Goal: Task Accomplishment & Management: Complete application form

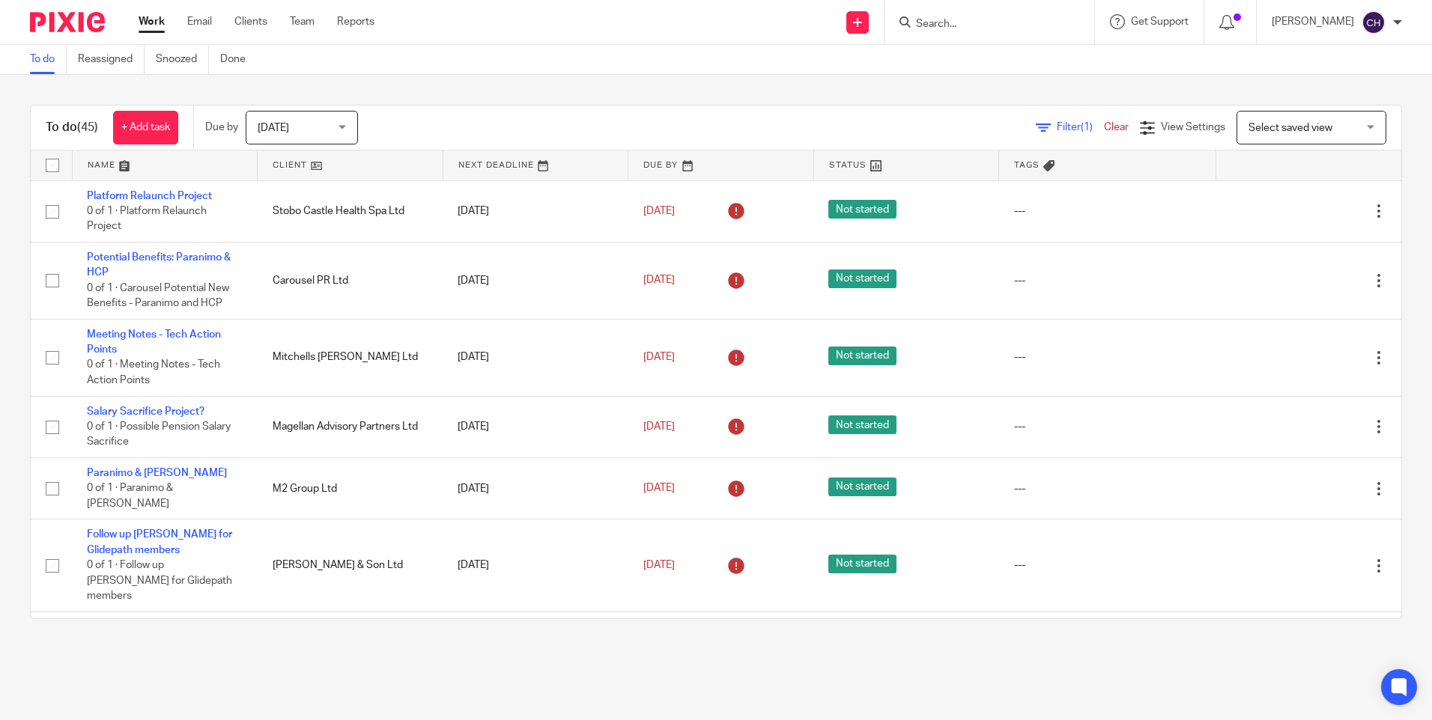
click at [345, 136] on div "Tomorrow Tomorrow" at bounding box center [302, 128] width 112 height 34
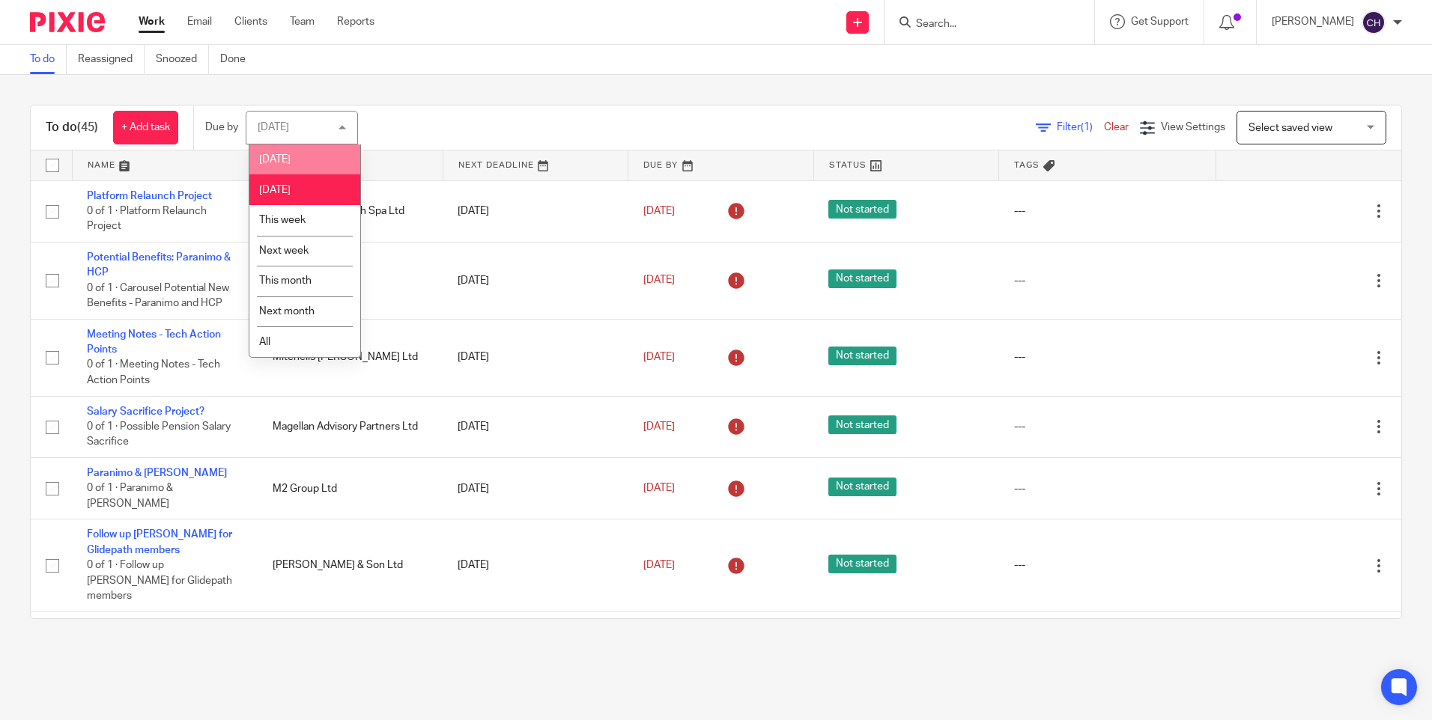
click at [303, 164] on li "[DATE]" at bounding box center [304, 160] width 111 height 31
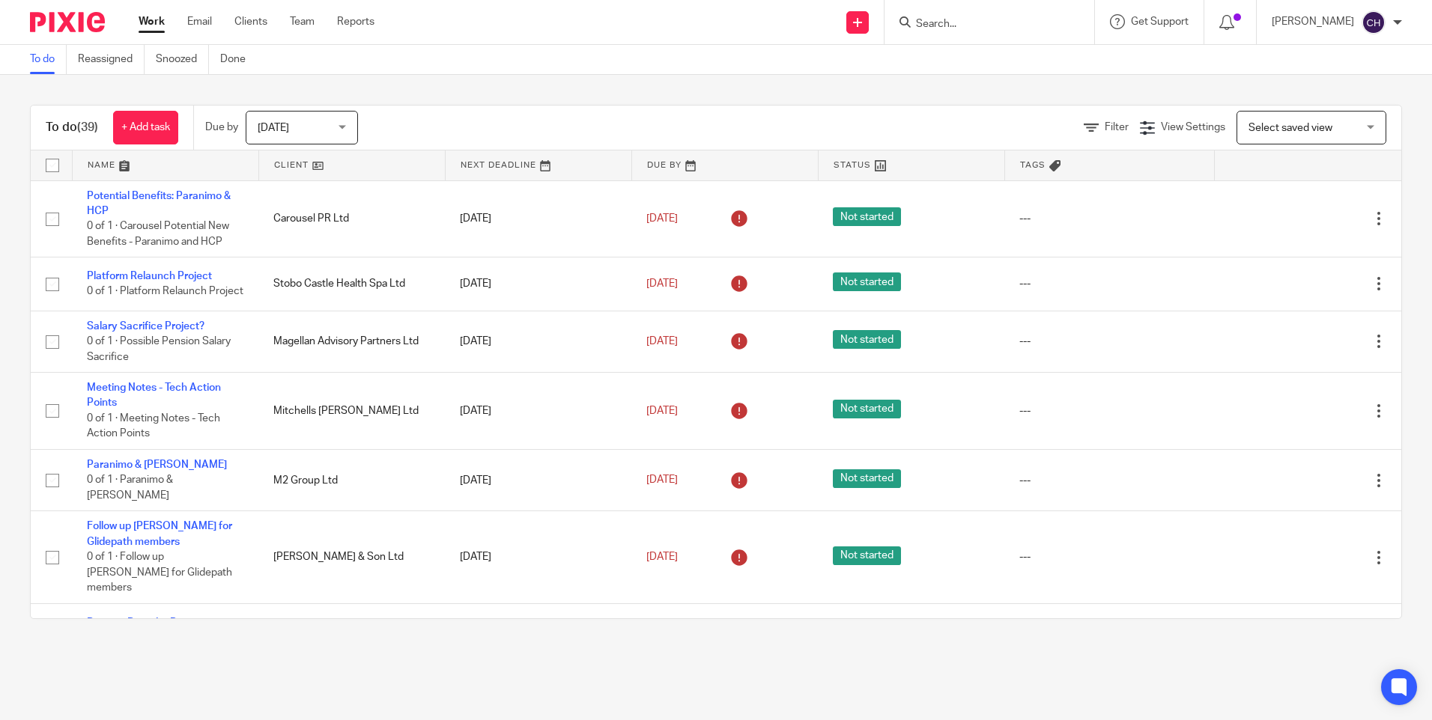
click at [977, 19] on input "Search" at bounding box center [981, 24] width 135 height 13
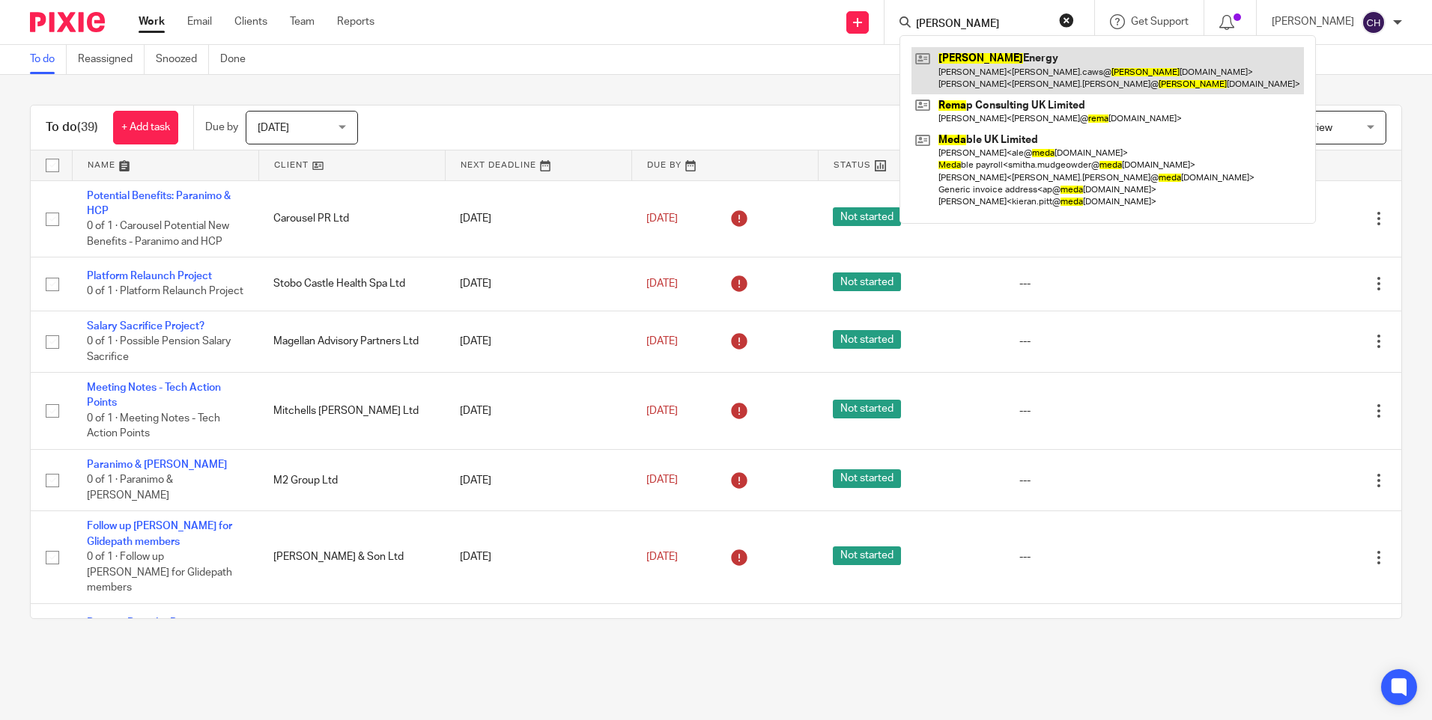
type input "reda"
click at [985, 63] on link at bounding box center [1107, 70] width 392 height 46
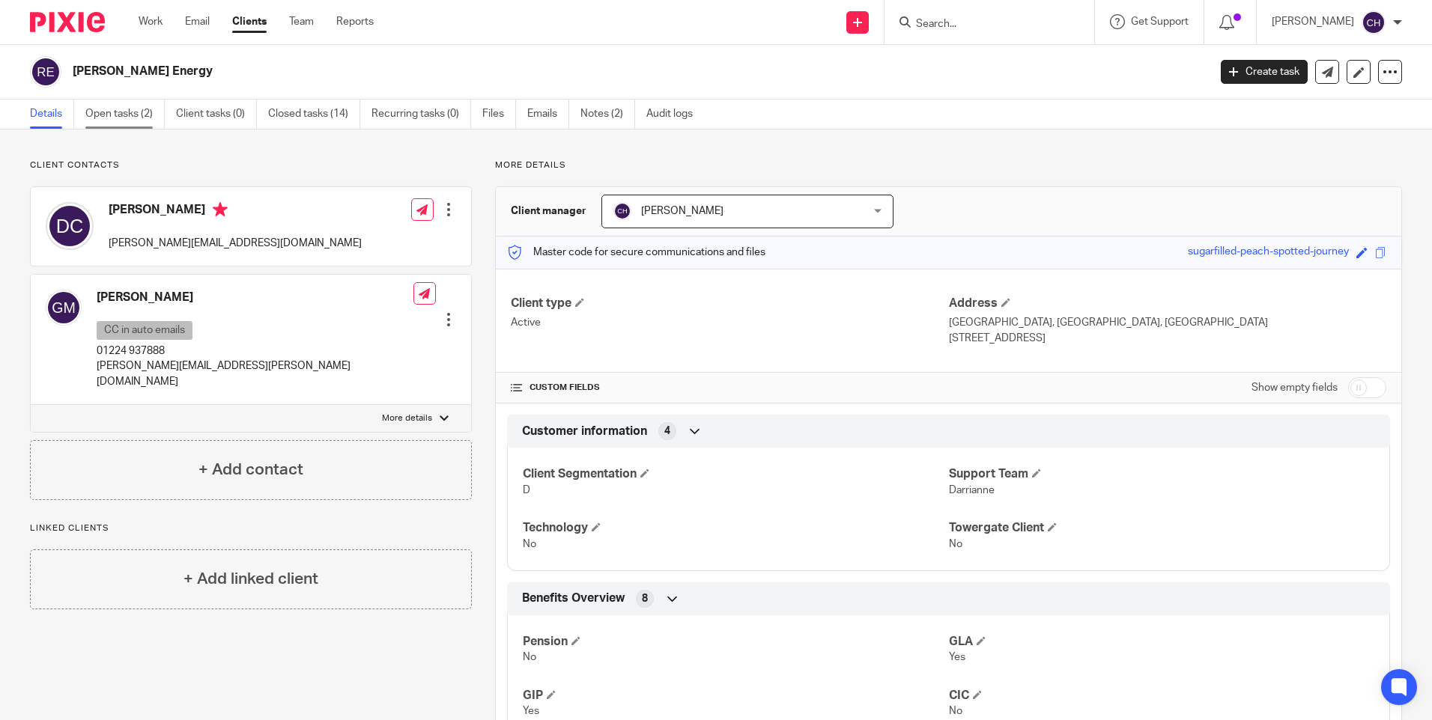
click at [139, 110] on link "Open tasks (2)" at bounding box center [124, 114] width 79 height 29
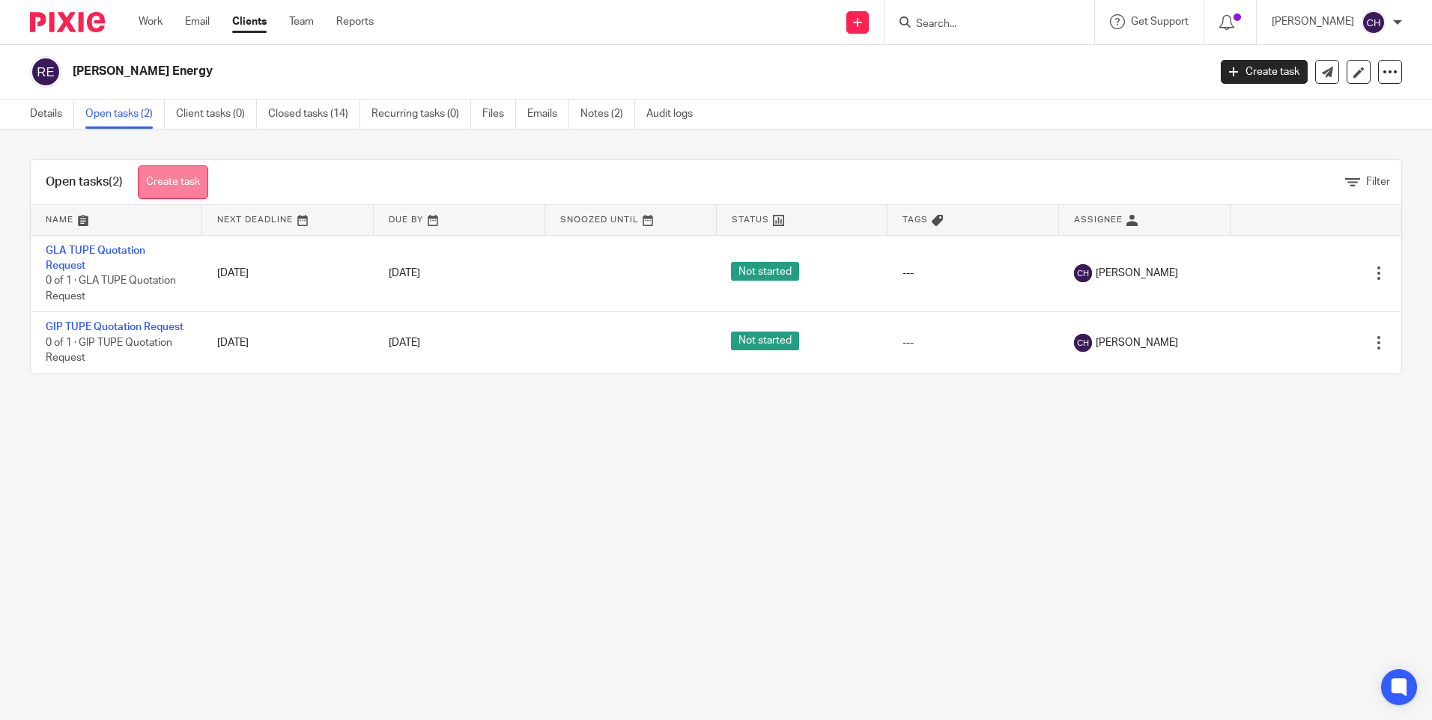
click at [168, 179] on link "Create task" at bounding box center [173, 182] width 70 height 34
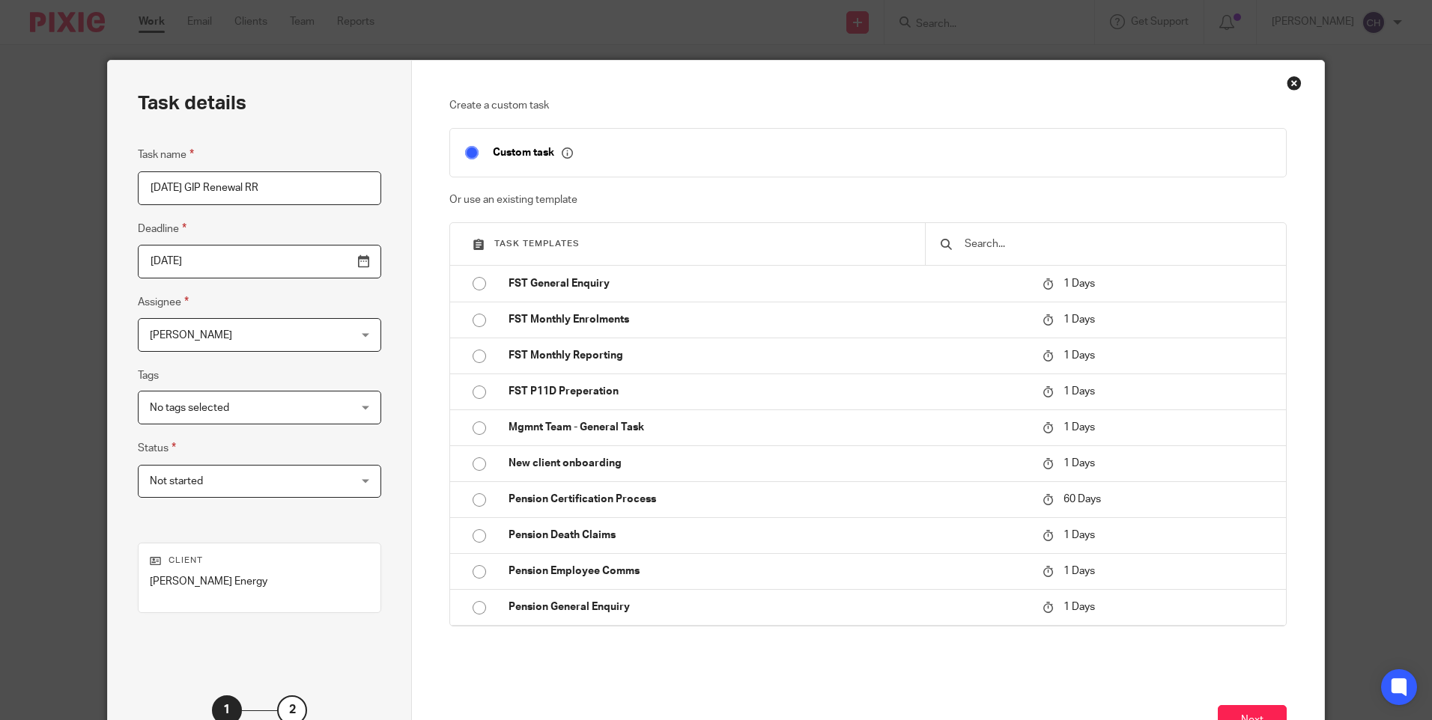
drag, startPoint x: 269, startPoint y: 188, endPoint x: 96, endPoint y: 186, distance: 173.0
click at [96, 186] on div "Task details Task name 01/11/25 GIP Renewal RR Deadline 2025-08-19 Assignee Cha…" at bounding box center [716, 360] width 1432 height 720
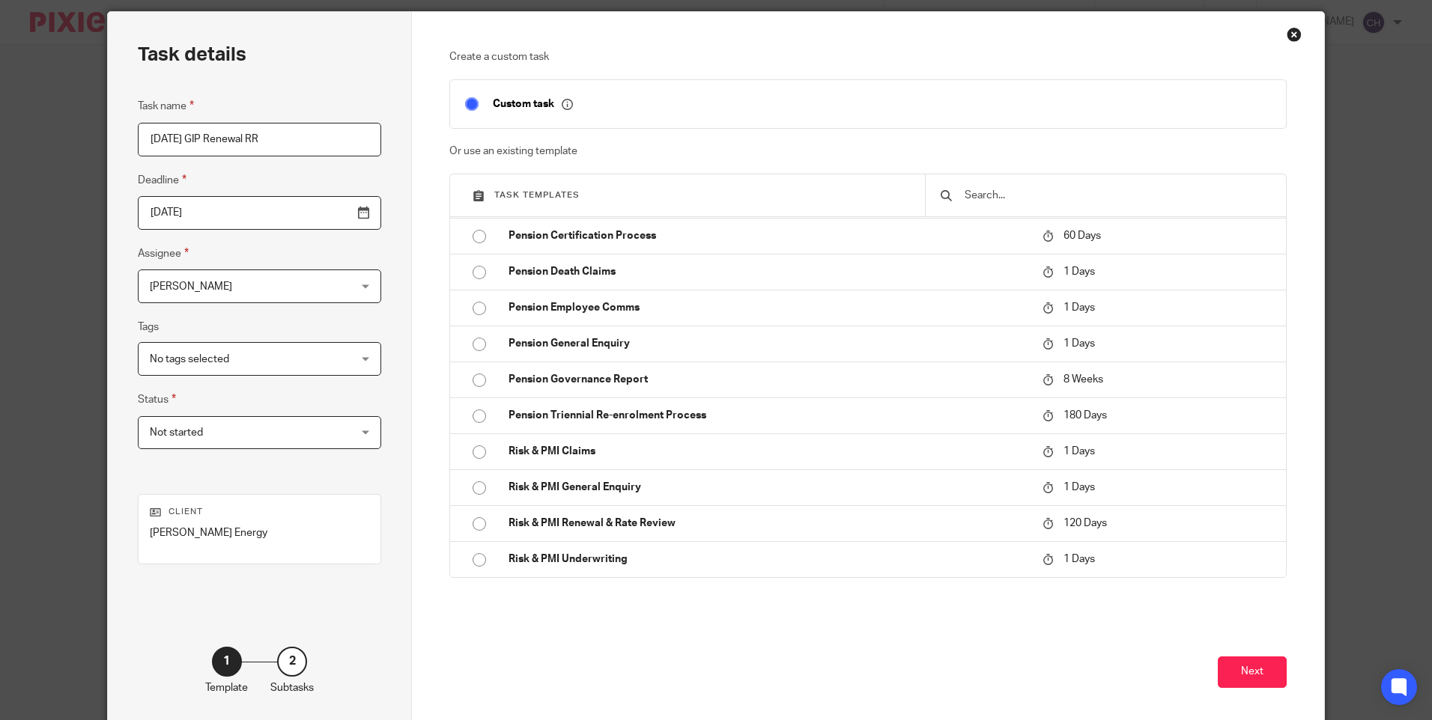
scroll to position [75, 0]
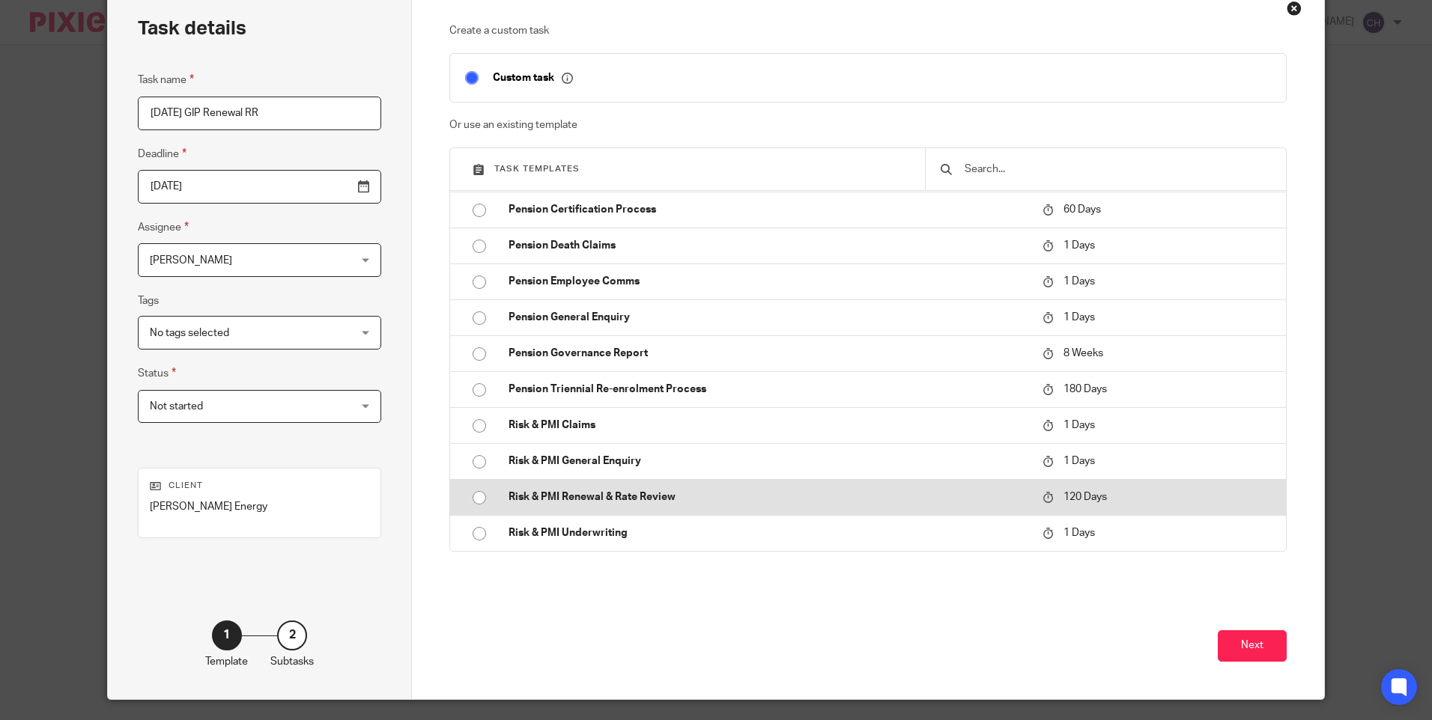
type input "01/11/25 GIP Renewal RR"
click at [467, 493] on input "radio" at bounding box center [479, 498] width 28 height 28
type input "2025-12-17"
checkbox input "false"
radio input "false"
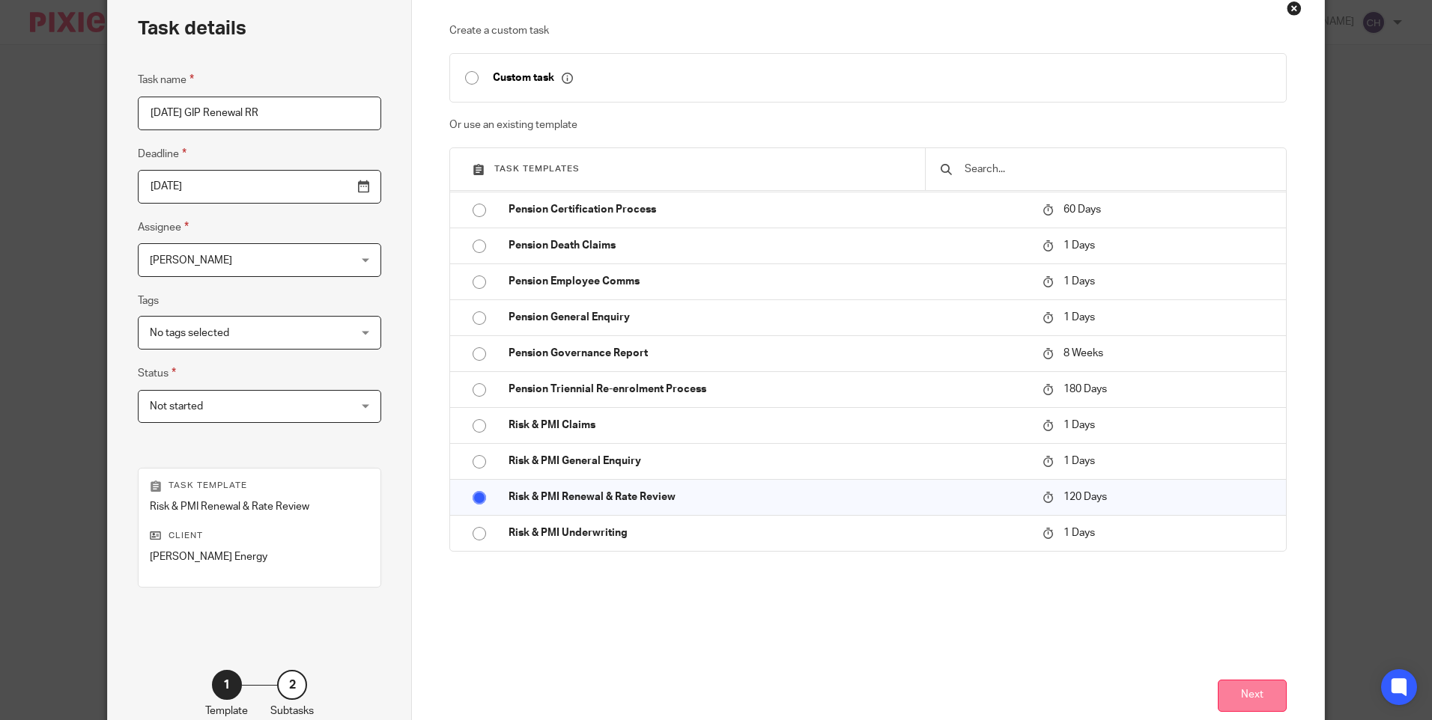
click at [1259, 693] on button "Next" at bounding box center [1252, 696] width 69 height 32
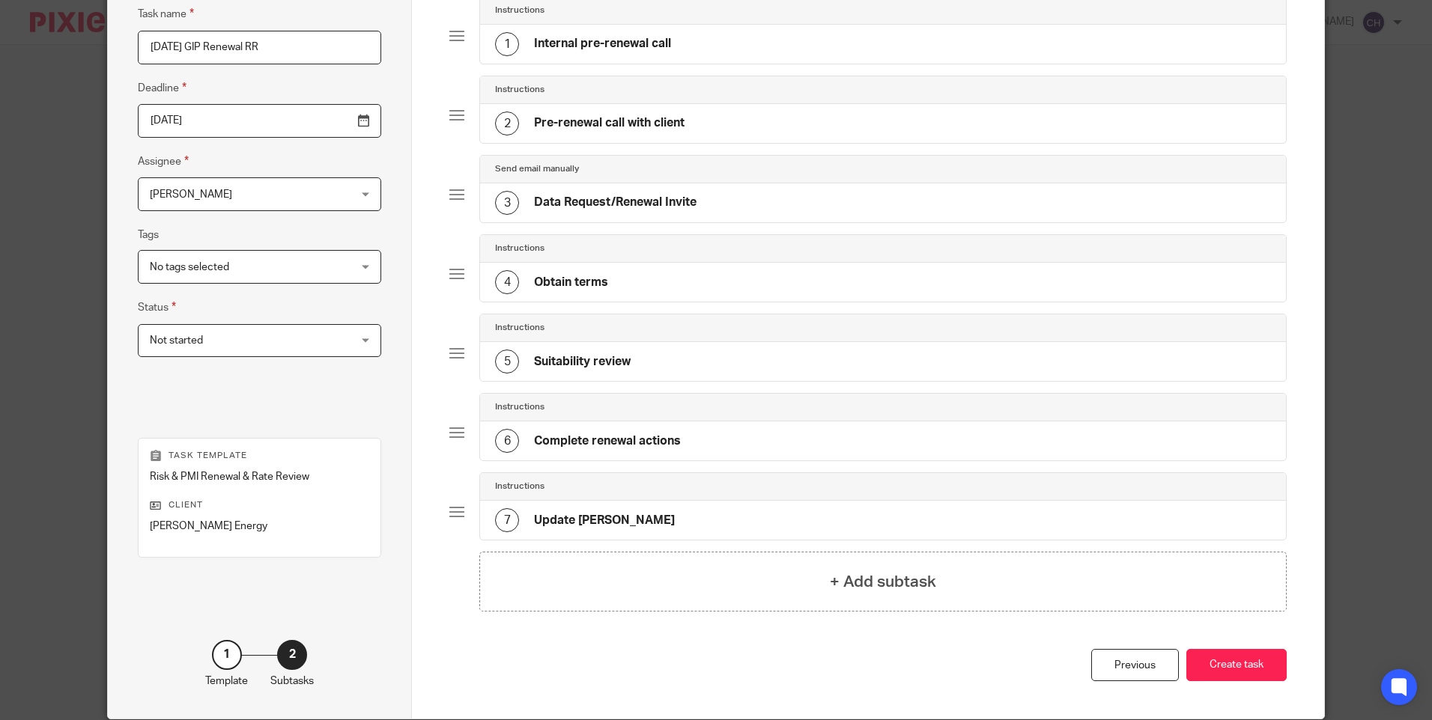
scroll to position [200, 0]
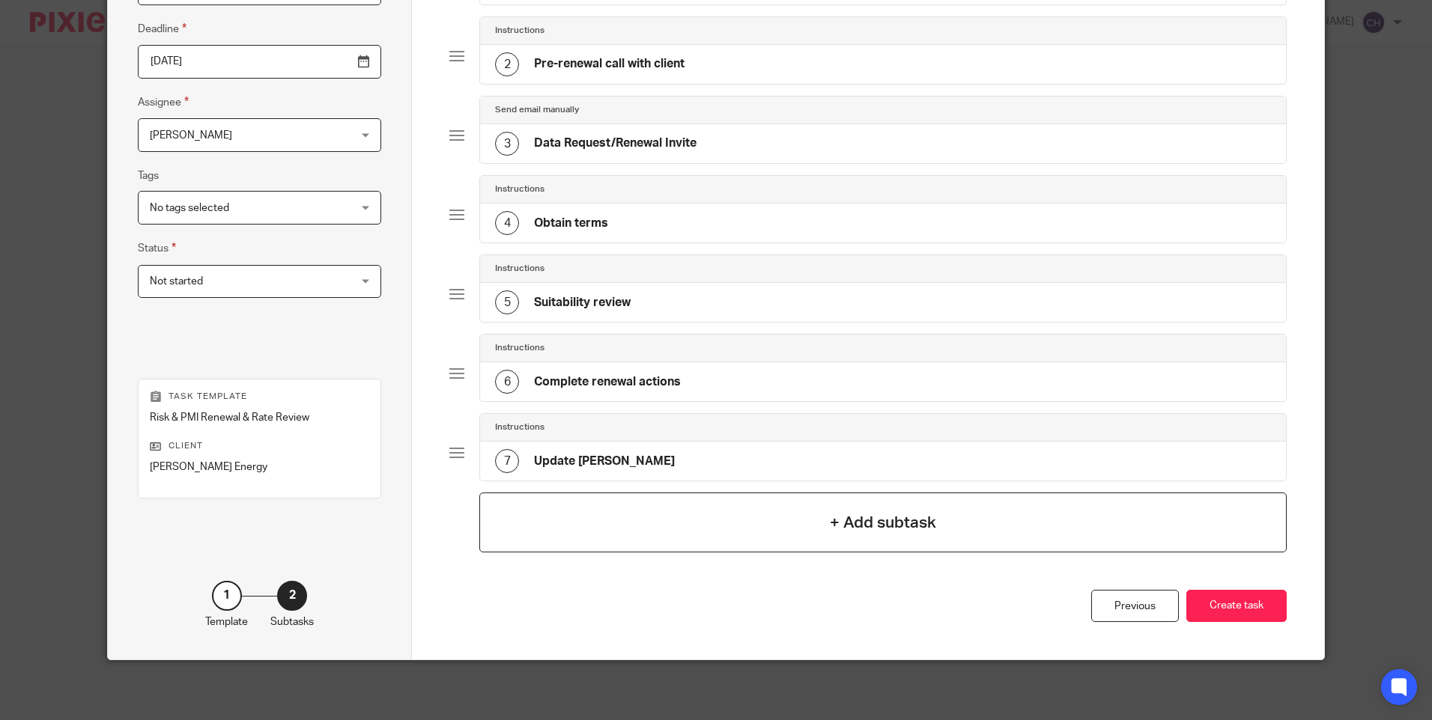
click at [849, 523] on h4 "+ Add subtask" at bounding box center [883, 522] width 106 height 23
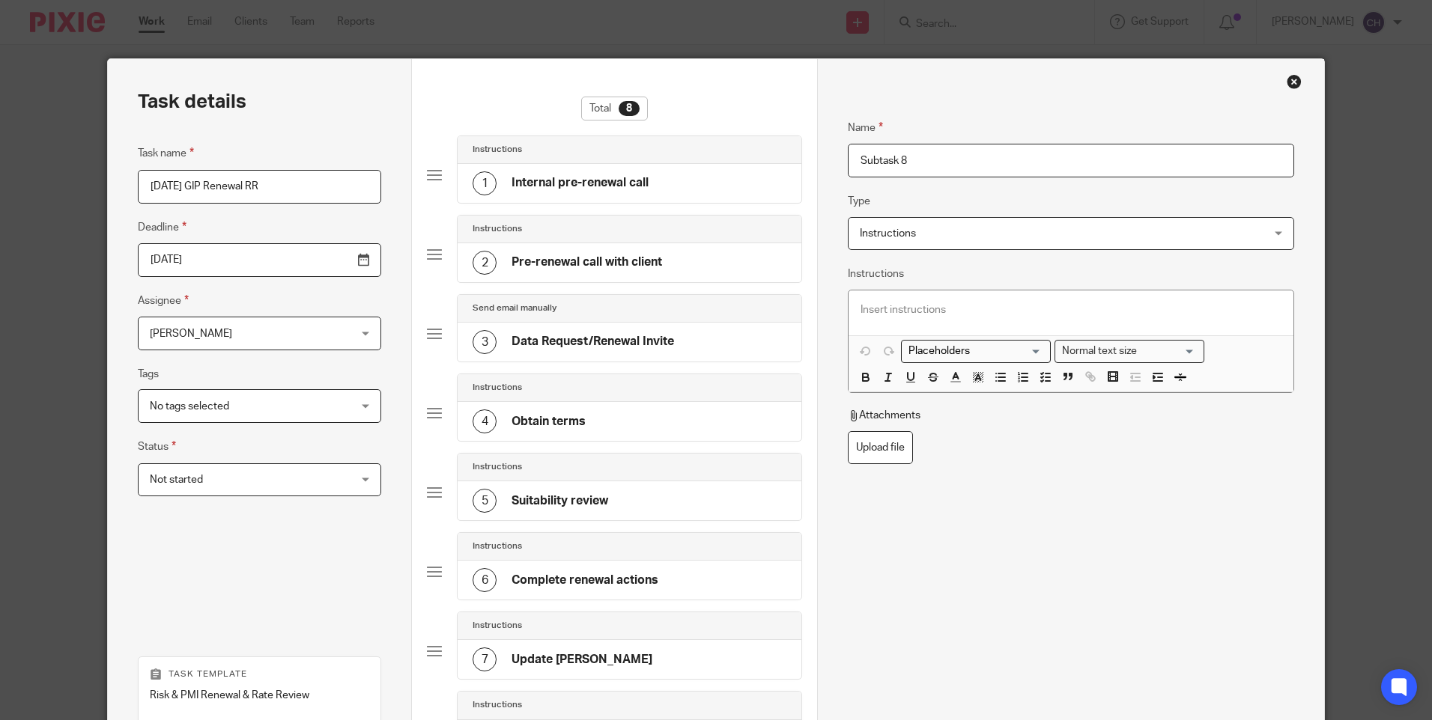
scroll to position [0, 0]
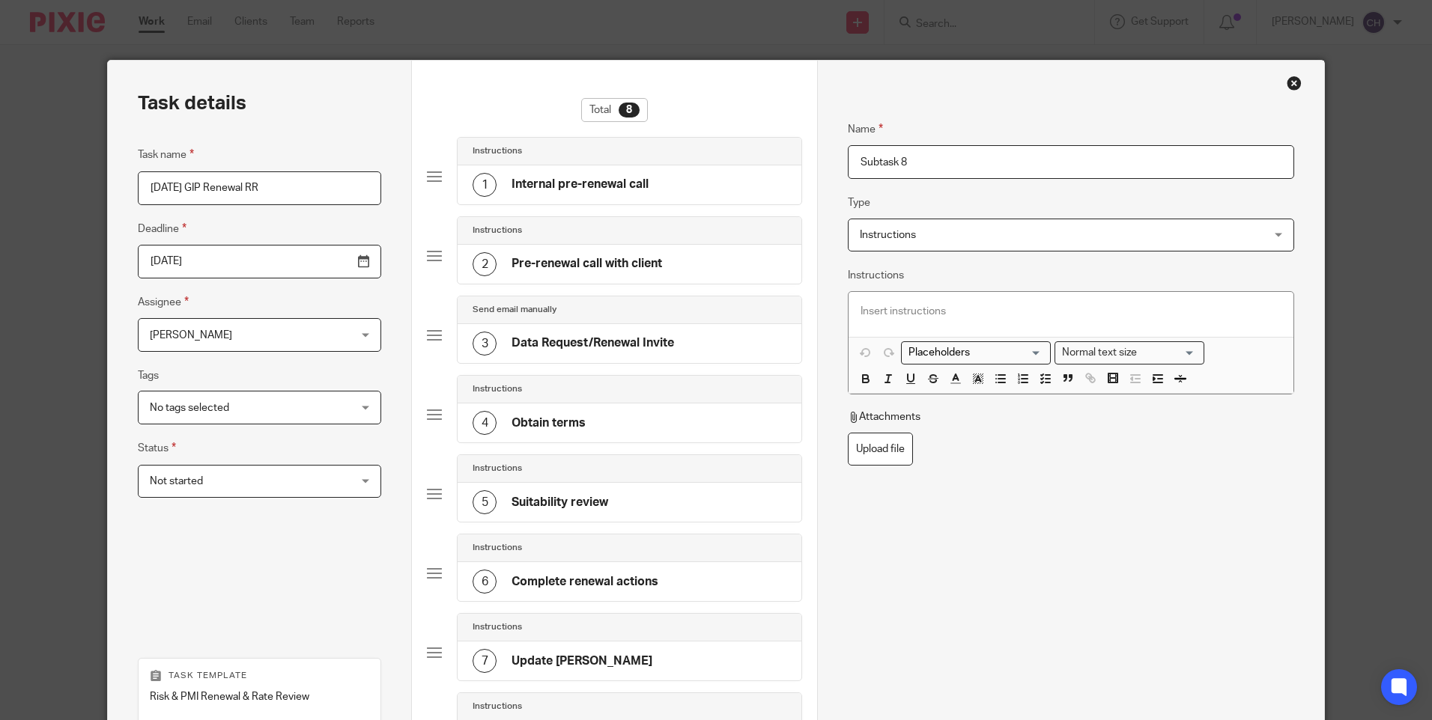
drag, startPoint x: 955, startPoint y: 159, endPoint x: 794, endPoint y: 150, distance: 161.3
click at [799, 151] on div "Task details Task name 01/11/25 GIP Renewal RR Deadline 2025-12-17 Assignee Cha…" at bounding box center [715, 500] width 1215 height 878
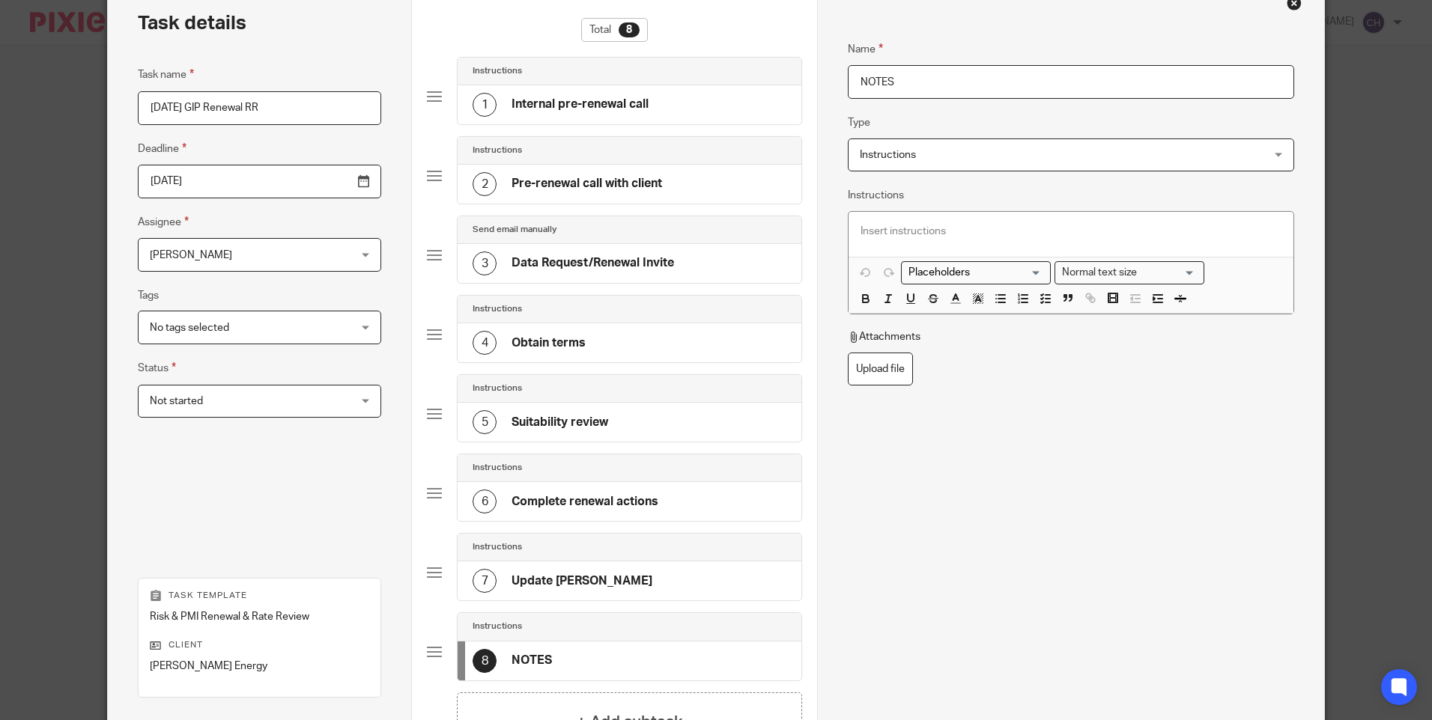
scroll to position [279, 0]
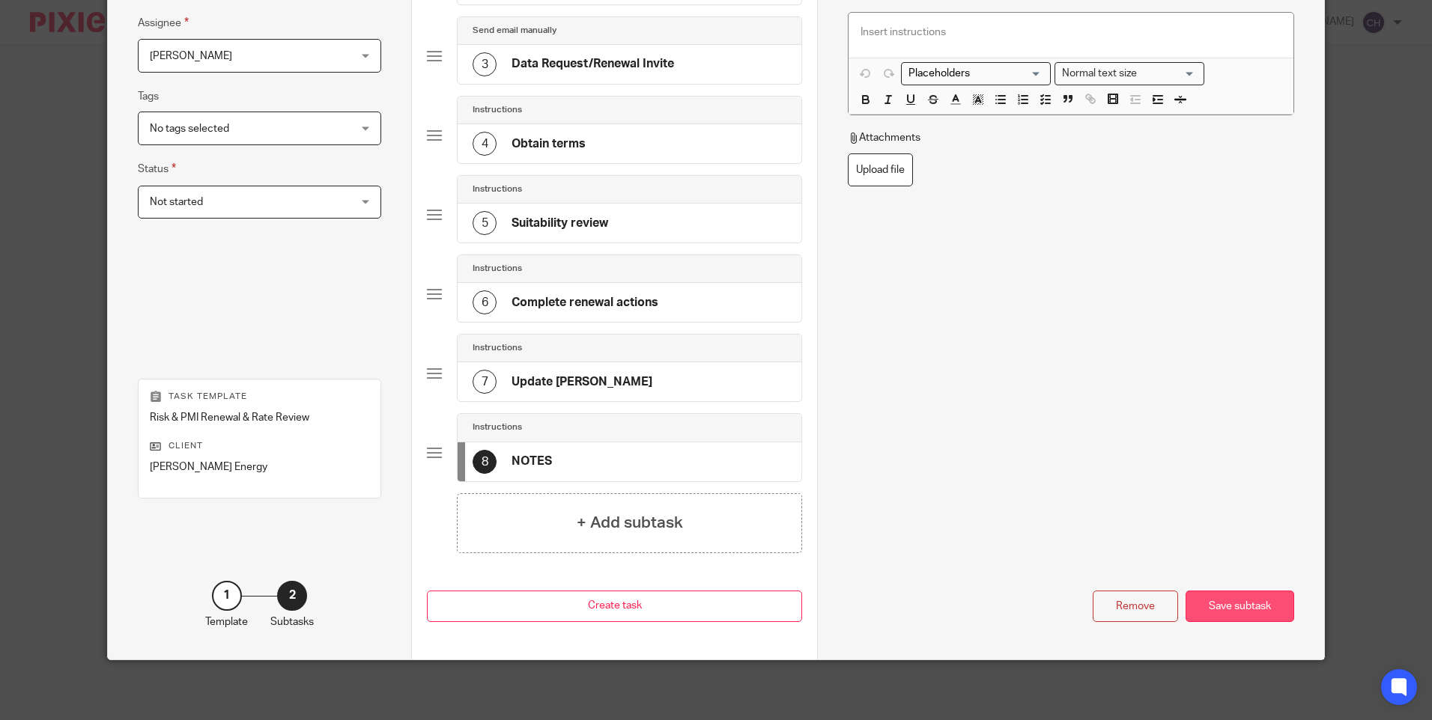
type input "NOTES"
click at [1262, 605] on div "Save subtask" at bounding box center [1239, 607] width 109 height 32
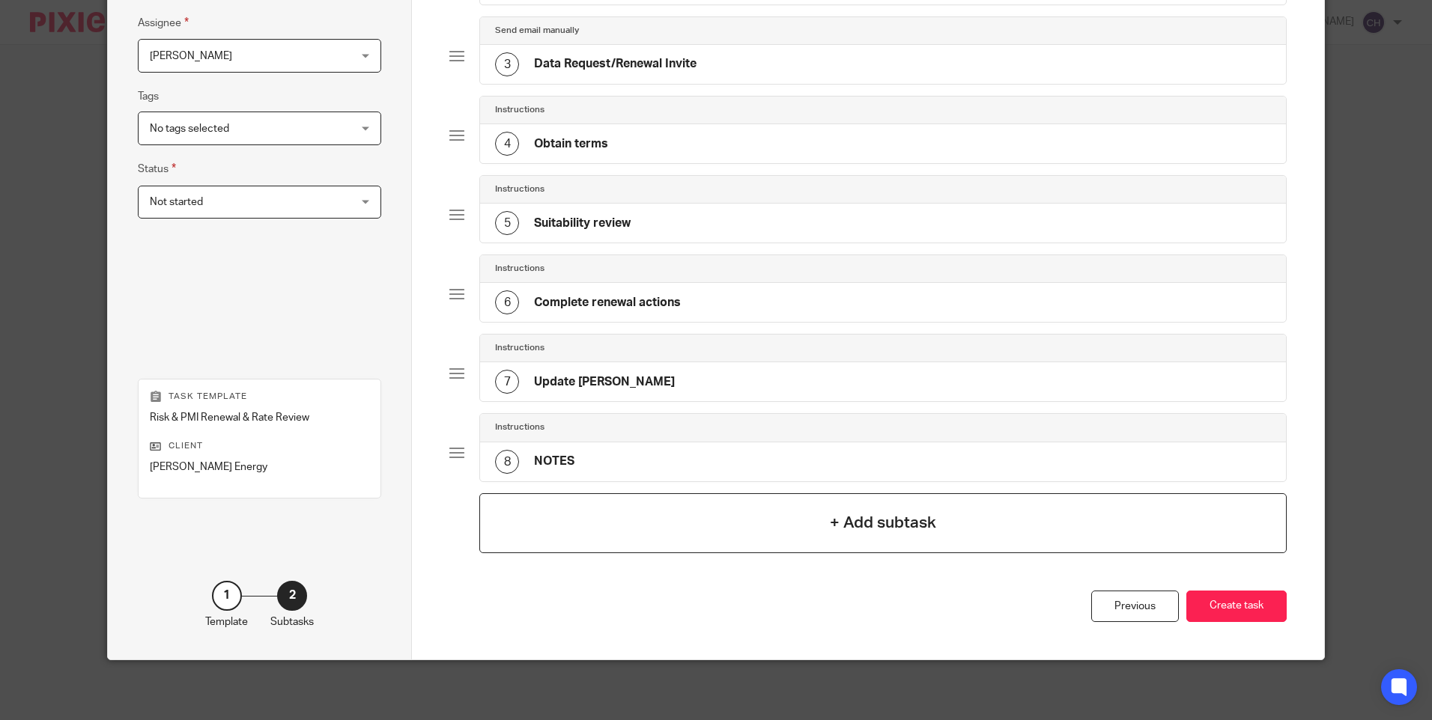
click at [869, 519] on h4 "+ Add subtask" at bounding box center [883, 522] width 106 height 23
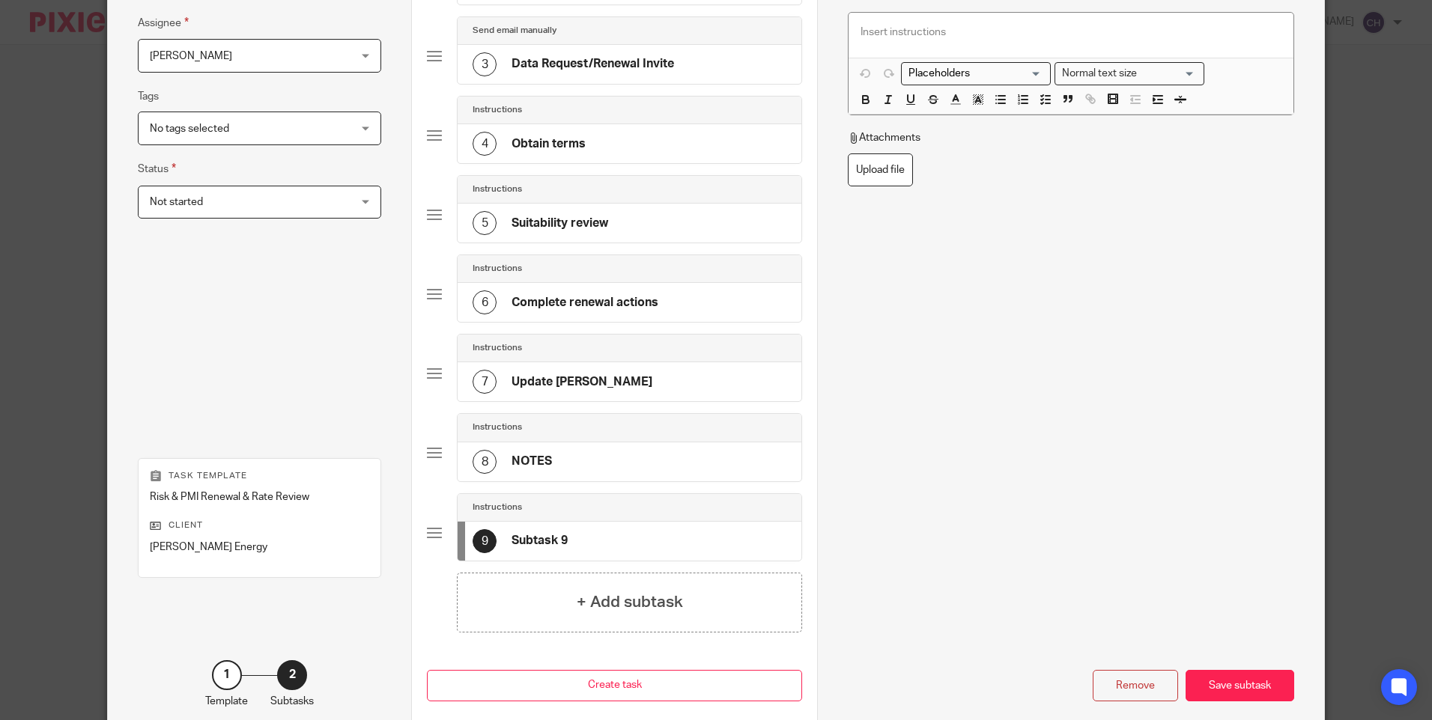
scroll to position [0, 0]
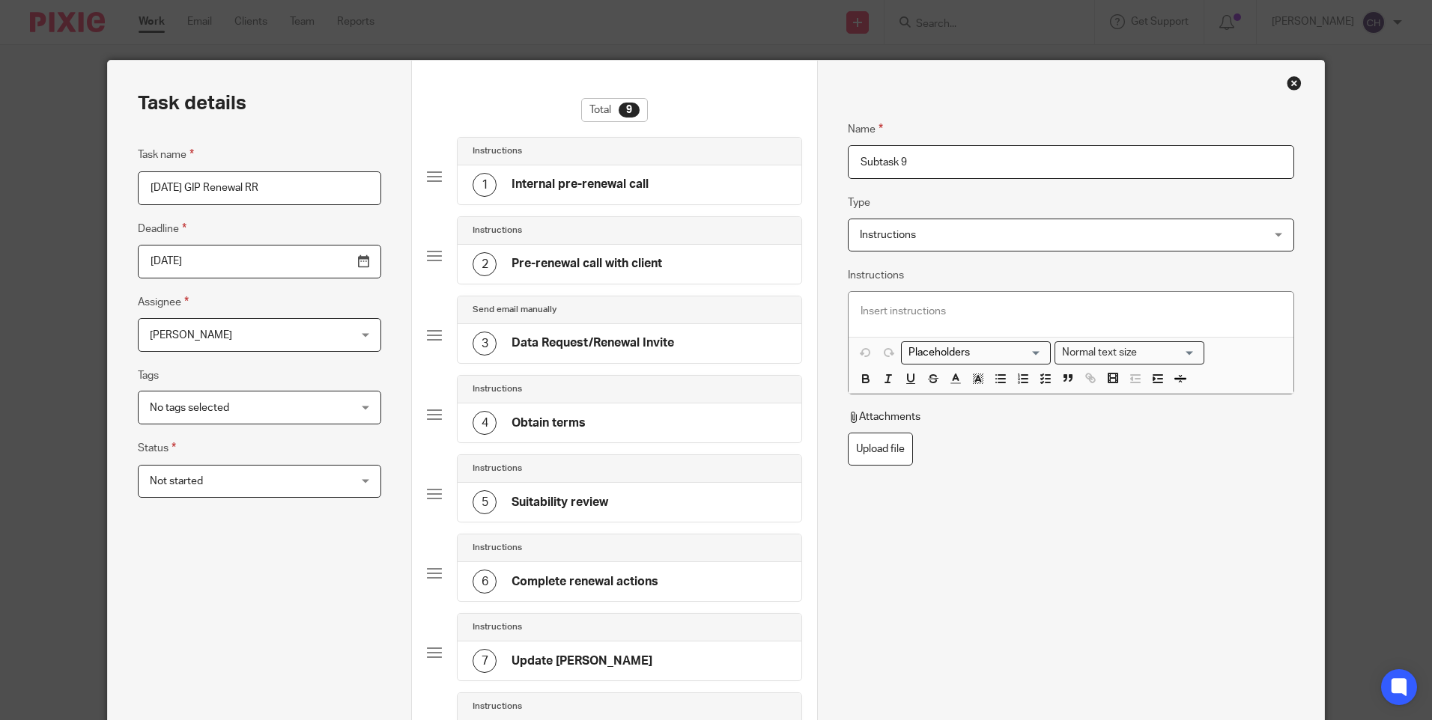
drag, startPoint x: 922, startPoint y: 161, endPoint x: 747, endPoint y: 147, distance: 175.8
click at [747, 147] on div "Task details Task name 01/11/25 GIP Renewal RR Deadline 2025-12-17 Assignee Cha…" at bounding box center [715, 540] width 1215 height 958
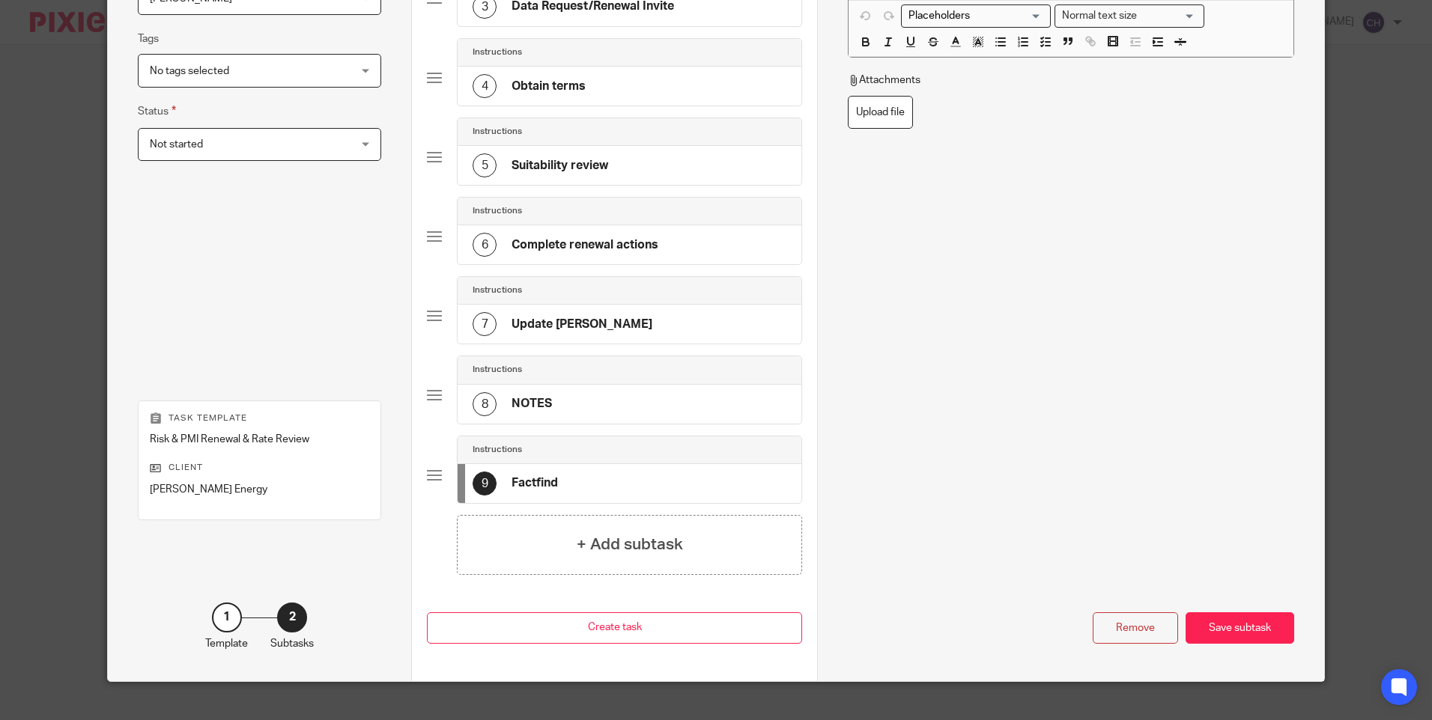
scroll to position [359, 0]
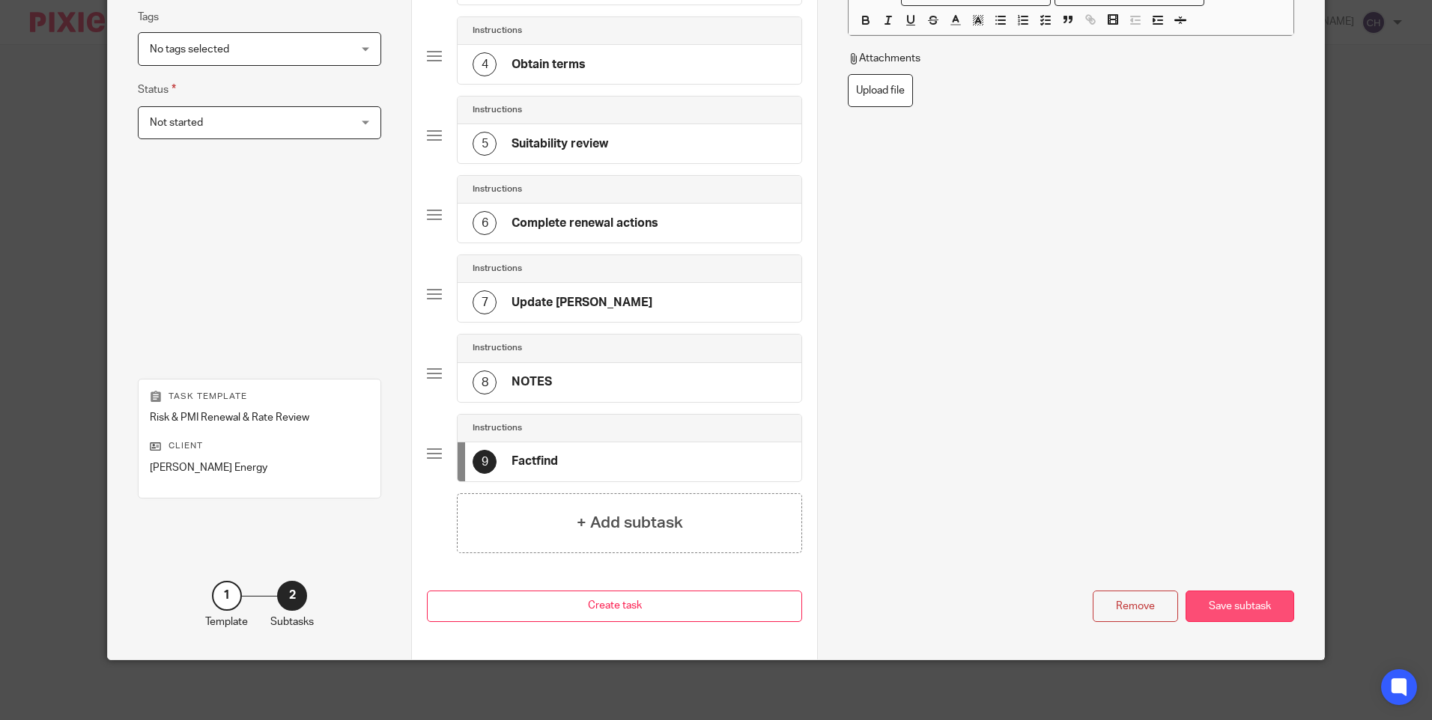
type input "Factfind"
click at [1224, 604] on div "Save subtask" at bounding box center [1239, 607] width 109 height 32
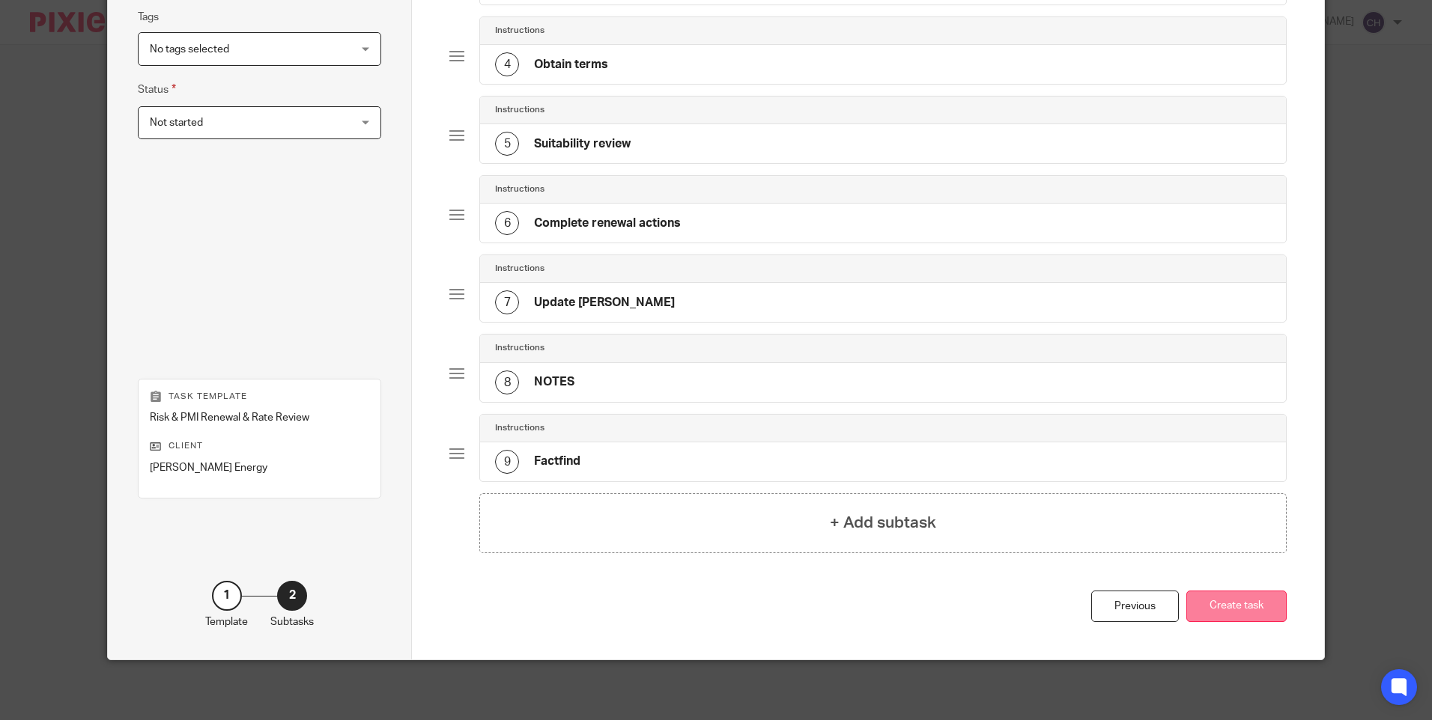
click at [1227, 604] on button "Create task" at bounding box center [1236, 607] width 100 height 32
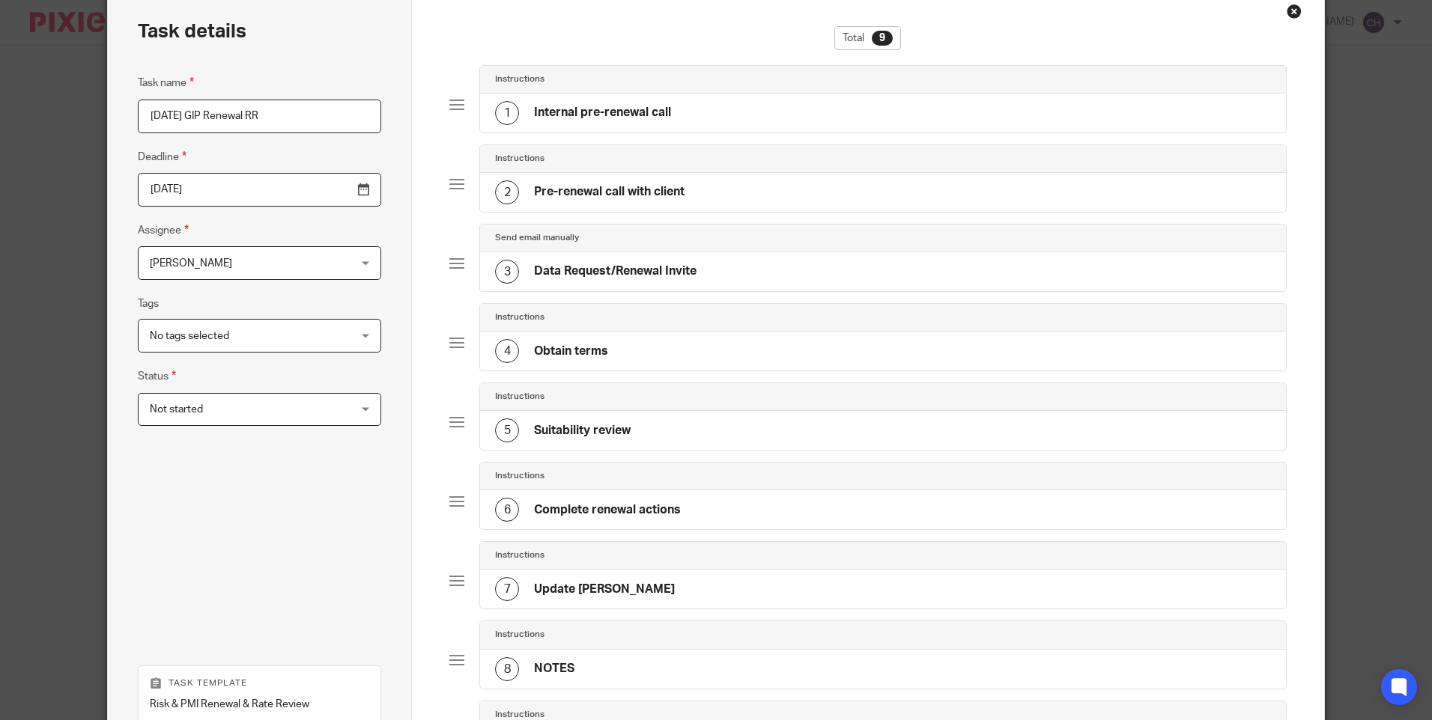
scroll to position [59, 0]
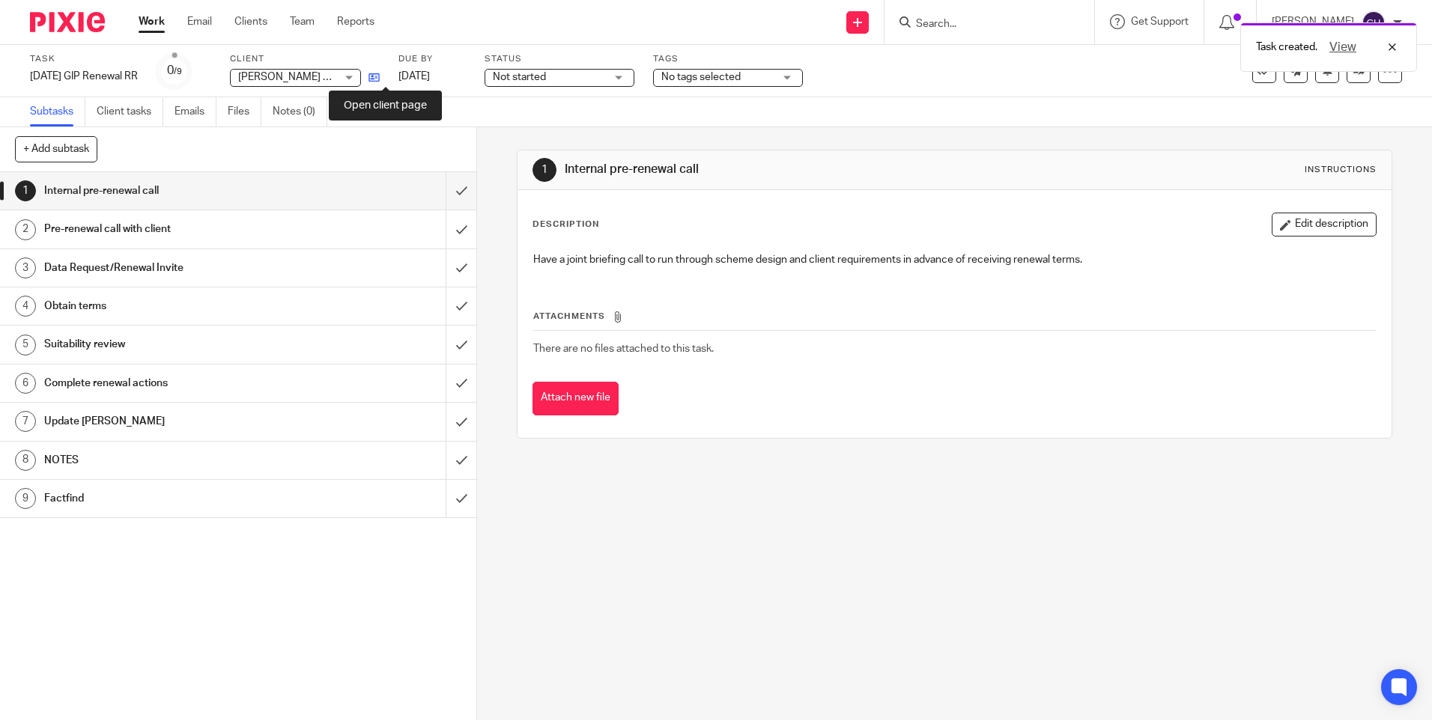
click at [380, 76] on icon at bounding box center [373, 77] width 11 height 11
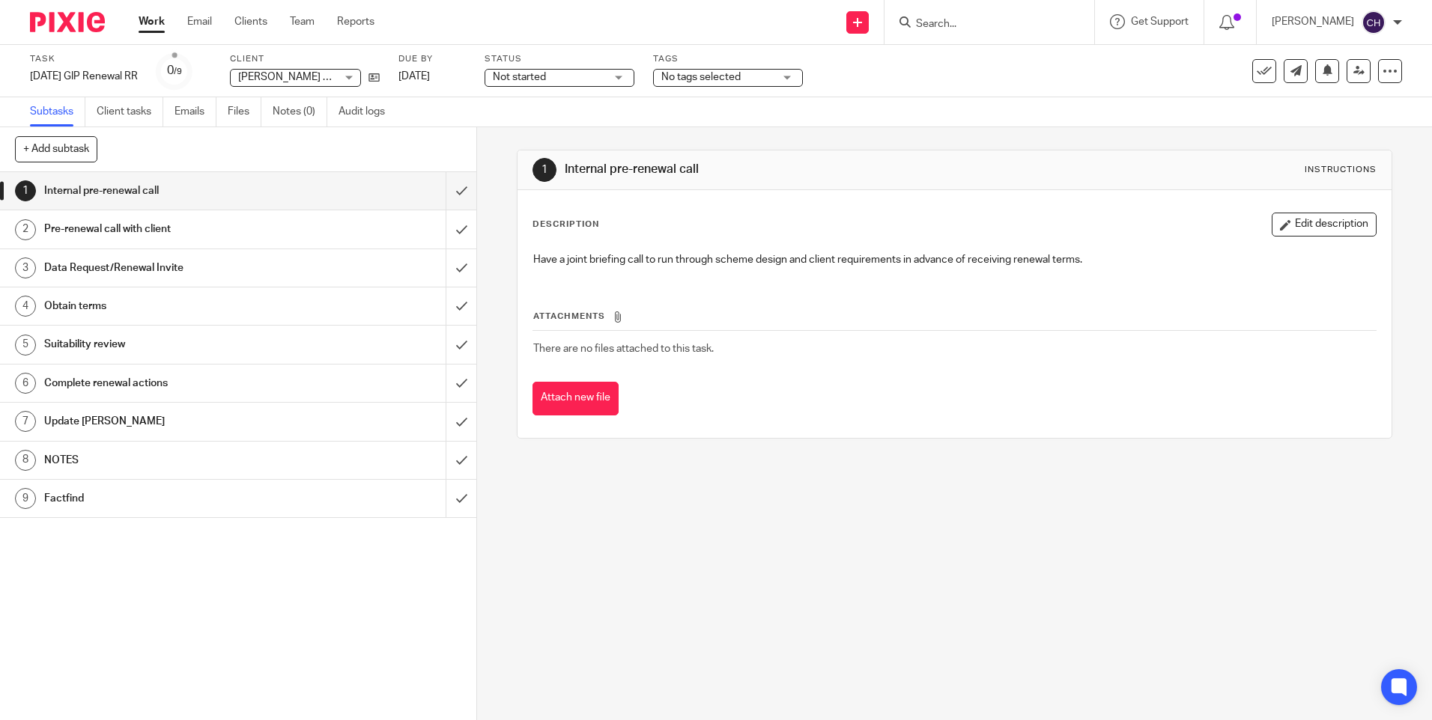
click at [928, 25] on input "Search" at bounding box center [981, 24] width 135 height 13
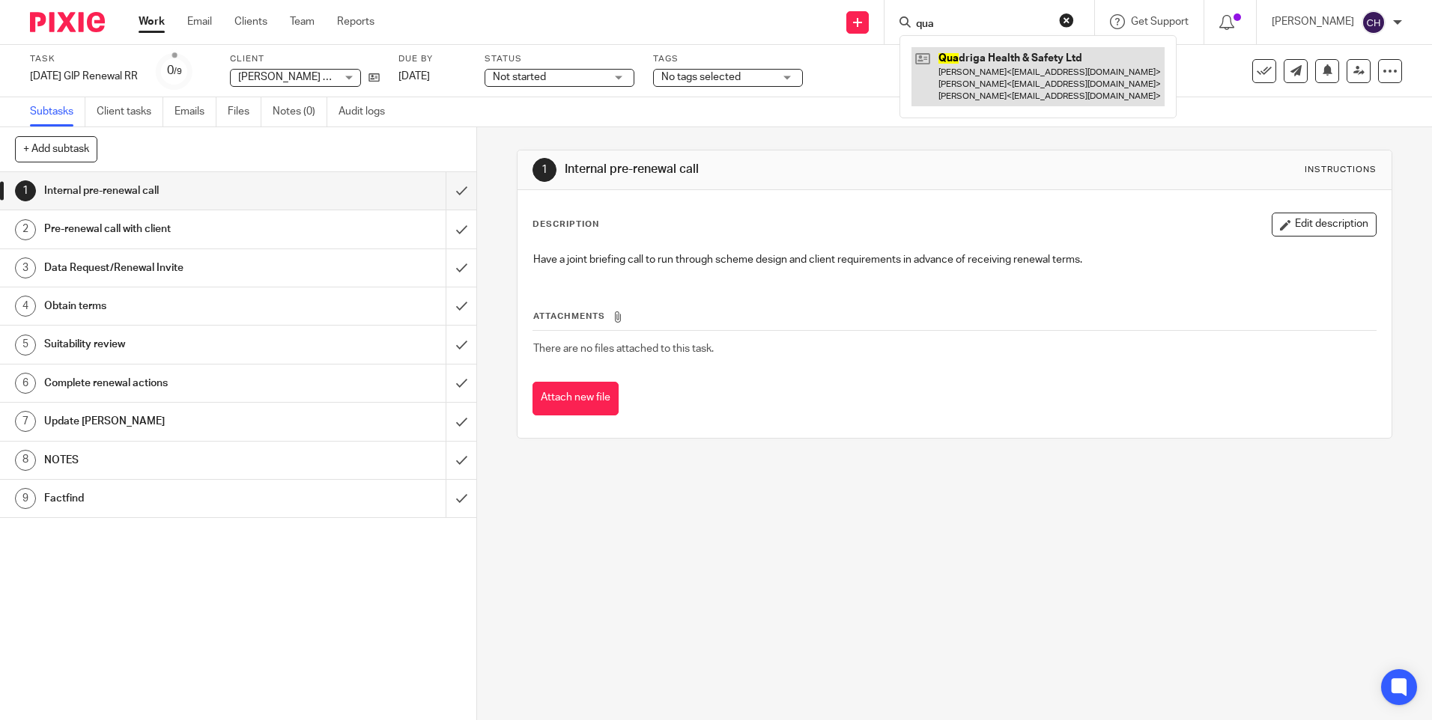
type input "qua"
click at [1008, 88] on link at bounding box center [1037, 76] width 253 height 59
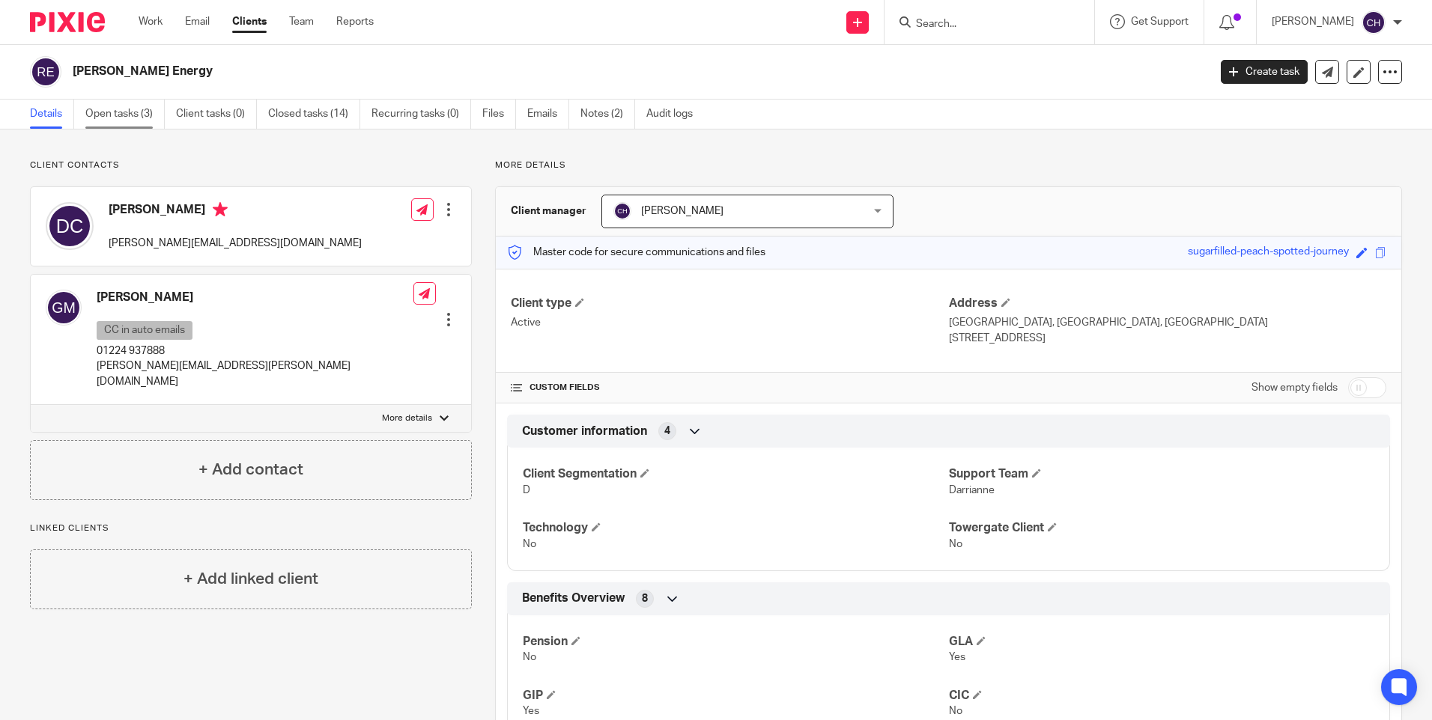
click at [112, 108] on link "Open tasks (3)" at bounding box center [124, 114] width 79 height 29
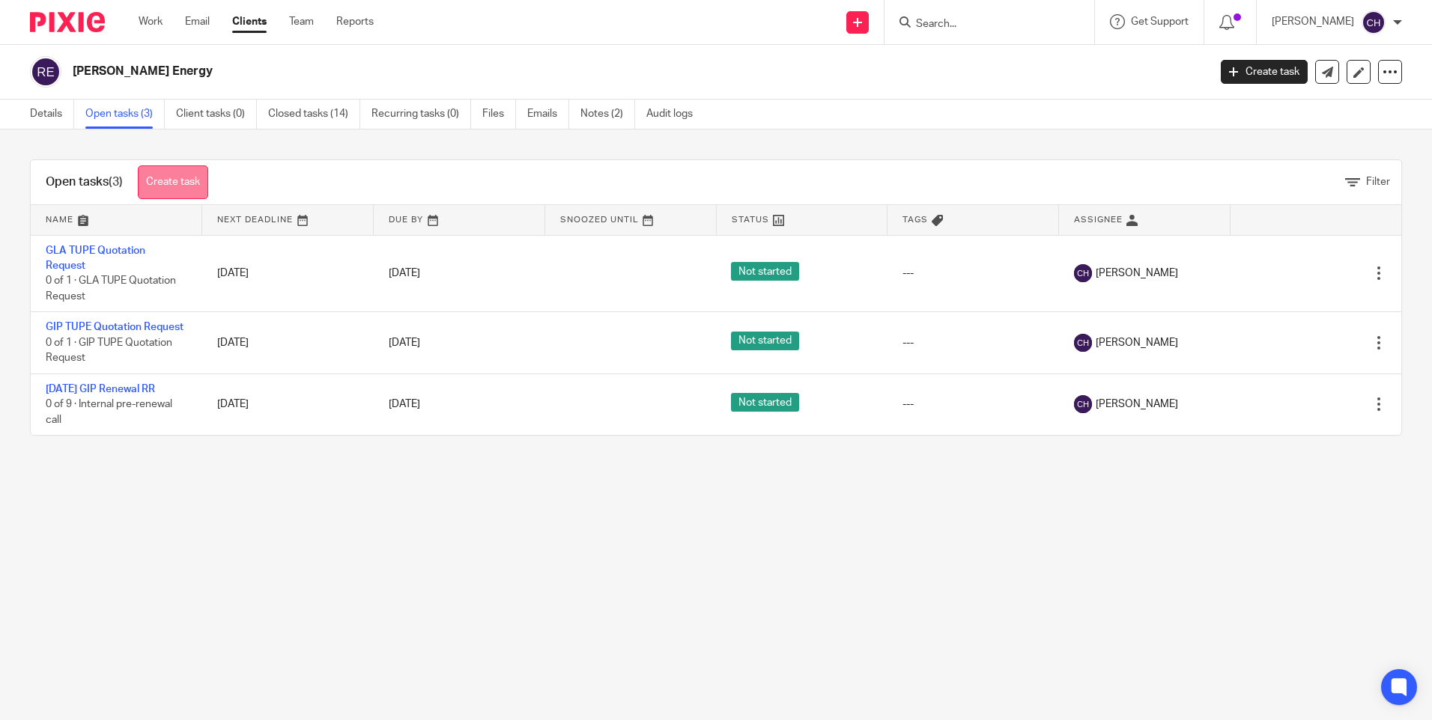
click at [174, 183] on link "Create task" at bounding box center [173, 182] width 70 height 34
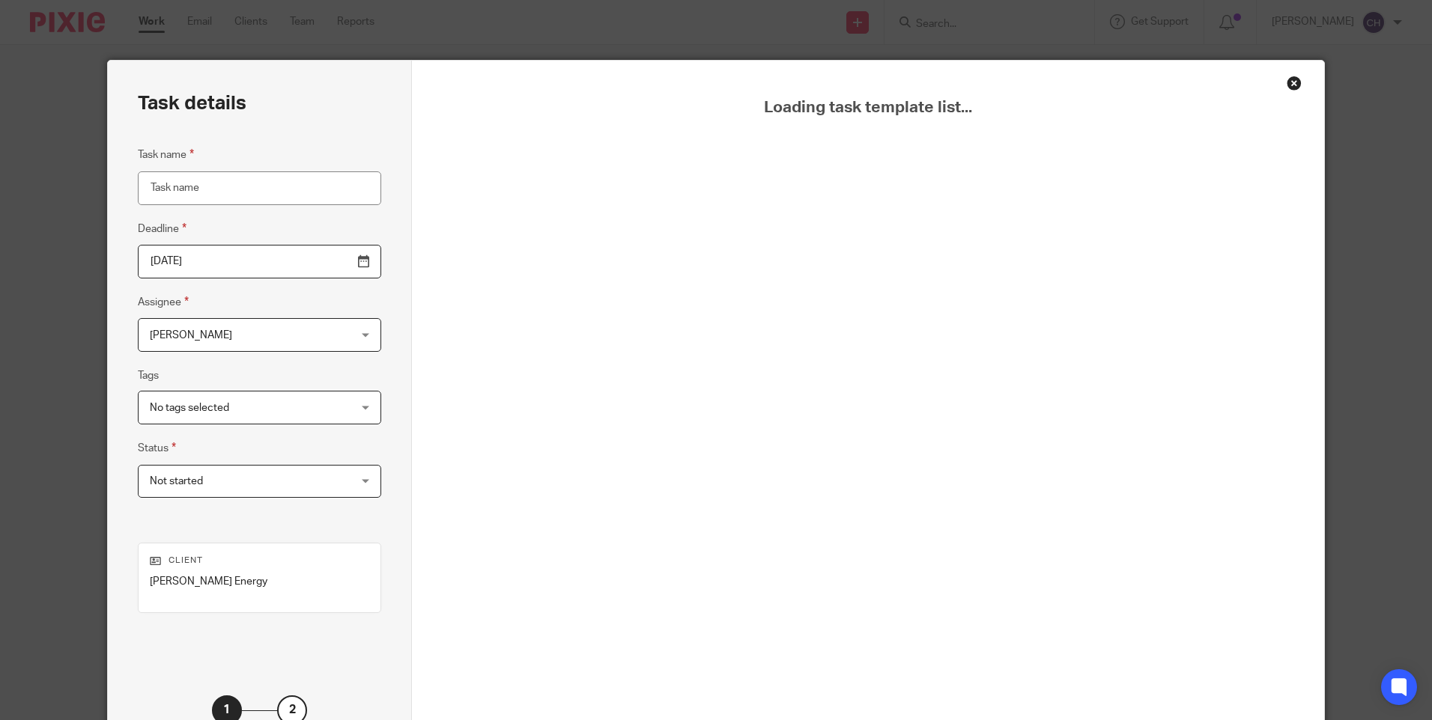
click at [203, 195] on input "Task name" at bounding box center [259, 188] width 243 height 34
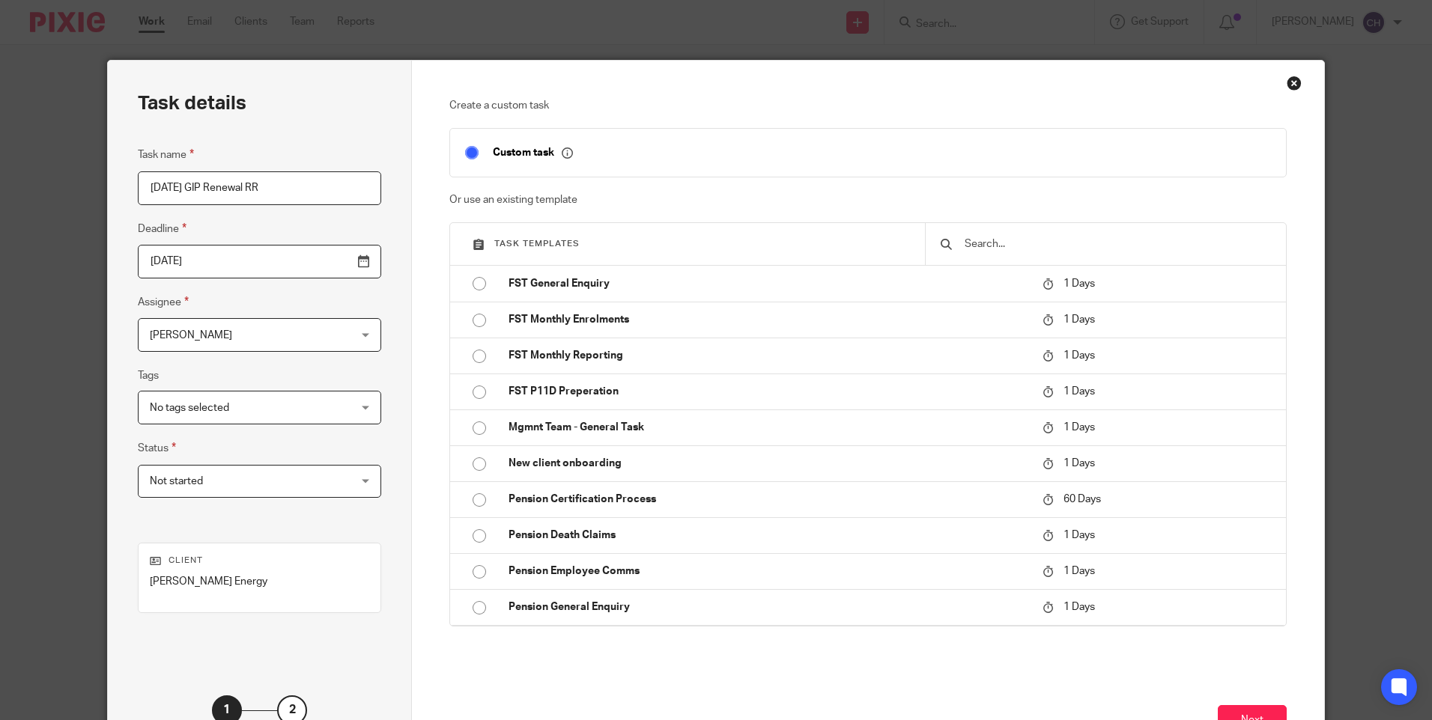
click at [197, 186] on input "01/11/25 GIP Renewal RR" at bounding box center [259, 188] width 243 height 34
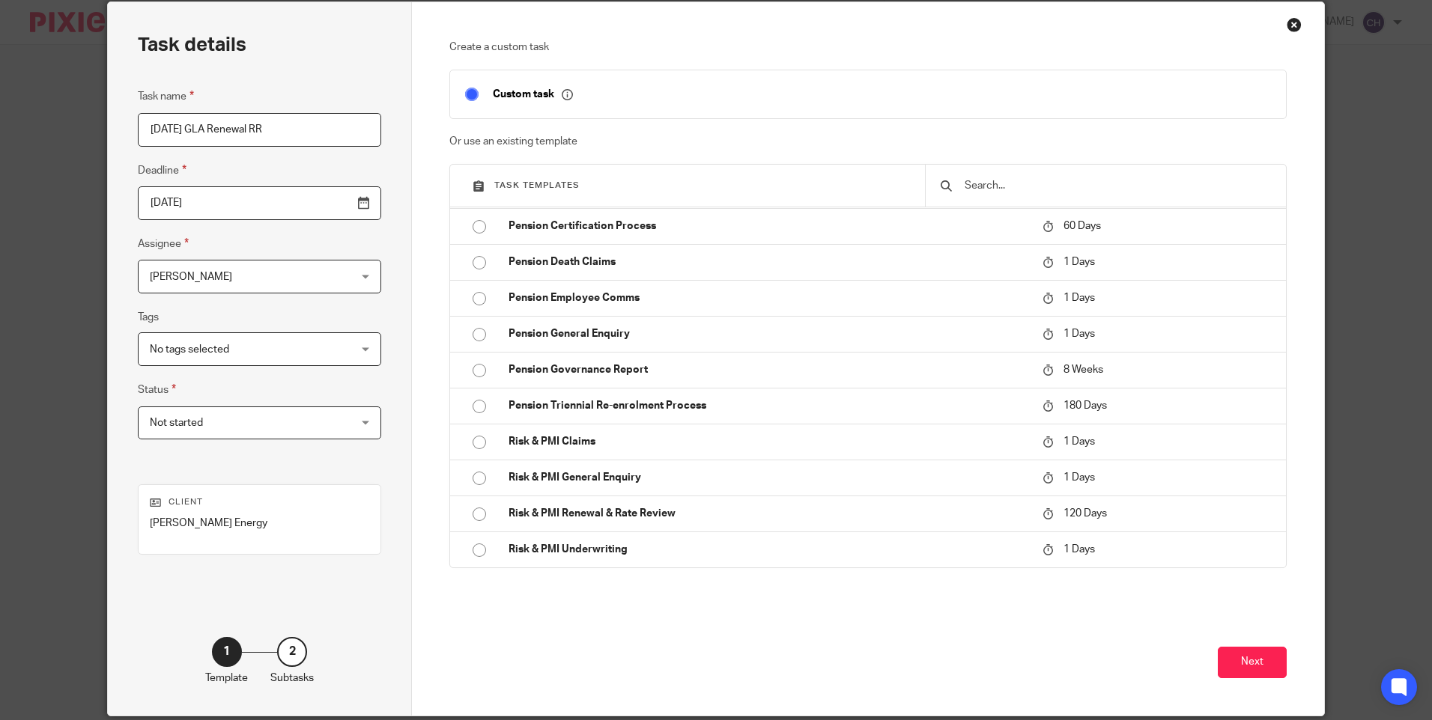
scroll to position [115, 0]
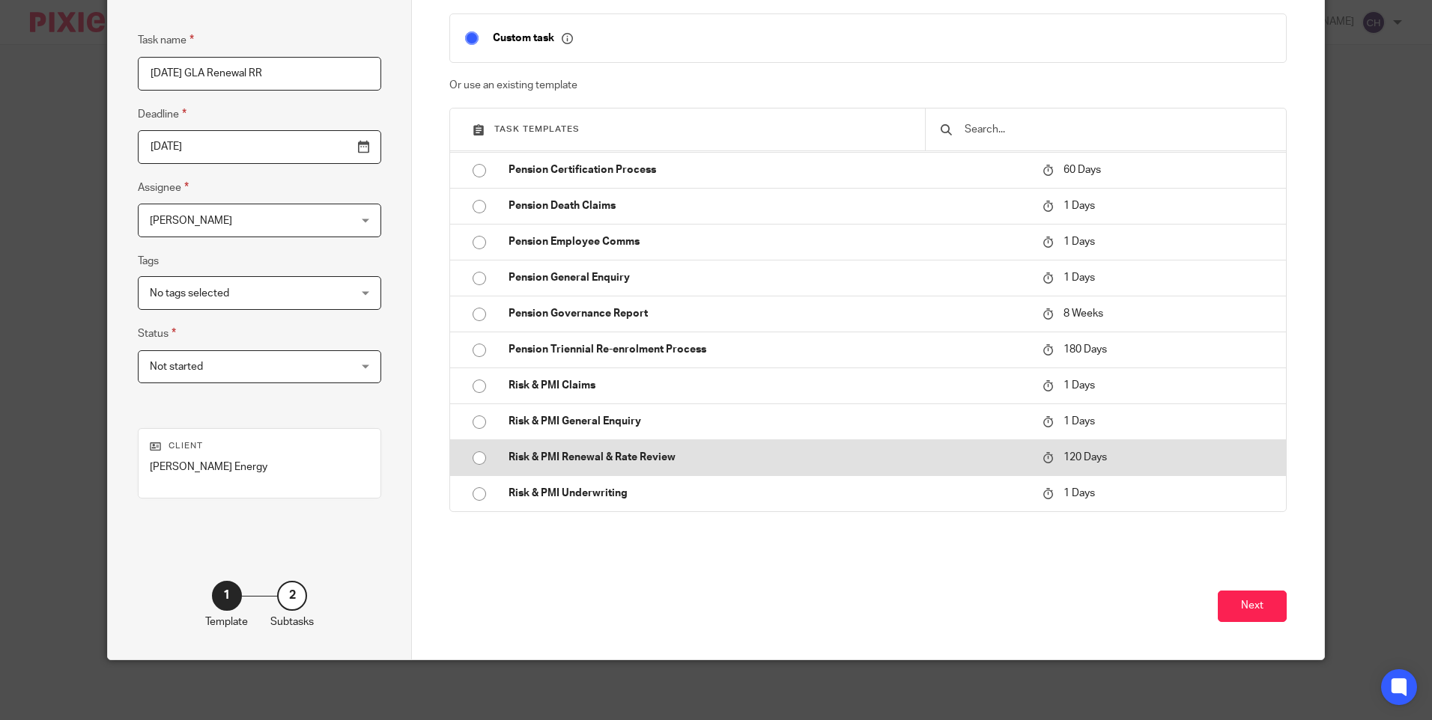
type input "01/11/25 GLA Renewal RR"
click at [570, 458] on p "Risk & PMI Renewal & Rate Review" at bounding box center [767, 457] width 519 height 15
type input "2025-12-17"
checkbox input "false"
radio input "true"
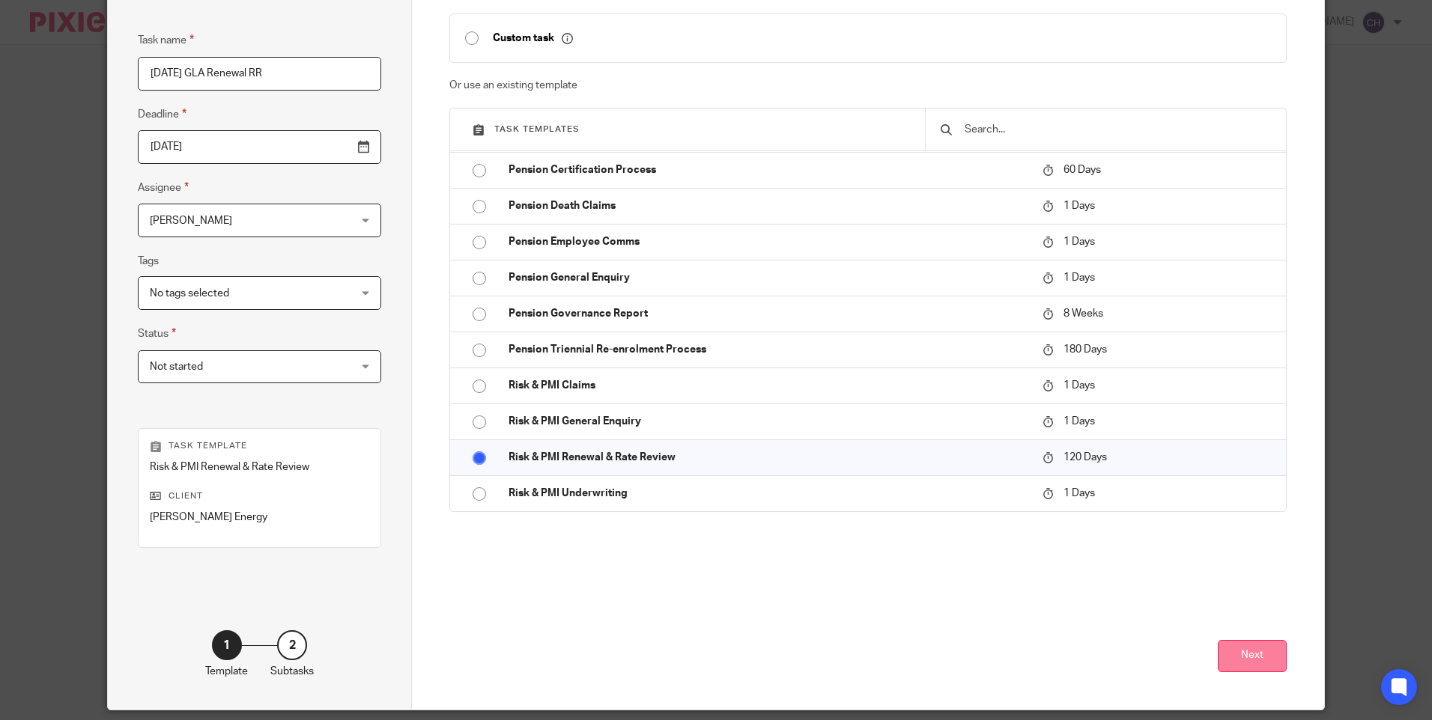
click at [1238, 666] on button "Next" at bounding box center [1252, 656] width 69 height 32
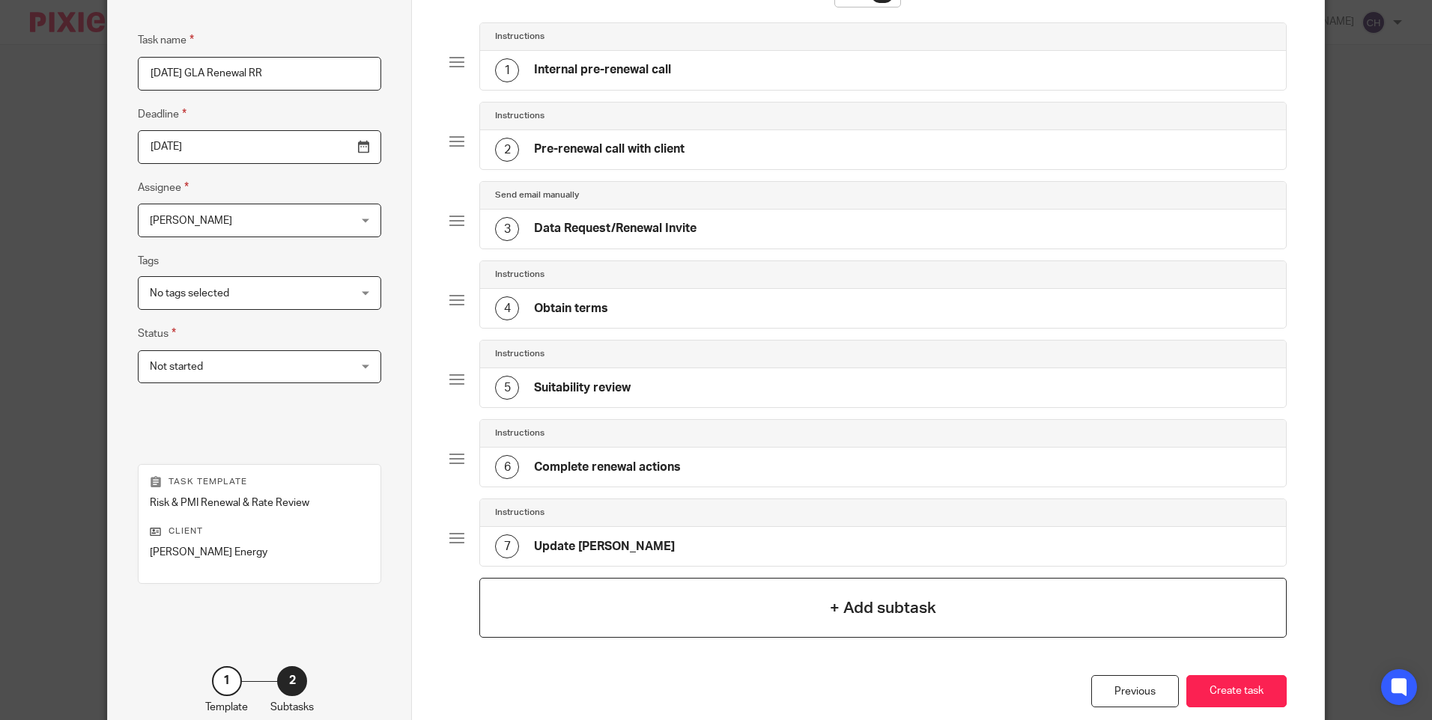
click at [856, 610] on h4 "+ Add subtask" at bounding box center [883, 608] width 106 height 23
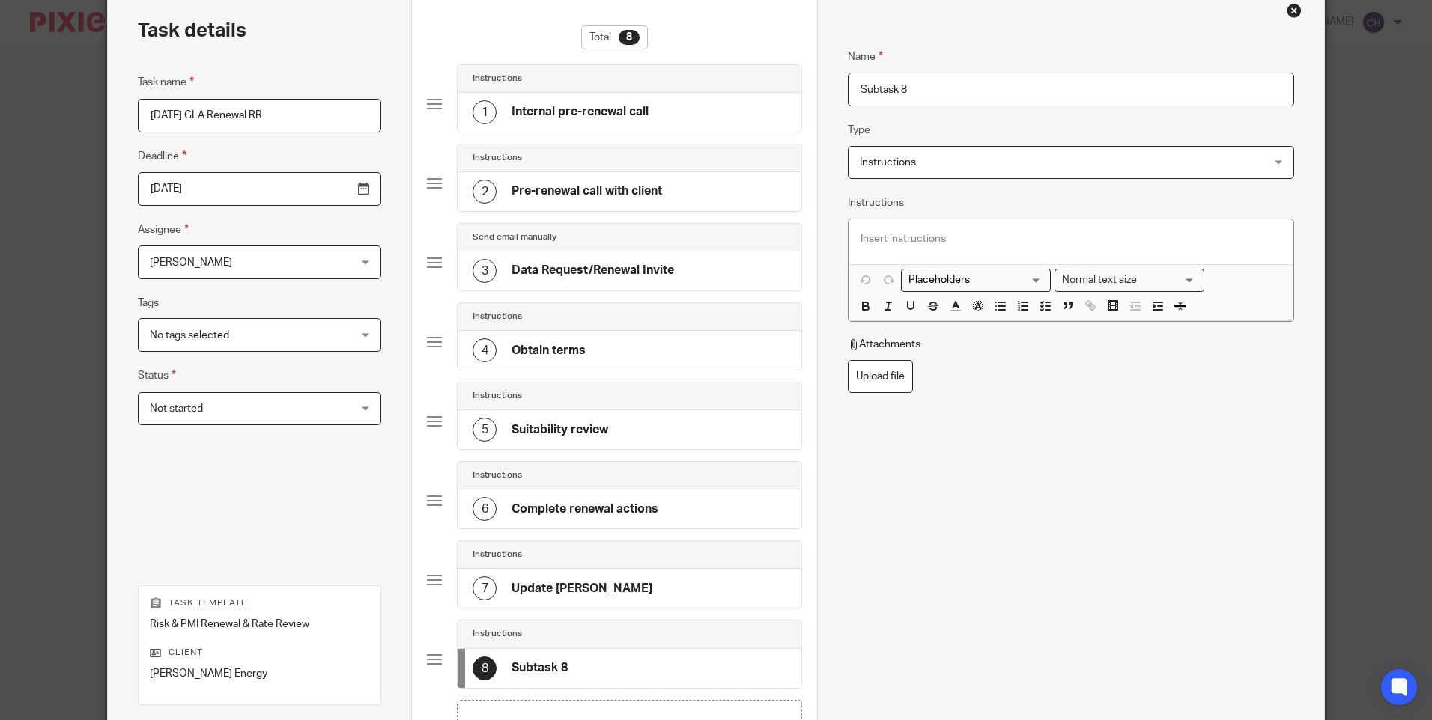
scroll to position [0, 0]
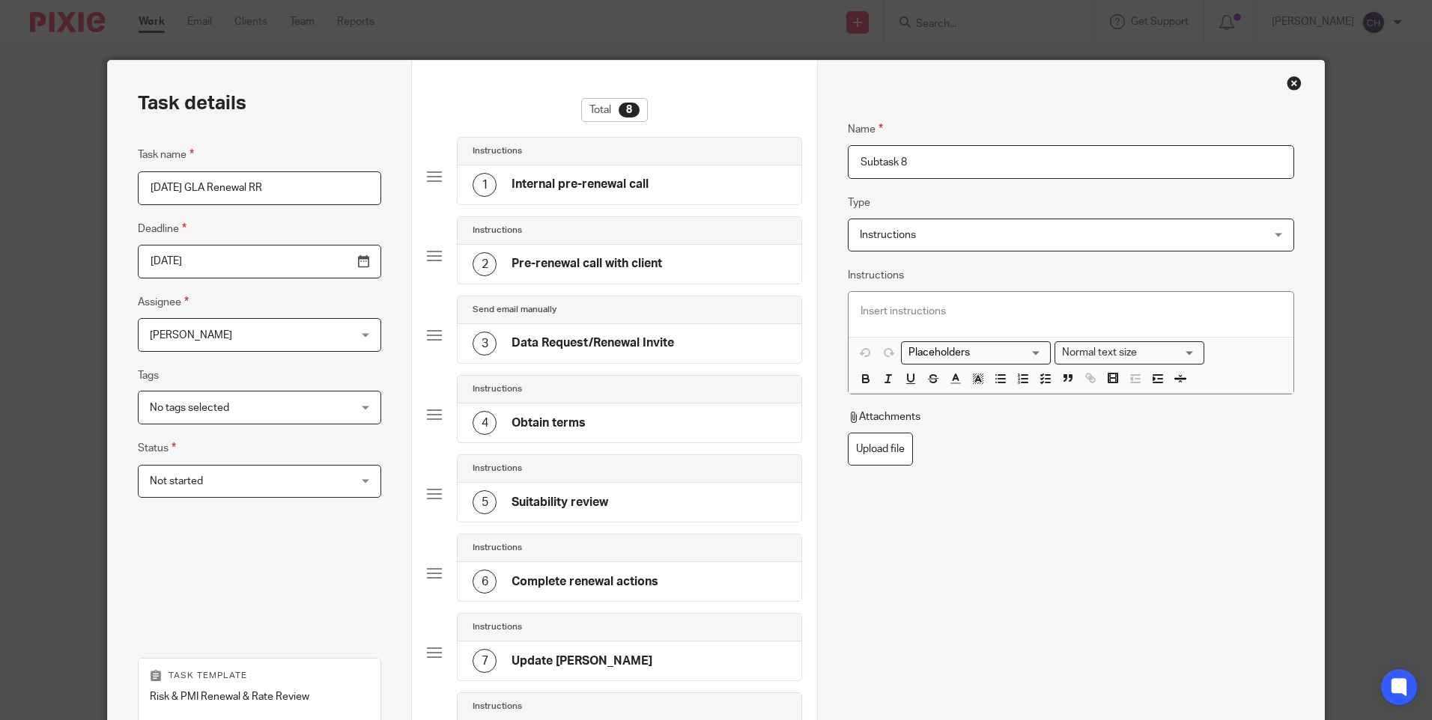
drag, startPoint x: 922, startPoint y: 161, endPoint x: 629, endPoint y: 127, distance: 295.5
click at [642, 130] on div "Task details Task name 01/11/25 GLA Renewal RR Deadline 2025-12-17 Assignee Cha…" at bounding box center [715, 500] width 1215 height 878
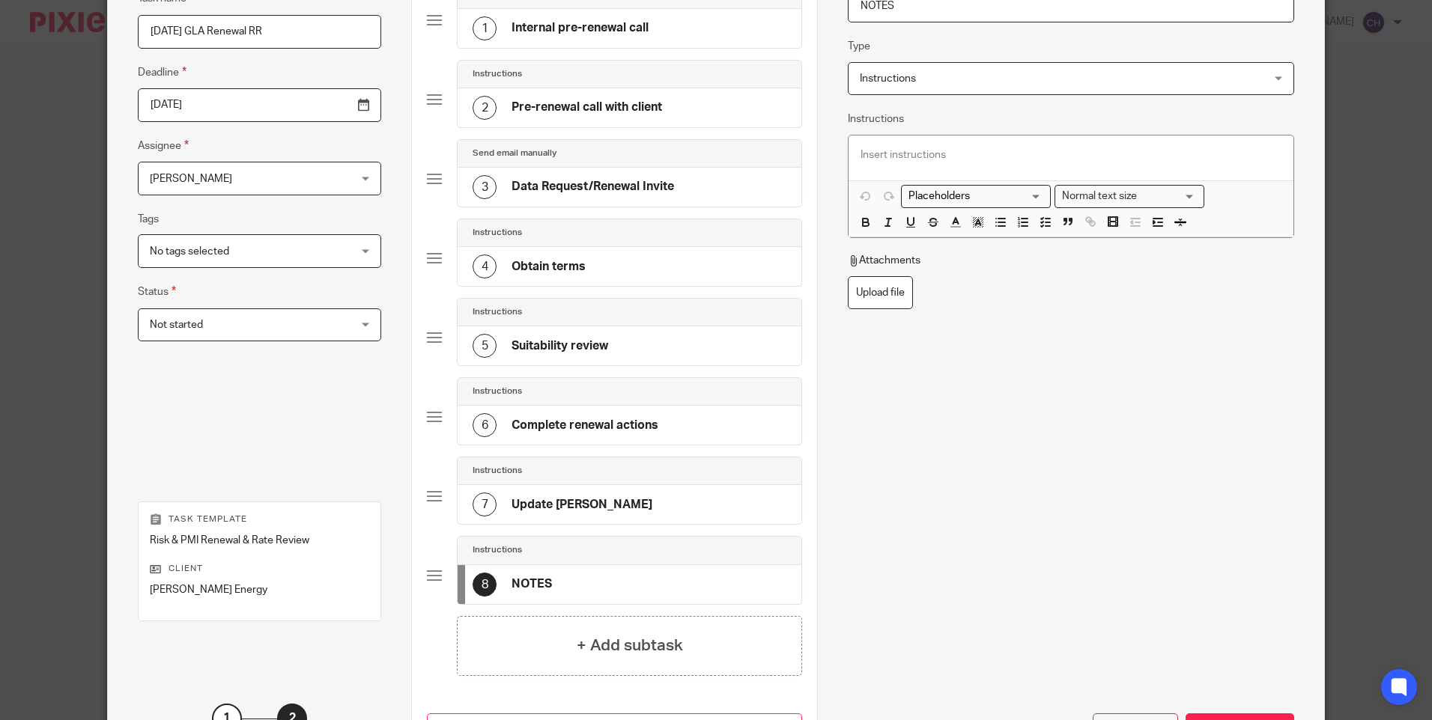
scroll to position [279, 0]
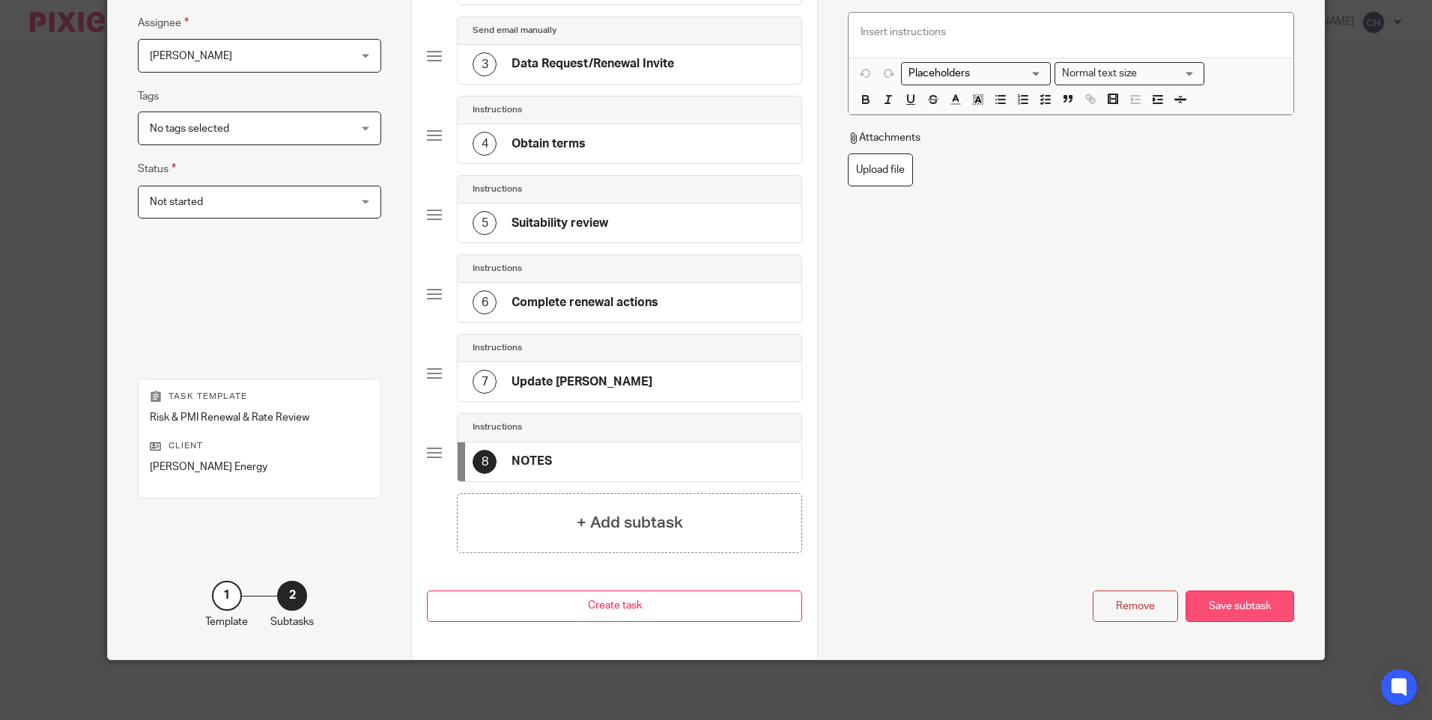
type input "NOTES"
click at [1213, 594] on div "Save subtask" at bounding box center [1239, 607] width 109 height 32
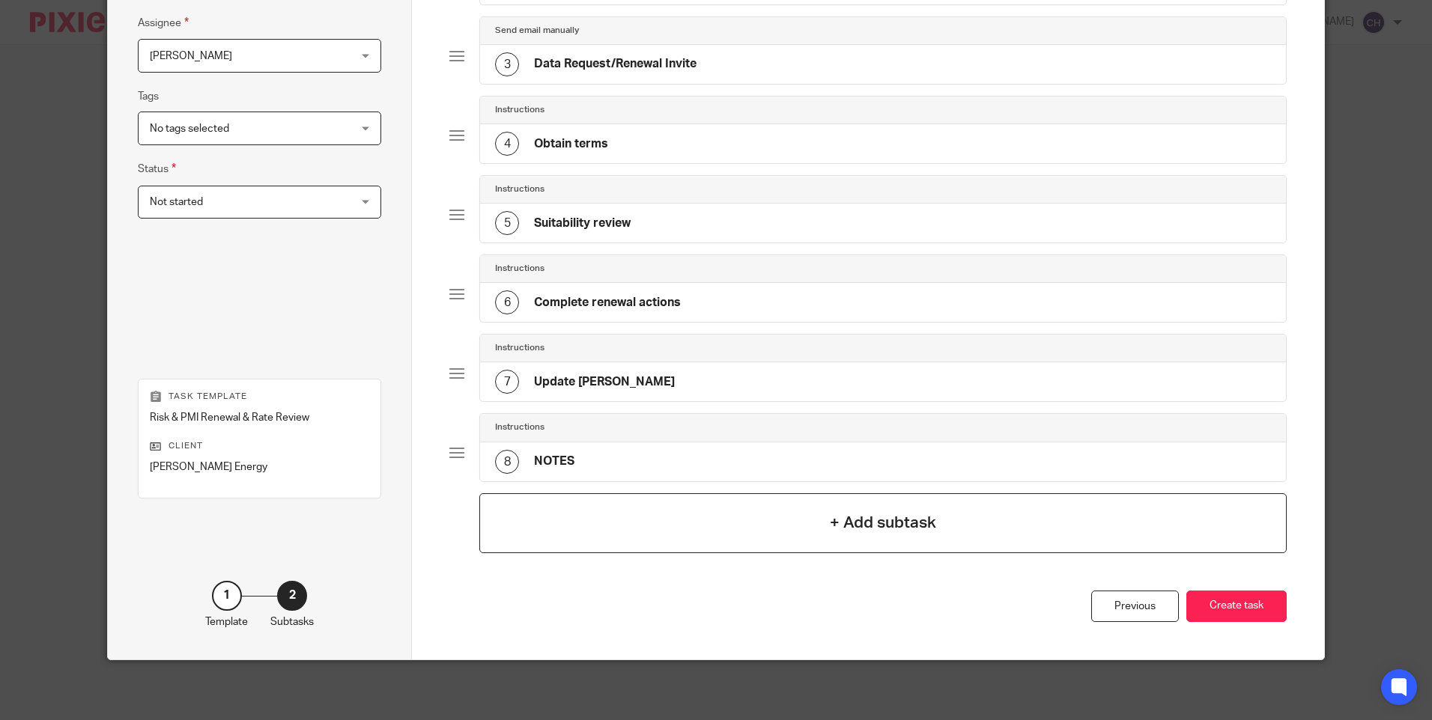
click at [833, 526] on h4 "+ Add subtask" at bounding box center [883, 522] width 106 height 23
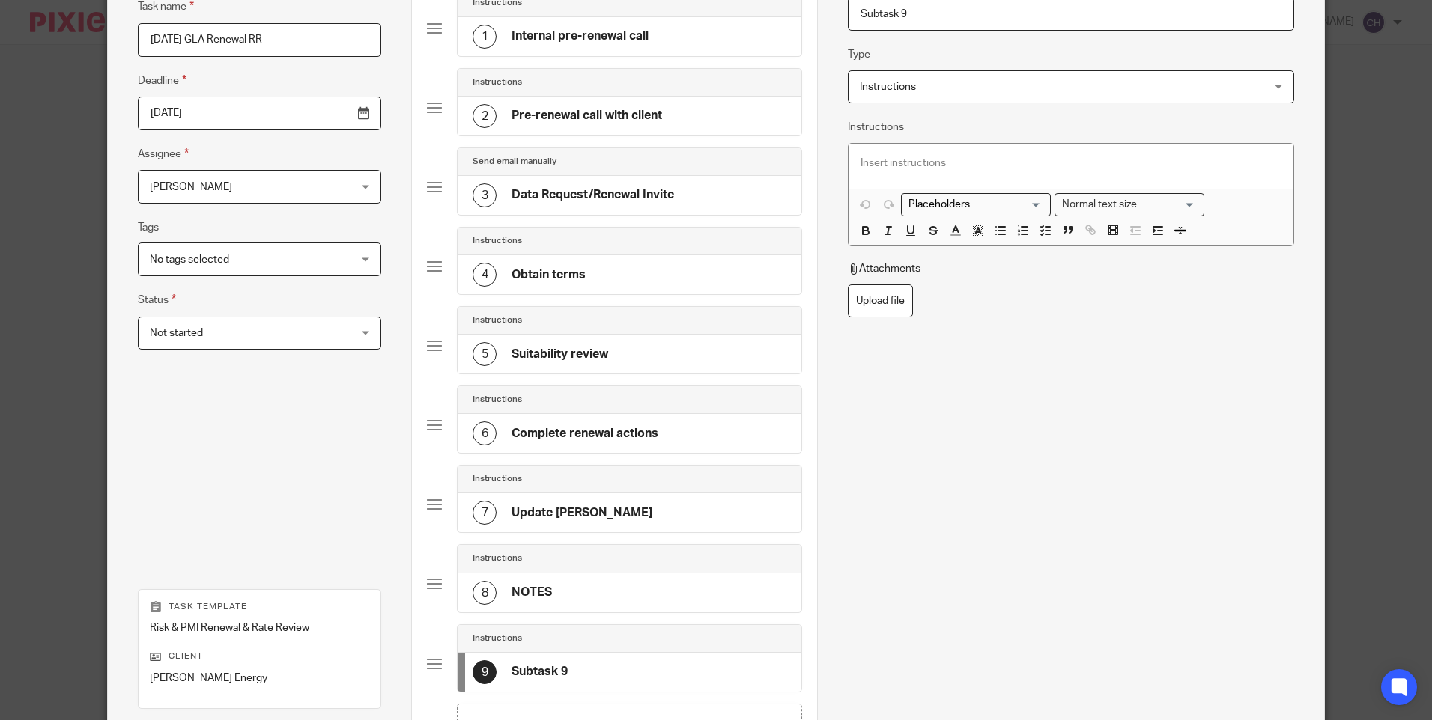
scroll to position [0, 0]
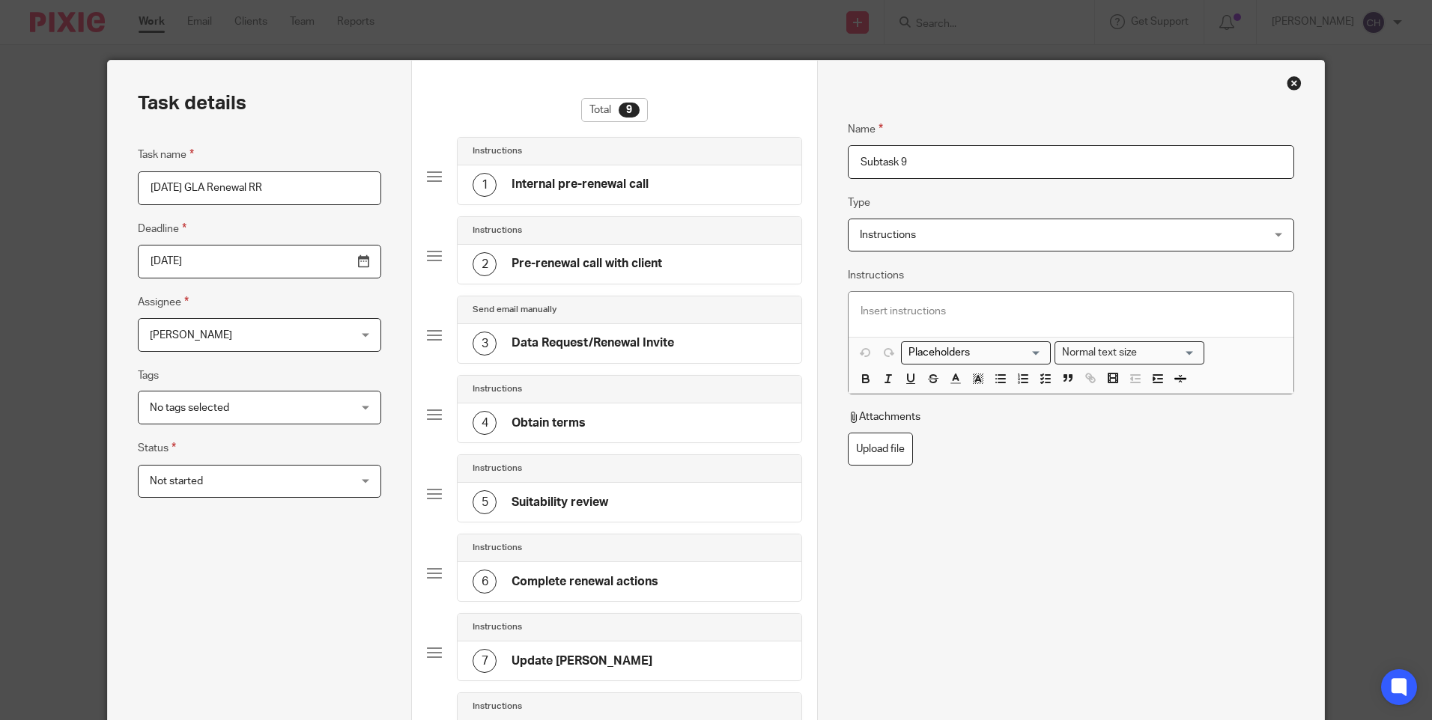
drag, startPoint x: 915, startPoint y: 159, endPoint x: 770, endPoint y: 144, distance: 146.1
click at [770, 144] on div "Task details Task name 01/11/25 GLA Renewal RR Deadline 2025-12-17 Assignee Cha…" at bounding box center [715, 540] width 1215 height 958
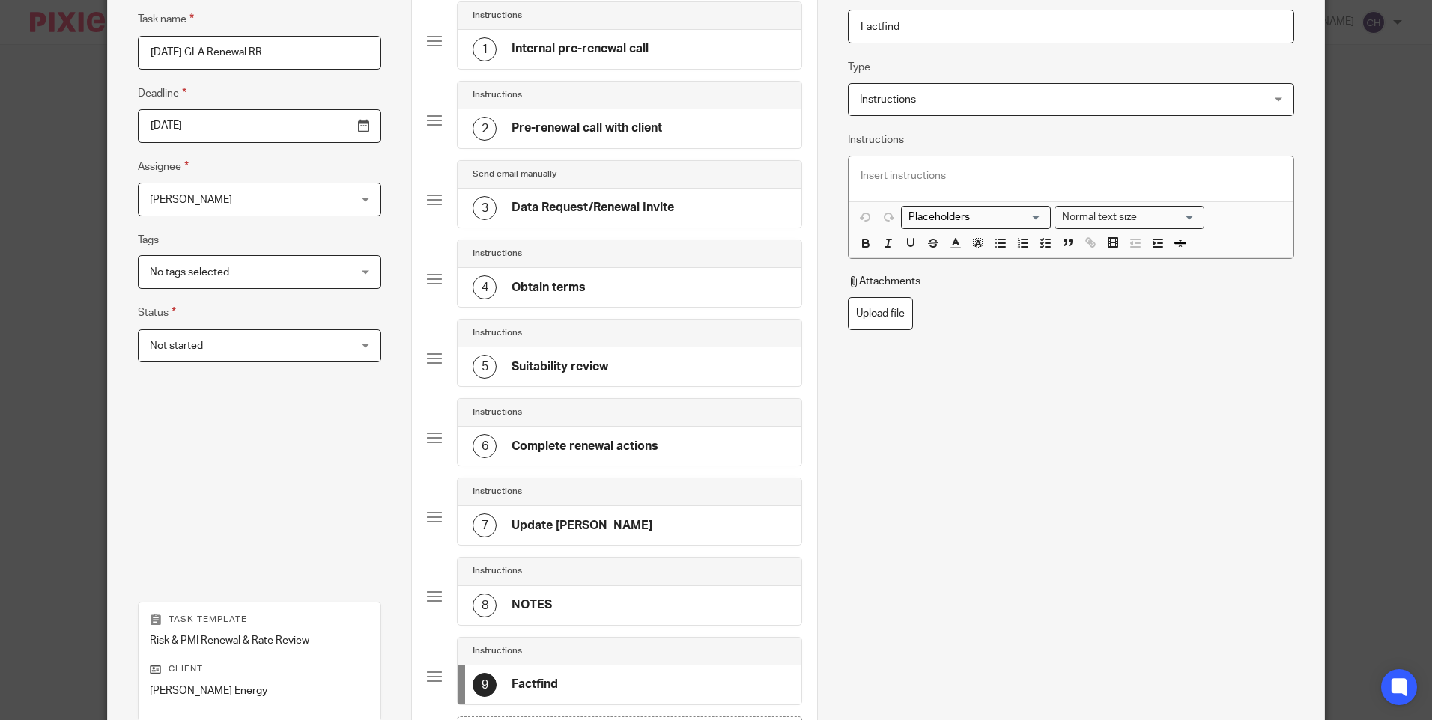
scroll to position [359, 0]
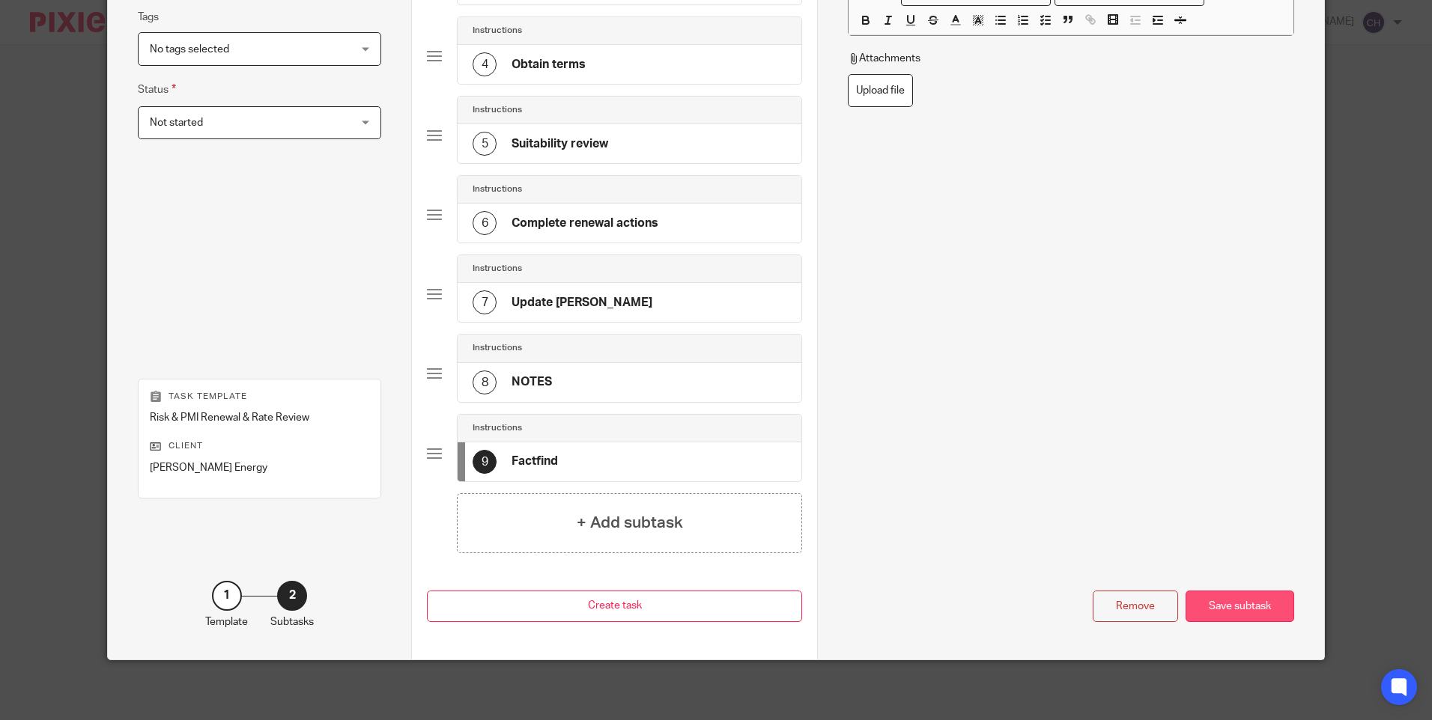
type input "Factfind"
click at [1218, 601] on div "Save subtask" at bounding box center [1239, 607] width 109 height 32
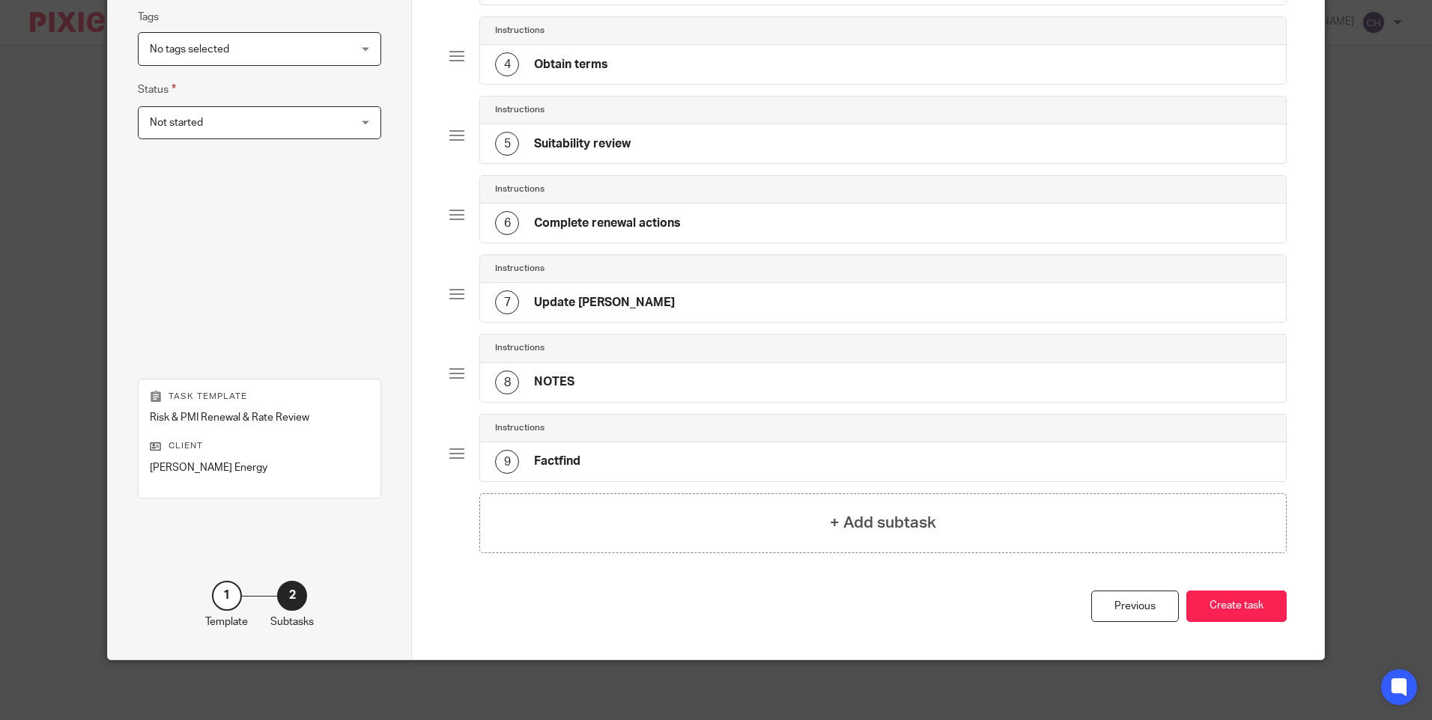
click at [1218, 601] on button "Create task" at bounding box center [1236, 607] width 100 height 32
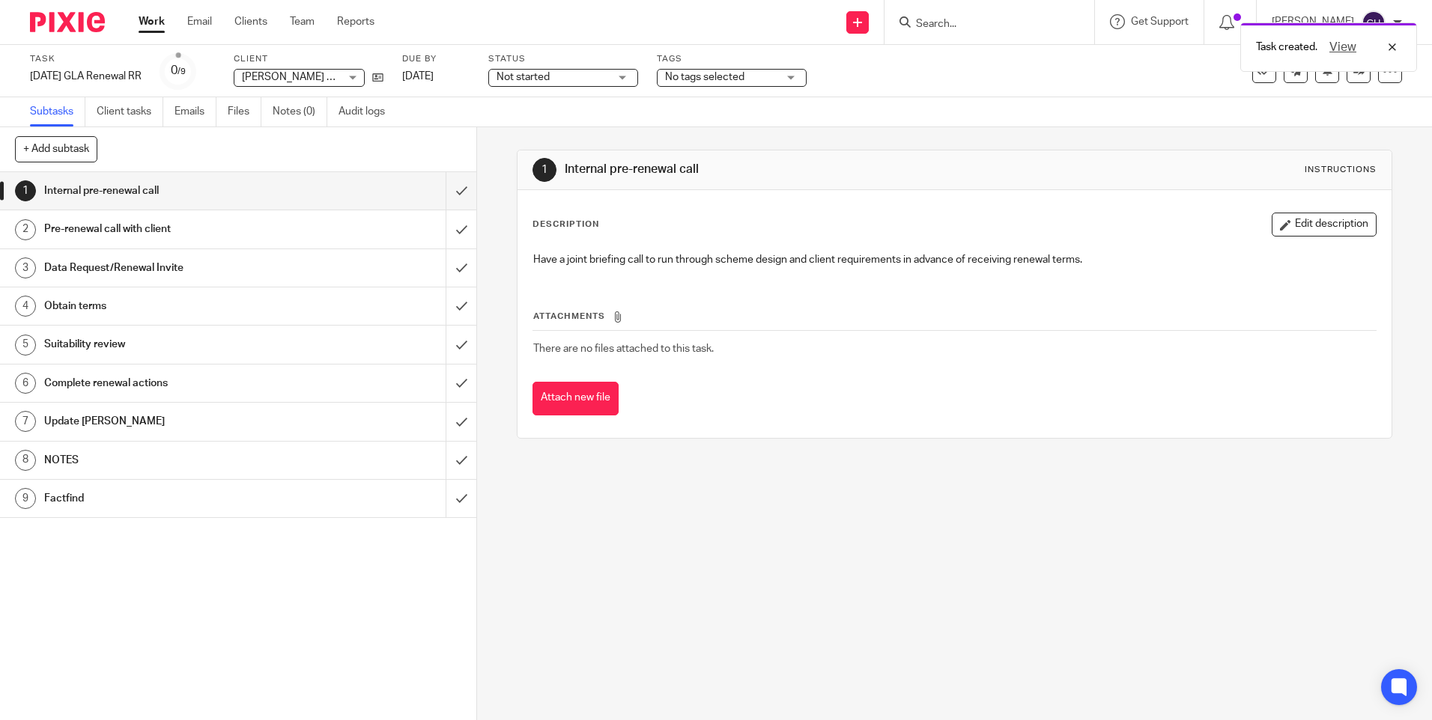
click at [925, 19] on div "Task created. View" at bounding box center [1066, 43] width 701 height 57
click at [937, 27] on div "Task created. View" at bounding box center [1066, 43] width 701 height 57
click at [919, 22] on input "Search" at bounding box center [981, 24] width 135 height 13
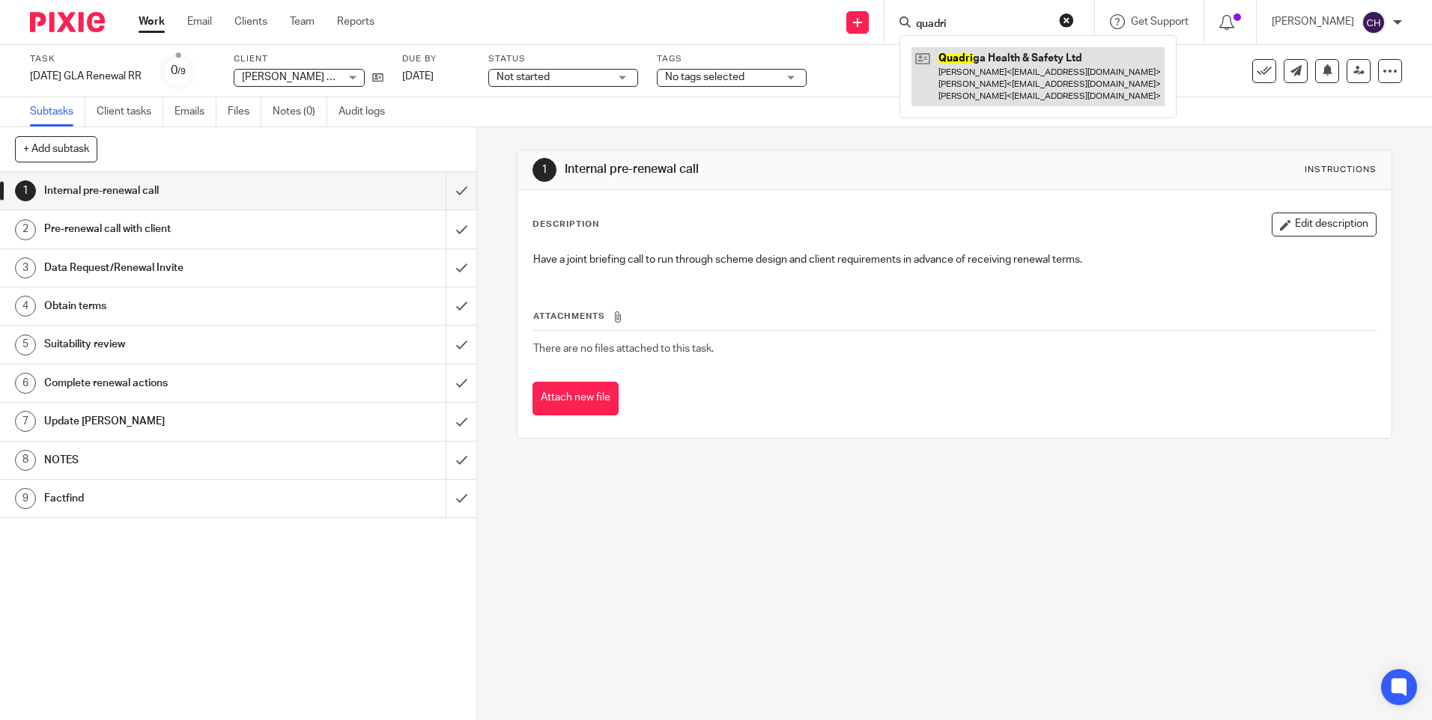
type input "quadri"
click at [962, 79] on link at bounding box center [1037, 76] width 253 height 59
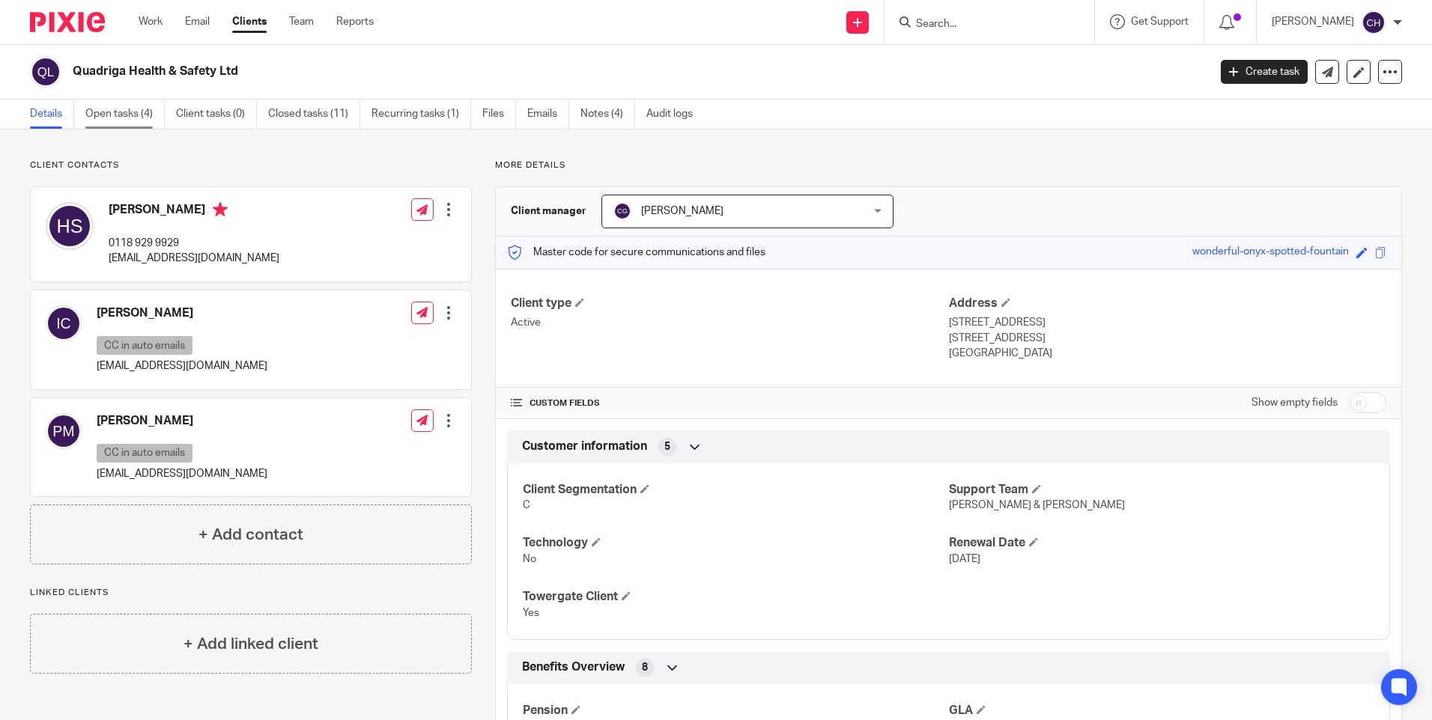
click at [124, 118] on link "Open tasks (4)" at bounding box center [124, 114] width 79 height 29
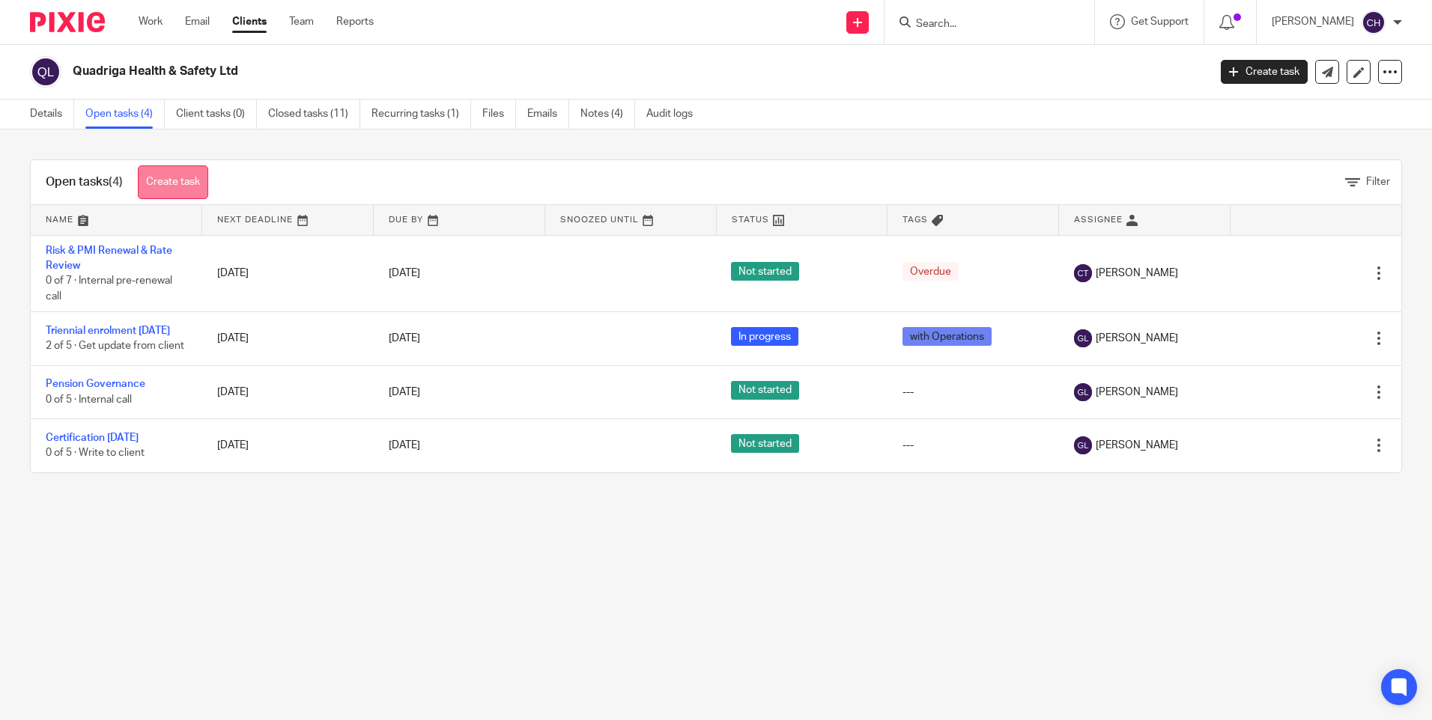
click at [177, 184] on link "Create task" at bounding box center [173, 182] width 70 height 34
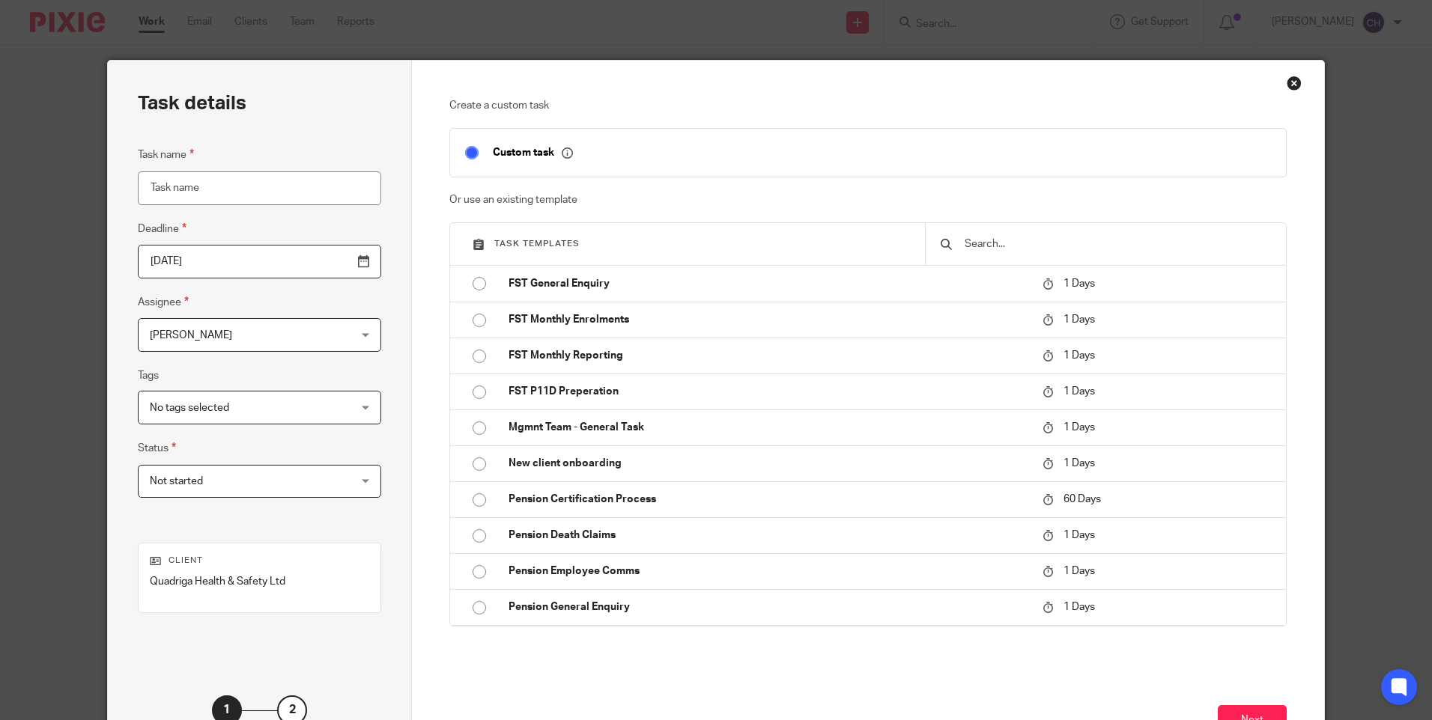
click at [206, 187] on input "Task name" at bounding box center [259, 188] width 243 height 34
click at [171, 183] on input "[DATE] GIP Renewal RR" at bounding box center [259, 188] width 243 height 34
click at [269, 189] on input "[DATE] GIP Renewal RR" at bounding box center [259, 188] width 243 height 34
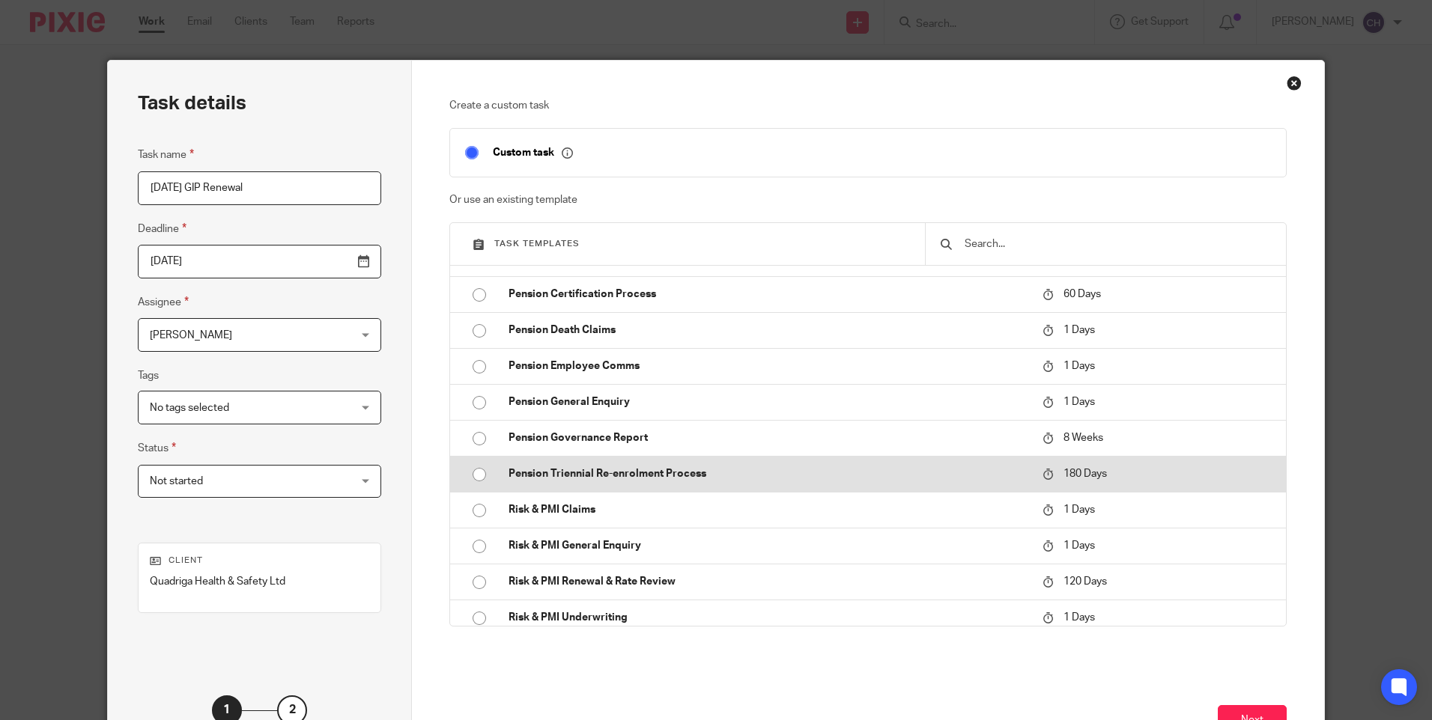
scroll to position [215, 0]
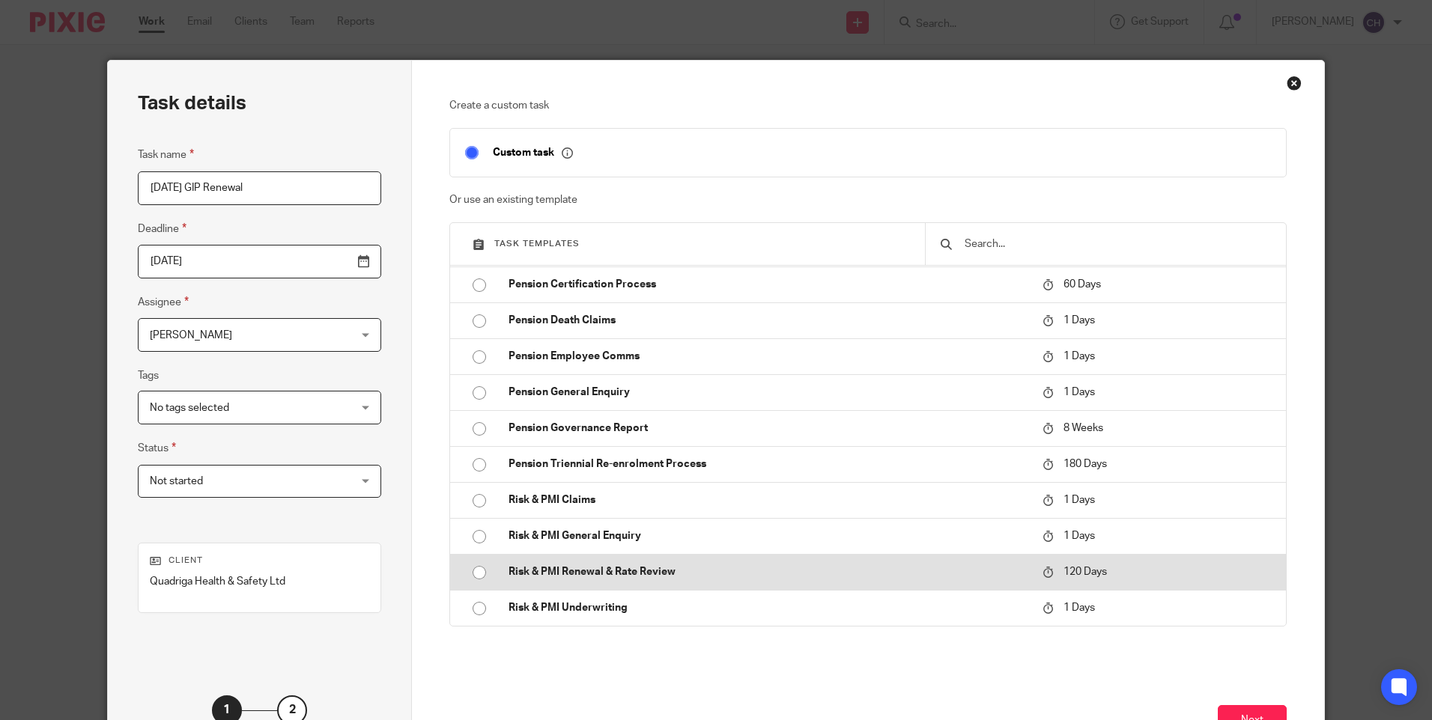
type input "[DATE] GIP Renewal"
click at [556, 573] on p "Risk & PMI Renewal & Rate Review" at bounding box center [767, 572] width 519 height 15
type input "[DATE]"
checkbox input "false"
radio input "true"
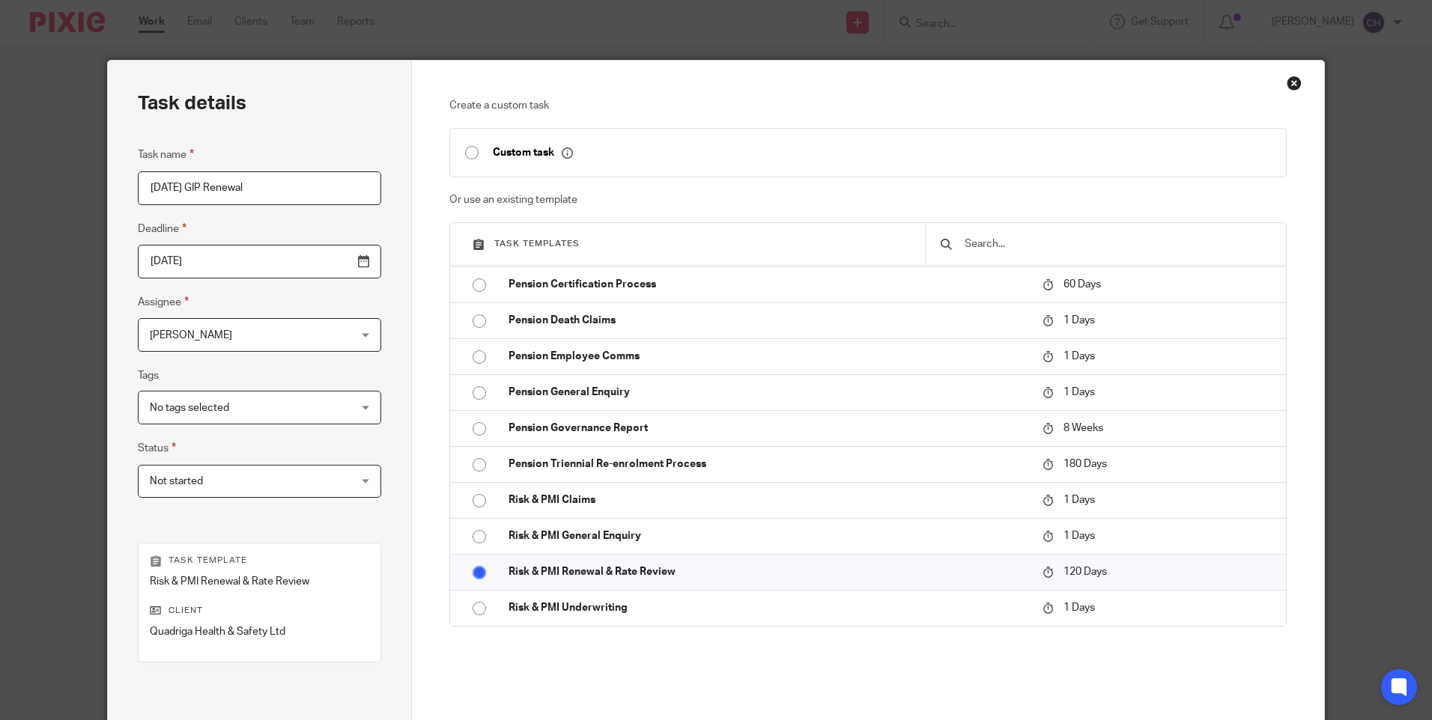
scroll to position [165, 0]
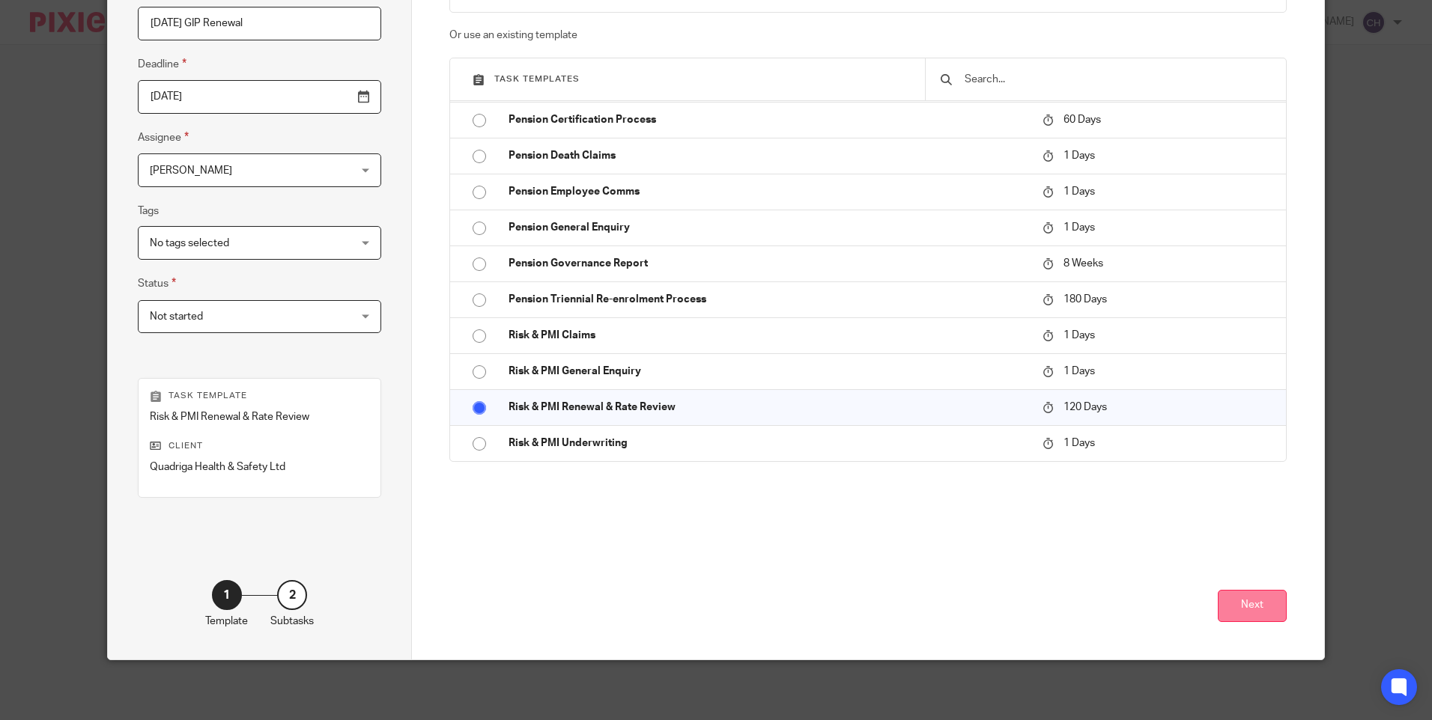
click at [1250, 605] on button "Next" at bounding box center [1252, 606] width 69 height 32
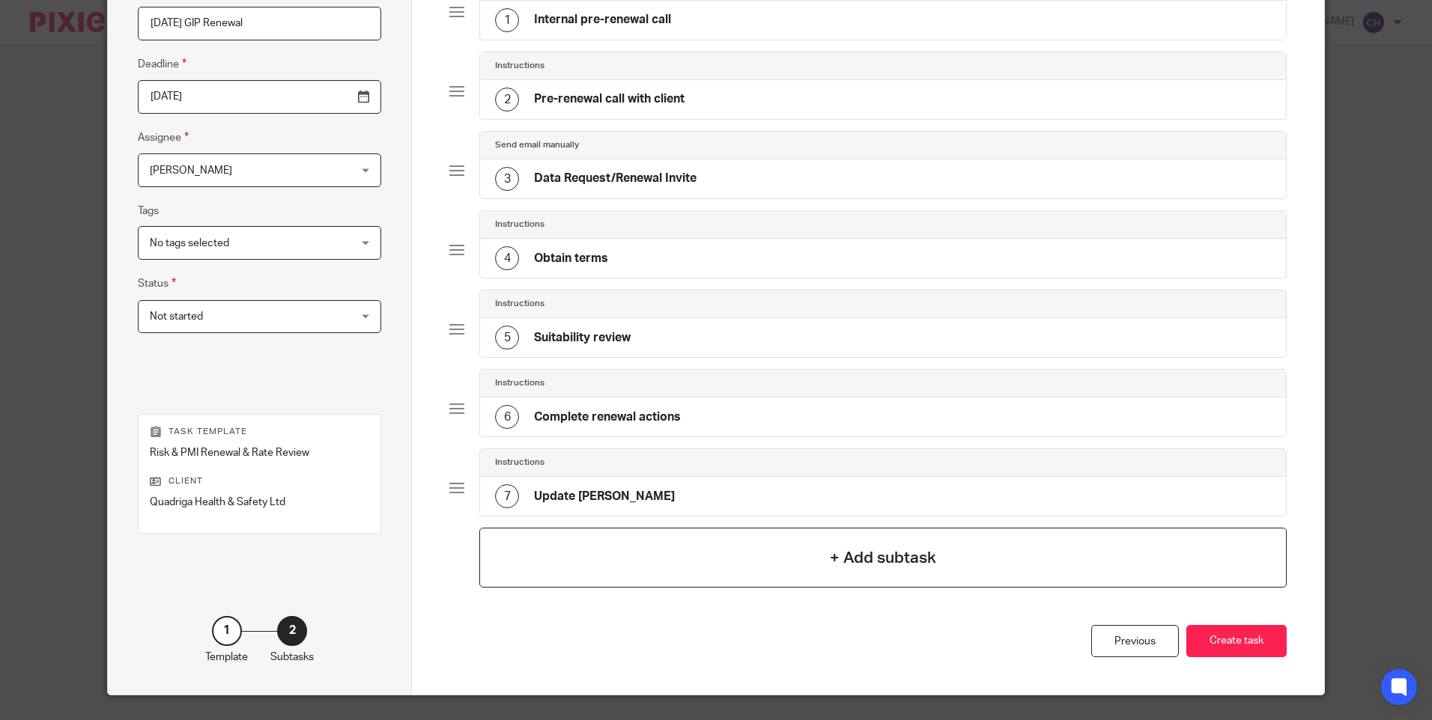
click at [846, 544] on div "+ Add subtask" at bounding box center [882, 558] width 806 height 60
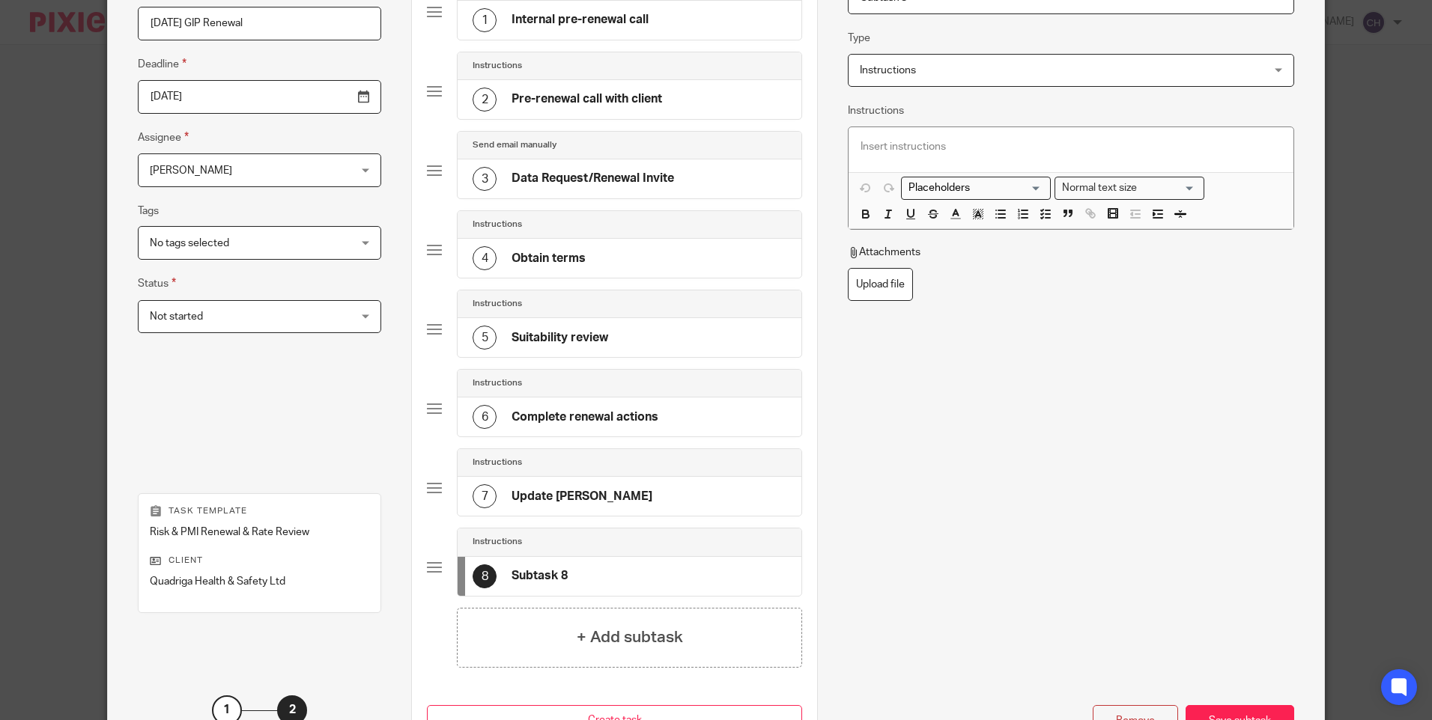
scroll to position [0, 0]
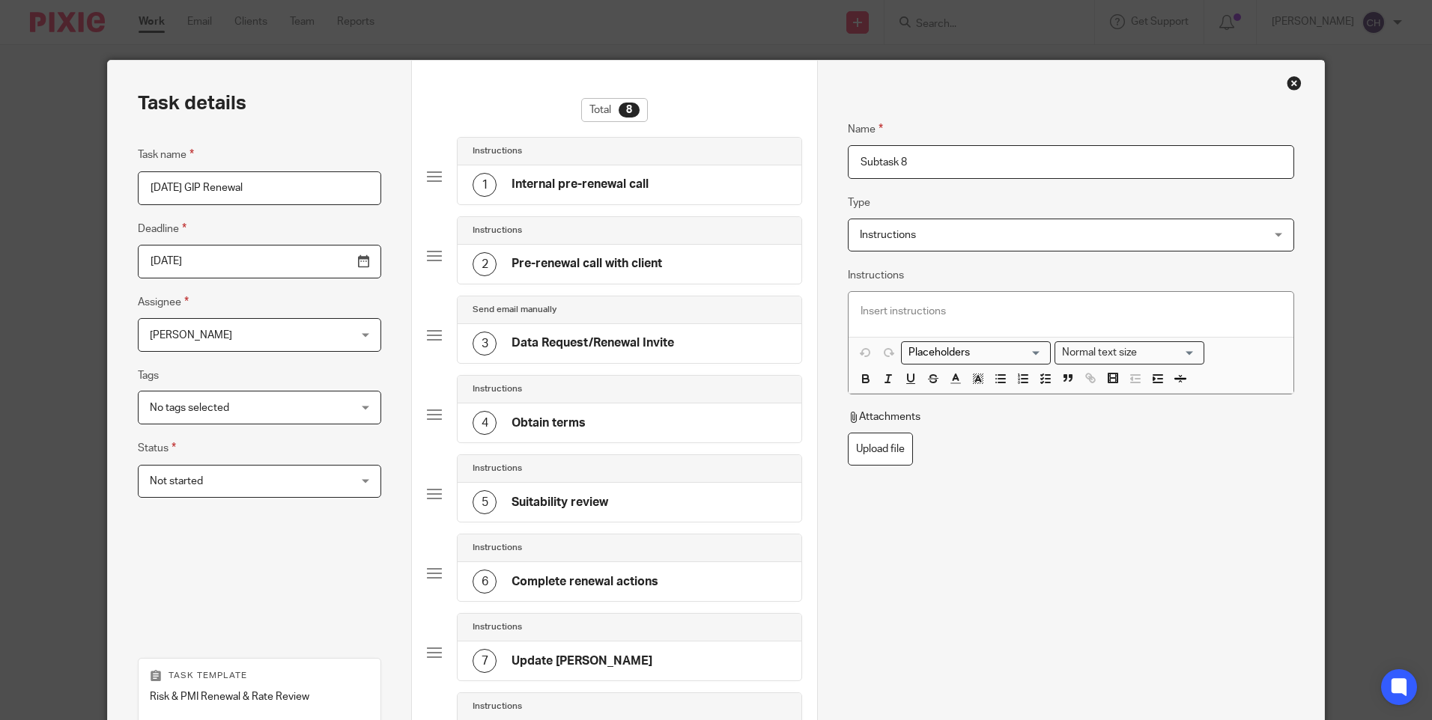
drag, startPoint x: 891, startPoint y: 166, endPoint x: 759, endPoint y: 156, distance: 132.9
click at [759, 156] on div "Task details Task name 01/12/25 GIP Renewal Deadline 2025-12-17 Assignee Chante…" at bounding box center [715, 500] width 1215 height 878
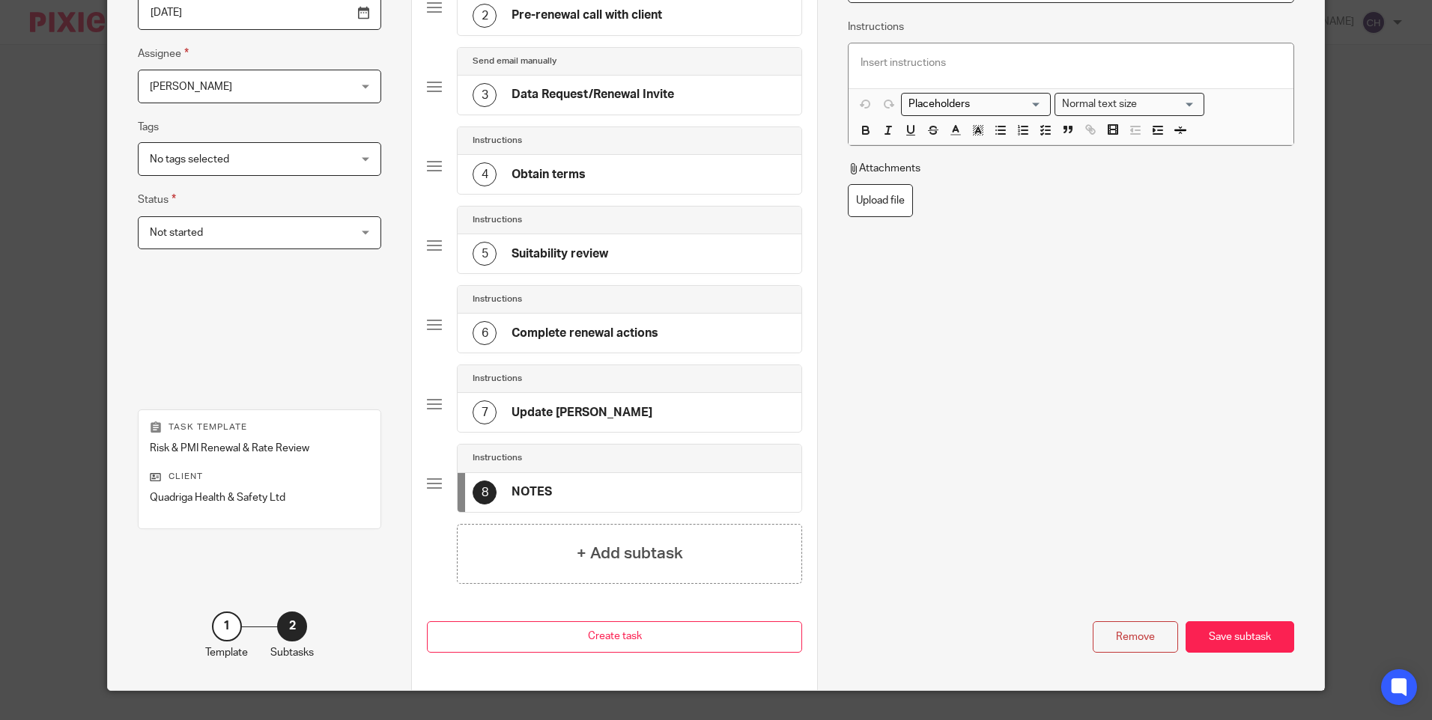
scroll to position [279, 0]
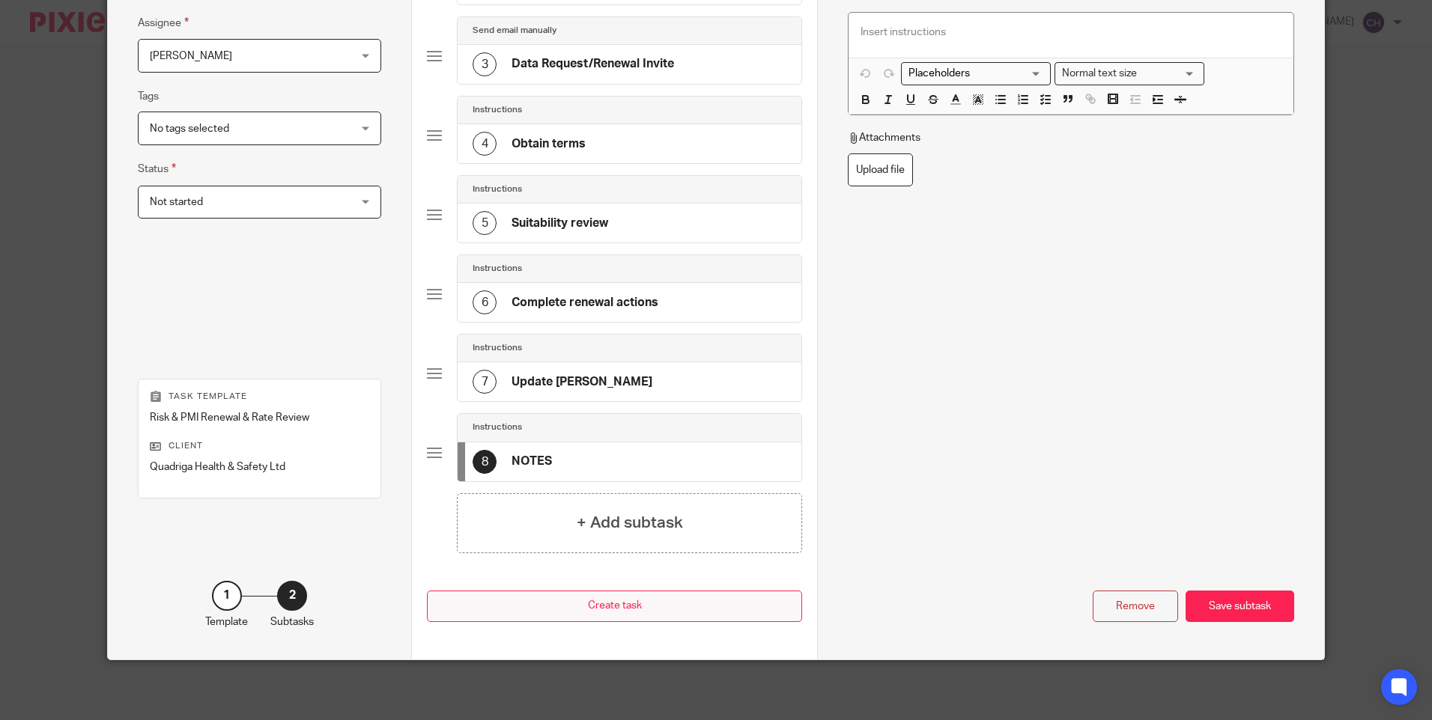
type input "NOTES"
click at [1247, 602] on div "Save subtask" at bounding box center [1239, 607] width 109 height 32
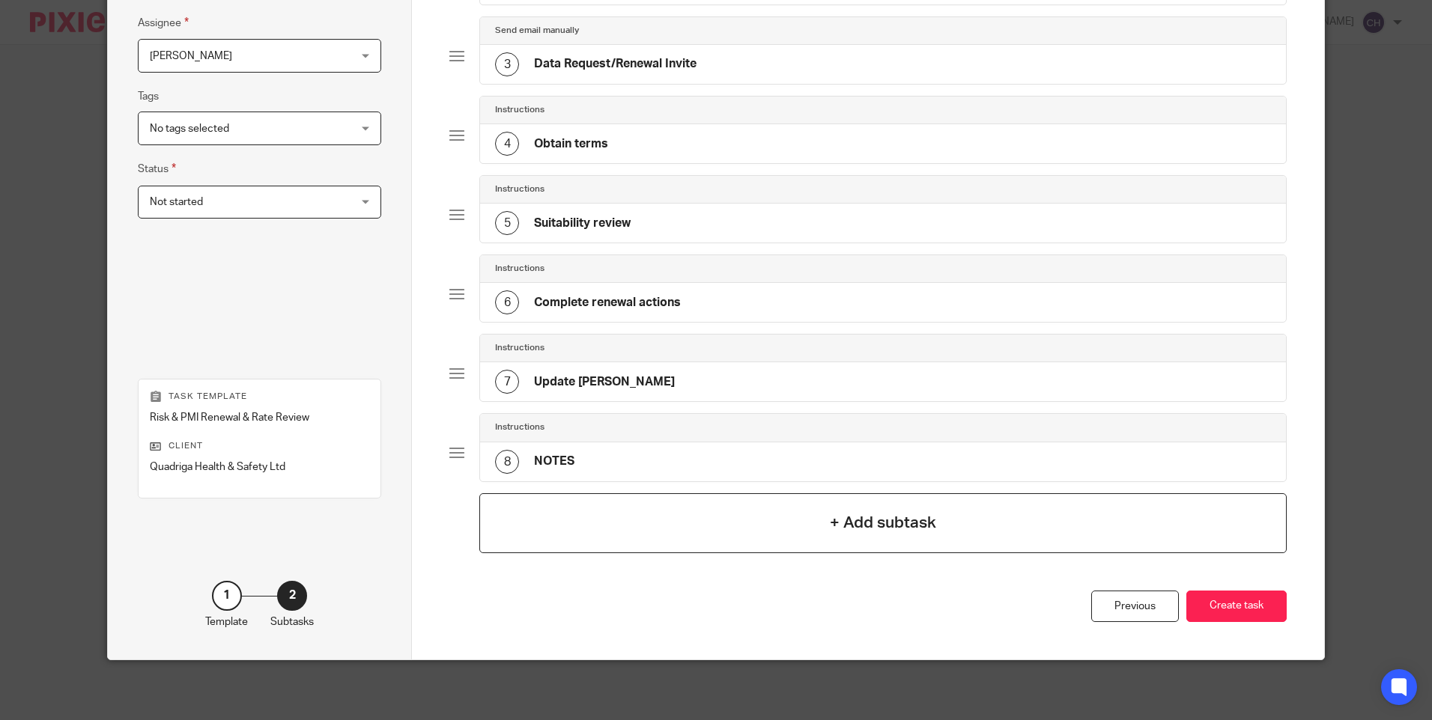
click at [903, 517] on h4 "+ Add subtask" at bounding box center [883, 522] width 106 height 23
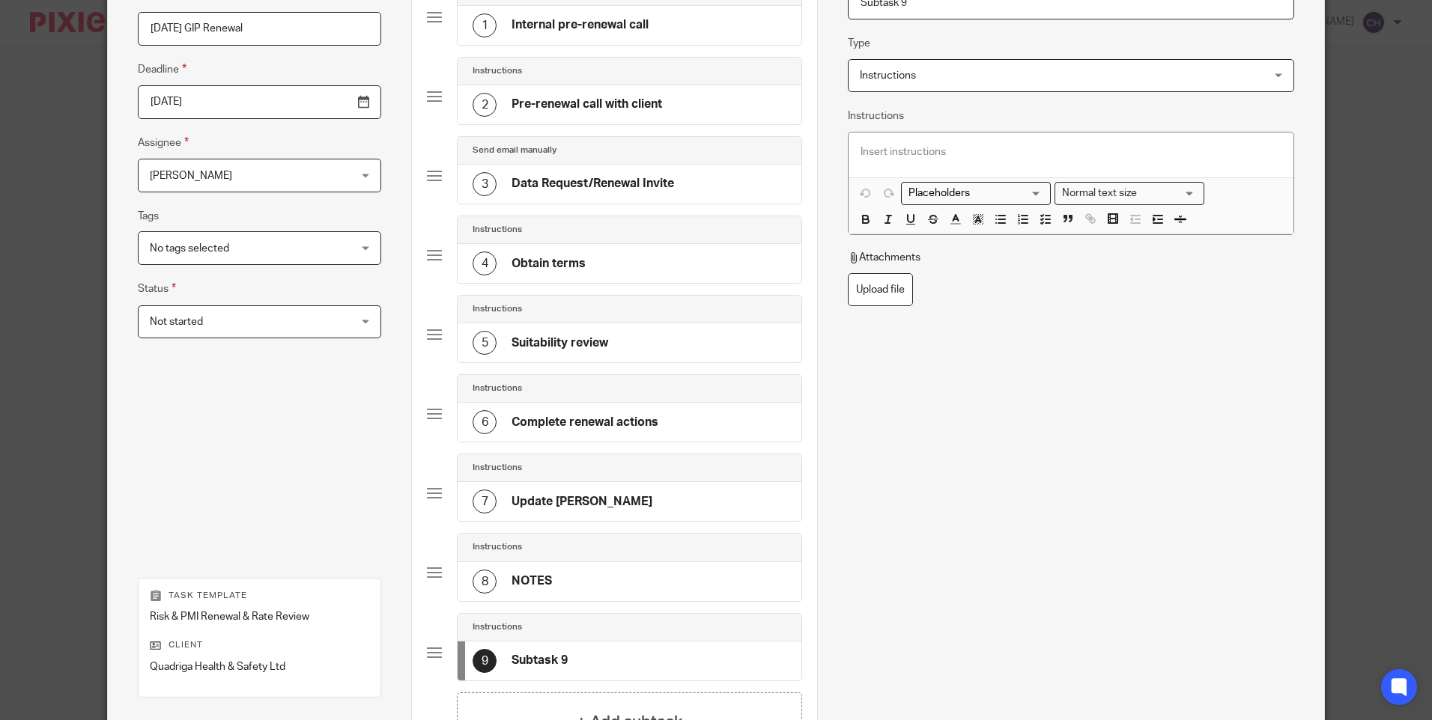
scroll to position [0, 0]
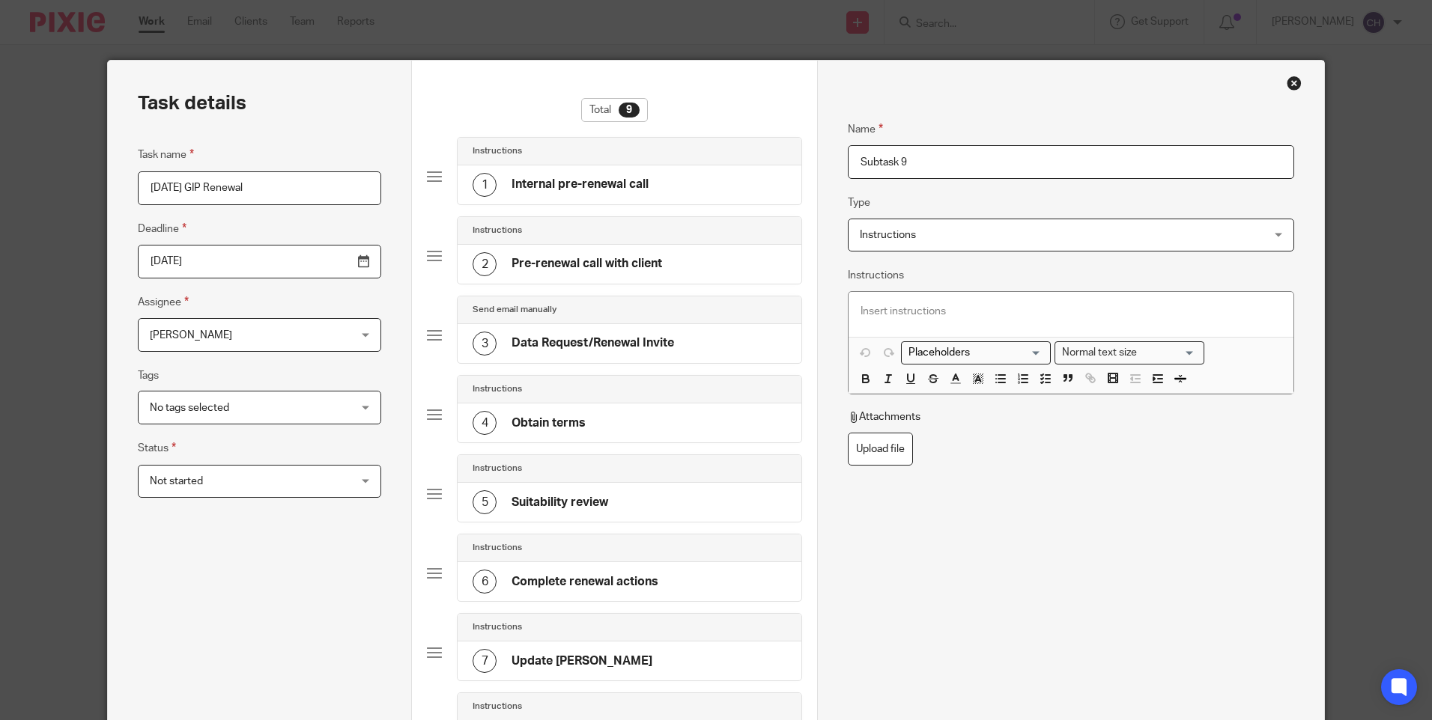
drag, startPoint x: 924, startPoint y: 156, endPoint x: 708, endPoint y: 145, distance: 216.7
click at [708, 145] on div "Task details Task name 01/12/25 GIP Renewal Deadline 2025-12-17 Assignee Chante…" at bounding box center [715, 540] width 1215 height 958
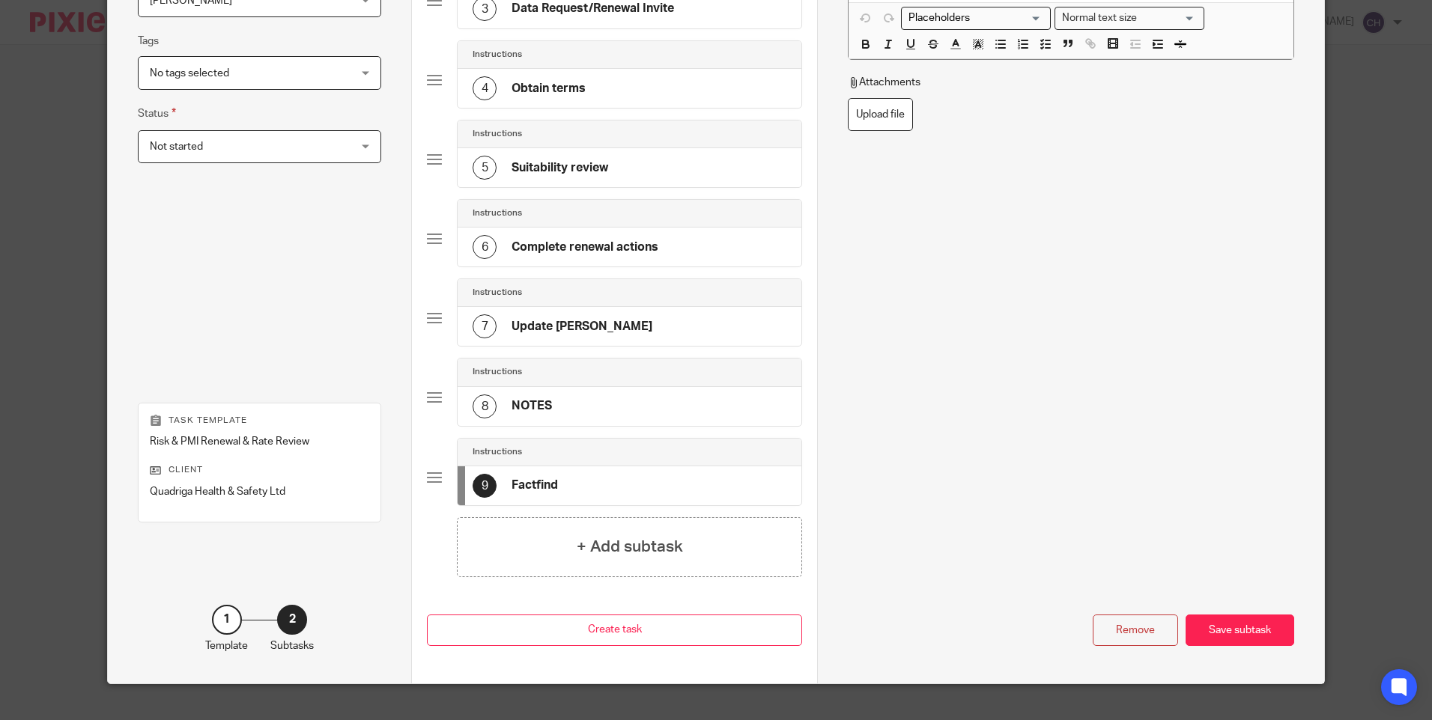
scroll to position [359, 0]
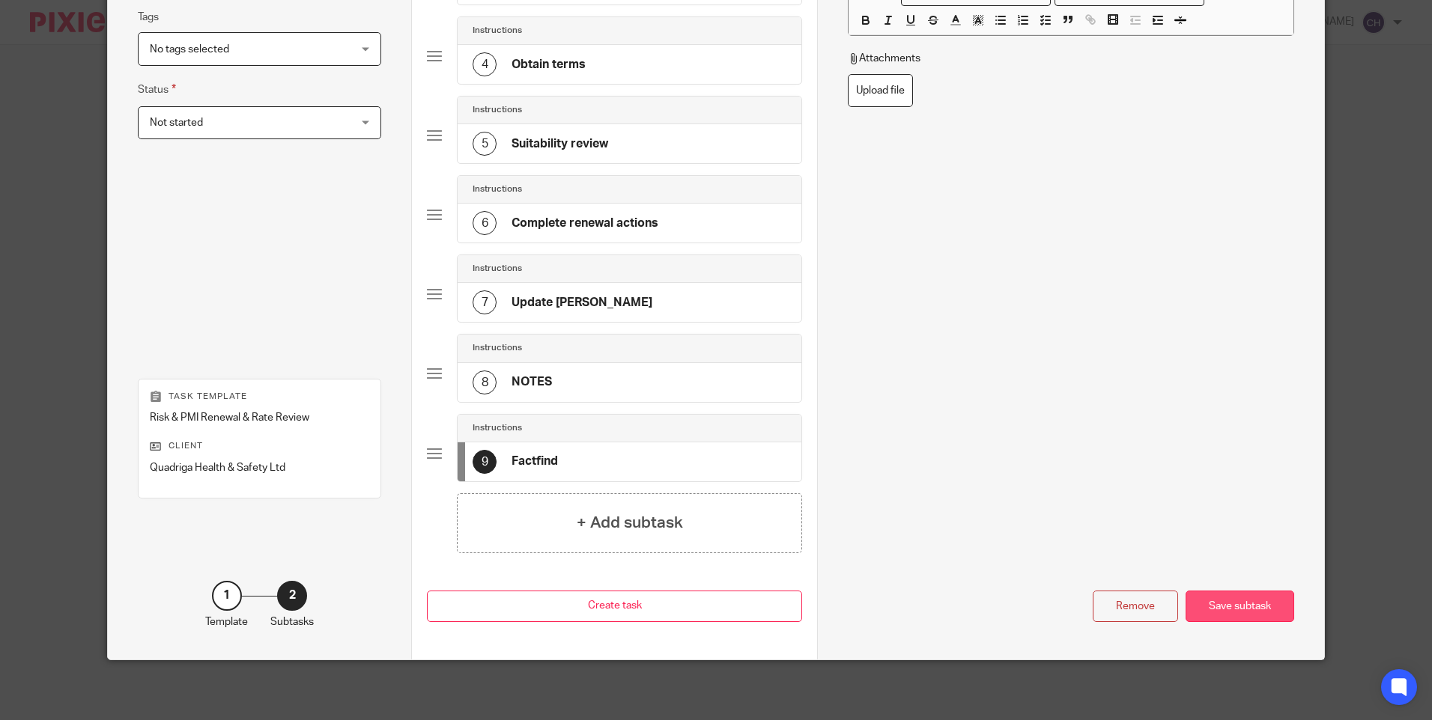
type input "Factfind"
click at [1230, 613] on div "Save subtask" at bounding box center [1239, 607] width 109 height 32
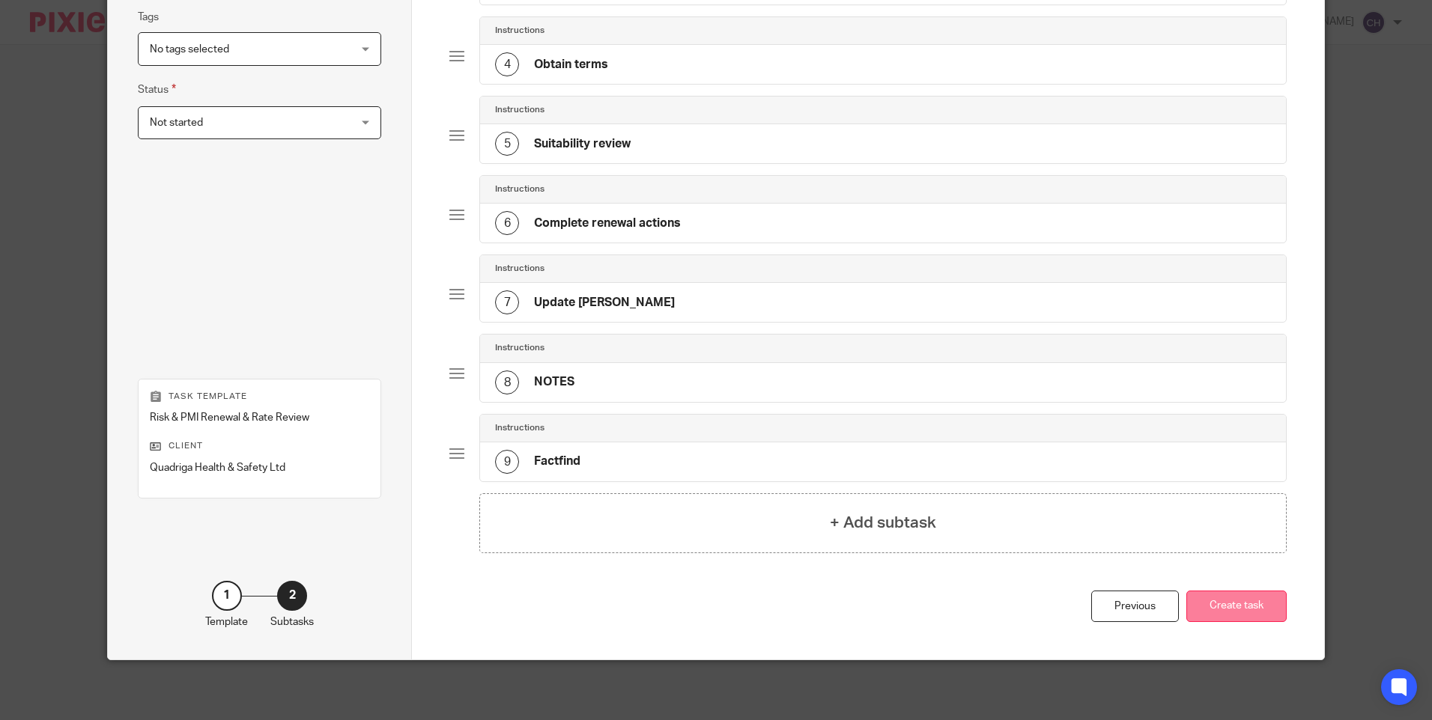
click at [1232, 613] on button "Create task" at bounding box center [1236, 607] width 100 height 32
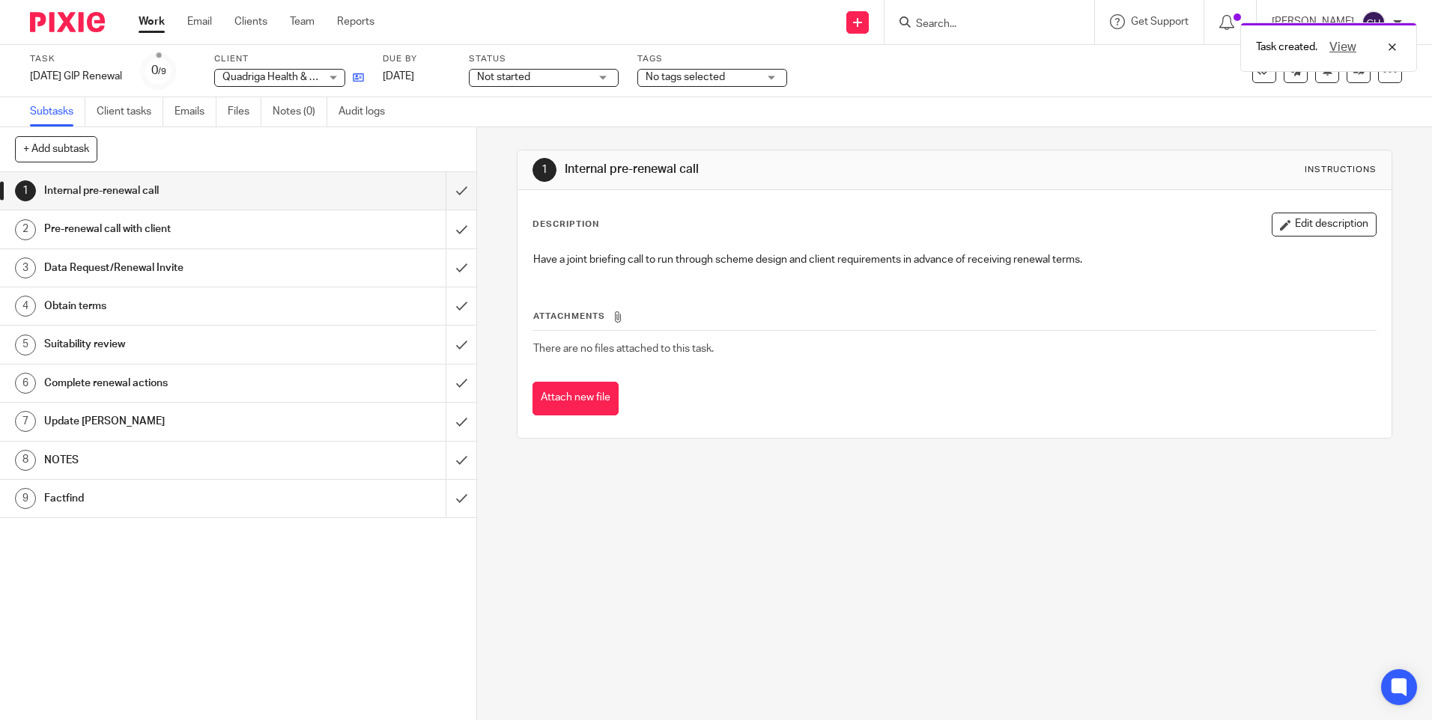
click at [364, 76] on icon at bounding box center [358, 77] width 11 height 11
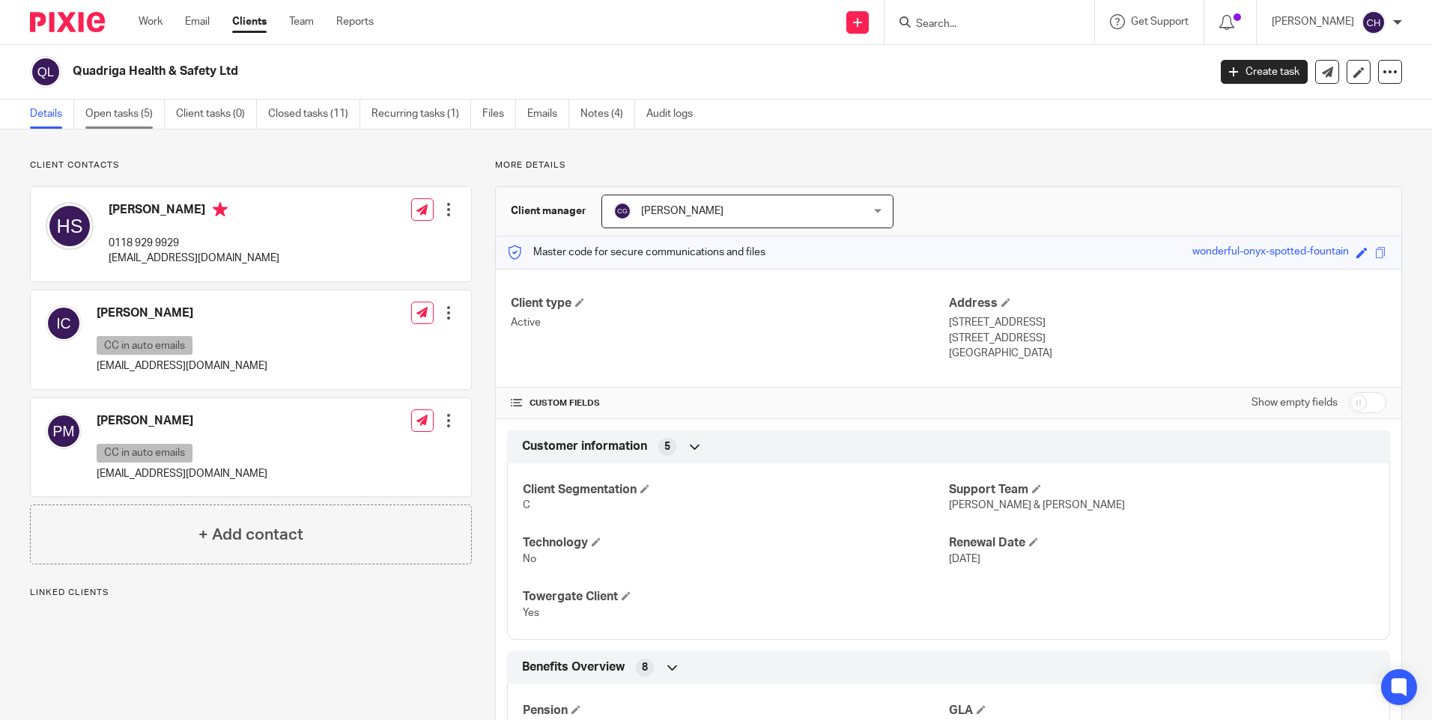
click at [112, 106] on link "Open tasks (5)" at bounding box center [124, 114] width 79 height 29
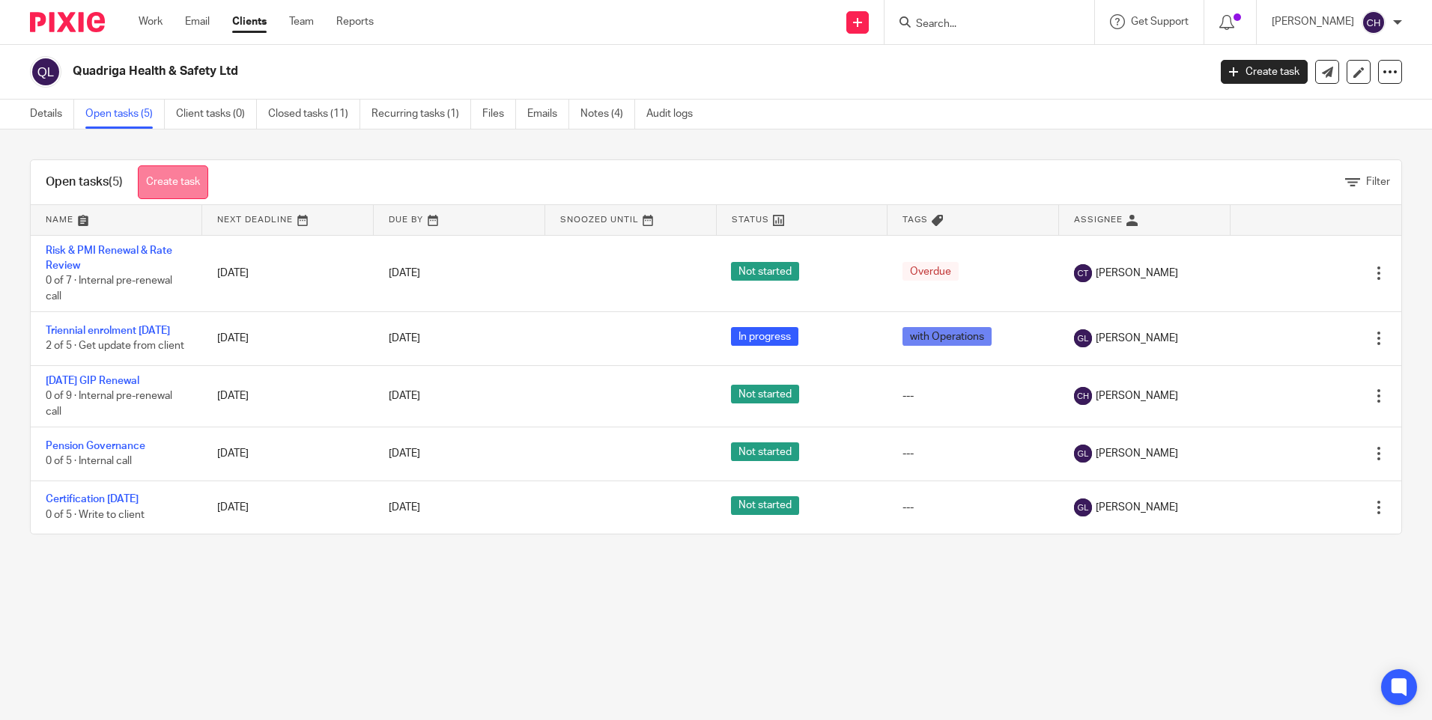
click at [190, 174] on link "Create task" at bounding box center [173, 182] width 70 height 34
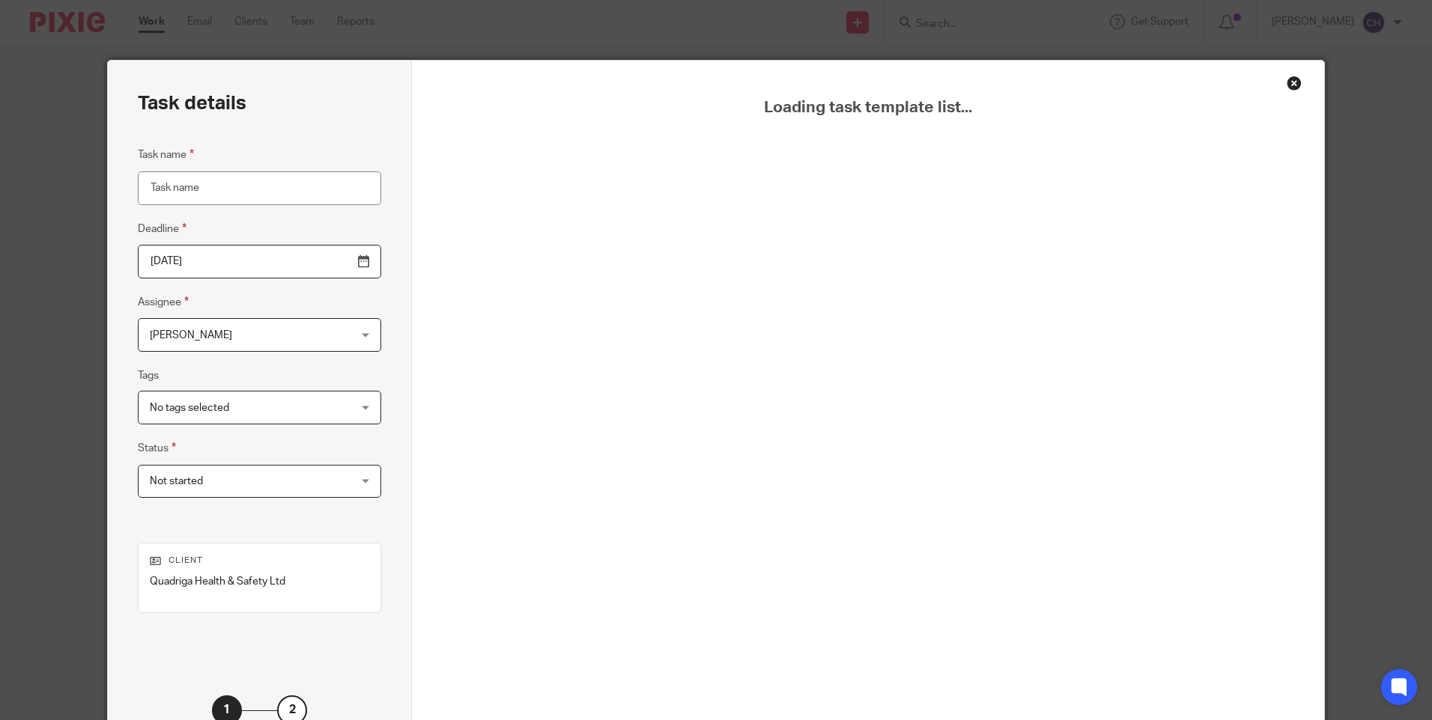
click at [192, 187] on input "Task name" at bounding box center [259, 188] width 243 height 34
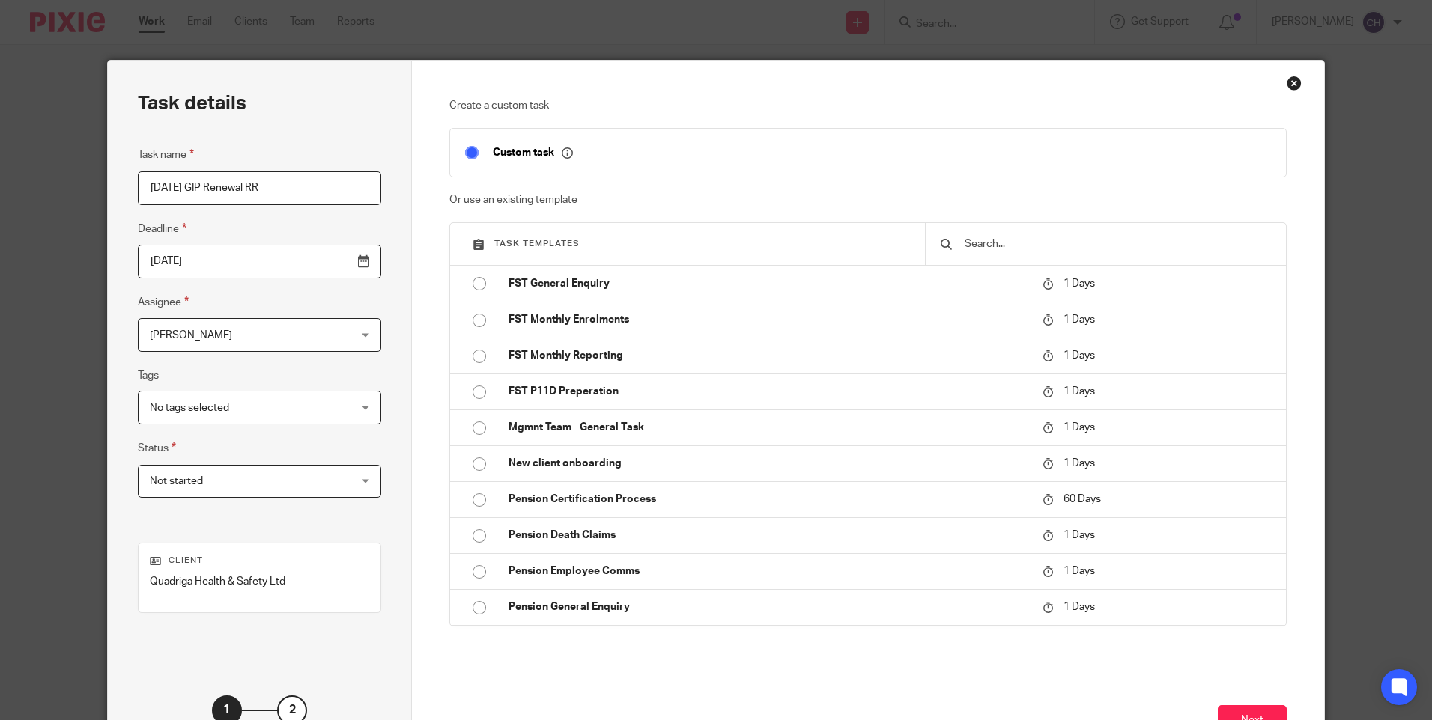
click at [204, 186] on input "[DATE] GIP Renewal RR" at bounding box center [259, 188] width 243 height 34
click at [288, 188] on input "[DATE] GLA Renewal RR" at bounding box center [259, 188] width 243 height 34
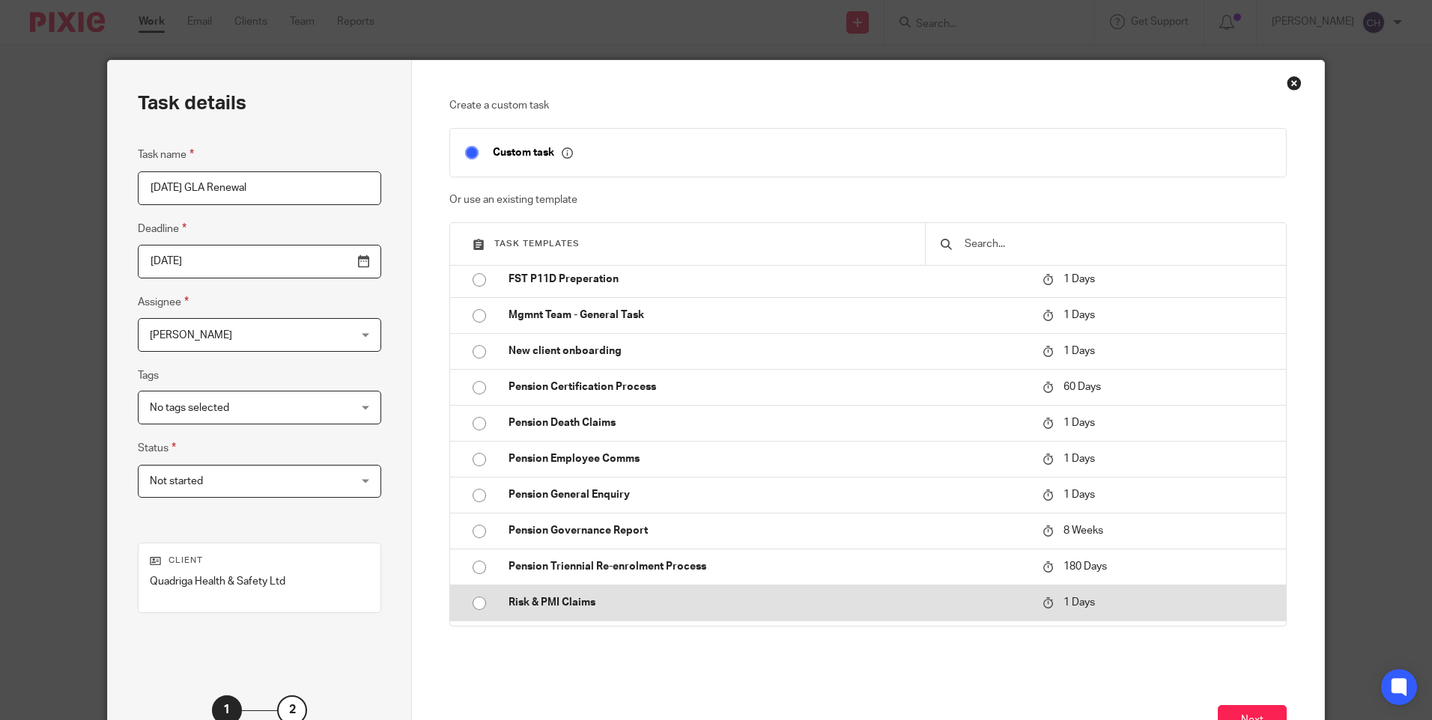
scroll to position [215, 0]
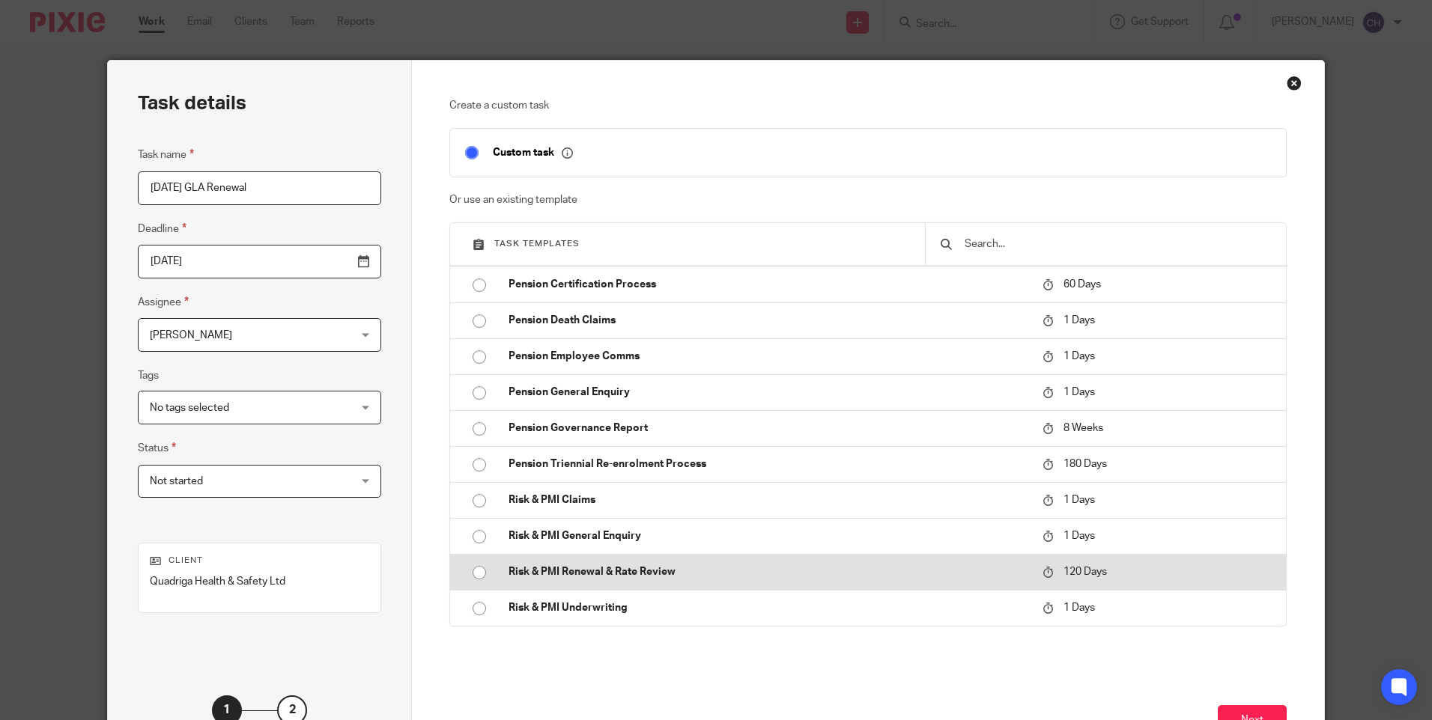
type input "[DATE] GLA Renewal"
click at [564, 568] on p "Risk & PMI Renewal & Rate Review" at bounding box center [767, 572] width 519 height 15
type input "[DATE]"
checkbox input "false"
radio input "true"
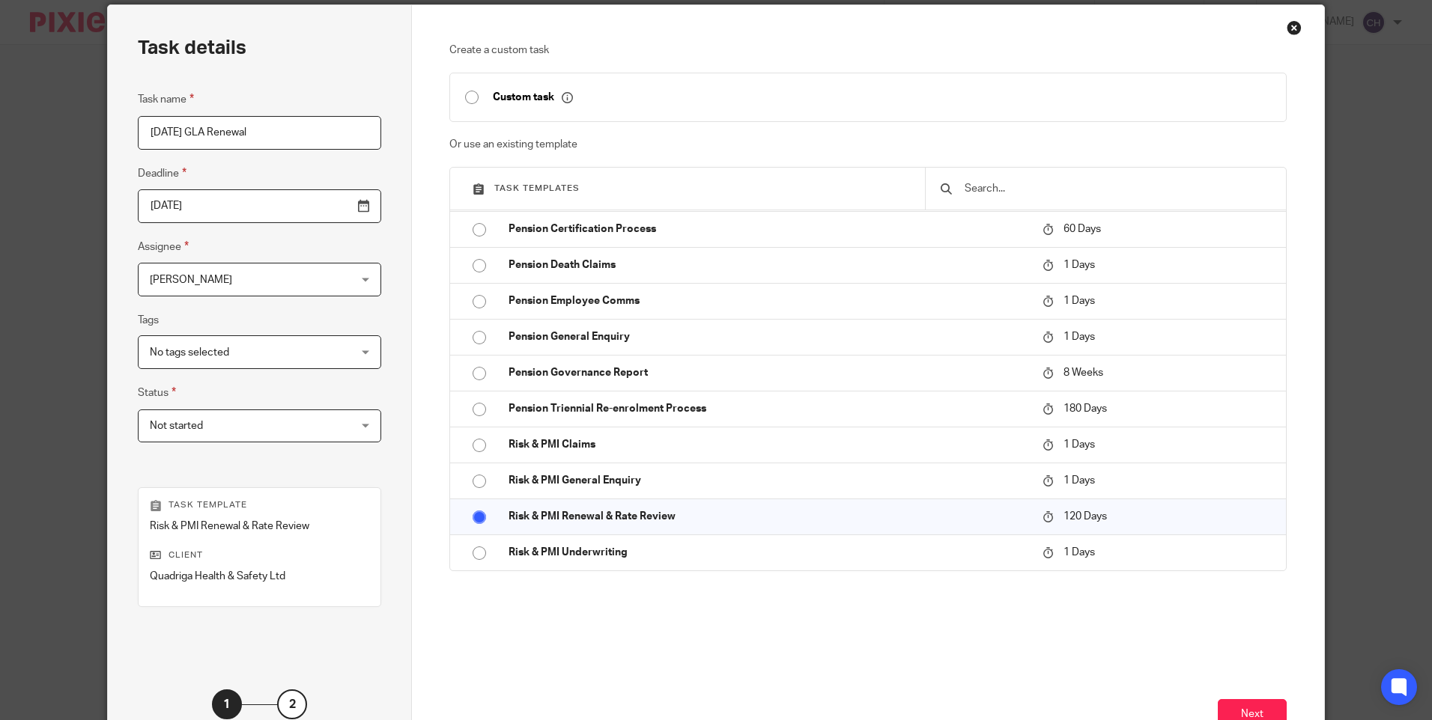
scroll to position [165, 0]
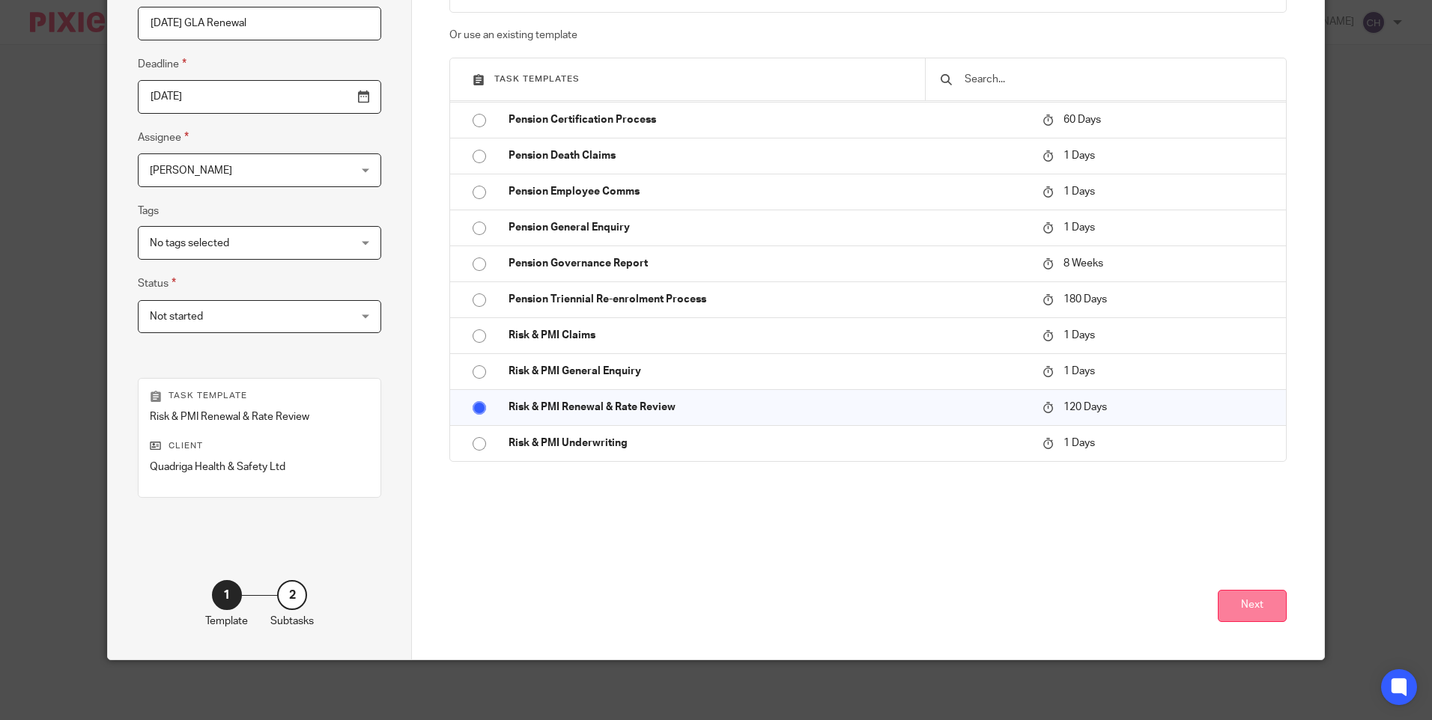
click at [1249, 609] on button "Next" at bounding box center [1252, 606] width 69 height 32
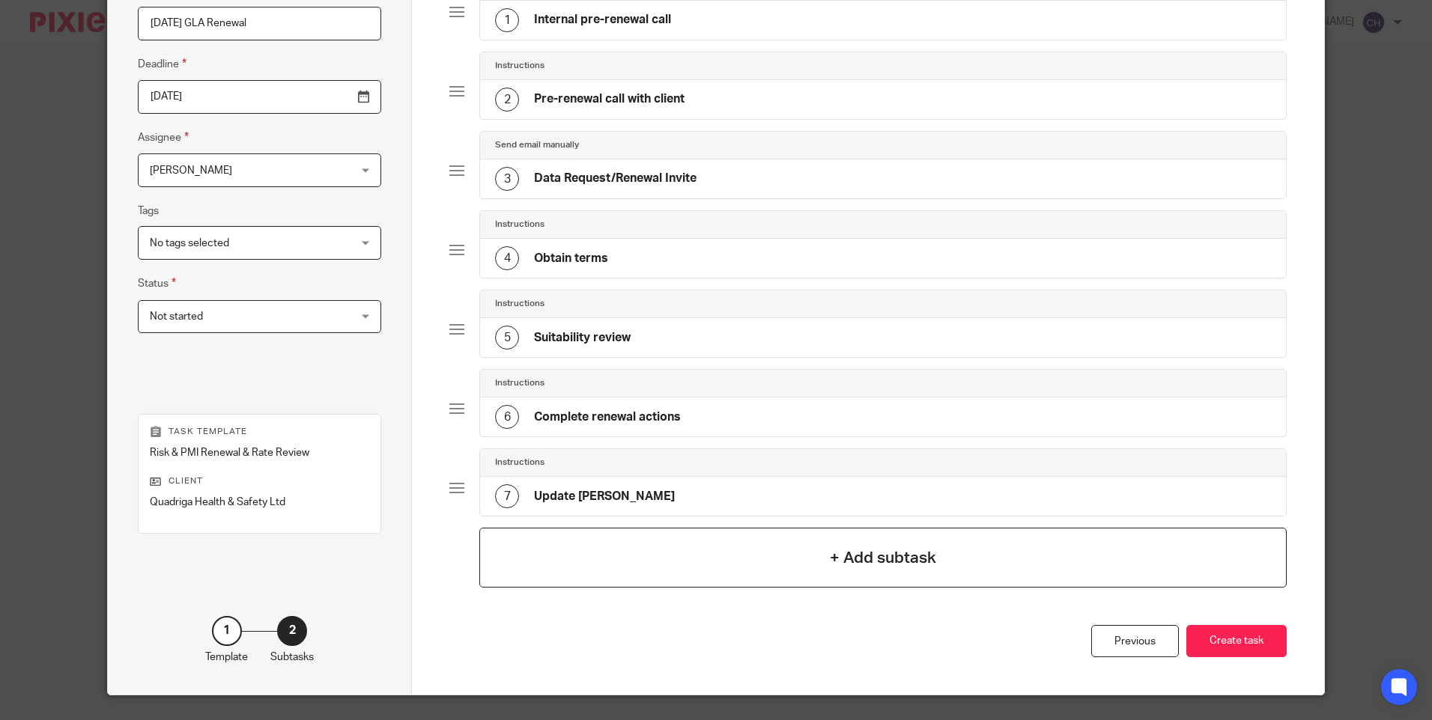
click at [875, 558] on h4 "+ Add subtask" at bounding box center [883, 558] width 106 height 23
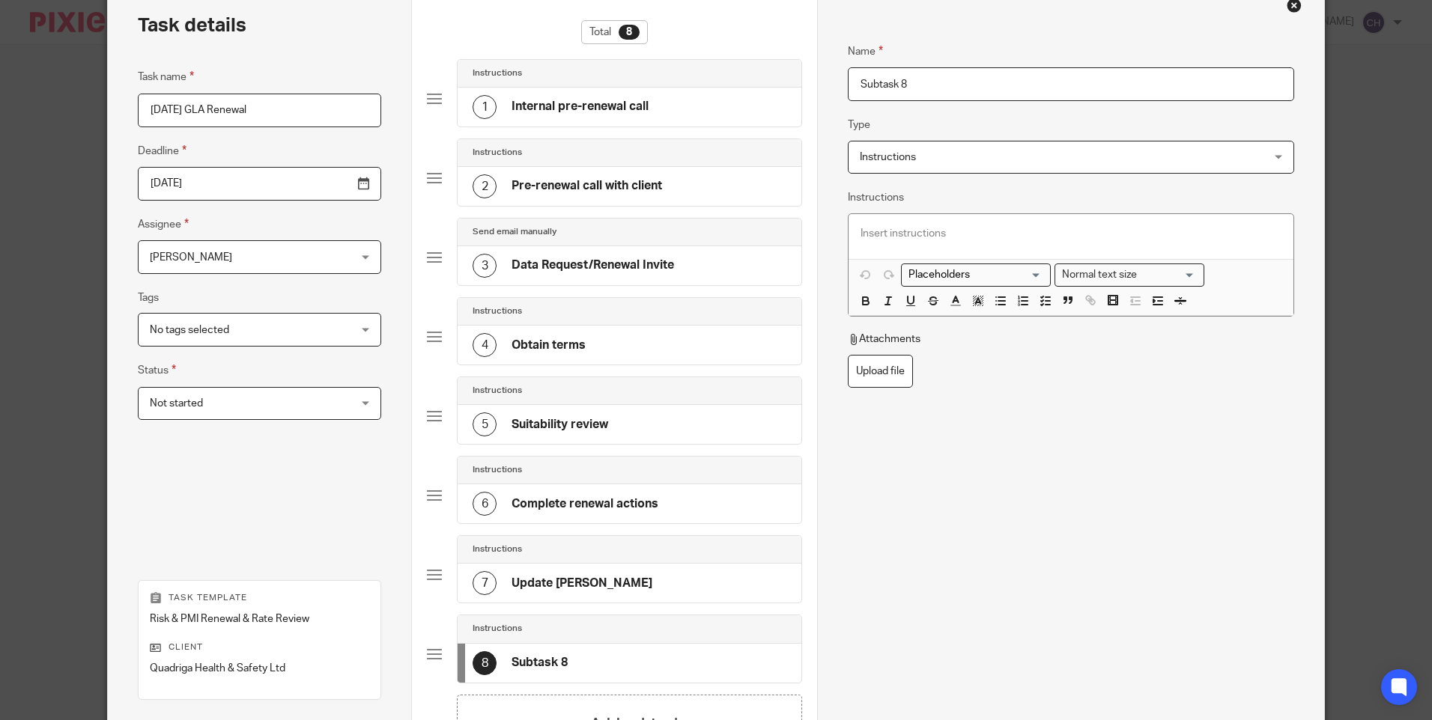
scroll to position [0, 0]
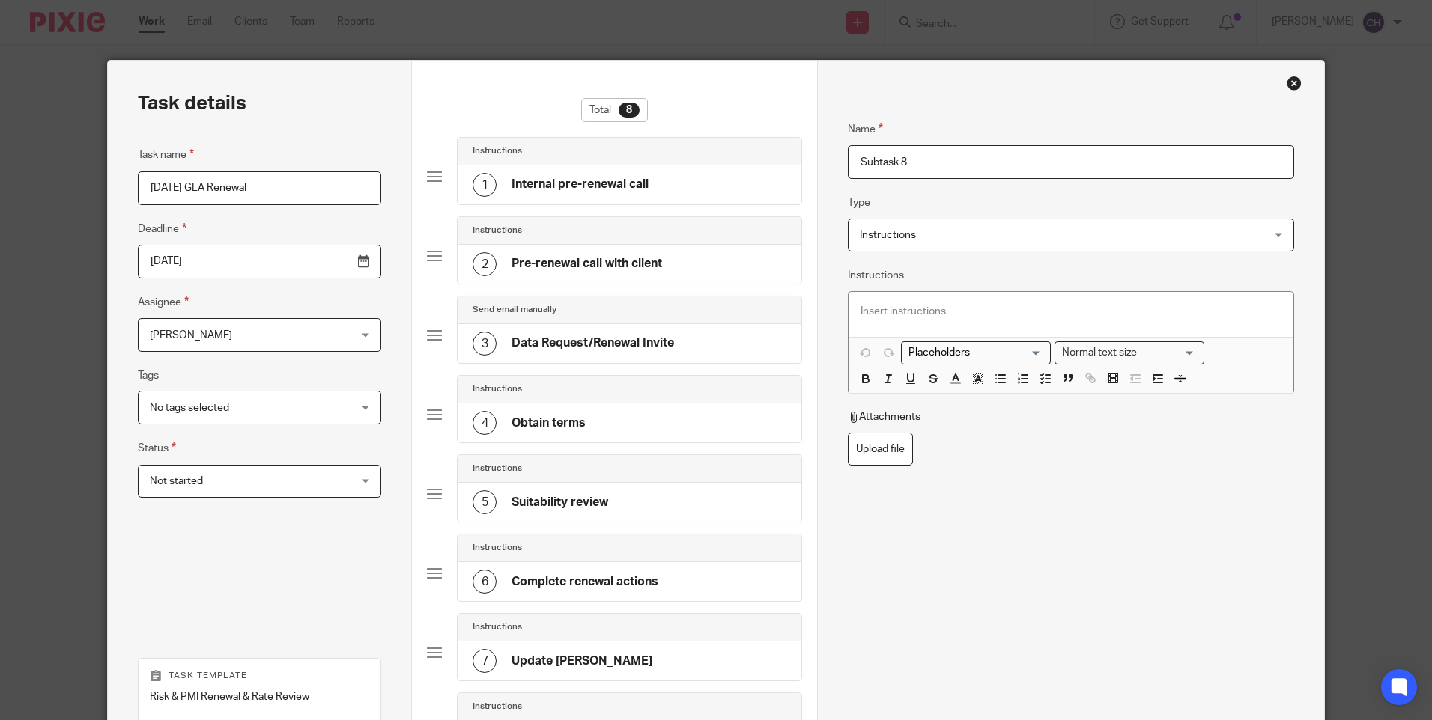
drag, startPoint x: 914, startPoint y: 162, endPoint x: 724, endPoint y: 132, distance: 192.5
click at [733, 134] on div "Task details Task name 01/11/25 GLA Renewal Deadline 2025-12-17 Assignee Chante…" at bounding box center [715, 500] width 1215 height 878
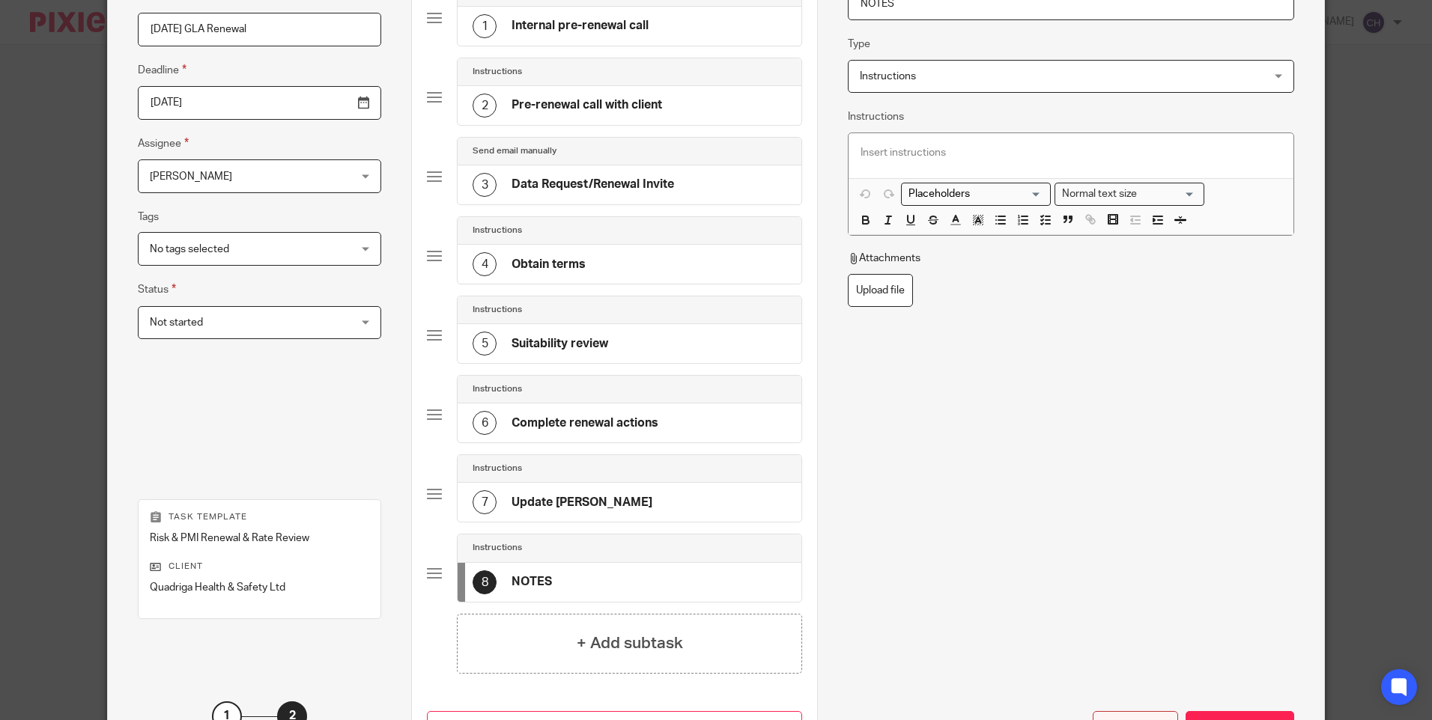
scroll to position [279, 0]
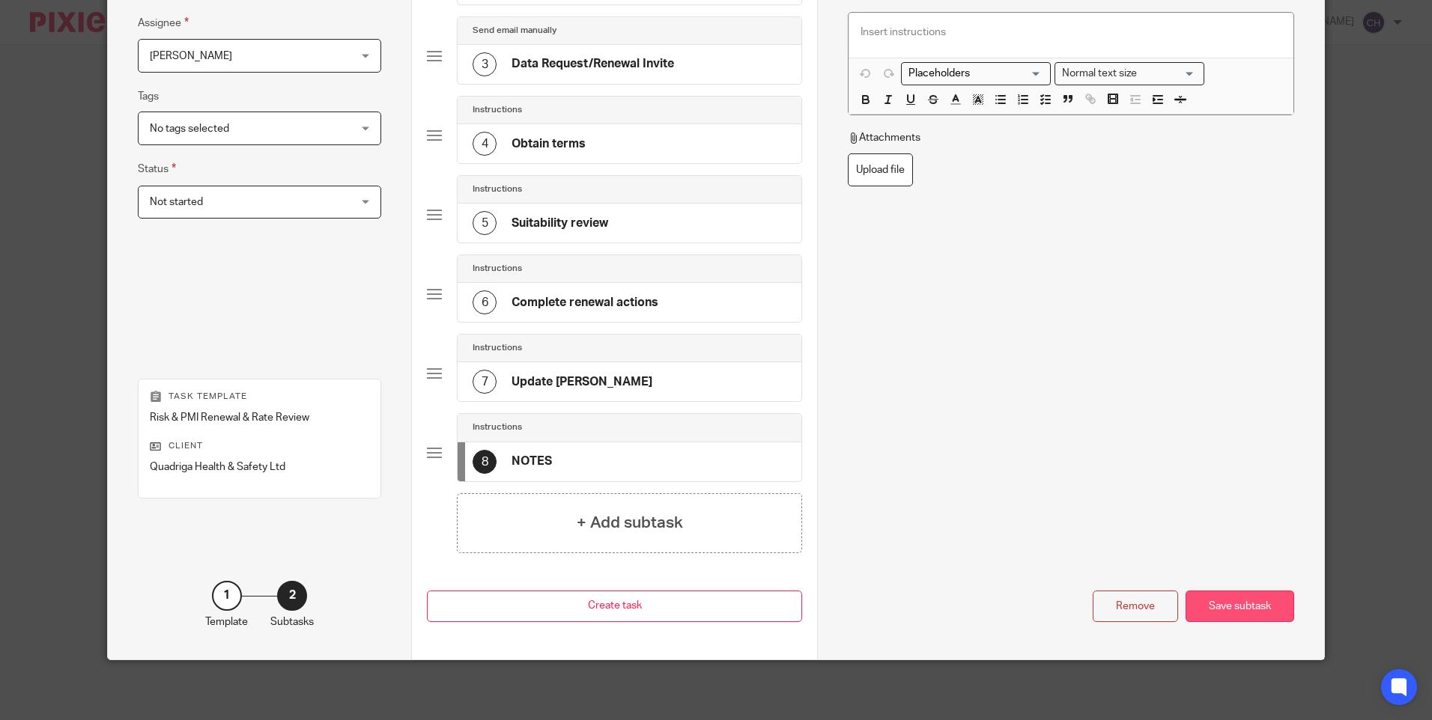
type input "NOTES"
click at [1225, 596] on div "Save subtask" at bounding box center [1239, 607] width 109 height 32
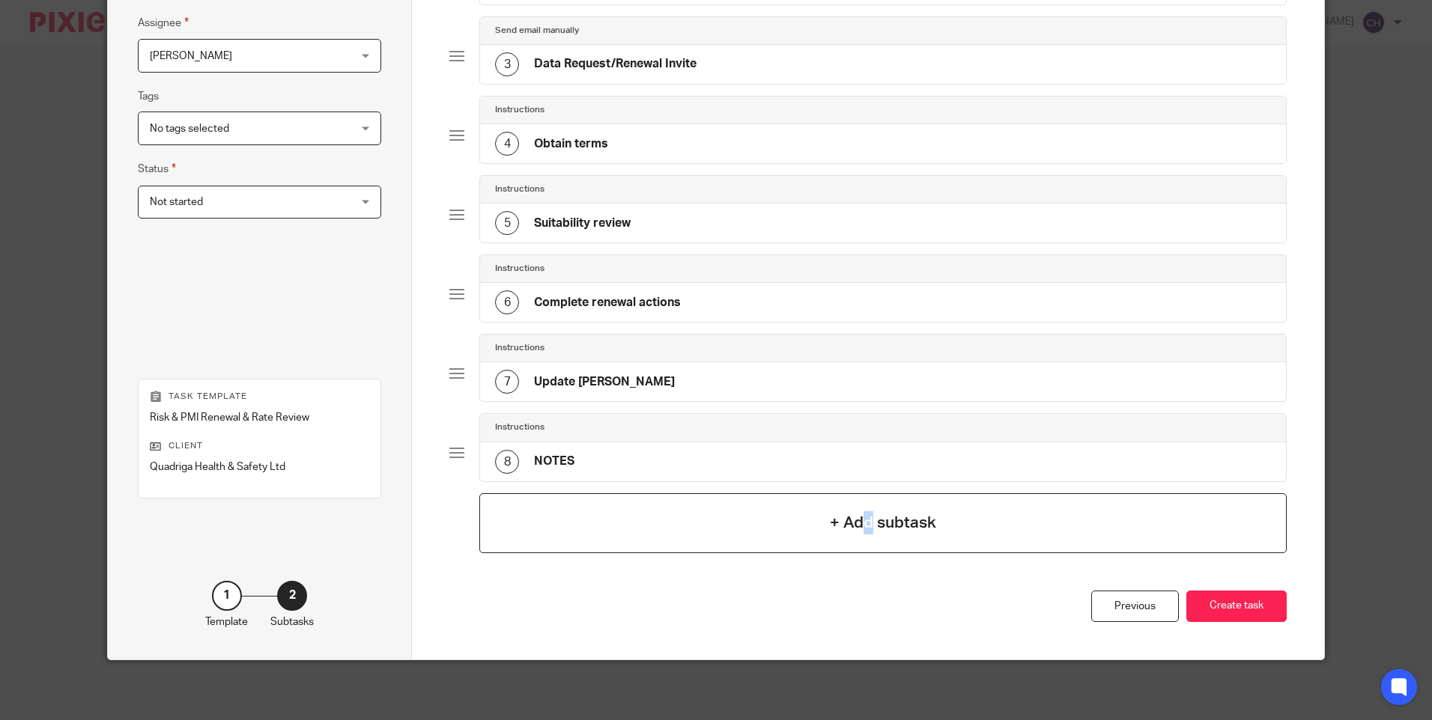
click at [863, 514] on h4 "+ Add subtask" at bounding box center [883, 522] width 106 height 23
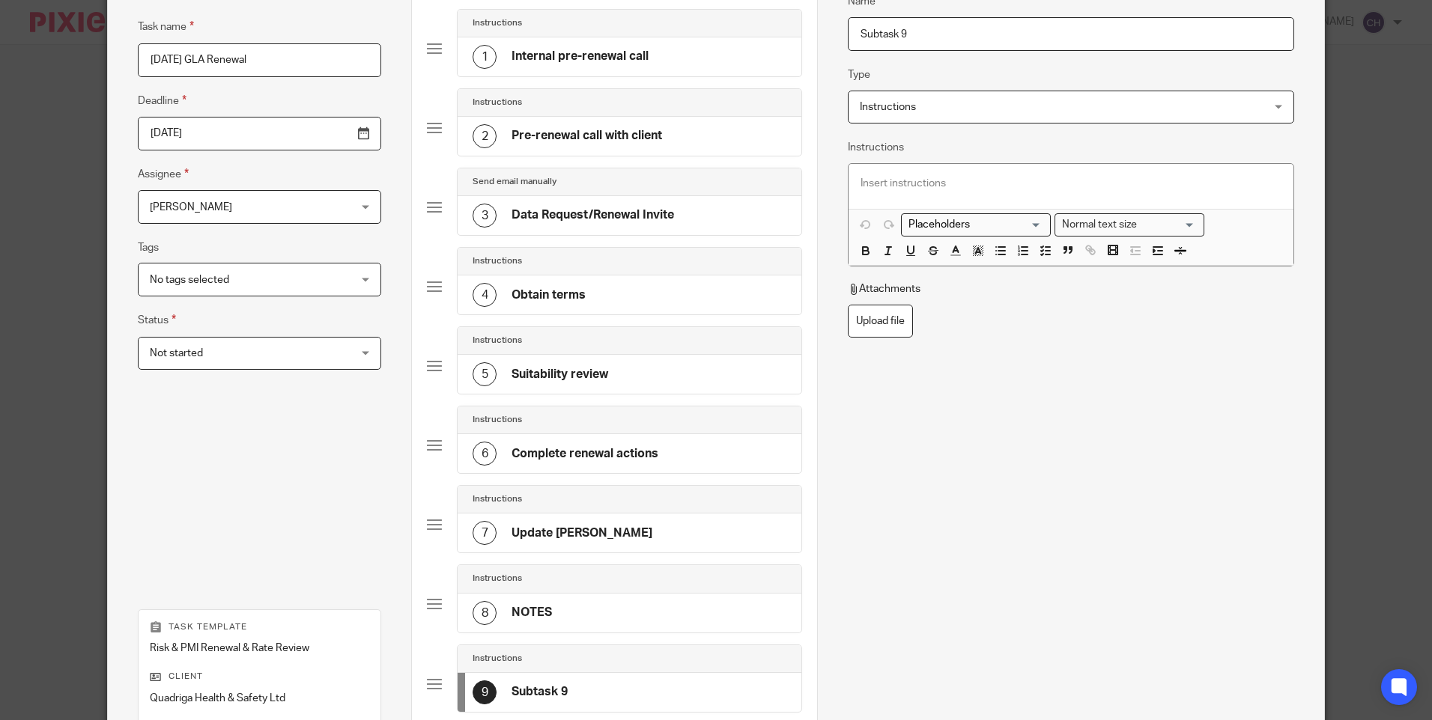
scroll to position [0, 0]
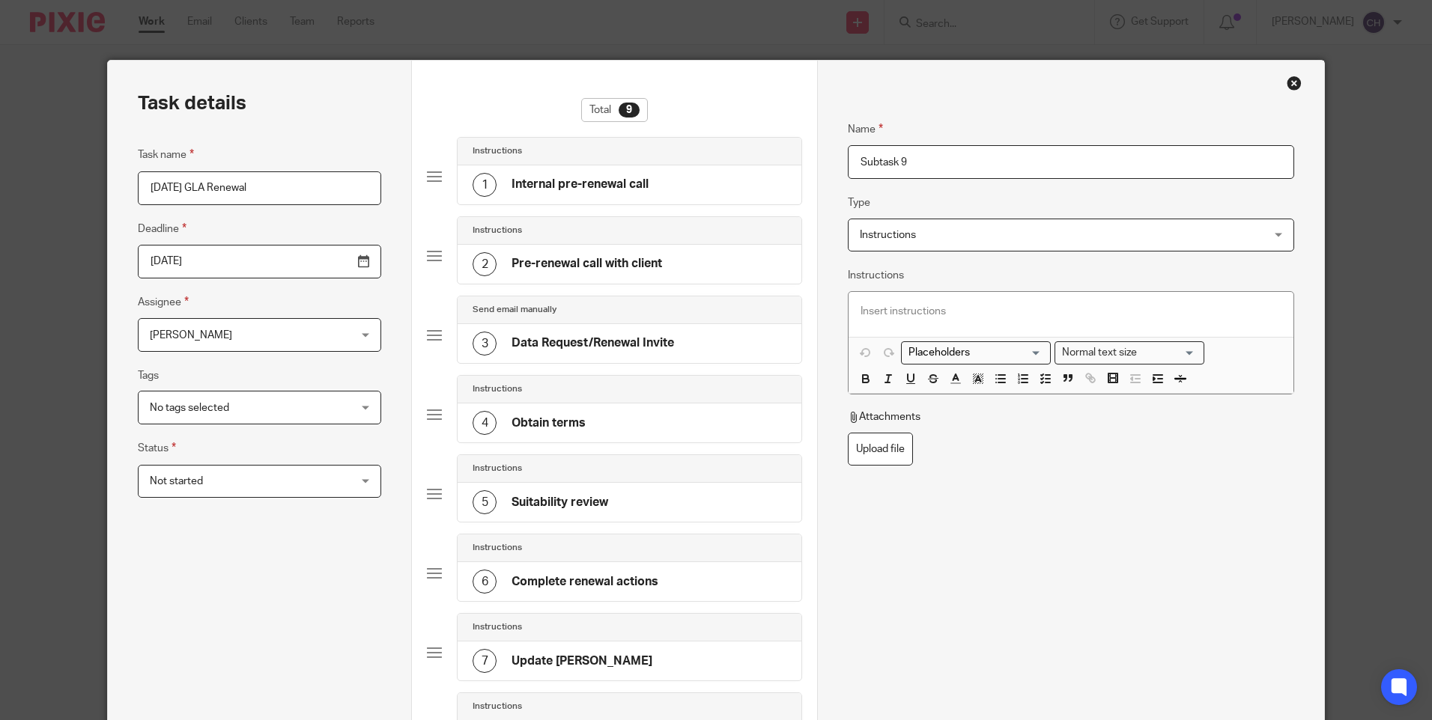
drag, startPoint x: 832, startPoint y: 151, endPoint x: 667, endPoint y: 121, distance: 167.3
click at [668, 122] on div "Task details Task name 01/11/25 GLA Renewal Deadline 2025-12-17 Assignee Chante…" at bounding box center [715, 540] width 1215 height 958
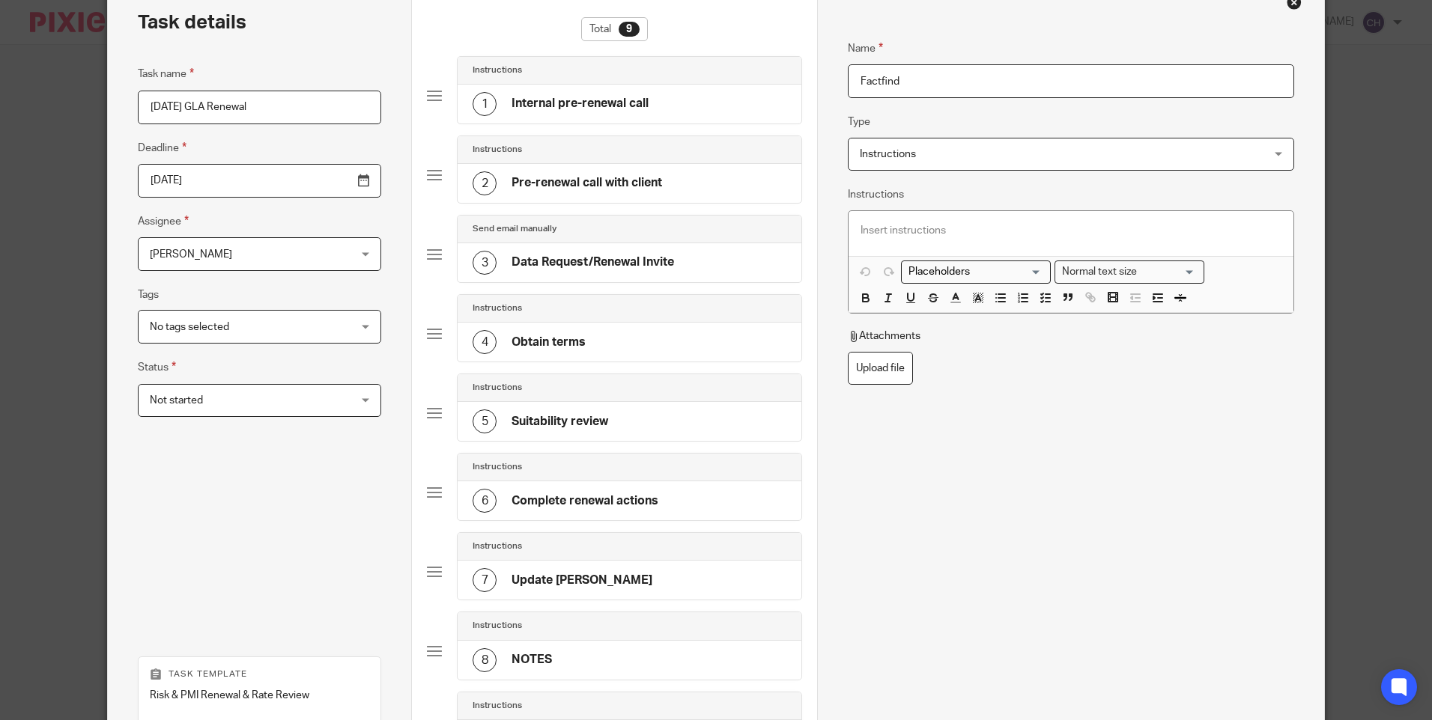
scroll to position [359, 0]
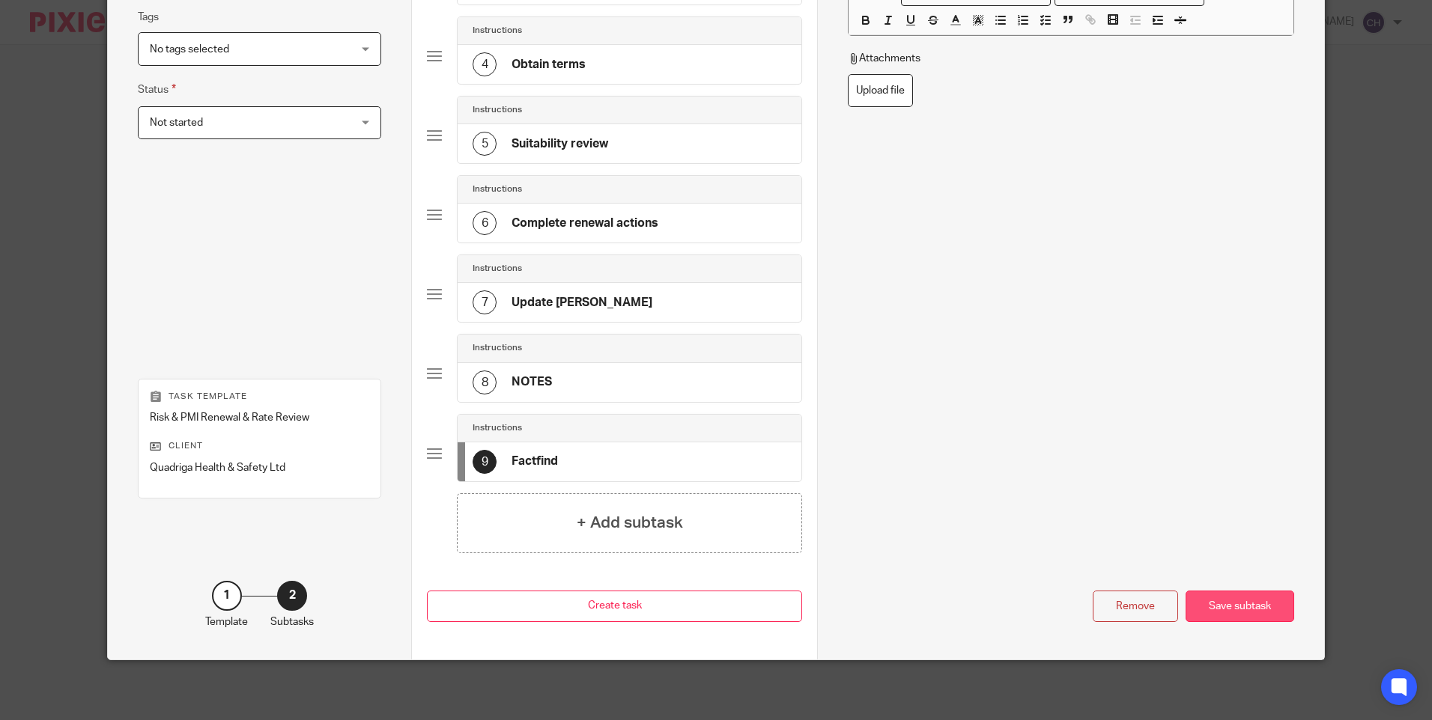
type input "Factfind"
click at [1212, 612] on div "Save subtask" at bounding box center [1239, 607] width 109 height 32
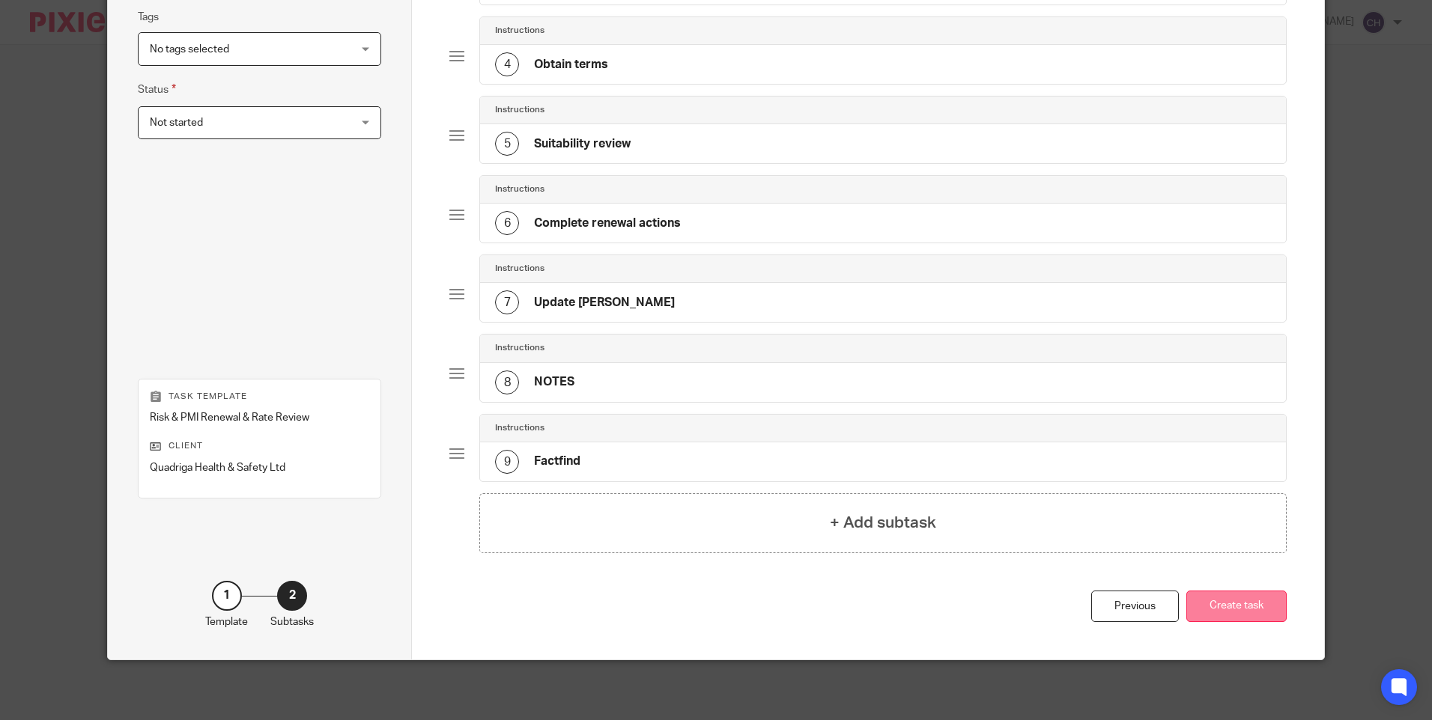
click at [1235, 608] on button "Create task" at bounding box center [1236, 607] width 100 height 32
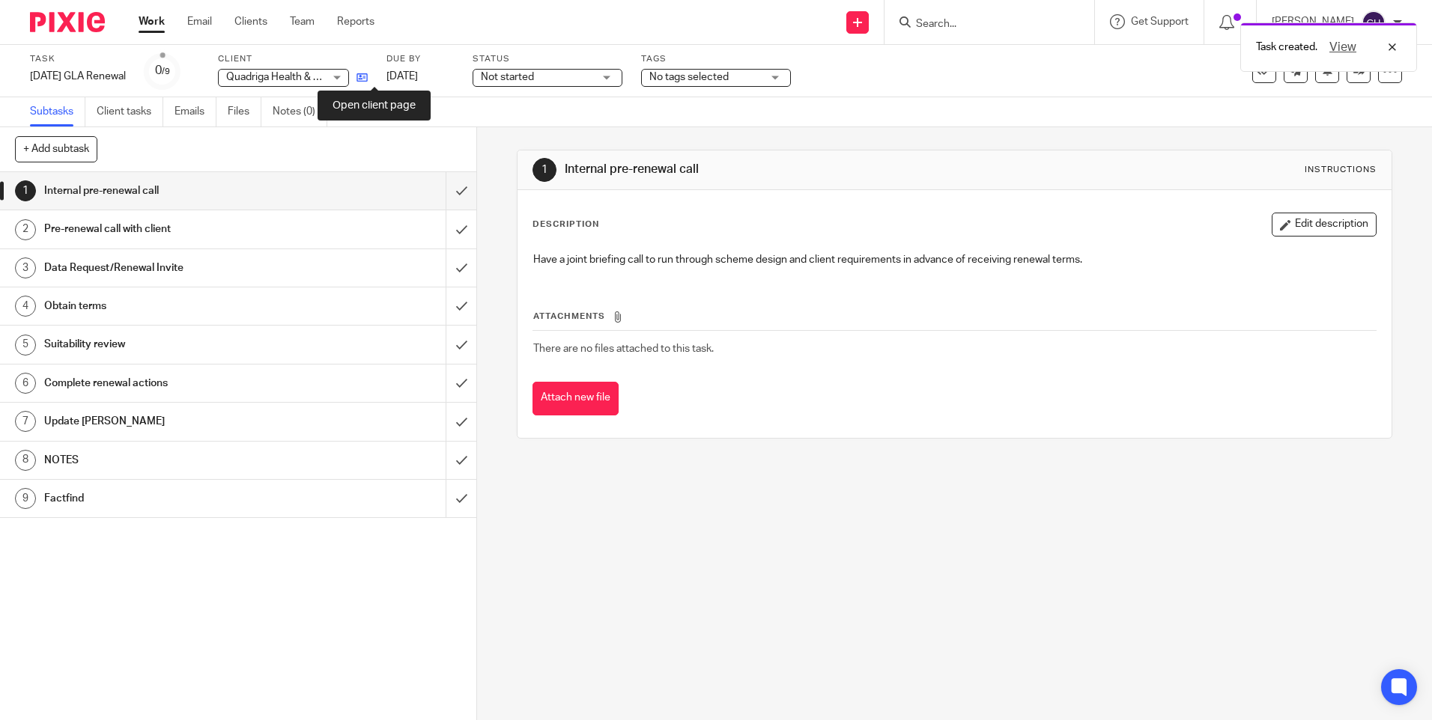
click at [368, 82] on icon at bounding box center [361, 77] width 11 height 11
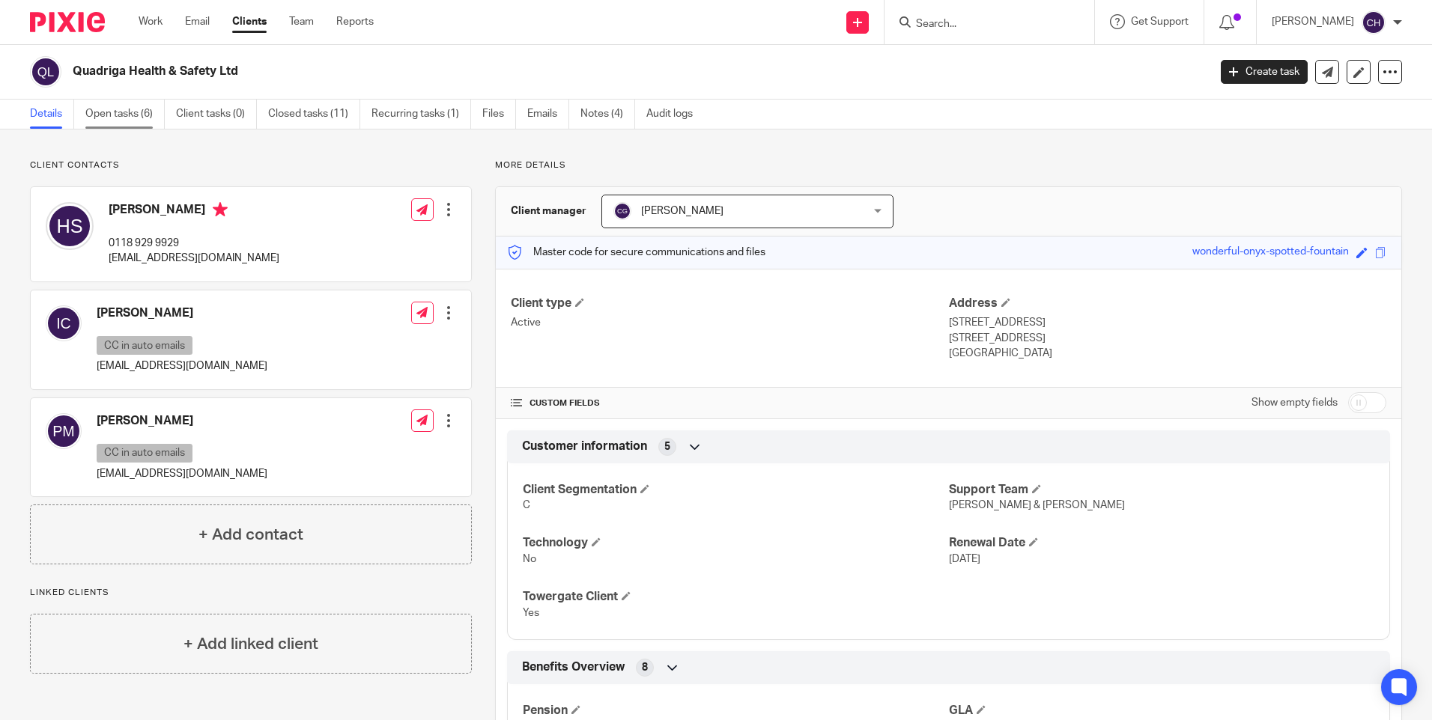
click at [131, 113] on link "Open tasks (6)" at bounding box center [124, 114] width 79 height 29
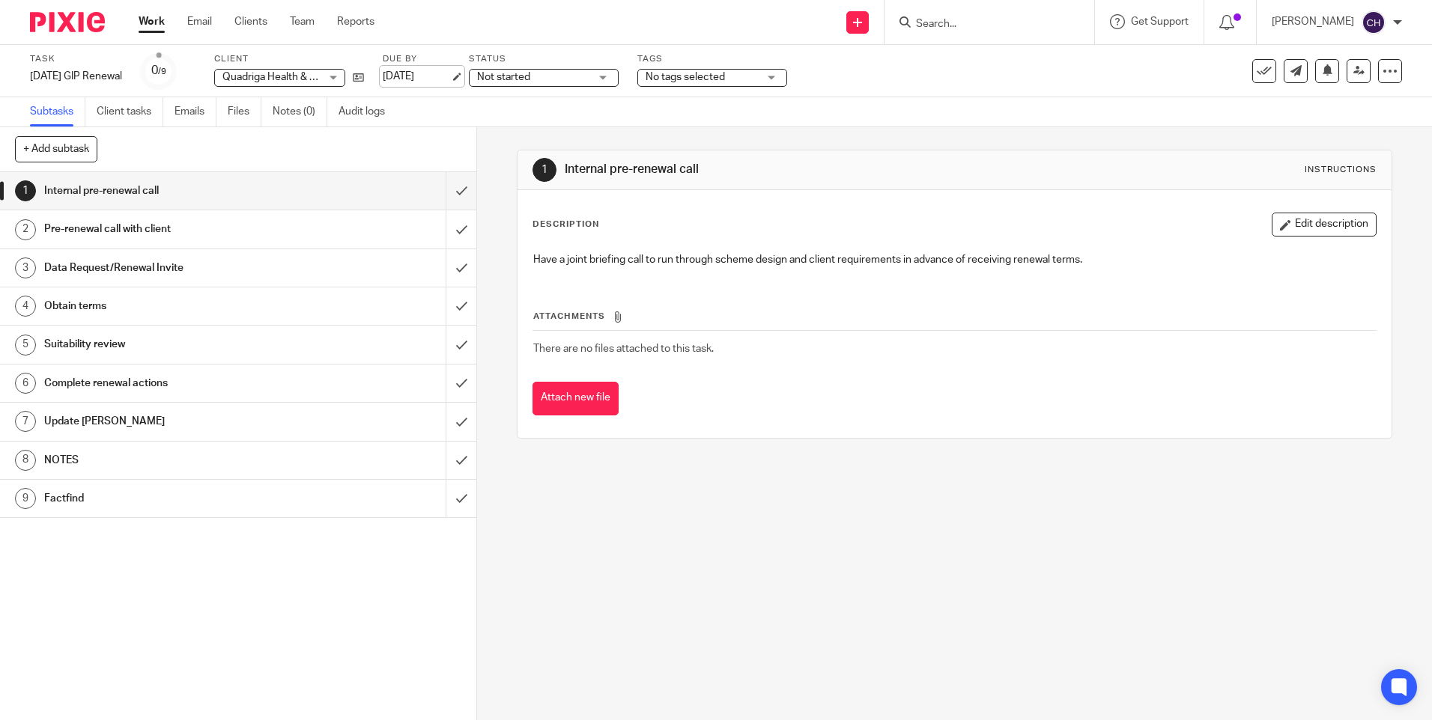
click at [434, 80] on link "[DATE]" at bounding box center [416, 77] width 67 height 16
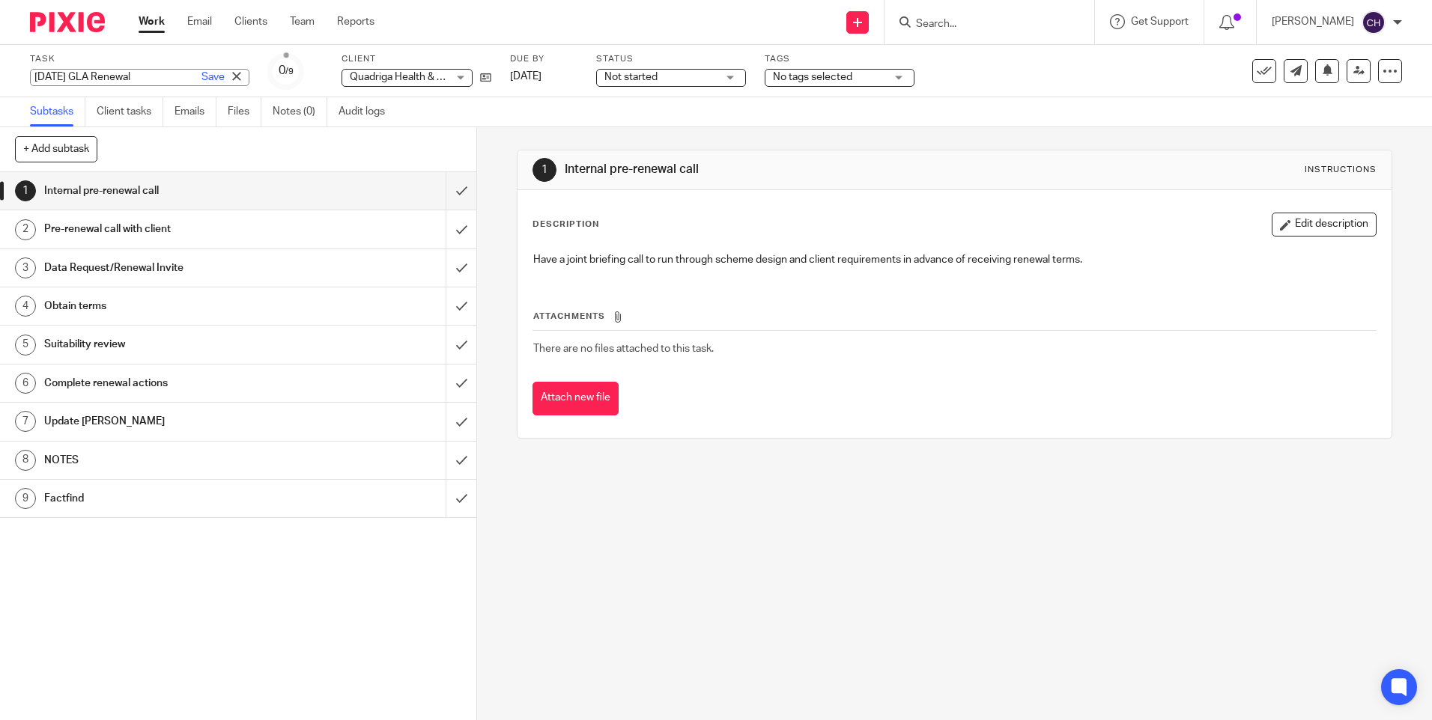
click at [85, 73] on div "[DATE] GLA Renewal Save [DATE] GLA Renewal" at bounding box center [139, 77] width 219 height 17
click at [64, 78] on input "[DATE] GLA Renewal" at bounding box center [139, 77] width 219 height 17
type input "01/12/25 GLA Renewal"
click at [201, 74] on link "Save" at bounding box center [212, 77] width 23 height 15
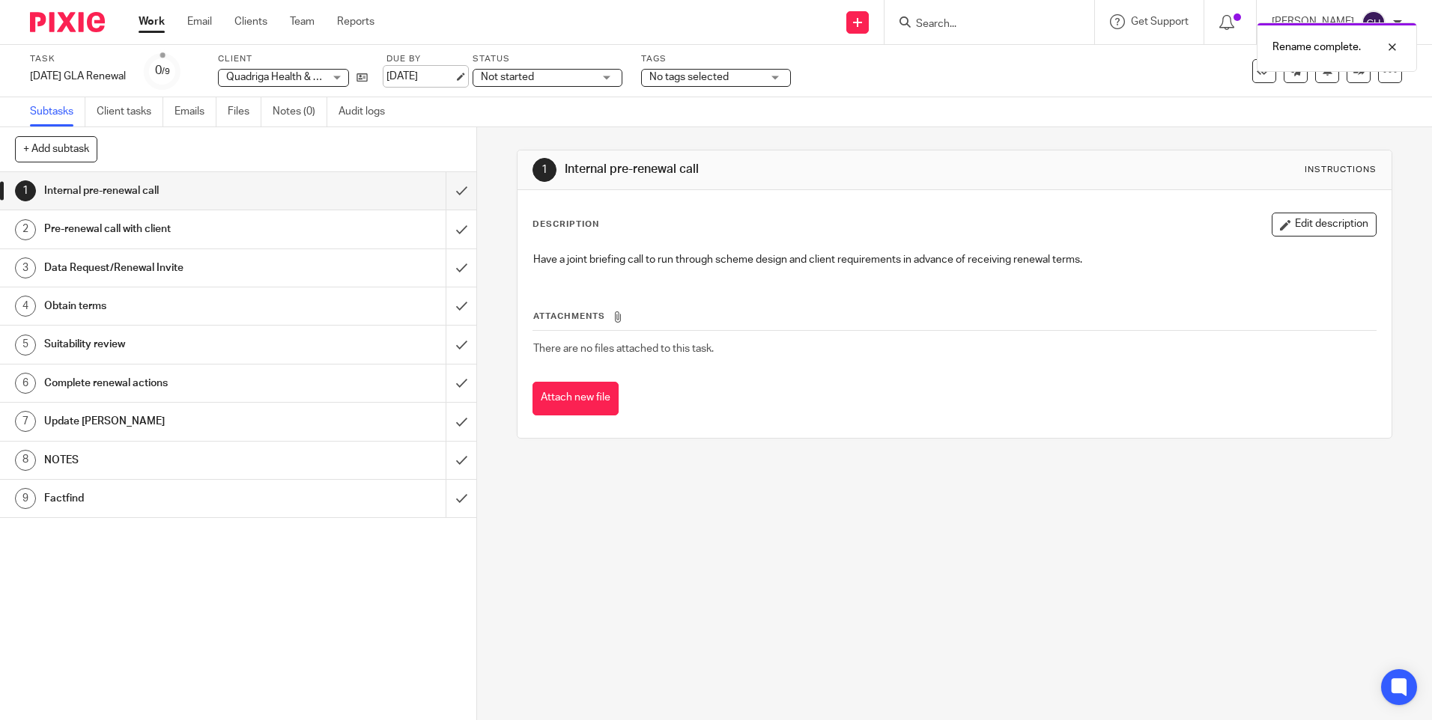
click at [422, 75] on link "17 Dec 2025" at bounding box center [419, 77] width 67 height 16
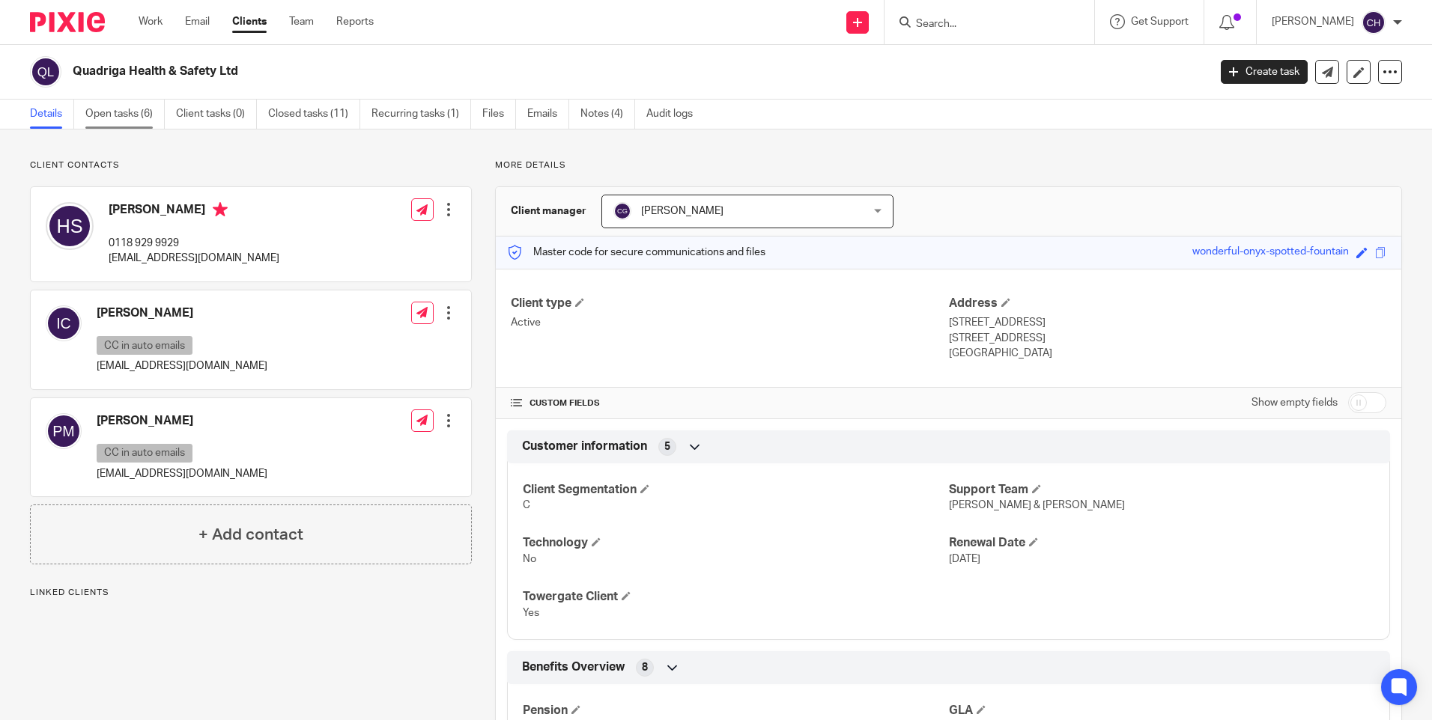
click at [135, 114] on link "Open tasks (6)" at bounding box center [124, 114] width 79 height 29
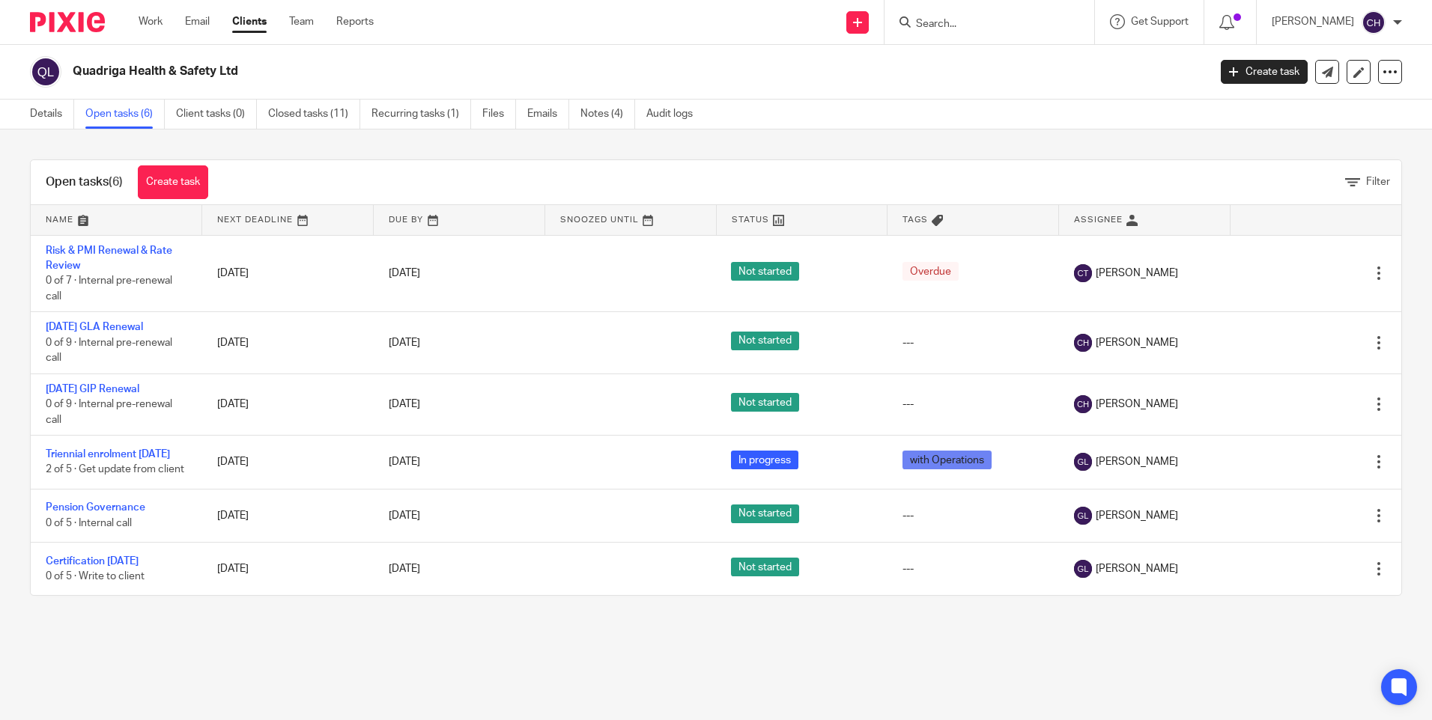
click at [941, 25] on input "Search" at bounding box center [981, 24] width 135 height 13
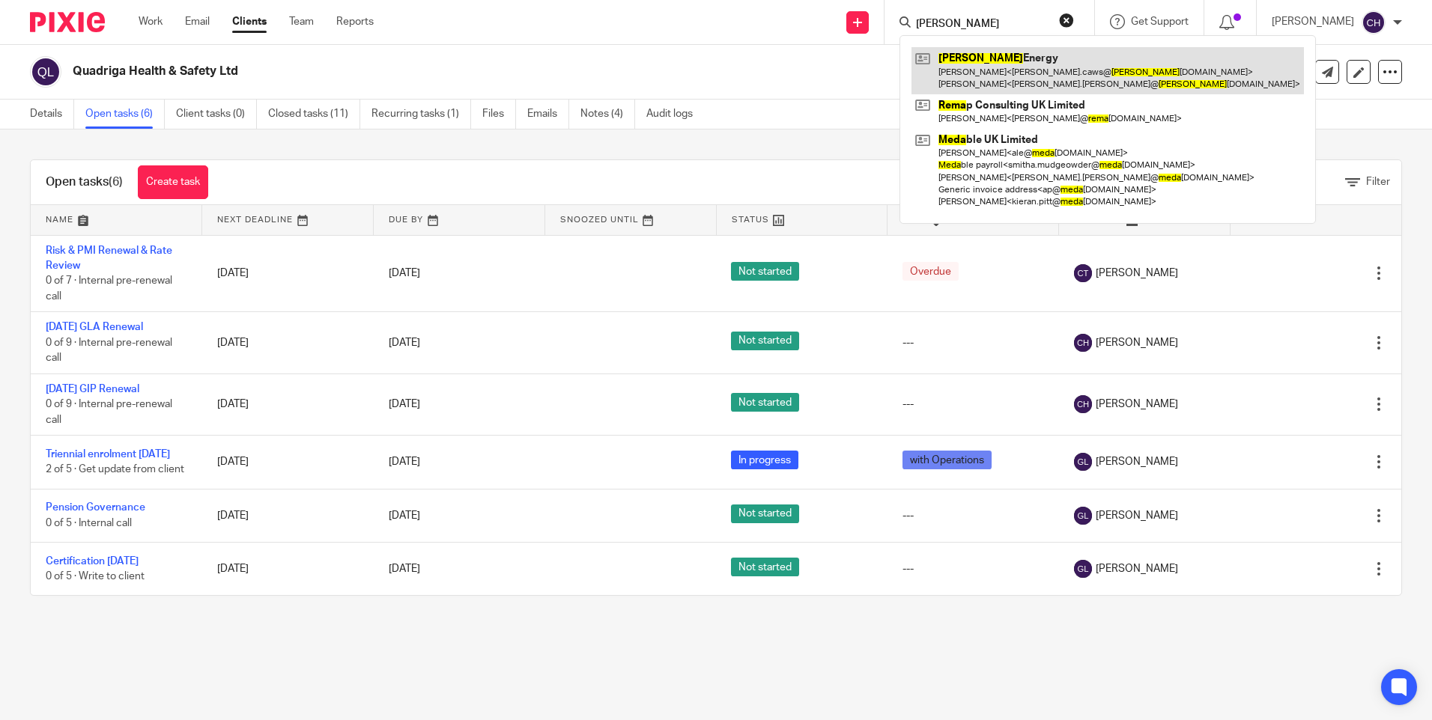
type input "reda"
click at [969, 64] on link at bounding box center [1107, 70] width 392 height 46
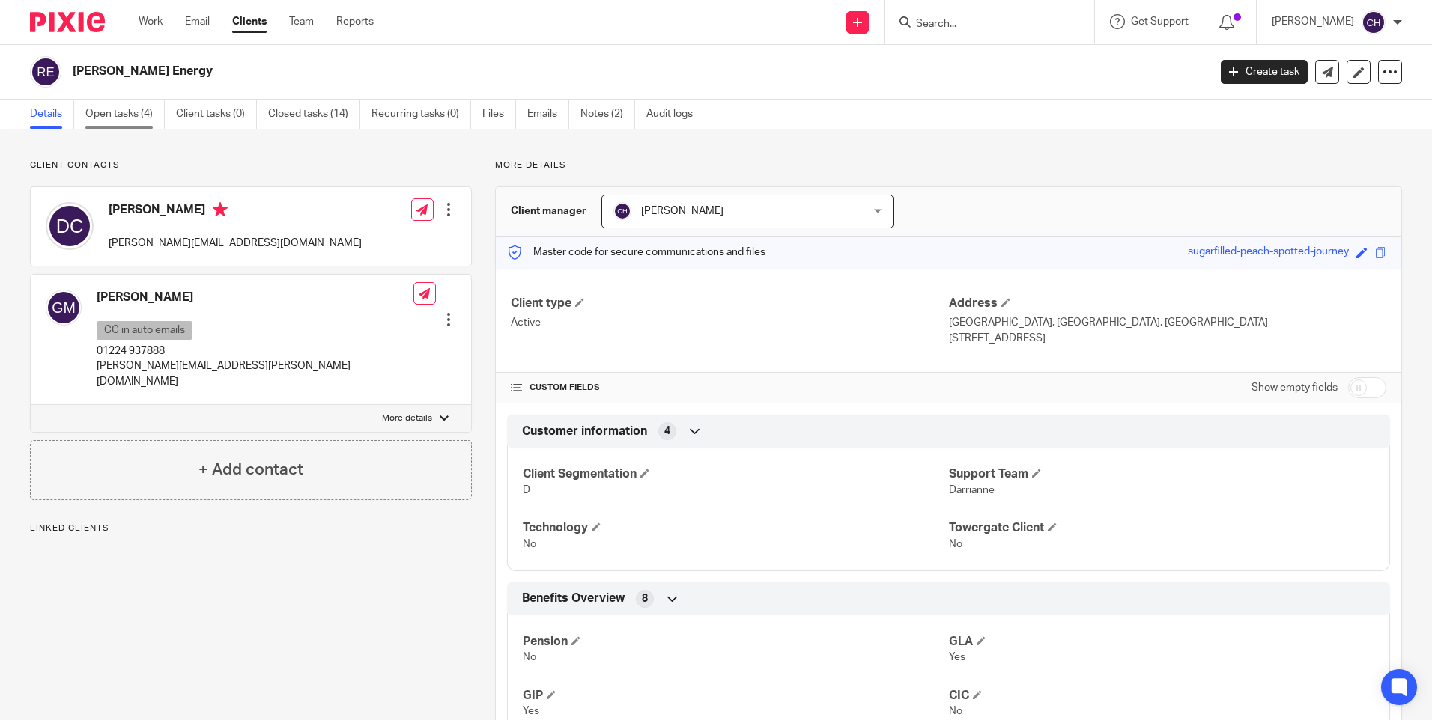
click at [124, 121] on link "Open tasks (4)" at bounding box center [124, 114] width 79 height 29
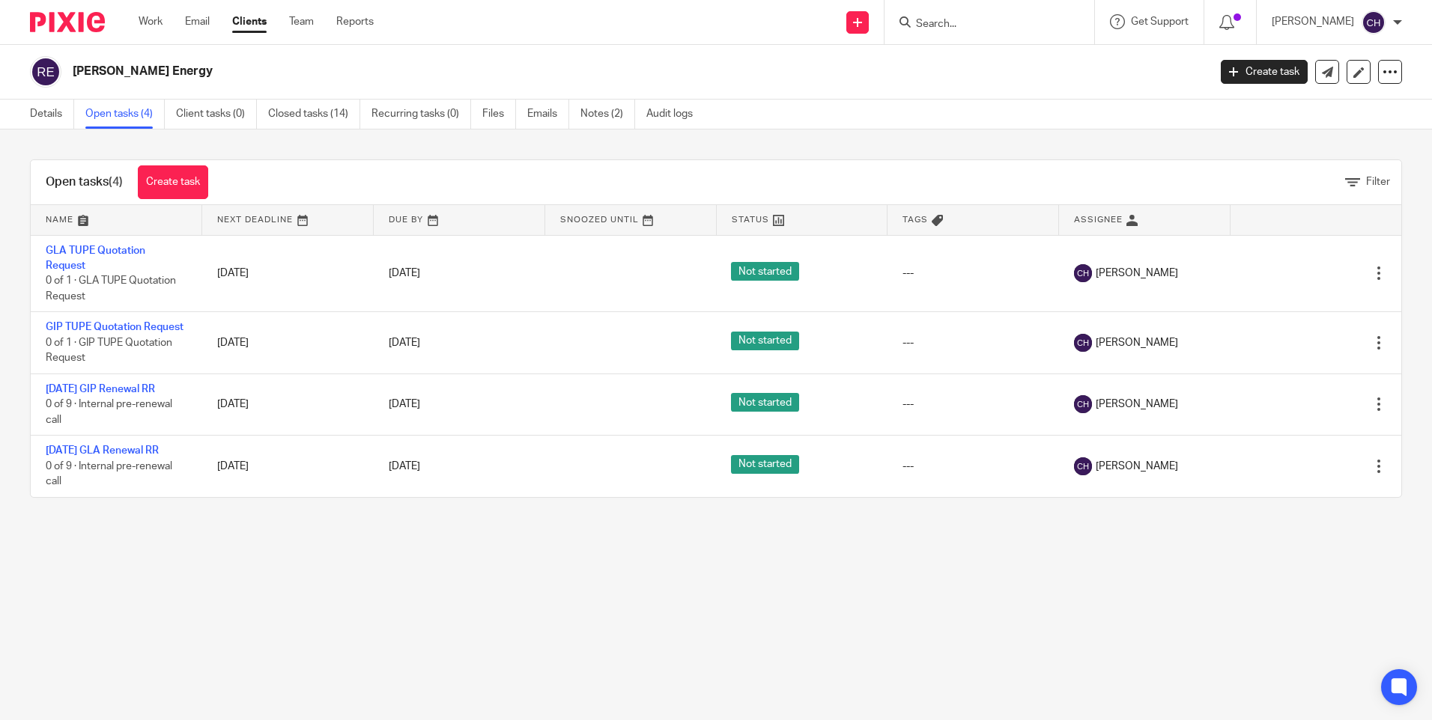
click at [73, 25] on img at bounding box center [67, 22] width 75 height 20
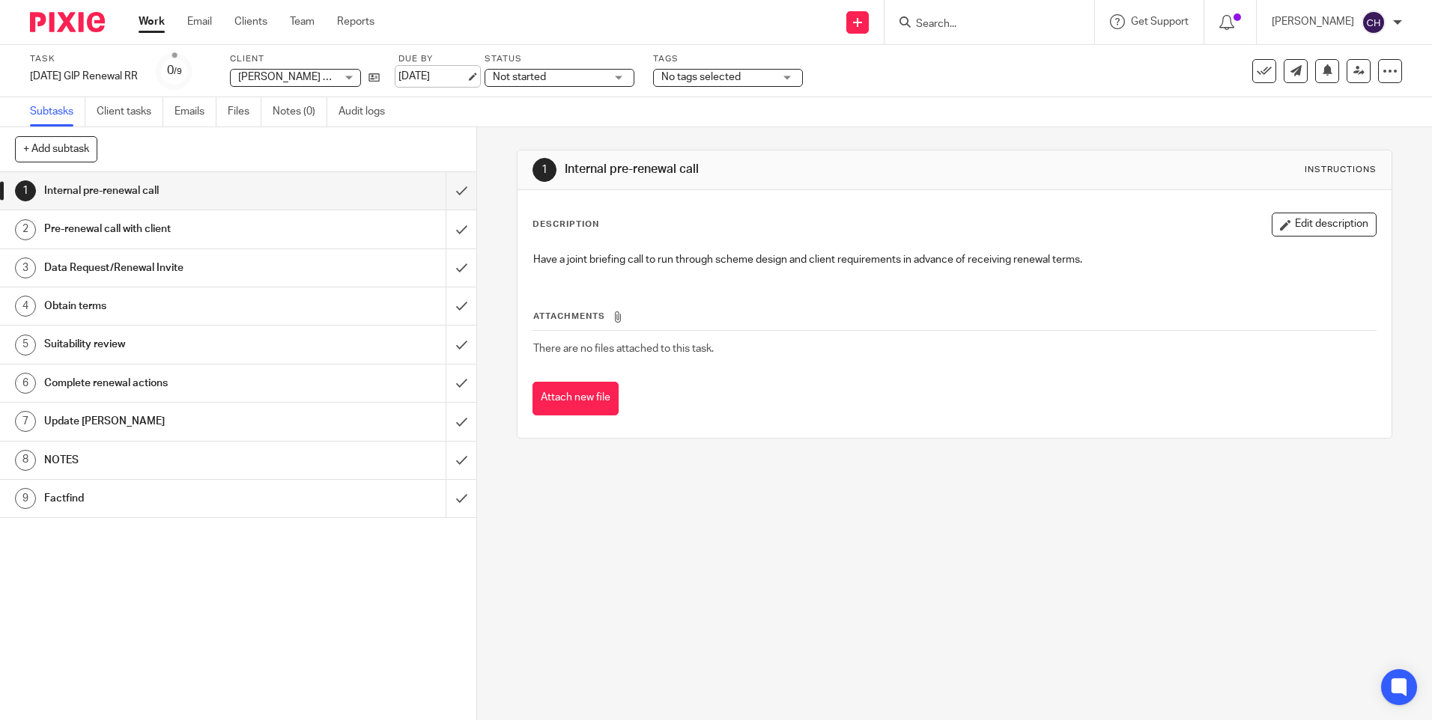
click at [443, 80] on link "[DATE]" at bounding box center [431, 77] width 67 height 16
click at [469, 79] on link "[DATE]" at bounding box center [435, 77] width 67 height 16
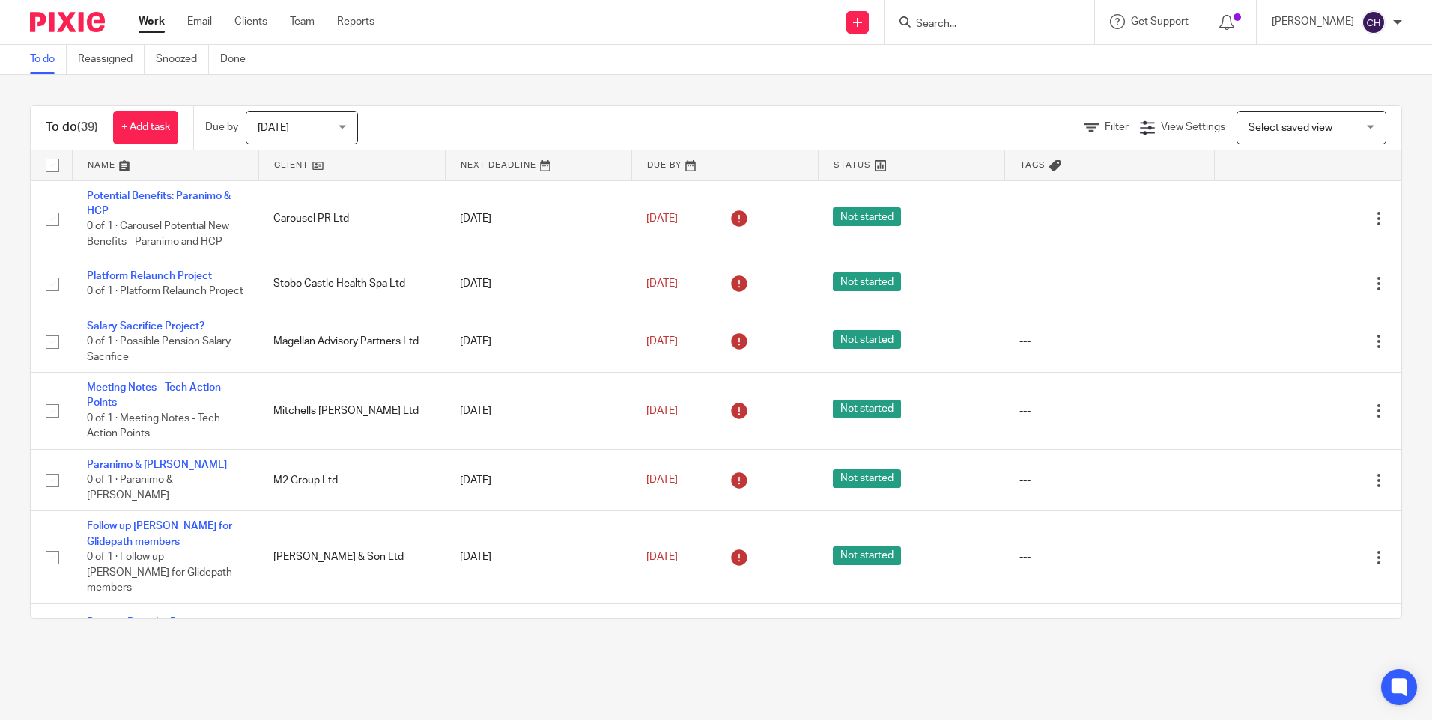
click at [51, 20] on img at bounding box center [67, 22] width 75 height 20
click at [85, 21] on img at bounding box center [67, 22] width 75 height 20
click at [59, 25] on img at bounding box center [67, 22] width 75 height 20
click at [488, 696] on main "To do Reassigned Snoozed Done To do (39) + Add task Due by Today Today Today To…" at bounding box center [716, 360] width 1432 height 720
click at [960, 22] on input "Search" at bounding box center [981, 24] width 135 height 13
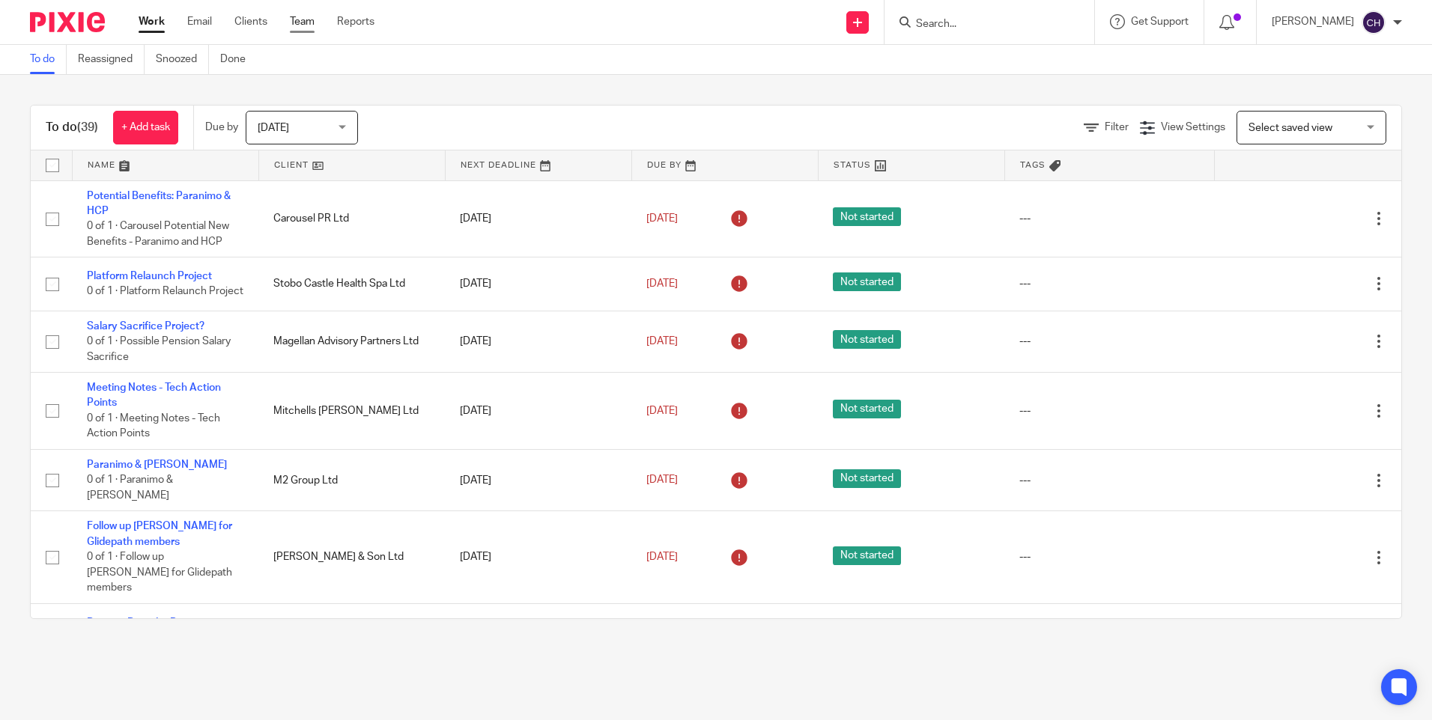
click at [300, 20] on link "Team" at bounding box center [302, 21] width 25 height 15
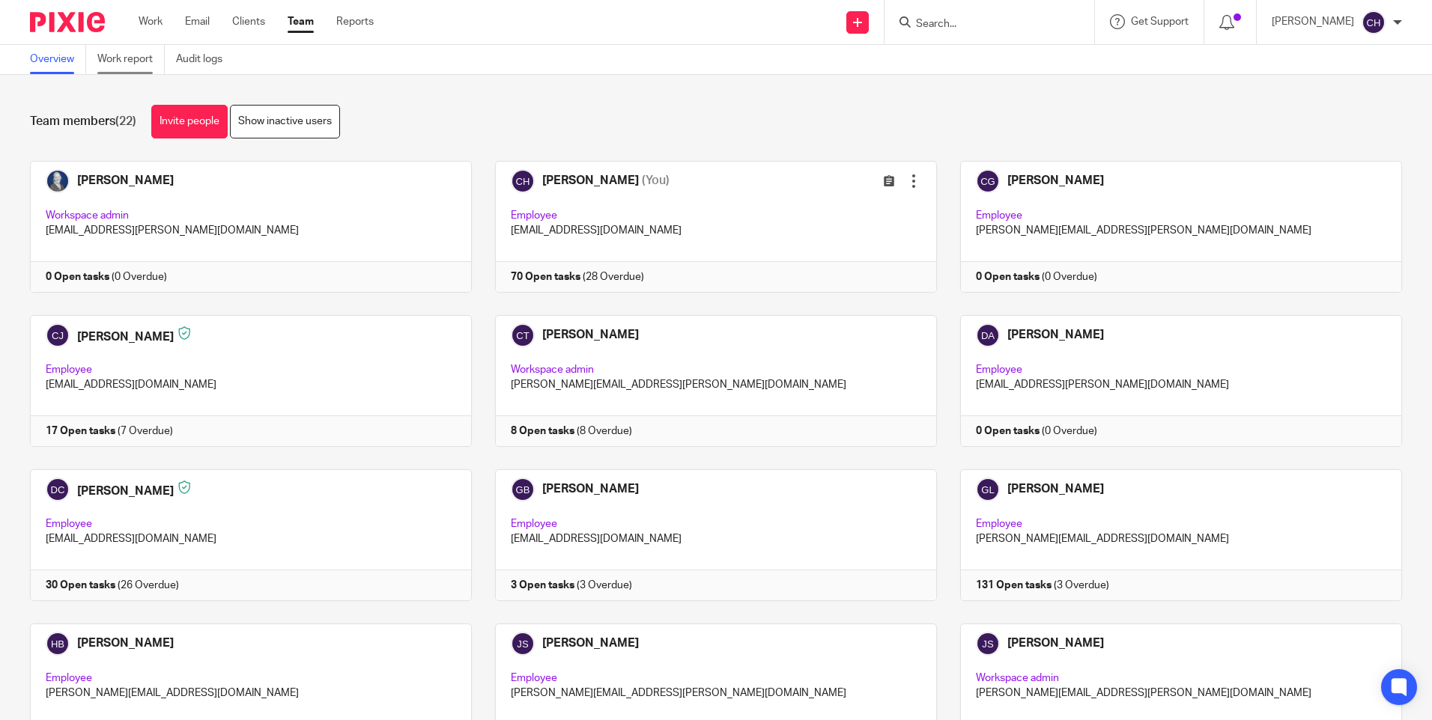
click at [120, 58] on link "Work report" at bounding box center [130, 59] width 67 height 29
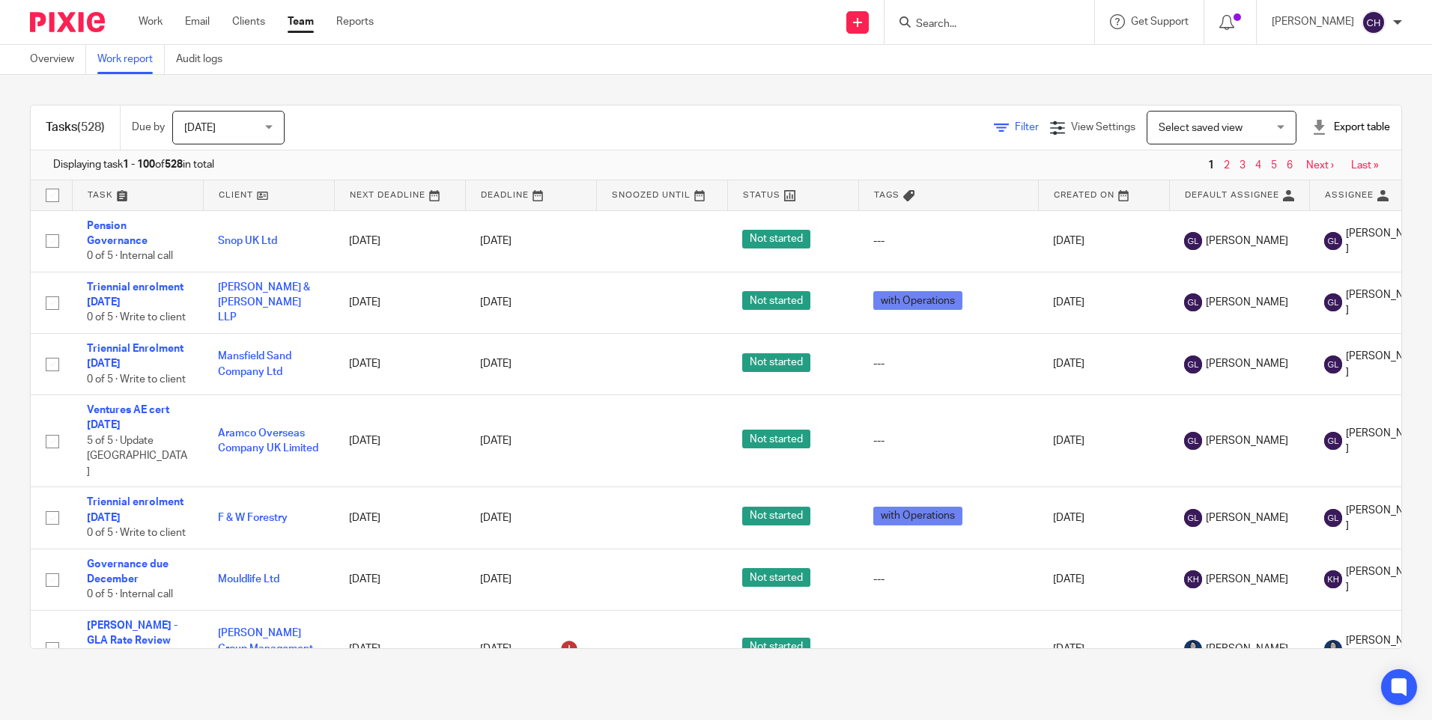
click at [1015, 131] on span "Filter" at bounding box center [1027, 127] width 24 height 10
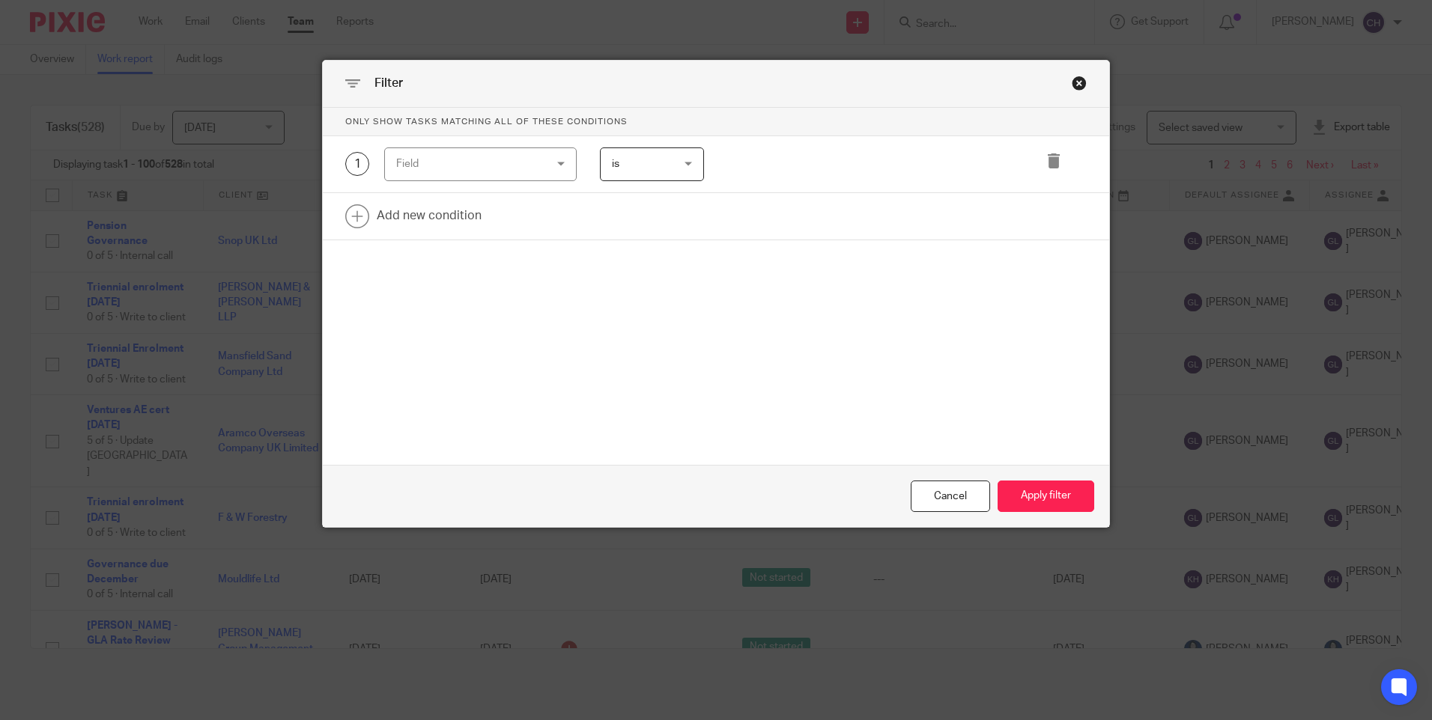
click at [434, 168] on div "Field" at bounding box center [468, 163] width 144 height 31
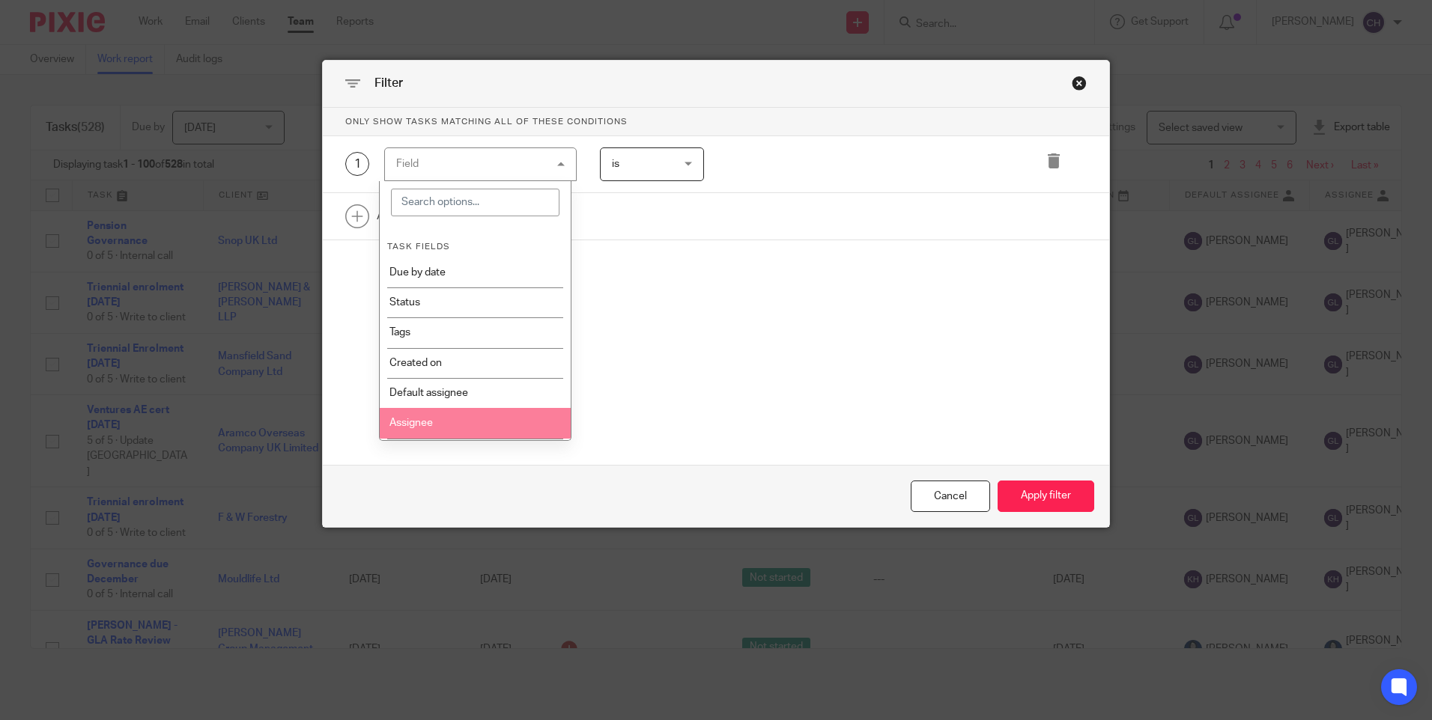
click at [437, 417] on li "Assignee" at bounding box center [475, 423] width 191 height 30
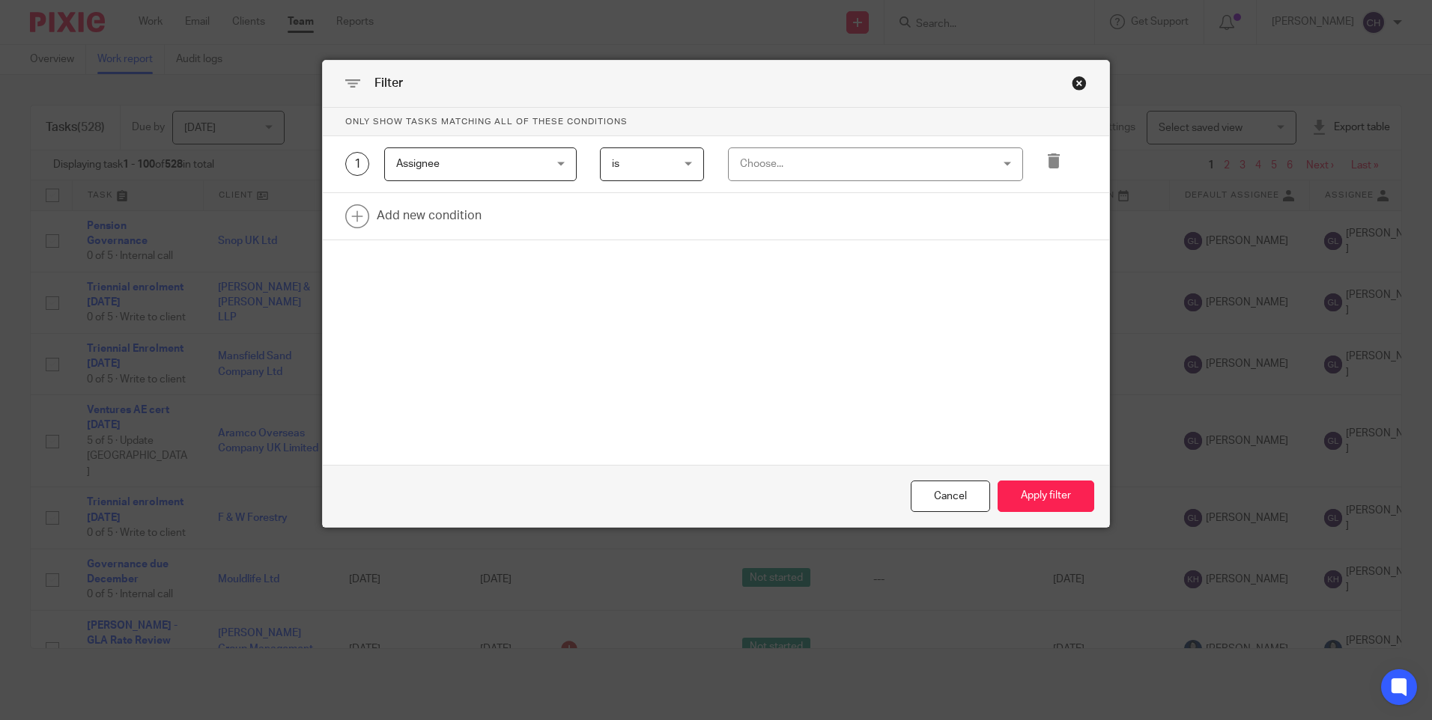
click at [770, 163] on div "Choose..." at bounding box center [853, 163] width 226 height 31
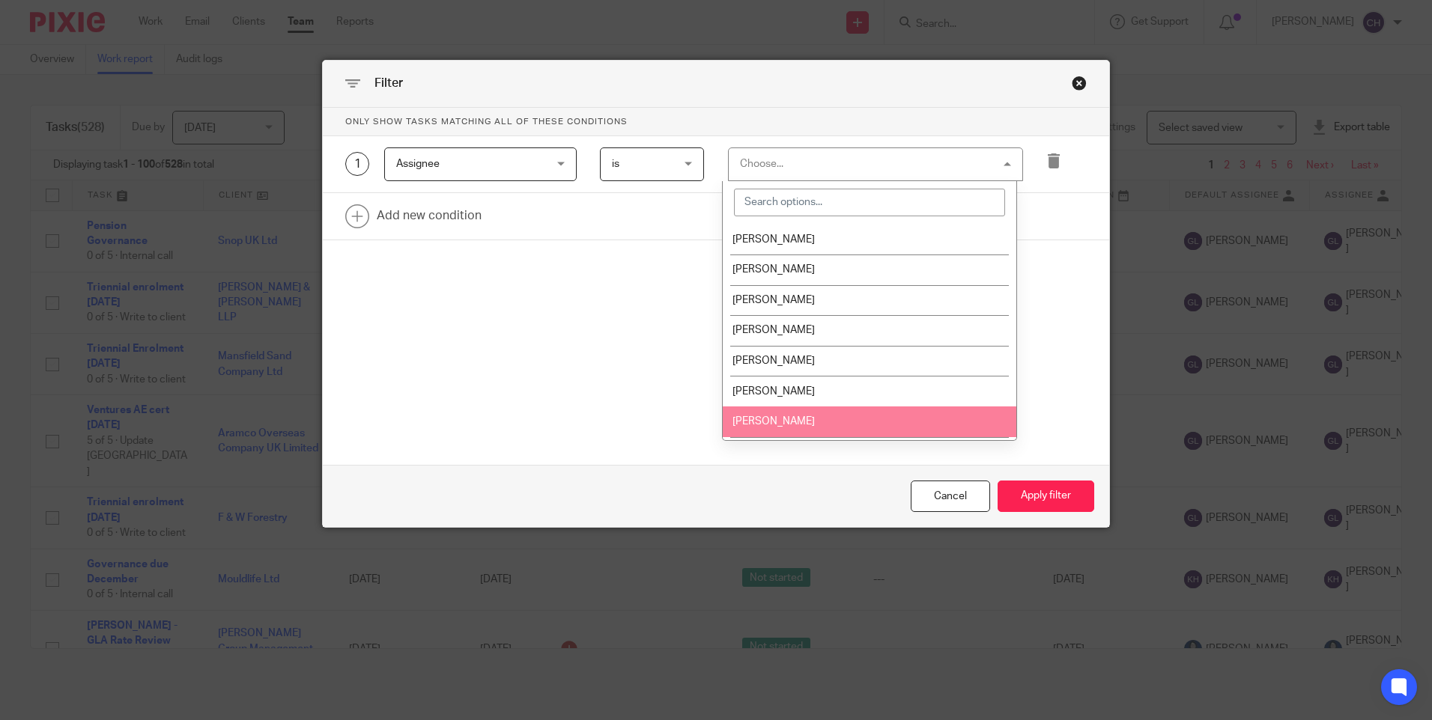
click at [760, 418] on span "[PERSON_NAME]" at bounding box center [773, 421] width 82 height 10
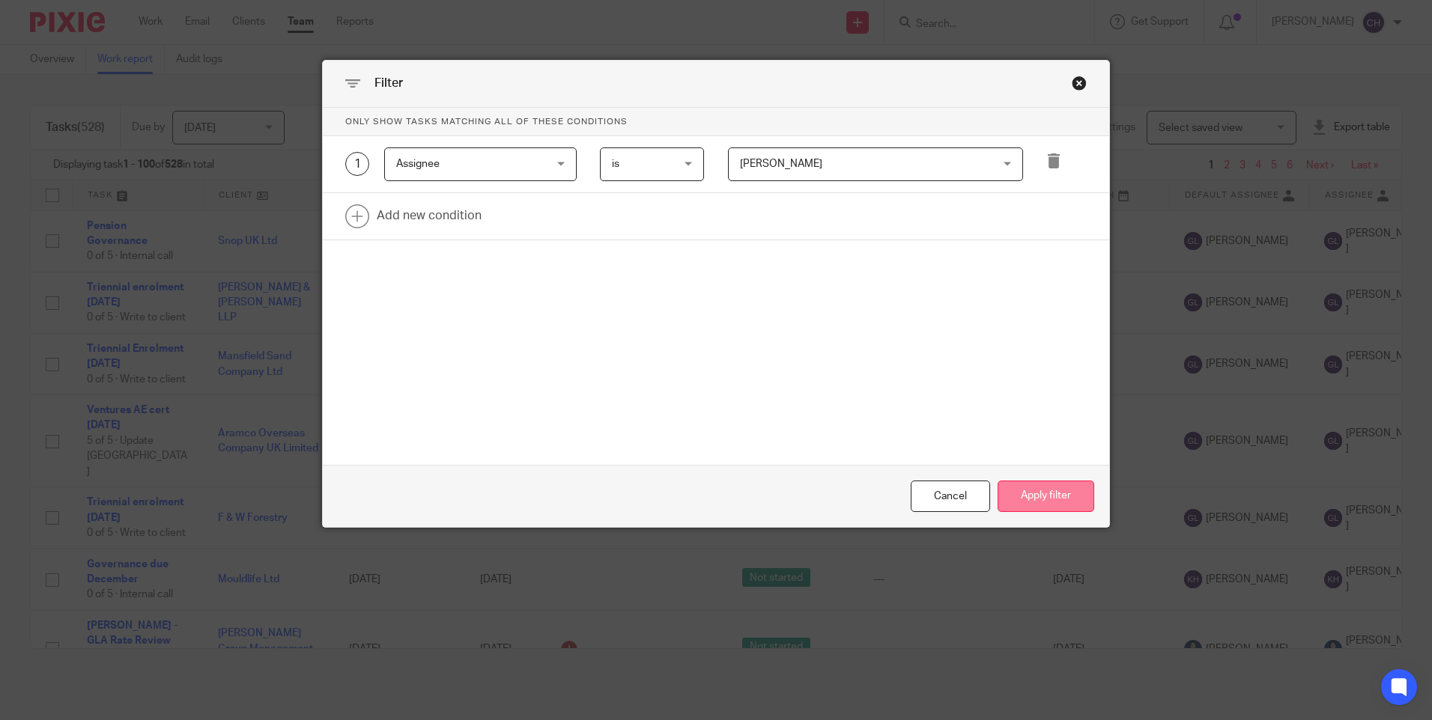
click at [1048, 486] on button "Apply filter" at bounding box center [1045, 497] width 97 height 32
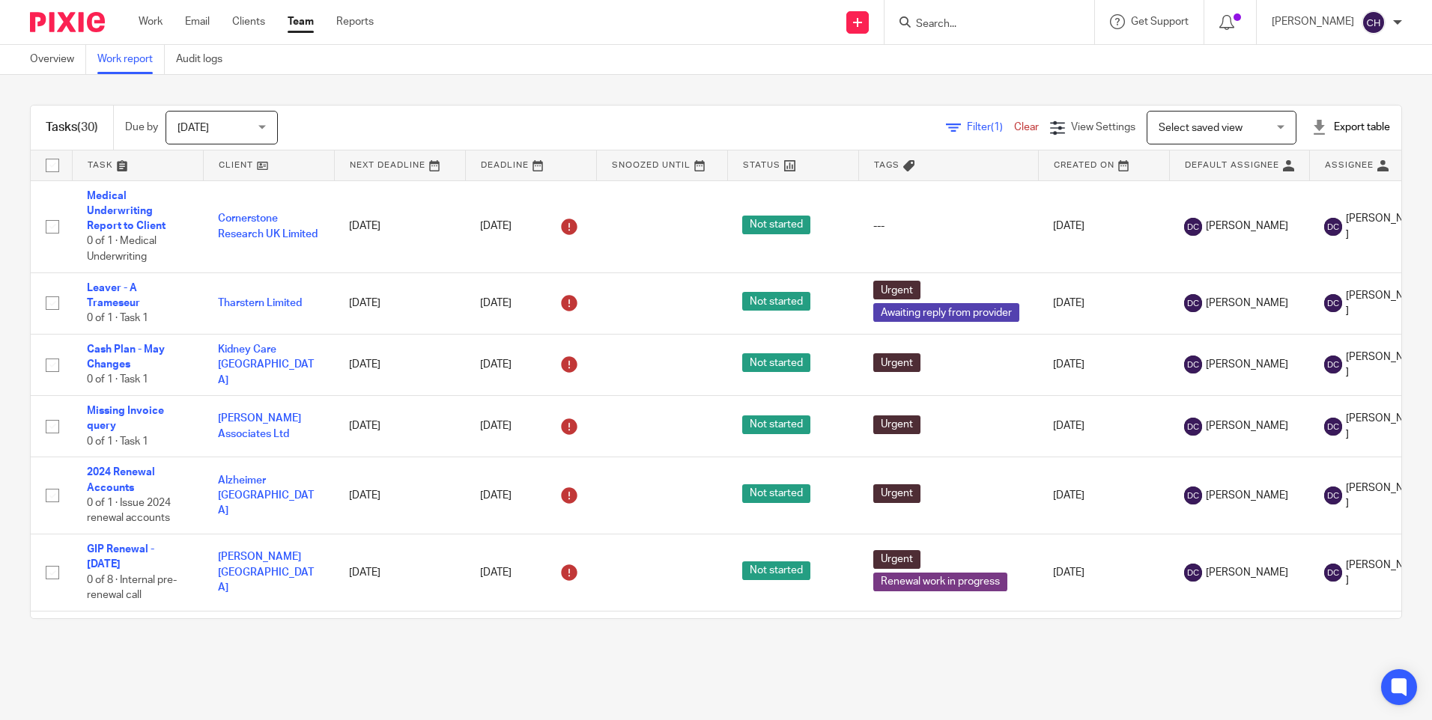
click at [265, 129] on div "[DATE] [DATE]" at bounding box center [221, 128] width 112 height 34
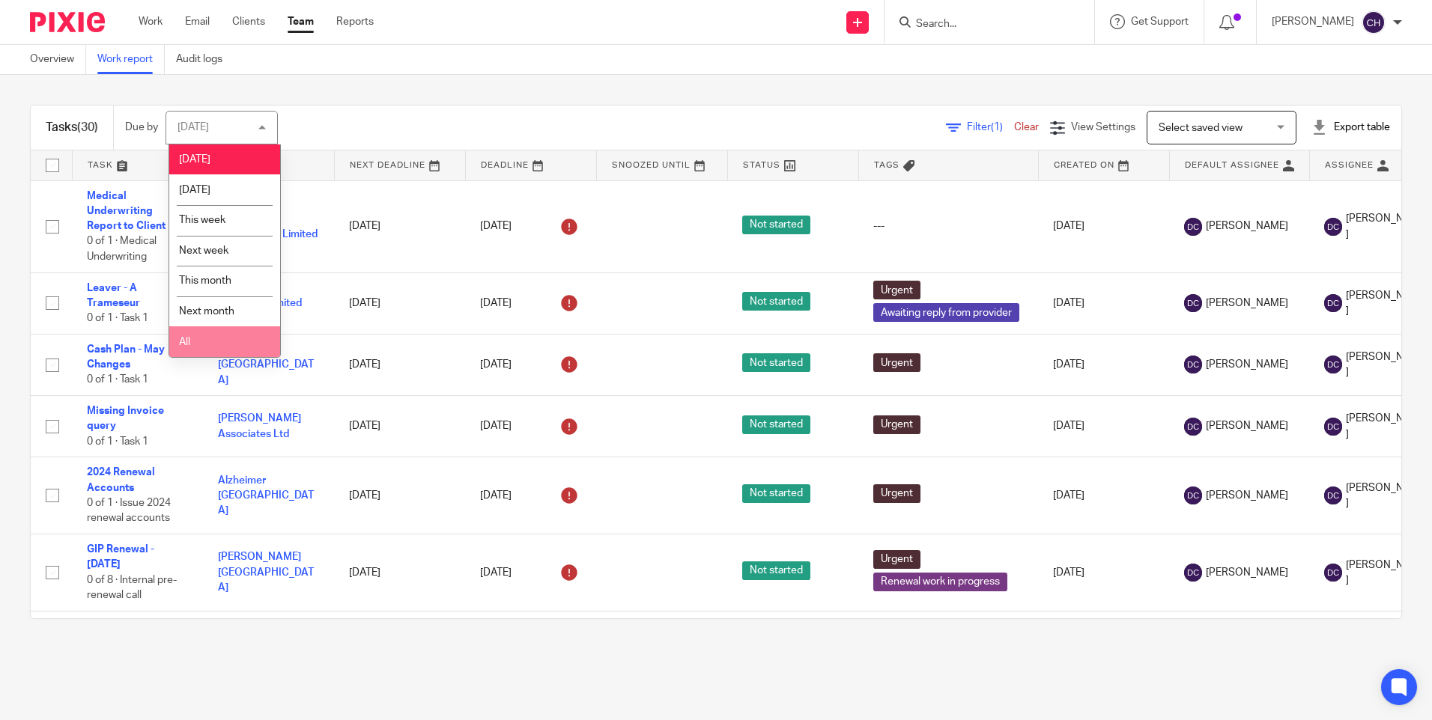
click at [198, 337] on li "All" at bounding box center [224, 341] width 111 height 31
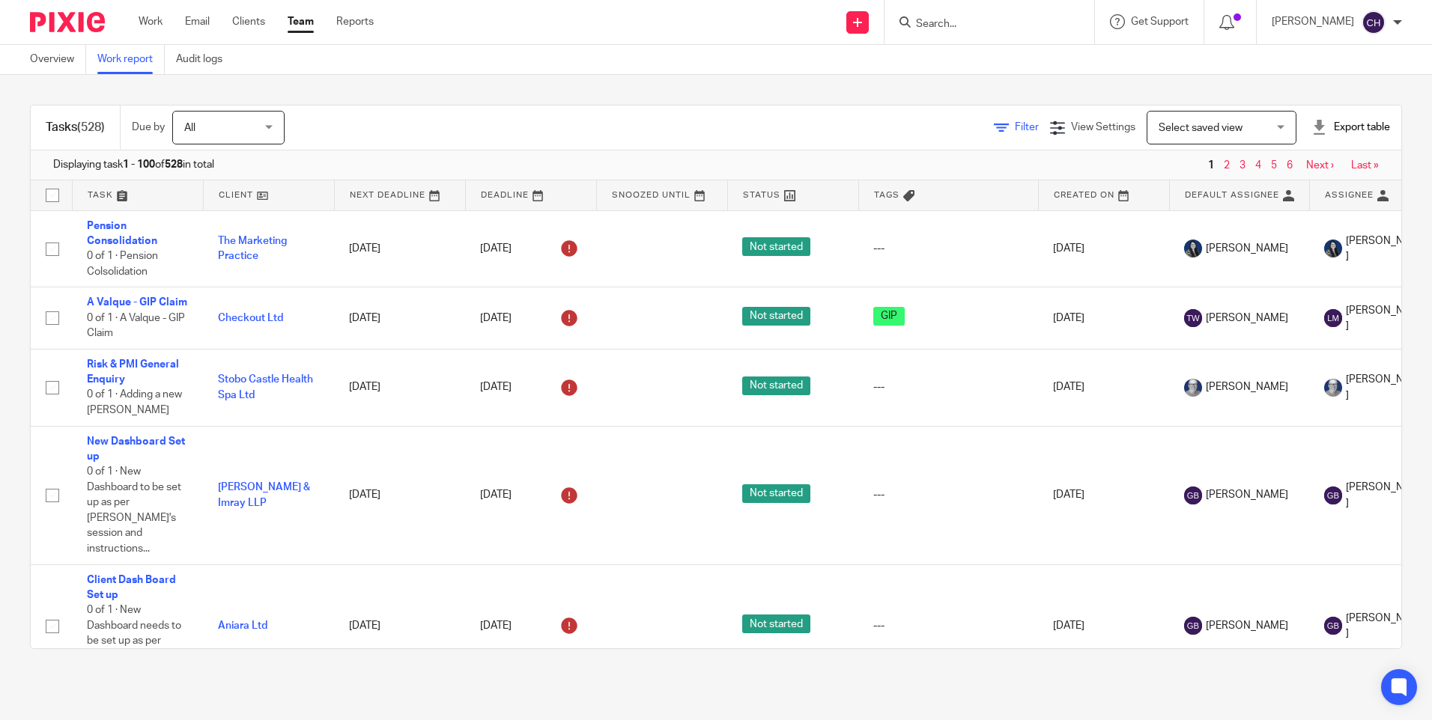
click at [1015, 129] on span "Filter" at bounding box center [1027, 127] width 24 height 10
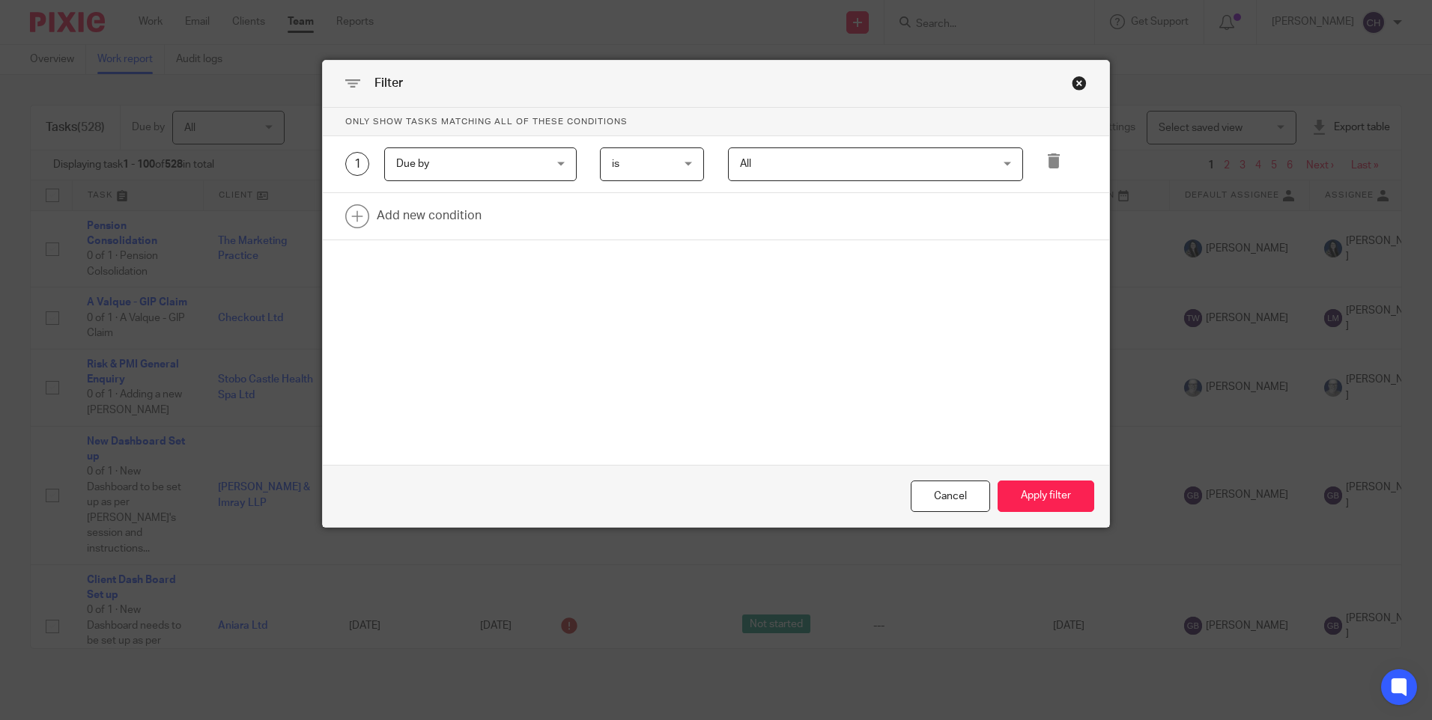
click at [502, 168] on span "Due by" at bounding box center [468, 163] width 144 height 31
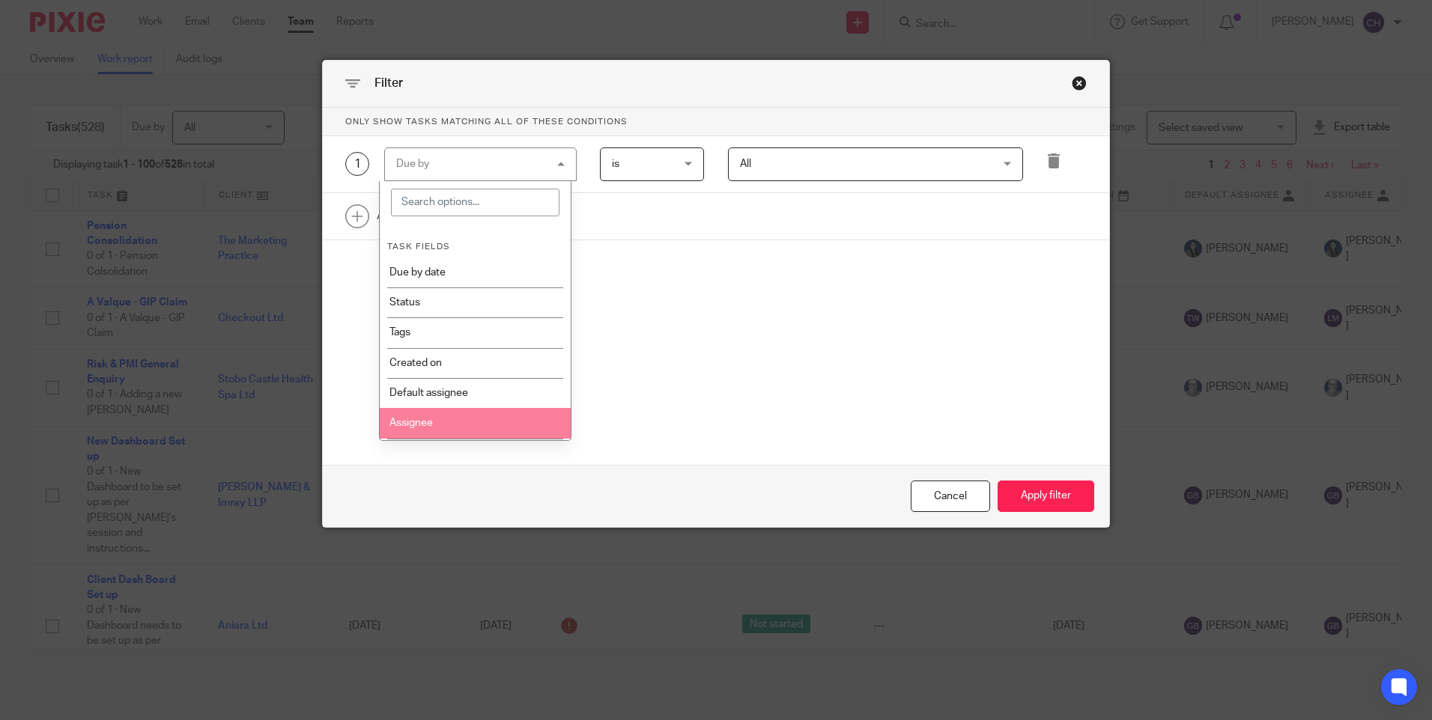
click at [437, 415] on li "Assignee" at bounding box center [475, 423] width 191 height 30
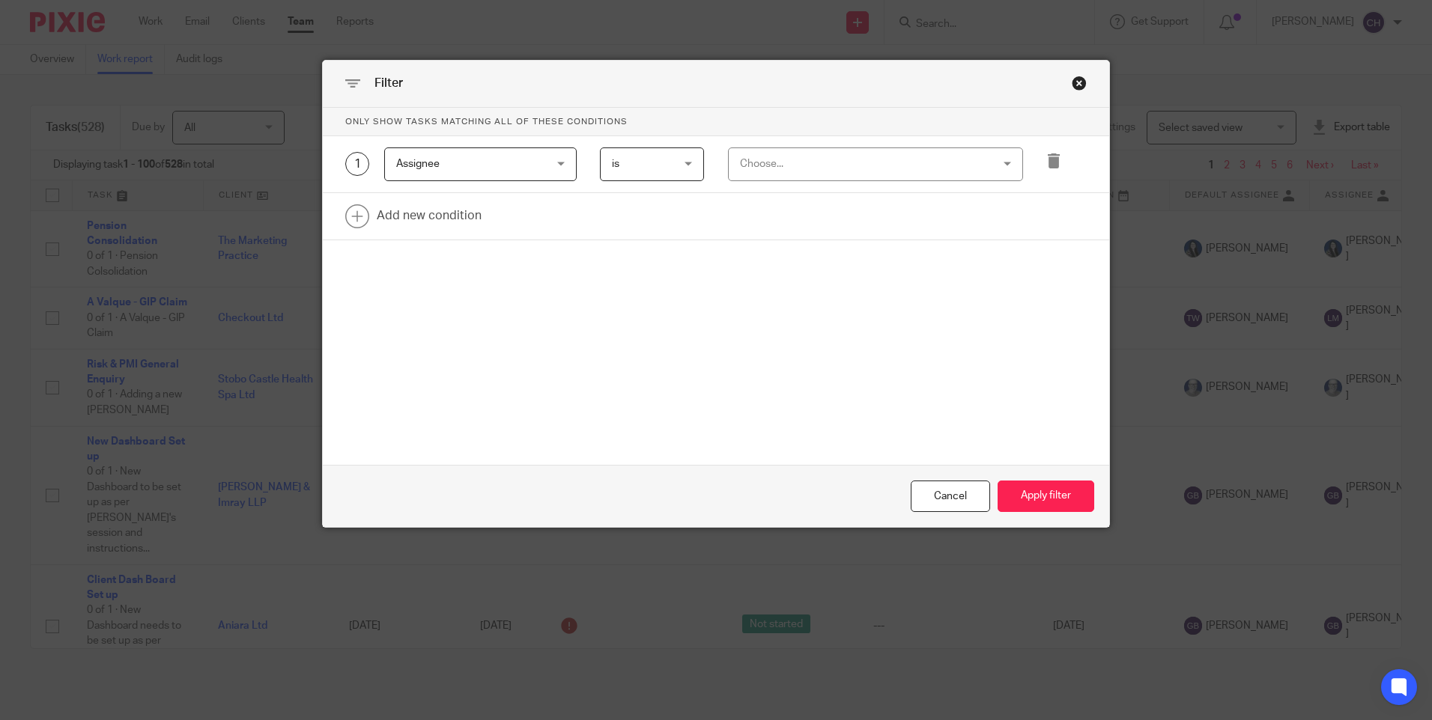
click at [776, 171] on div "Choose..." at bounding box center [853, 163] width 226 height 31
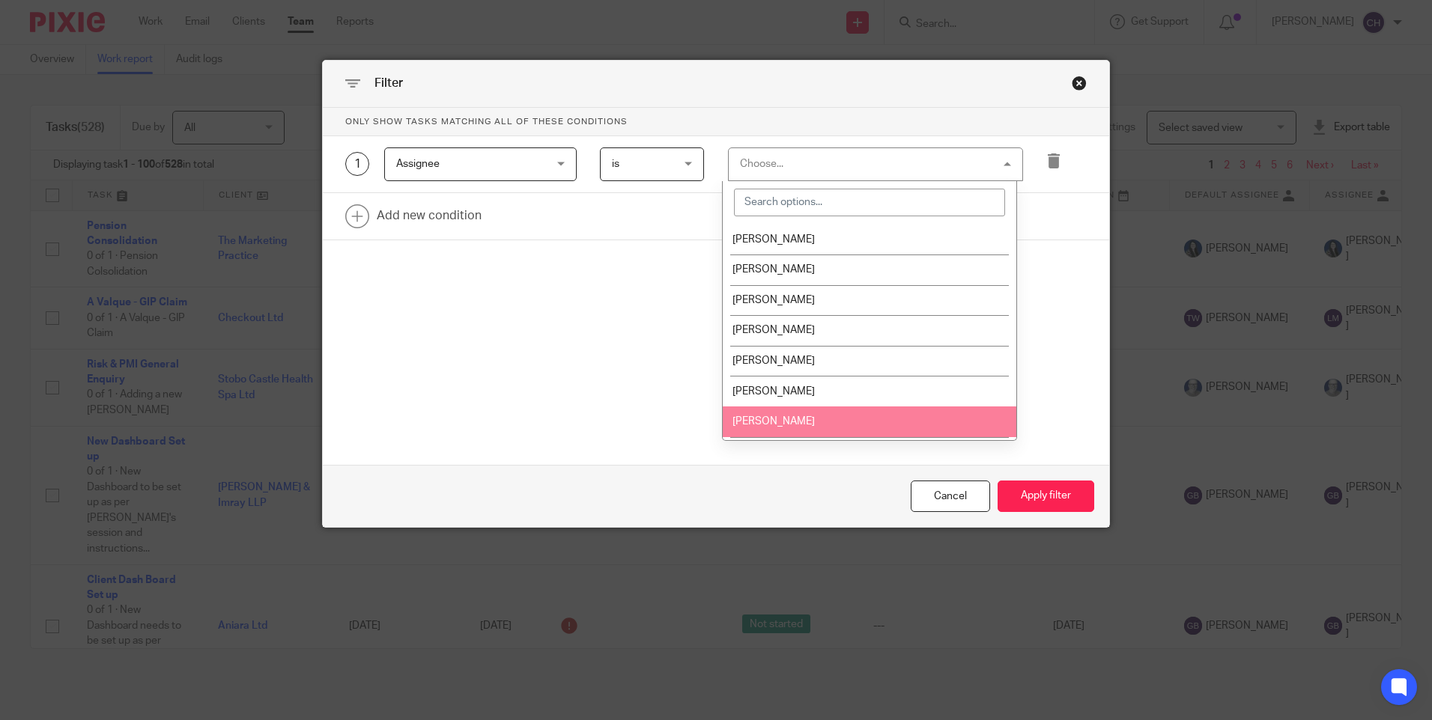
click at [740, 413] on li "[PERSON_NAME]" at bounding box center [870, 422] width 294 height 31
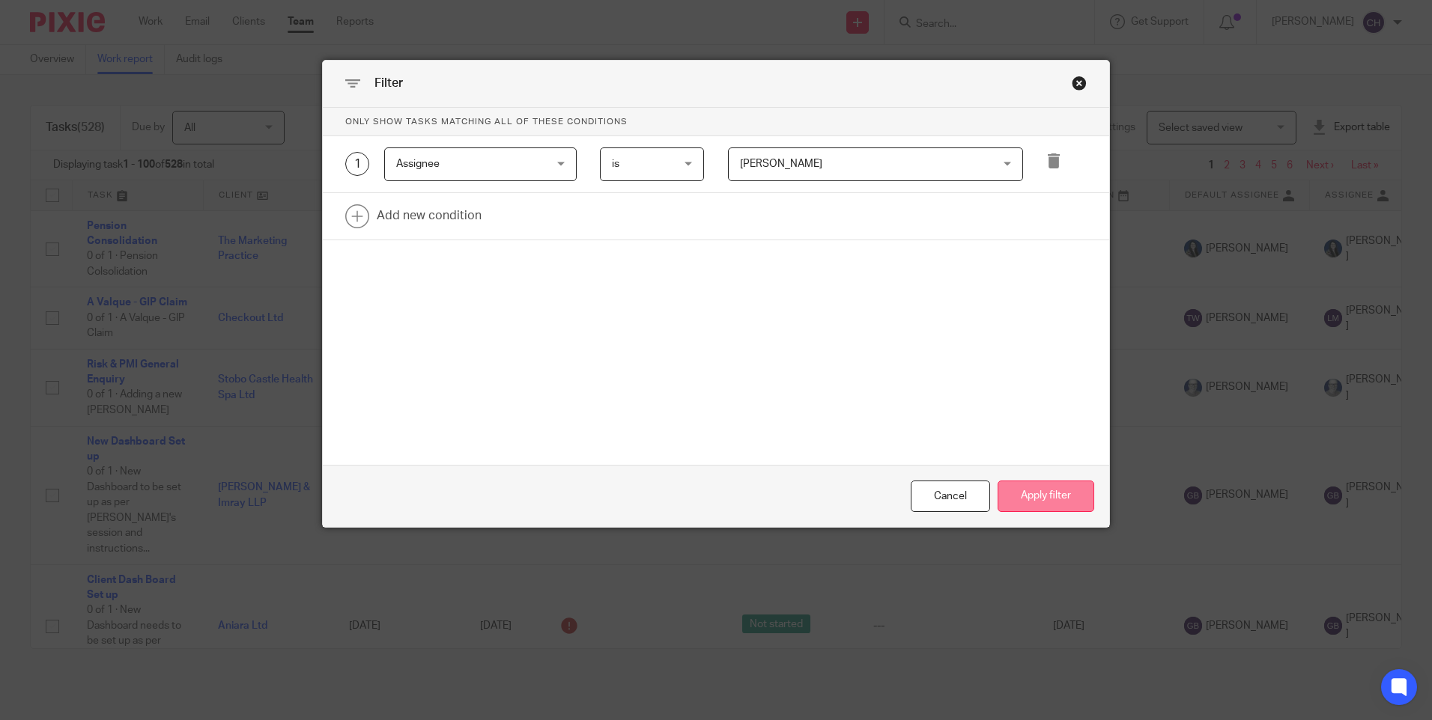
click at [1051, 496] on button "Apply filter" at bounding box center [1045, 497] width 97 height 32
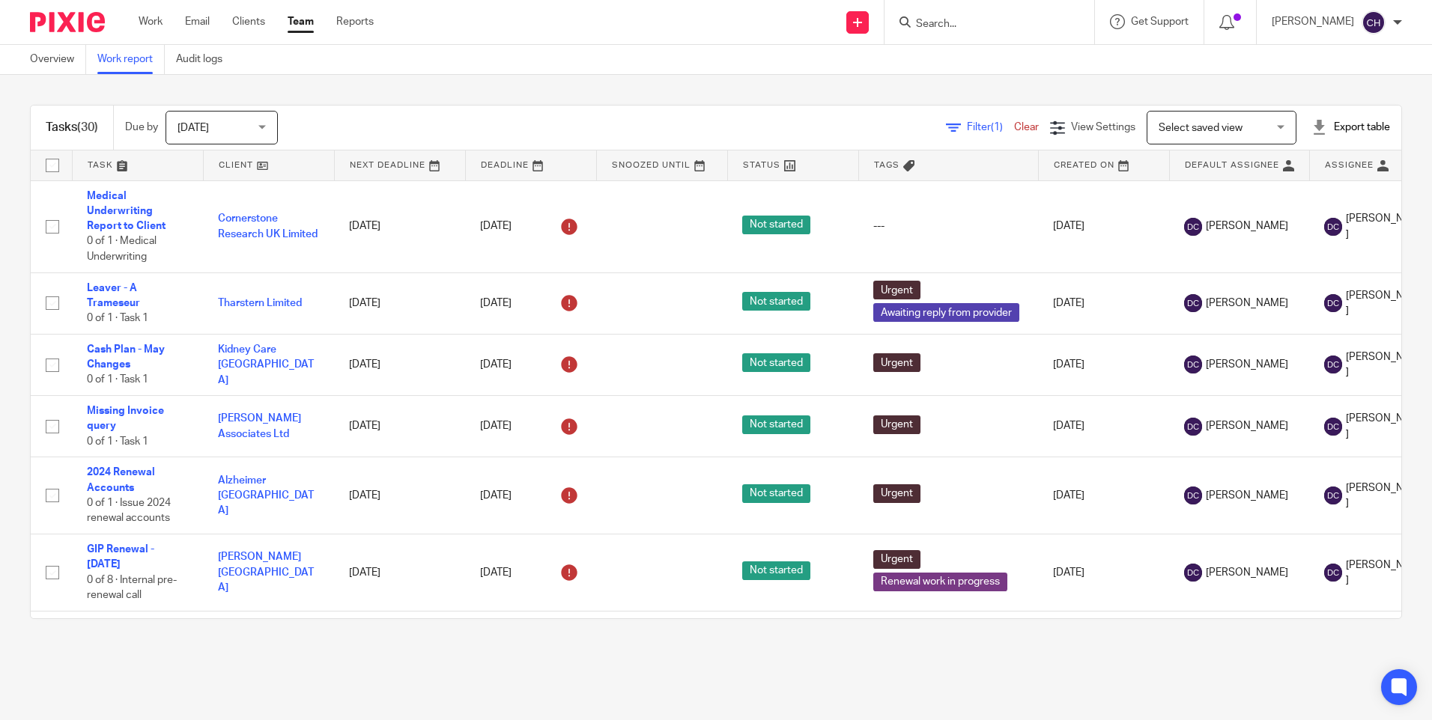
click at [257, 126] on span "[DATE]" at bounding box center [216, 127] width 79 height 31
click at [413, 124] on div "Filter (1) Clear View Settings View Settings (1) Filters Clear Save Manage save…" at bounding box center [852, 128] width 1097 height 34
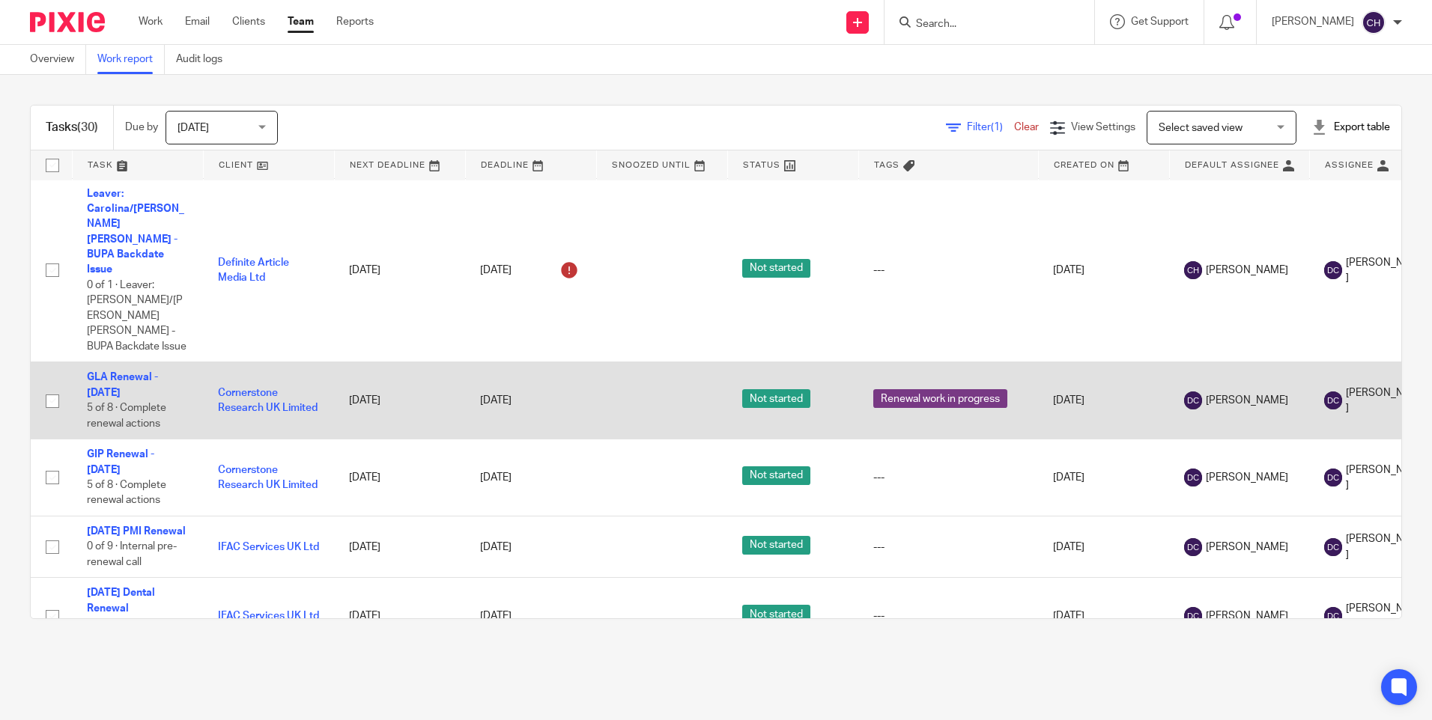
scroll to position [1805, 0]
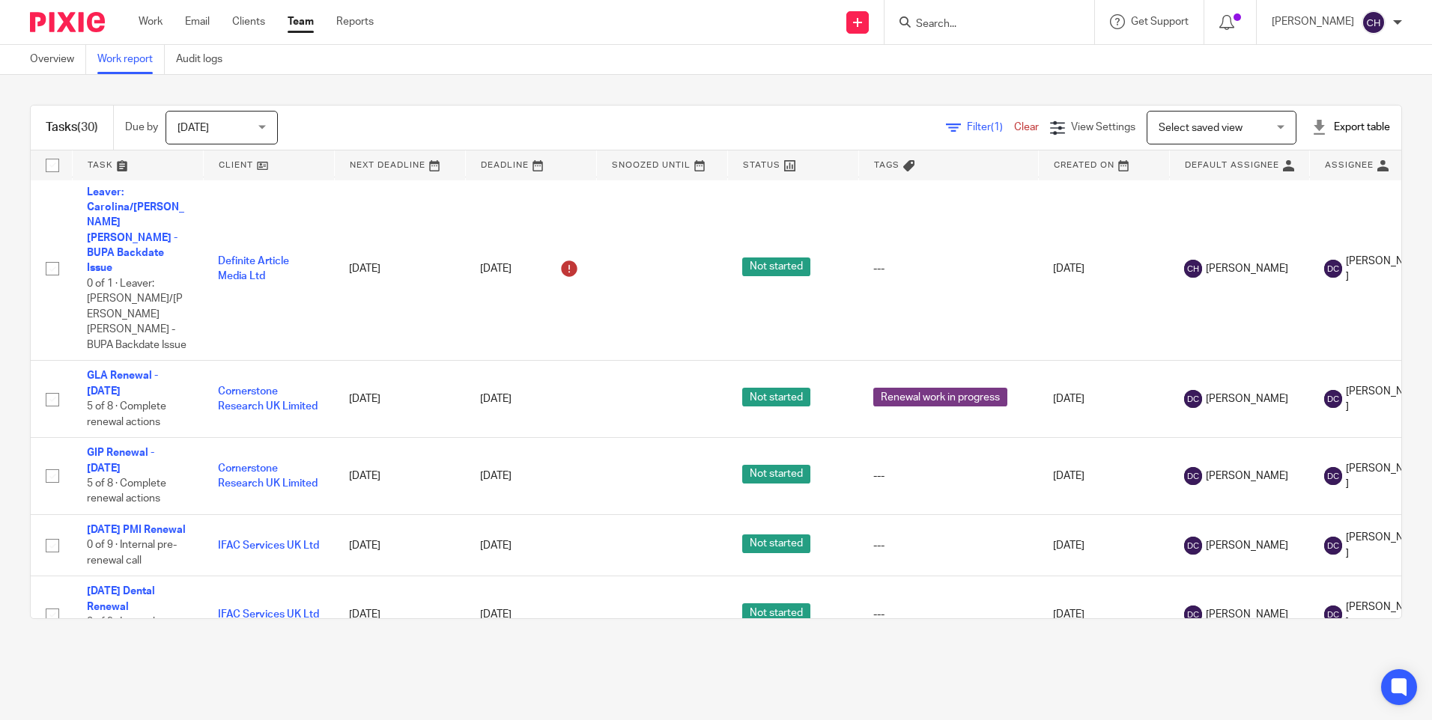
click at [72, 25] on img at bounding box center [67, 22] width 75 height 20
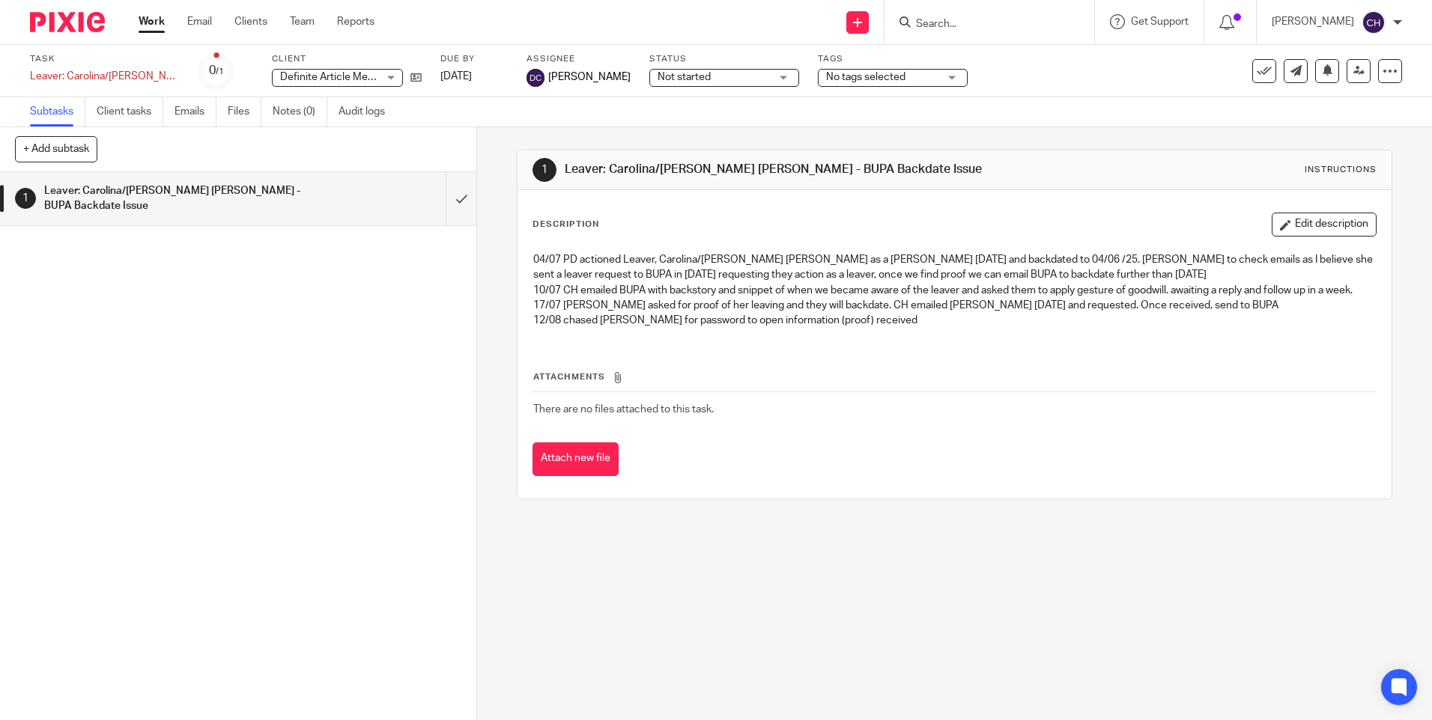
click at [590, 77] on span "Darrianne Corns" at bounding box center [589, 77] width 82 height 15
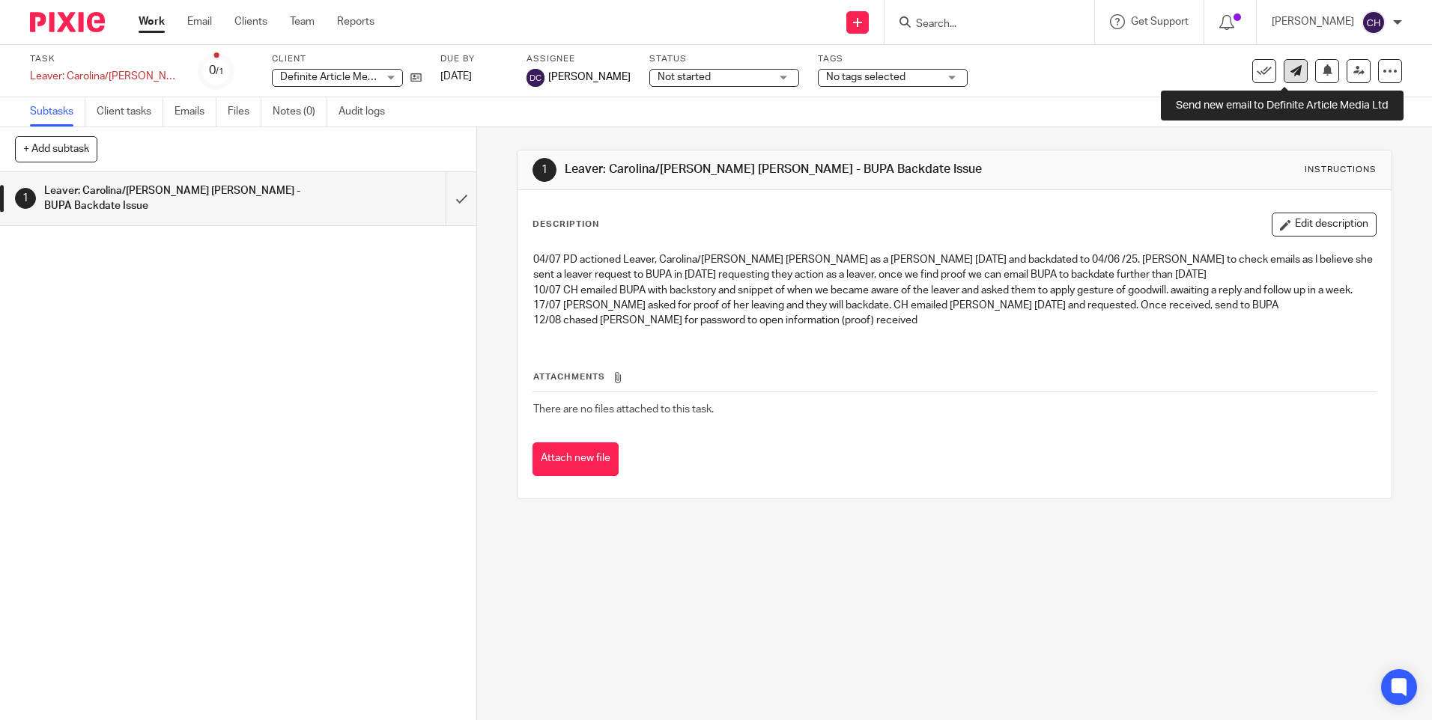
click at [1290, 69] on icon at bounding box center [1295, 70] width 11 height 11
click at [1353, 76] on icon at bounding box center [1358, 70] width 11 height 11
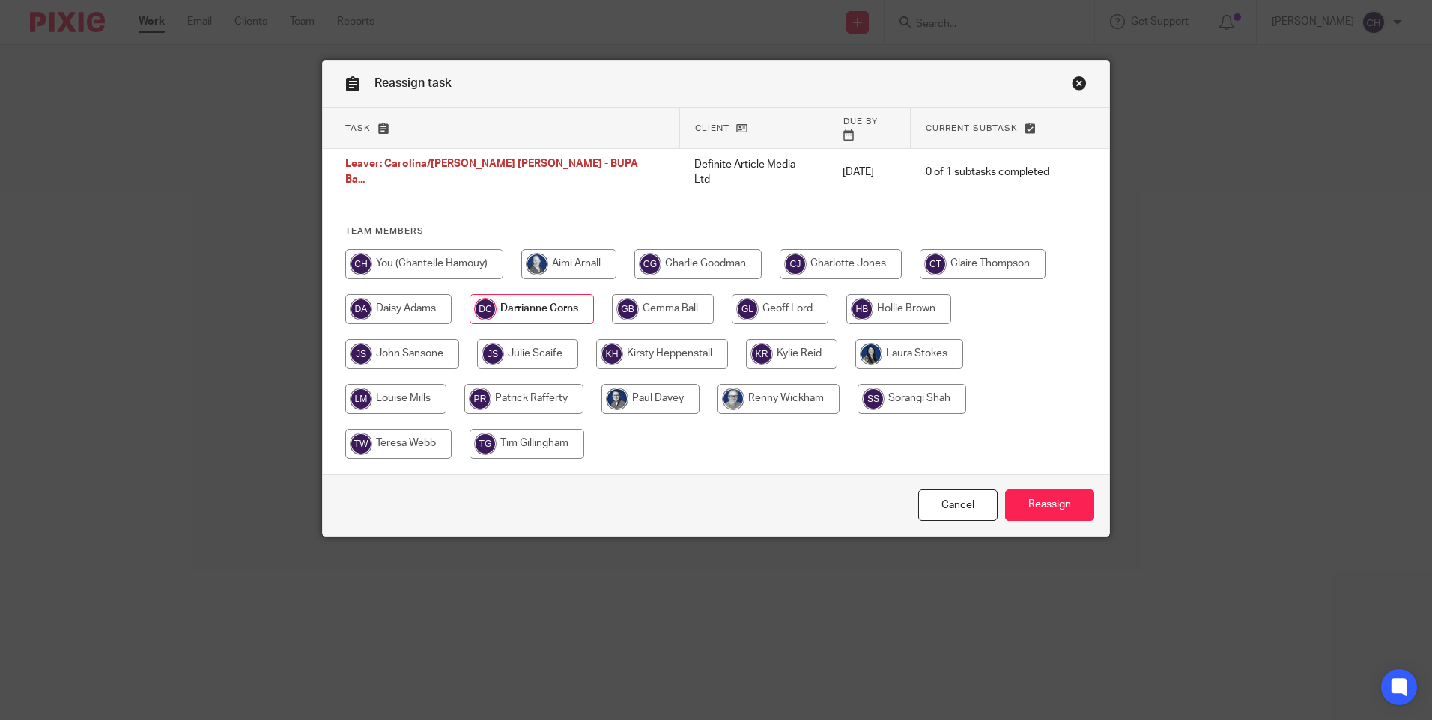
click at [431, 249] on input "radio" at bounding box center [424, 264] width 158 height 30
radio input "true"
click at [1031, 496] on input "Reassign" at bounding box center [1049, 506] width 89 height 32
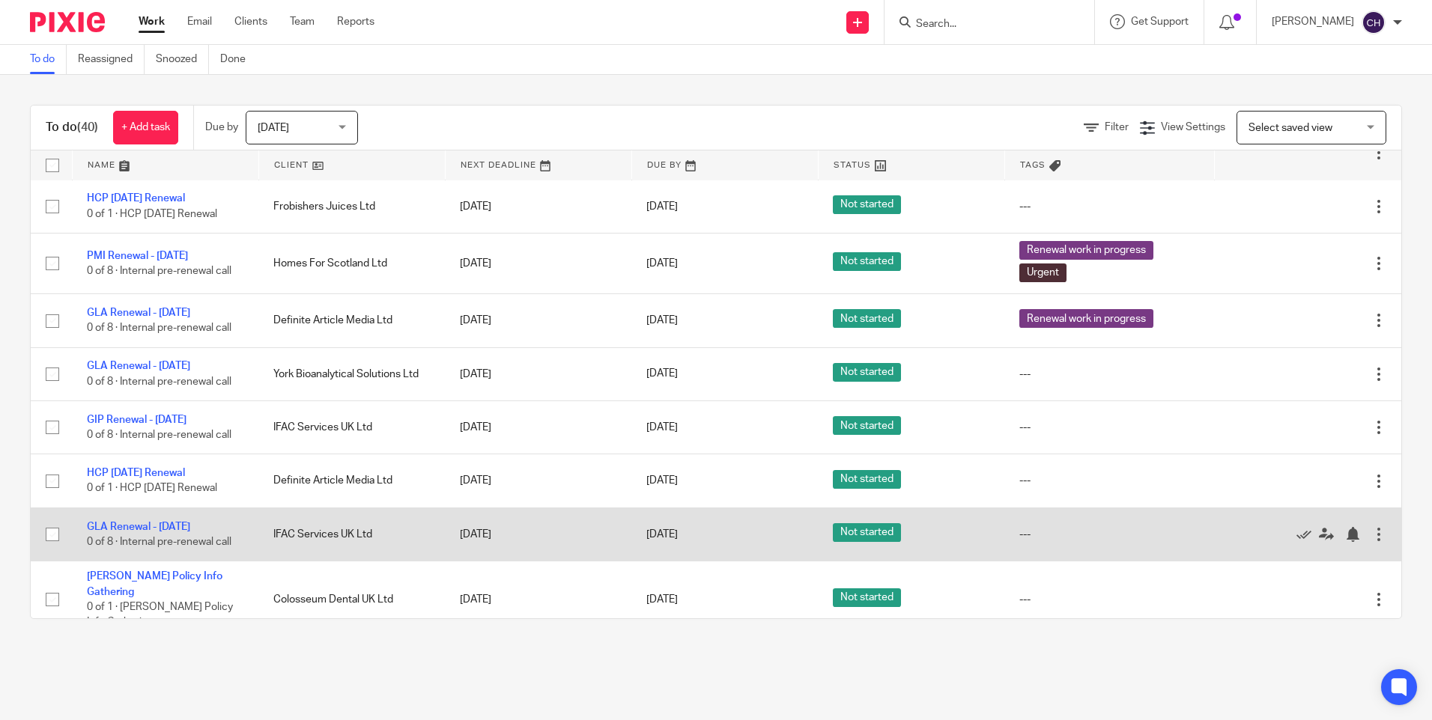
scroll to position [2072, 0]
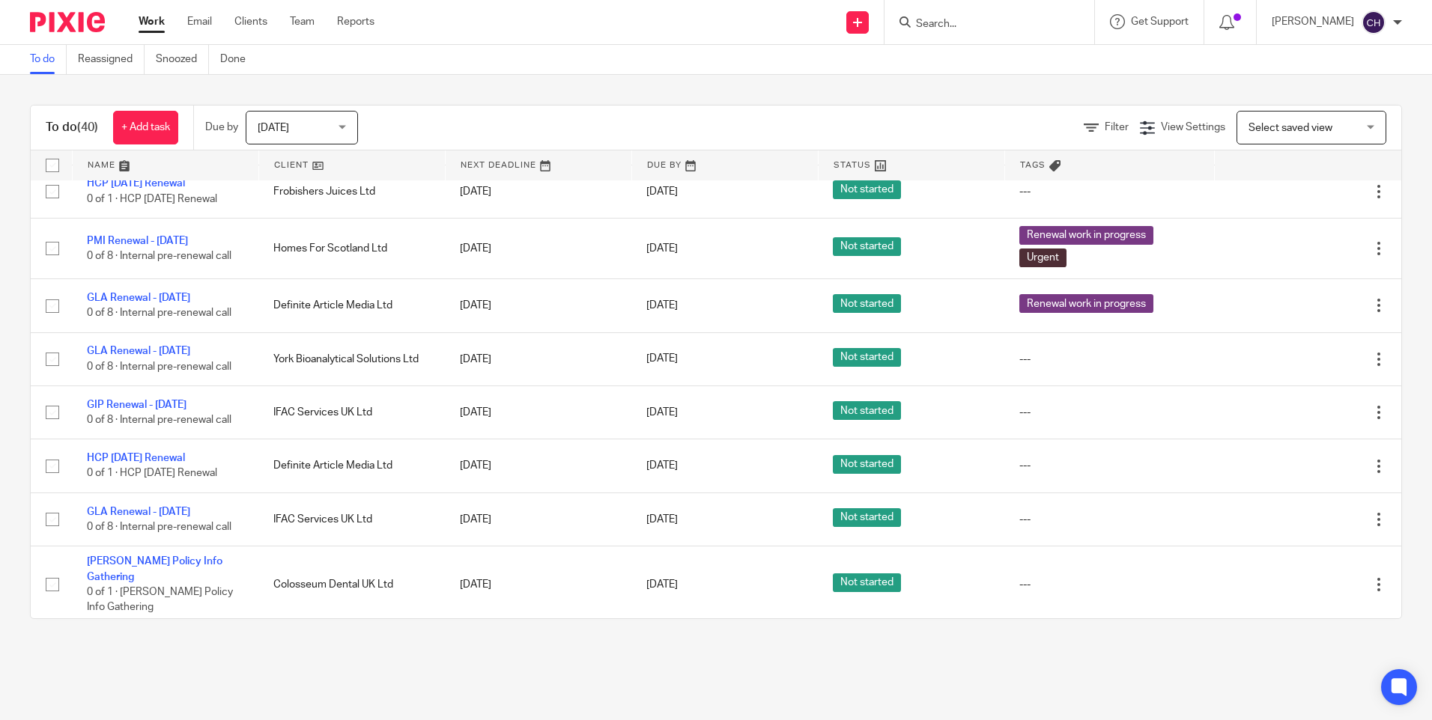
click at [314, 127] on span "[DATE]" at bounding box center [297, 127] width 79 height 31
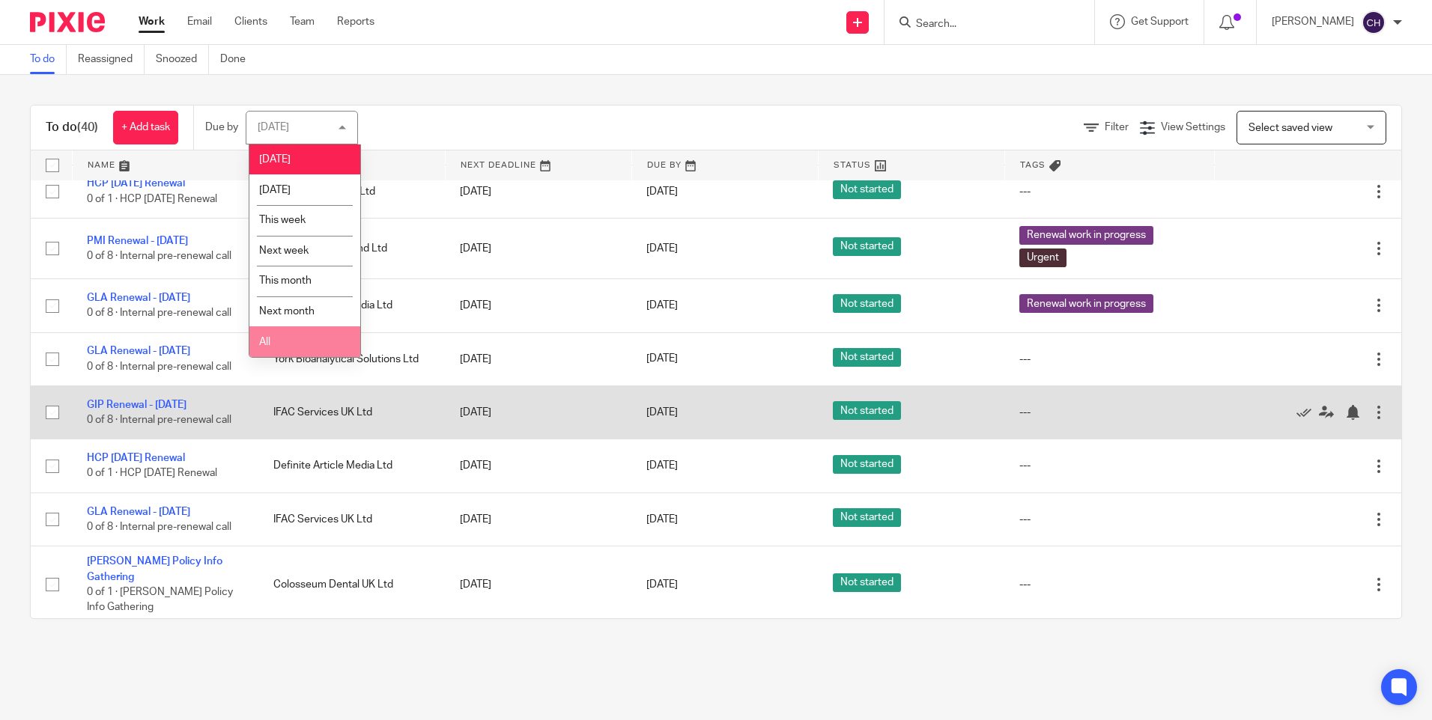
click at [292, 345] on li "All" at bounding box center [304, 341] width 111 height 31
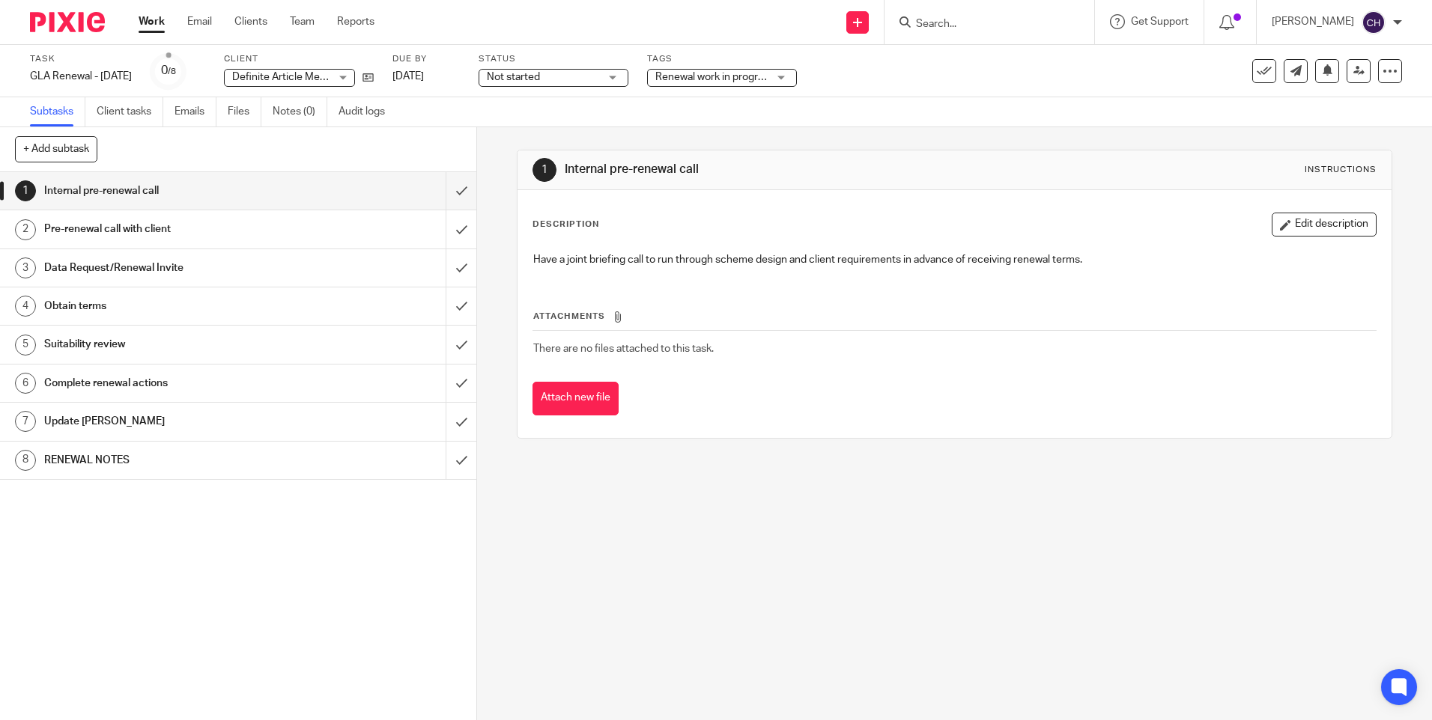
click at [79, 449] on h1 "RENEWAL NOTES" at bounding box center [173, 460] width 258 height 22
click at [374, 77] on icon at bounding box center [367, 77] width 11 height 11
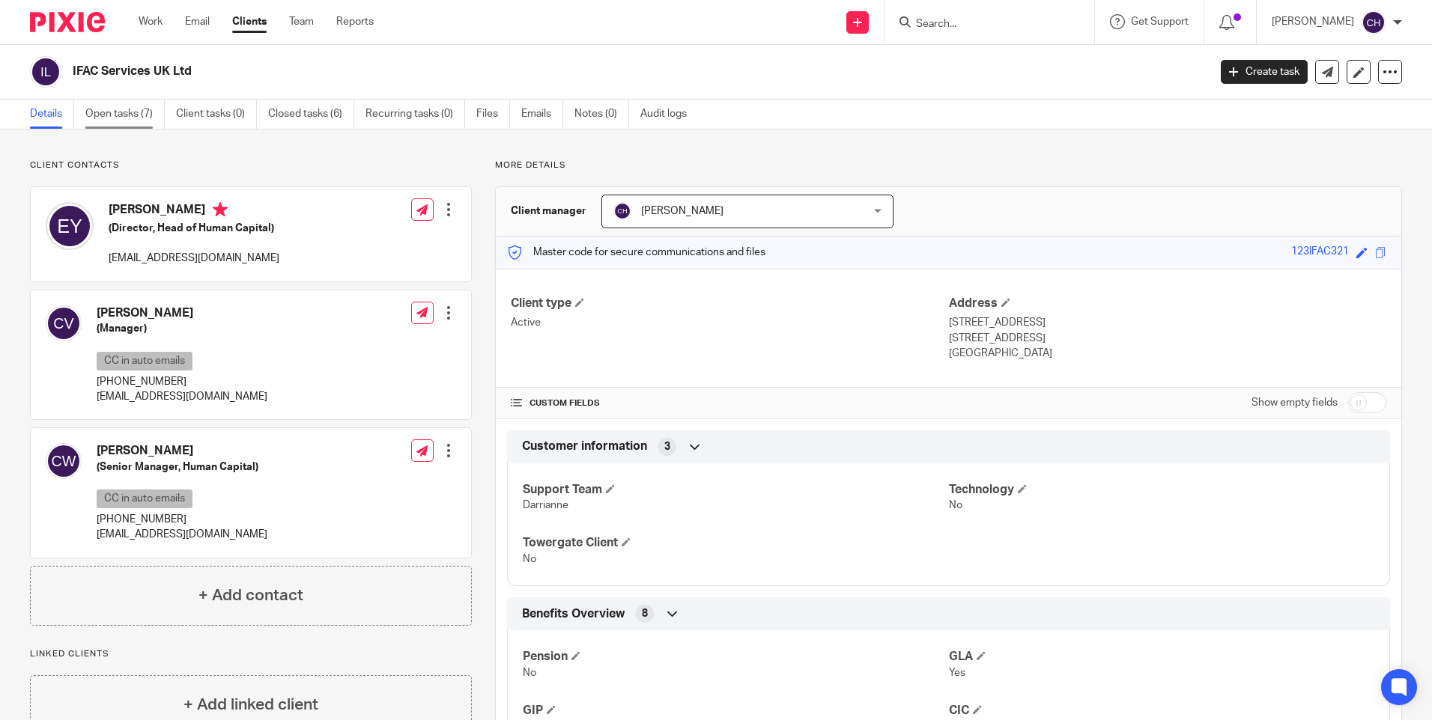
click at [127, 117] on link "Open tasks (7)" at bounding box center [124, 114] width 79 height 29
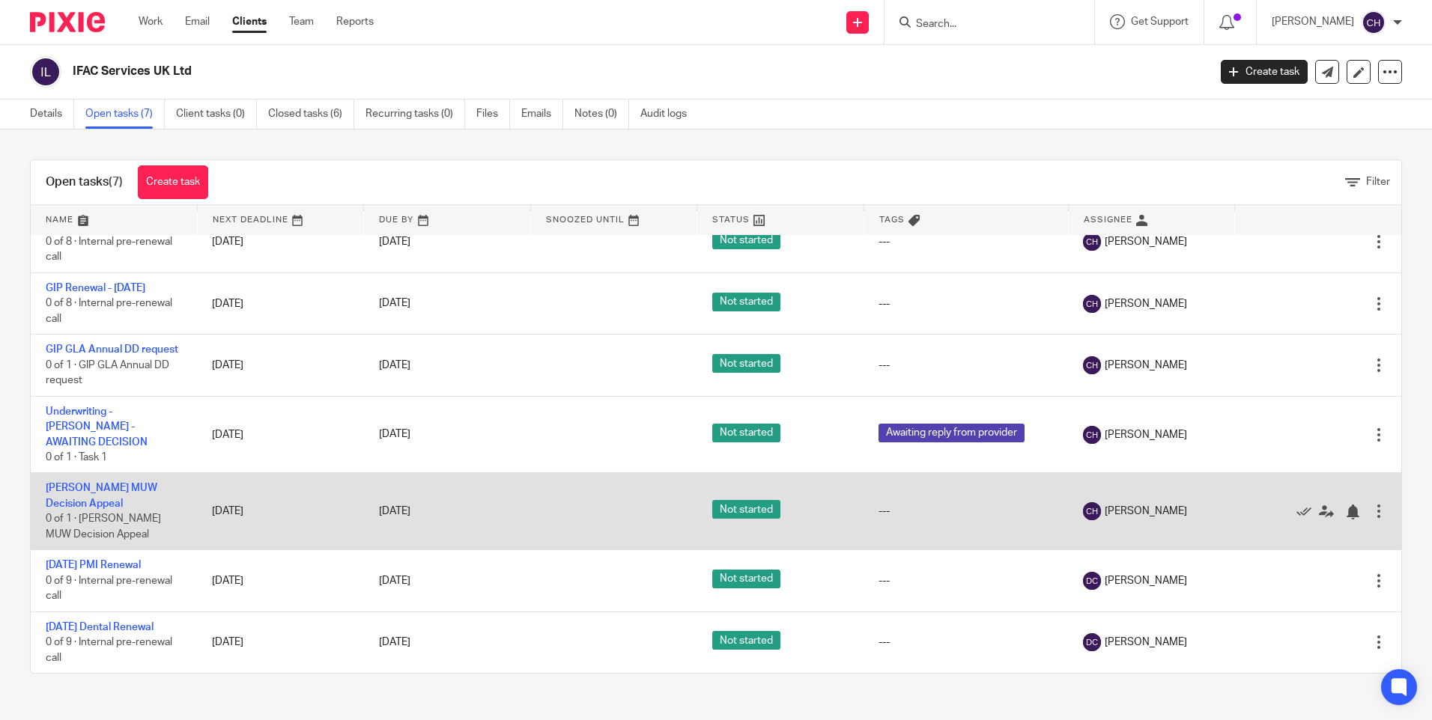
scroll to position [39, 0]
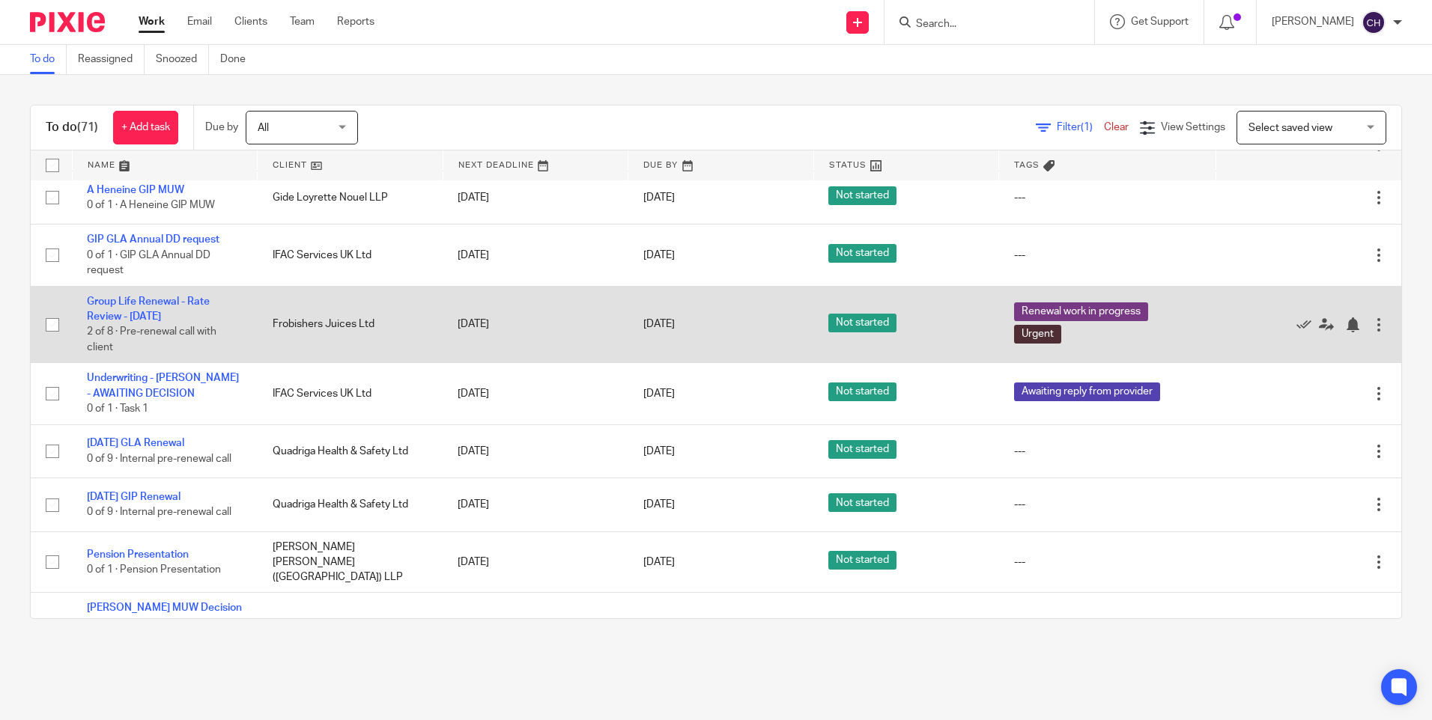
scroll to position [2920, 0]
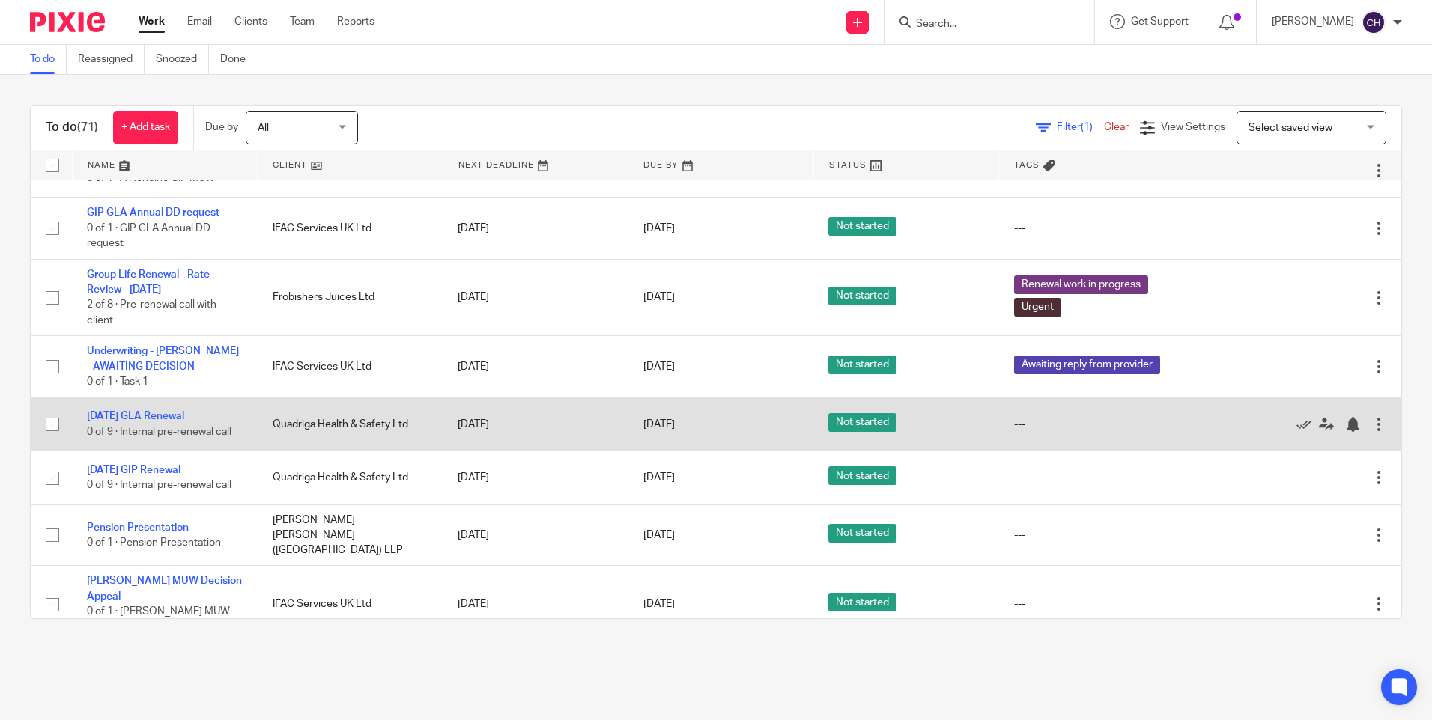
click at [56, 410] on input "checkbox" at bounding box center [52, 424] width 28 height 28
checkbox input "true"
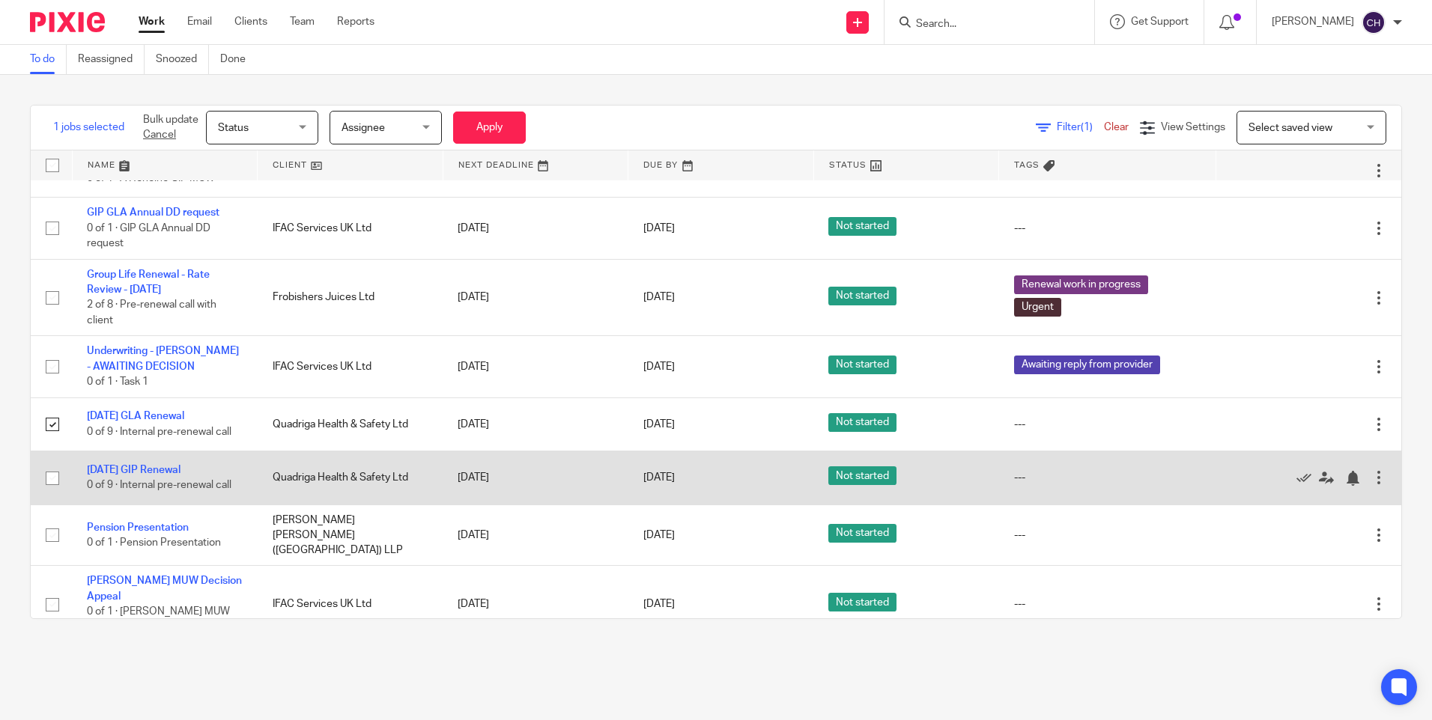
click at [53, 464] on input "checkbox" at bounding box center [52, 478] width 28 height 28
checkbox input "true"
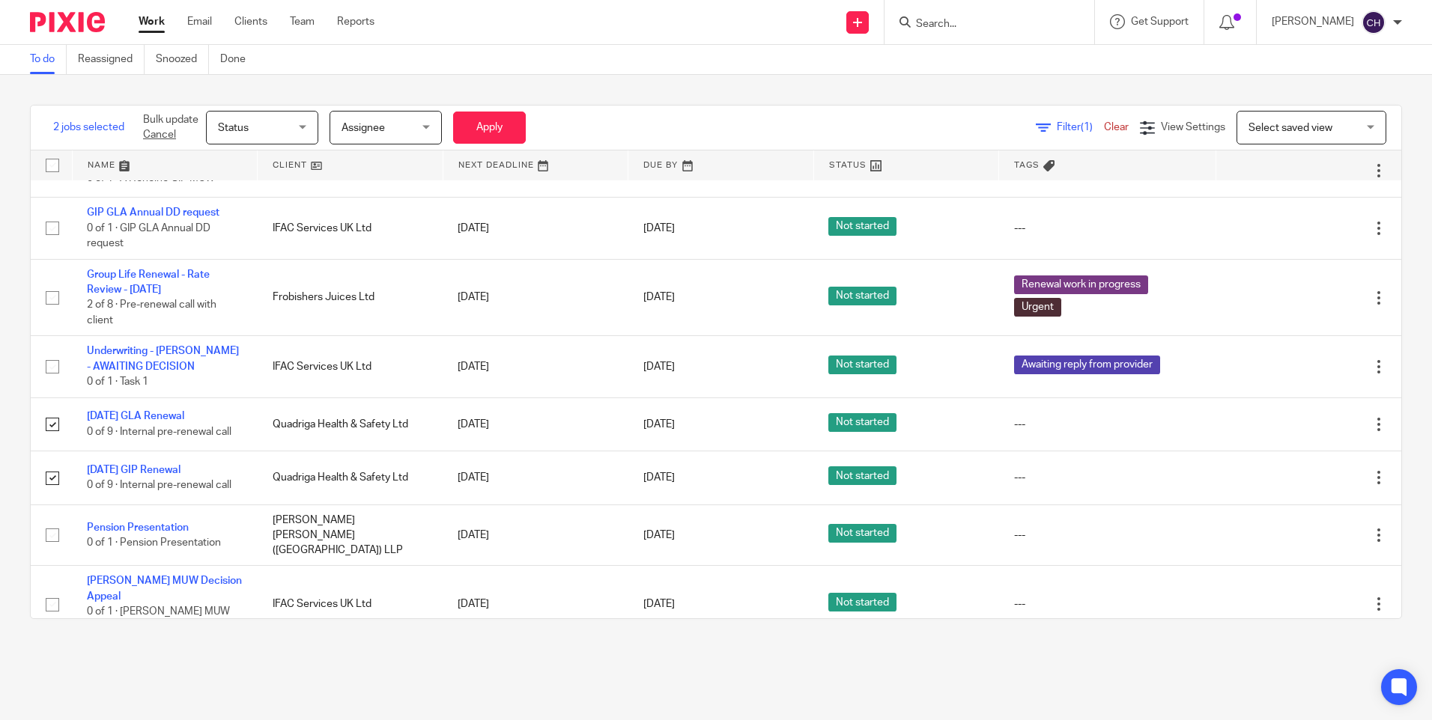
click at [428, 130] on div "Assignee [GEOGRAPHIC_DATA]" at bounding box center [385, 128] width 112 height 34
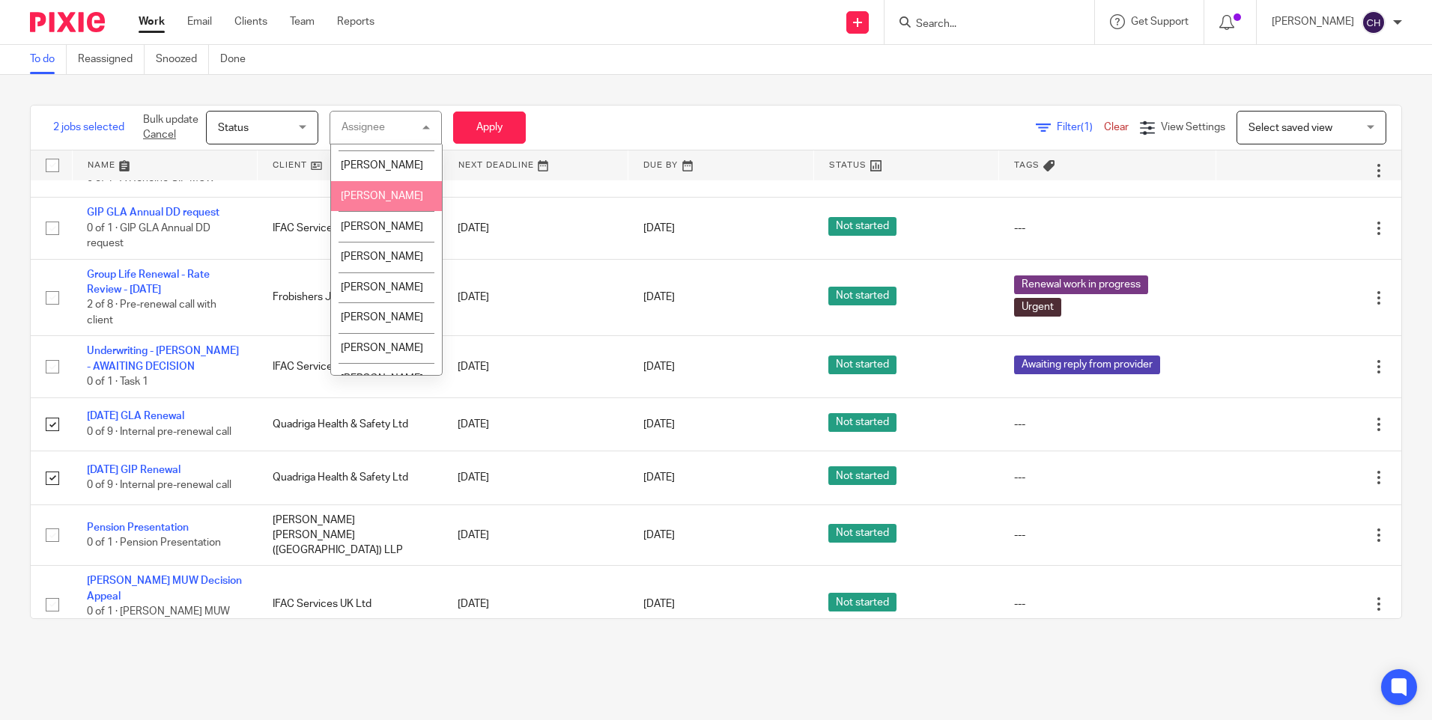
scroll to position [150, 0]
click at [371, 228] on span "[PERSON_NAME]" at bounding box center [382, 222] width 82 height 10
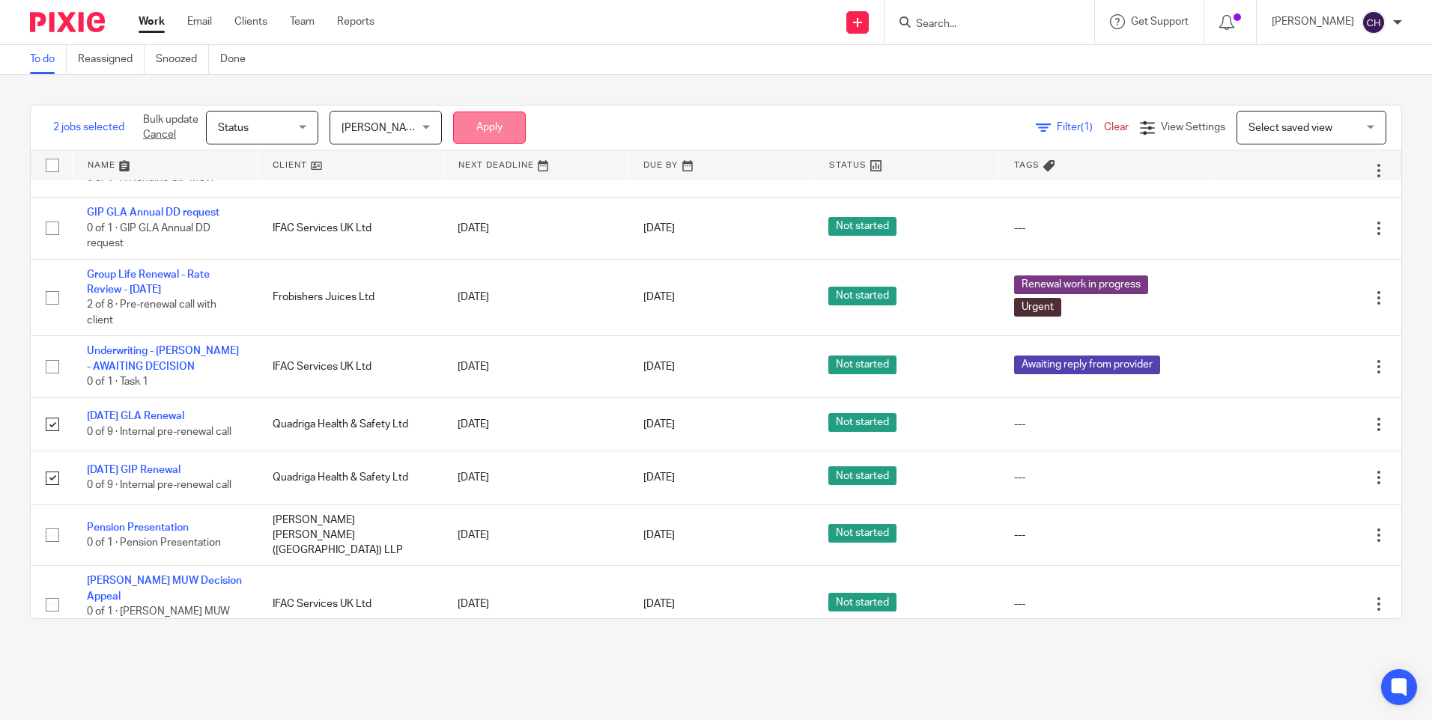
click at [494, 127] on button "Apply" at bounding box center [489, 128] width 73 height 32
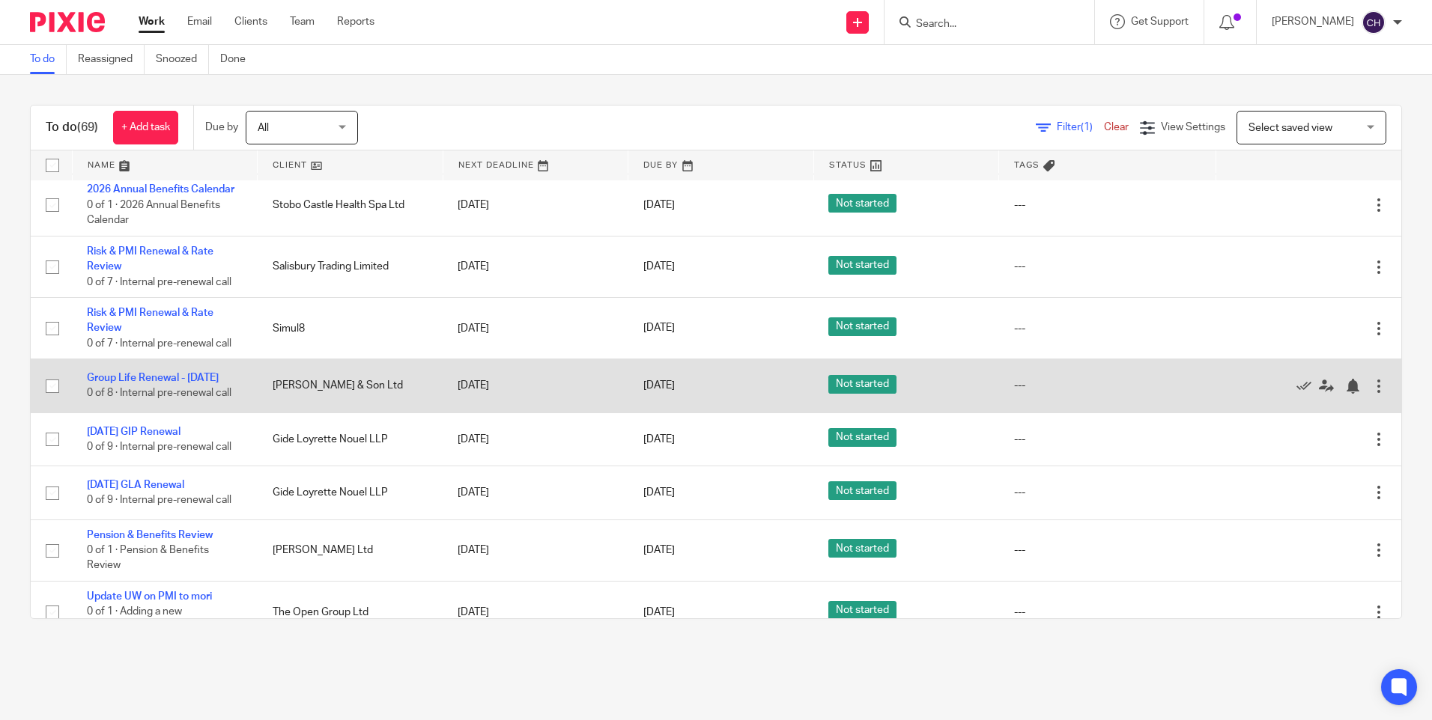
scroll to position [3770, 0]
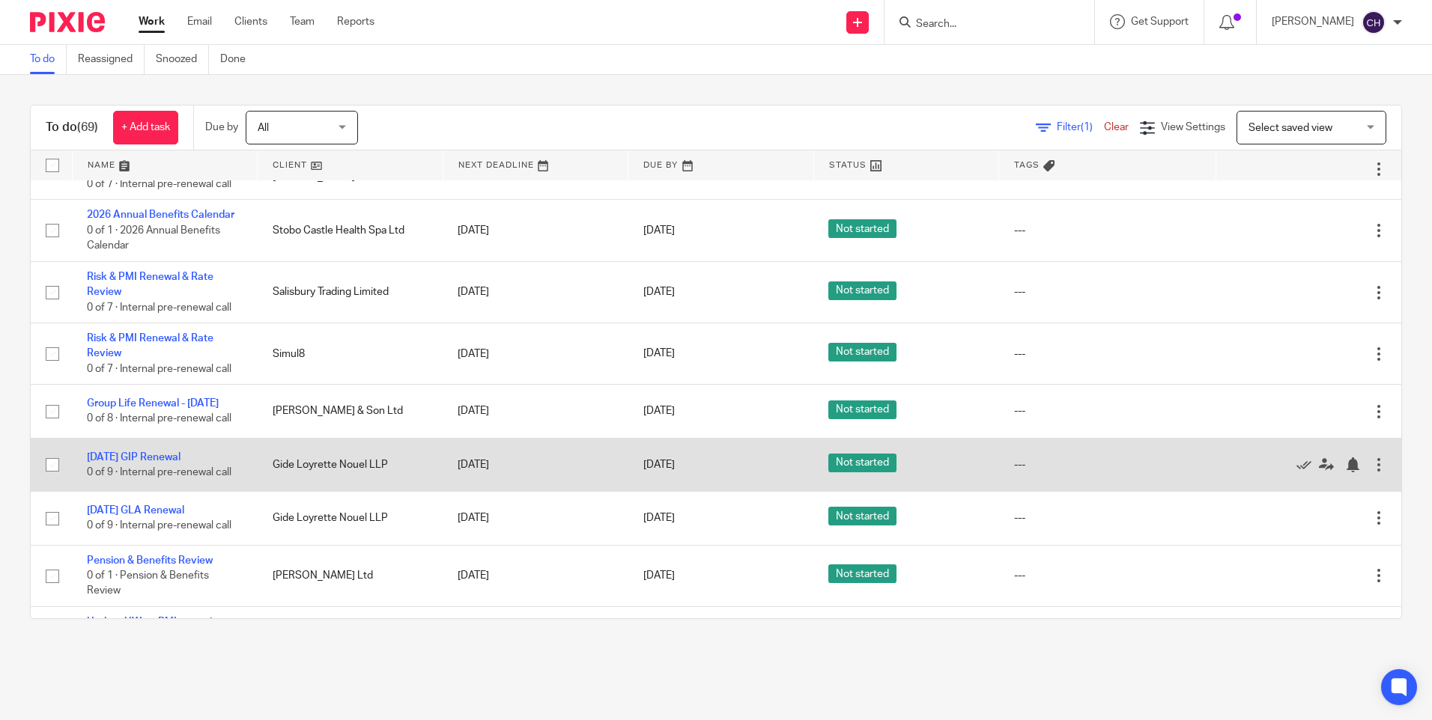
click at [50, 451] on input "checkbox" at bounding box center [52, 465] width 28 height 28
checkbox input "true"
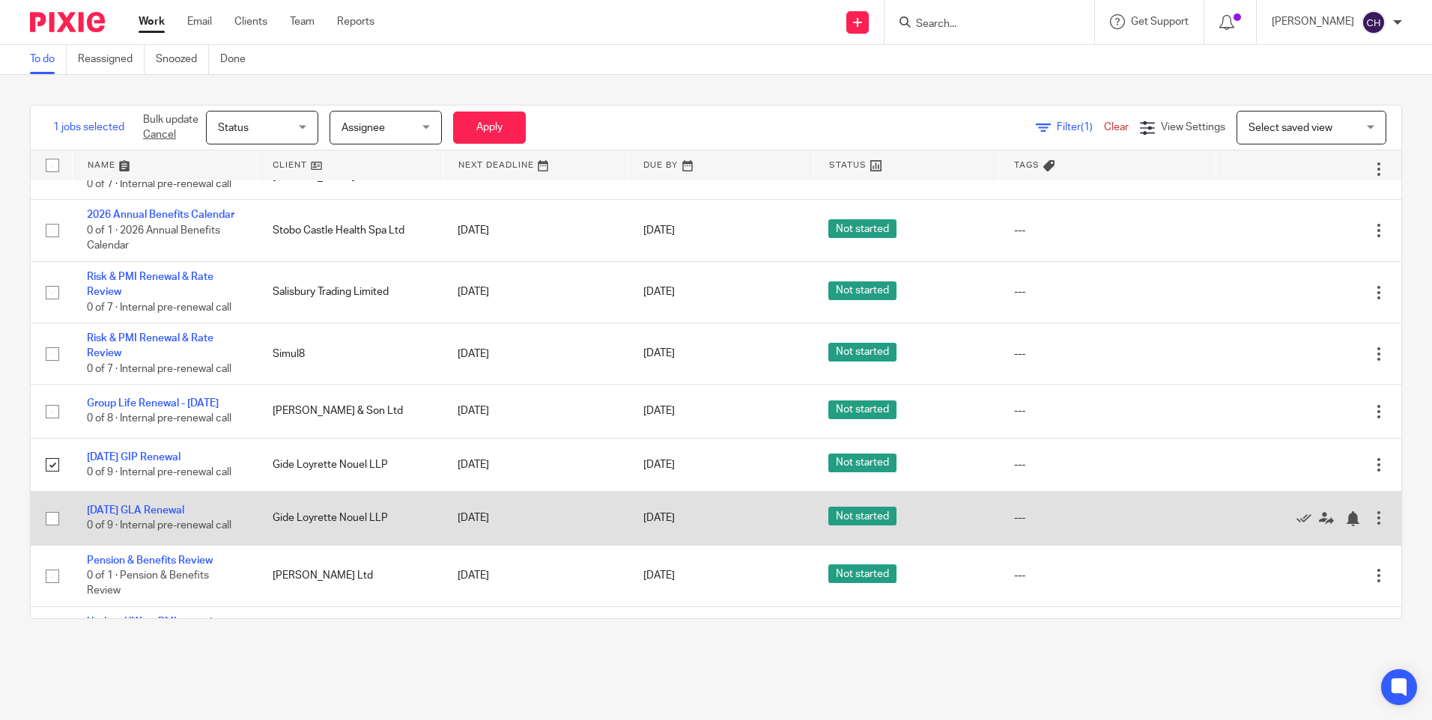
click at [49, 505] on input "checkbox" at bounding box center [52, 519] width 28 height 28
checkbox input "true"
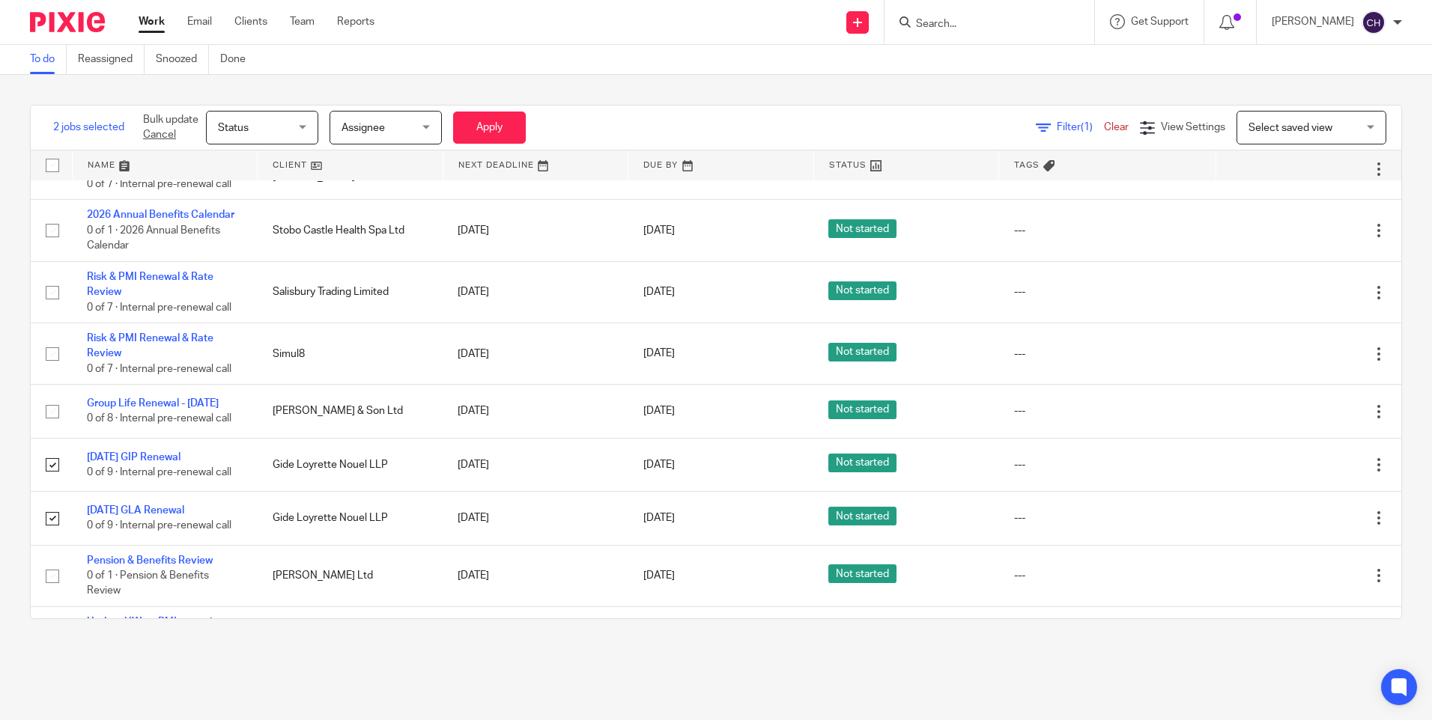
click at [416, 131] on span "Assignee" at bounding box center [380, 127] width 79 height 31
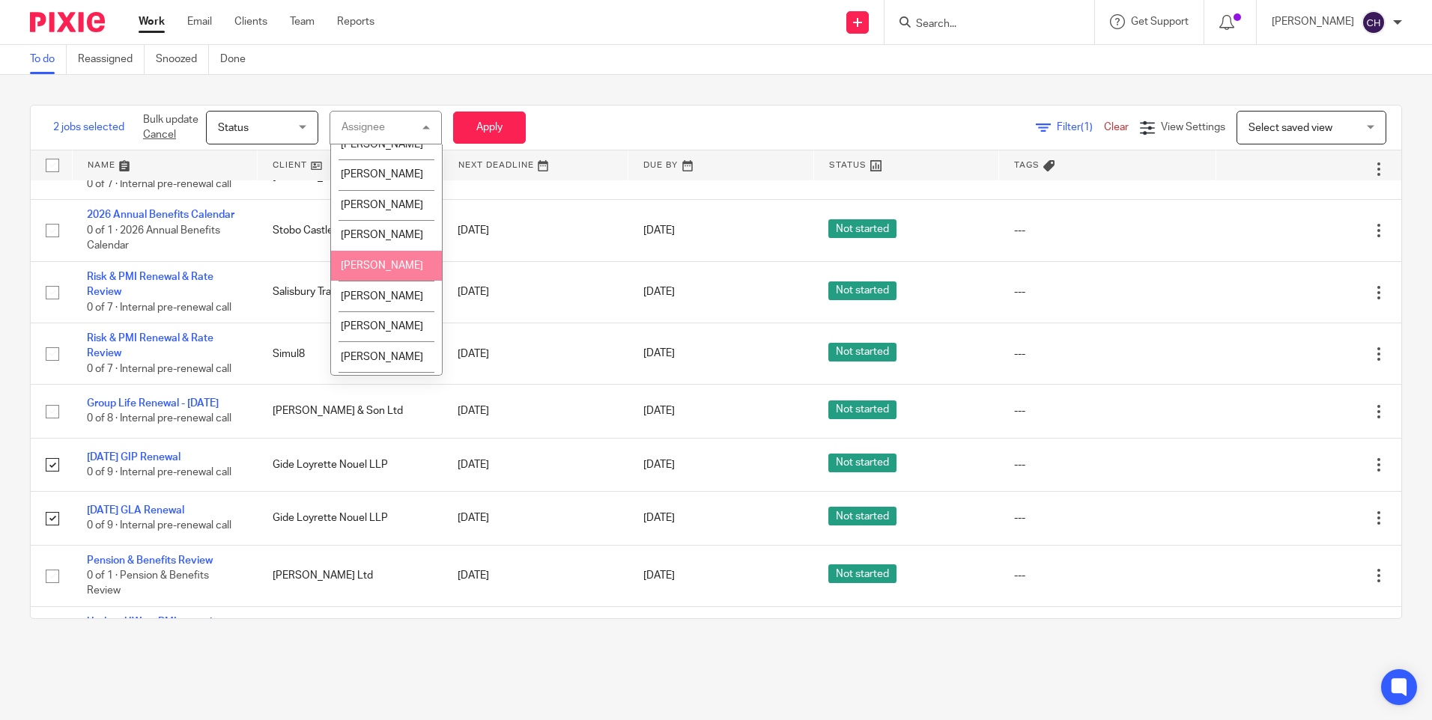
scroll to position [225, 0]
click at [383, 153] on span "Darrianne Corns" at bounding box center [382, 147] width 82 height 10
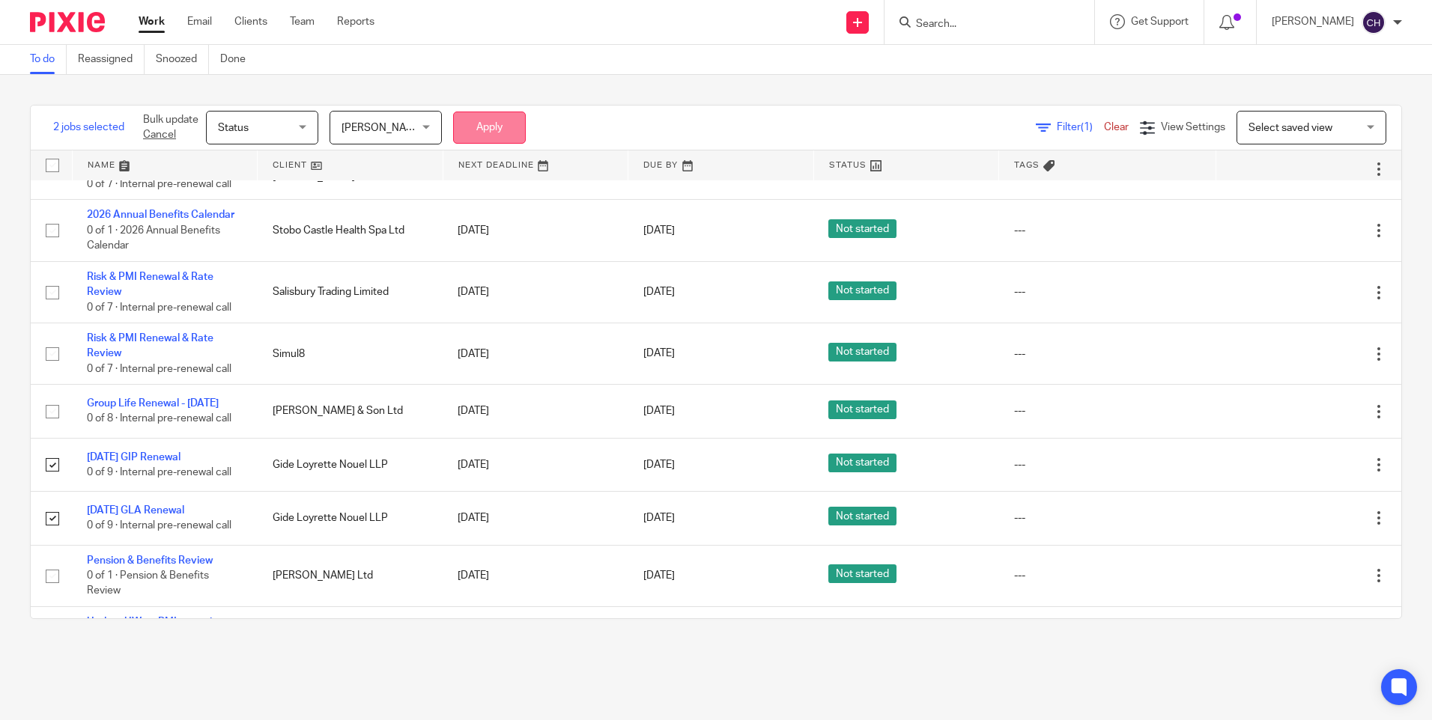
click at [504, 124] on button "Apply" at bounding box center [489, 128] width 73 height 32
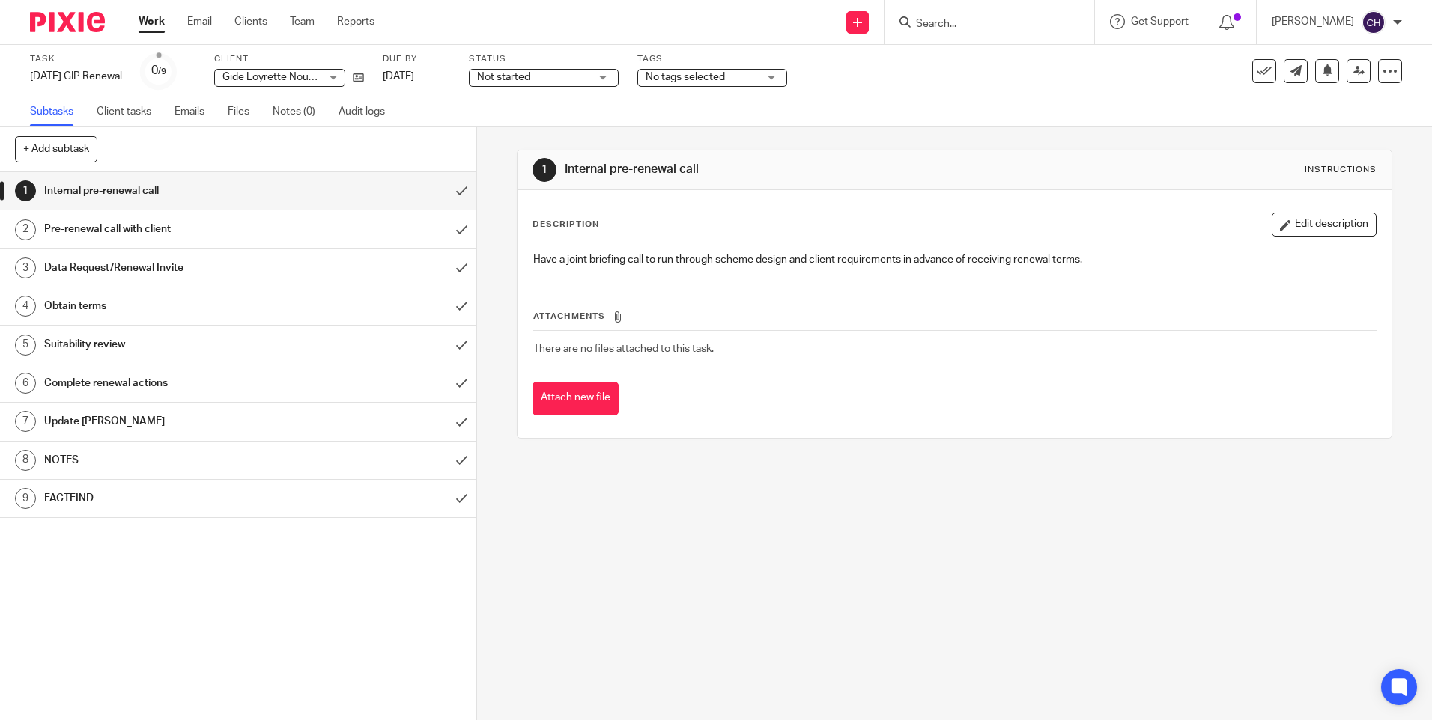
click at [68, 496] on h1 "FACTFIND" at bounding box center [173, 498] width 258 height 22
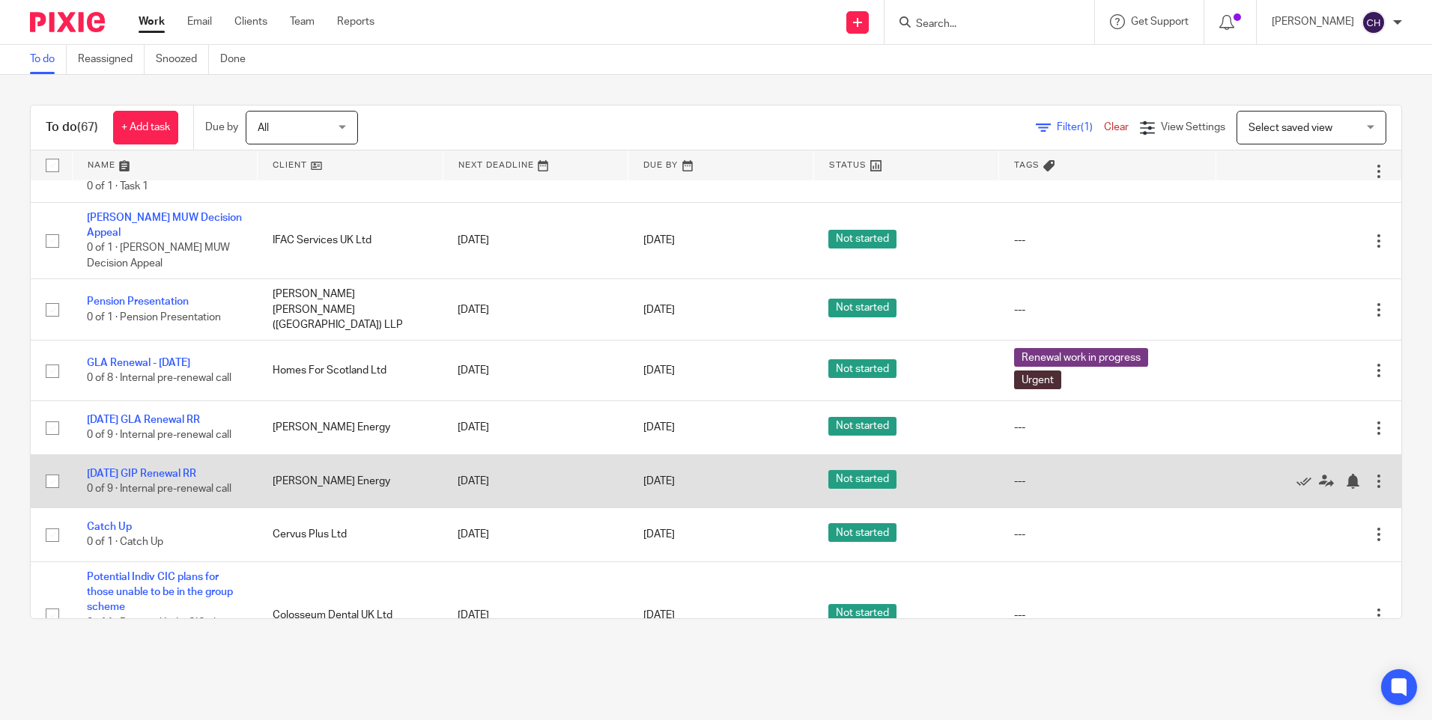
scroll to position [3139, 0]
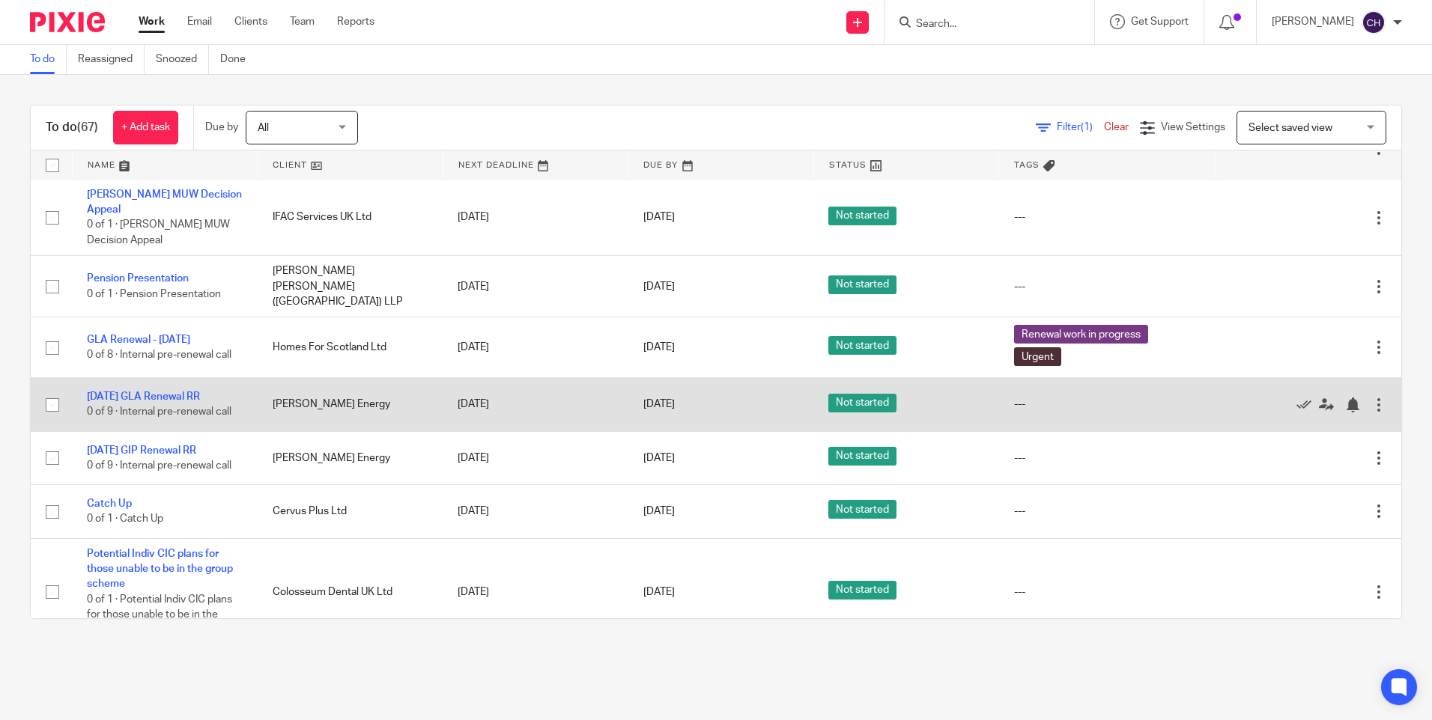
click at [58, 391] on input "checkbox" at bounding box center [52, 405] width 28 height 28
checkbox input "true"
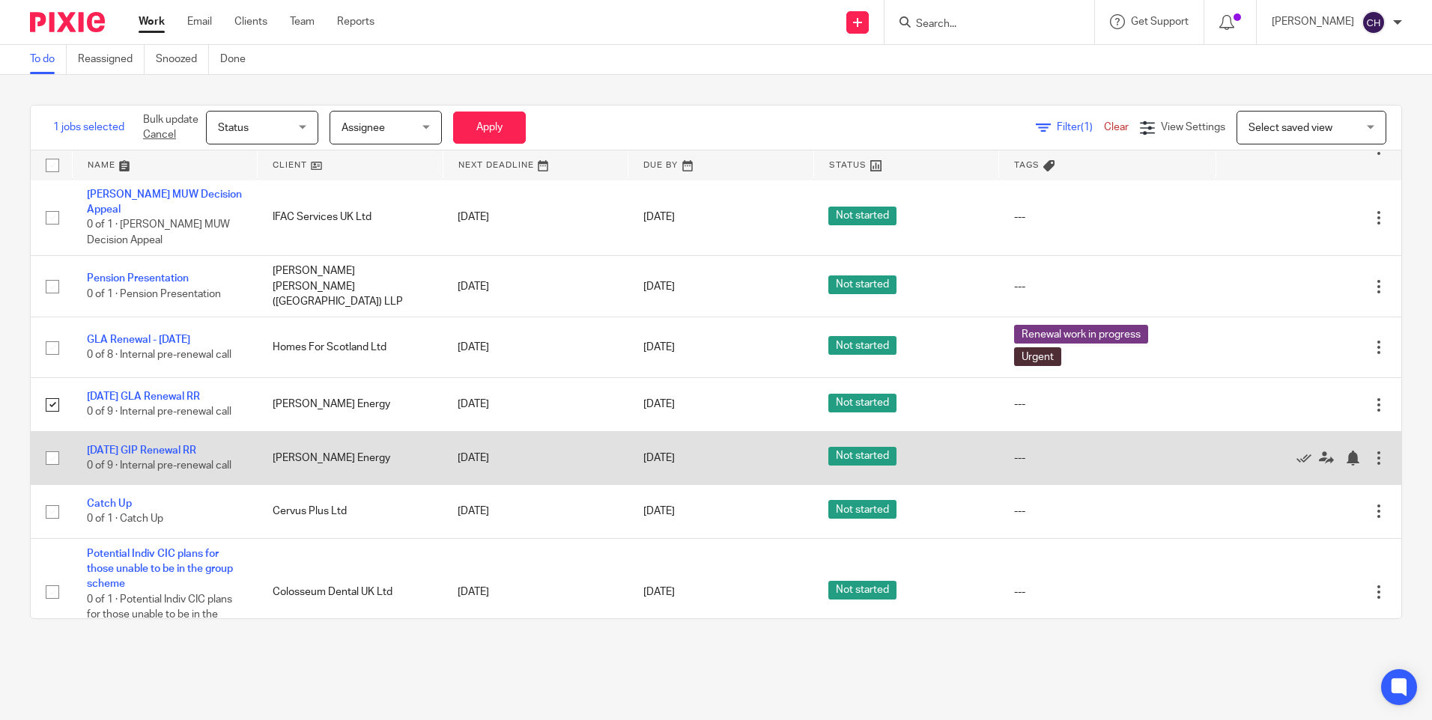
click at [52, 444] on input "checkbox" at bounding box center [52, 458] width 28 height 28
checkbox input "true"
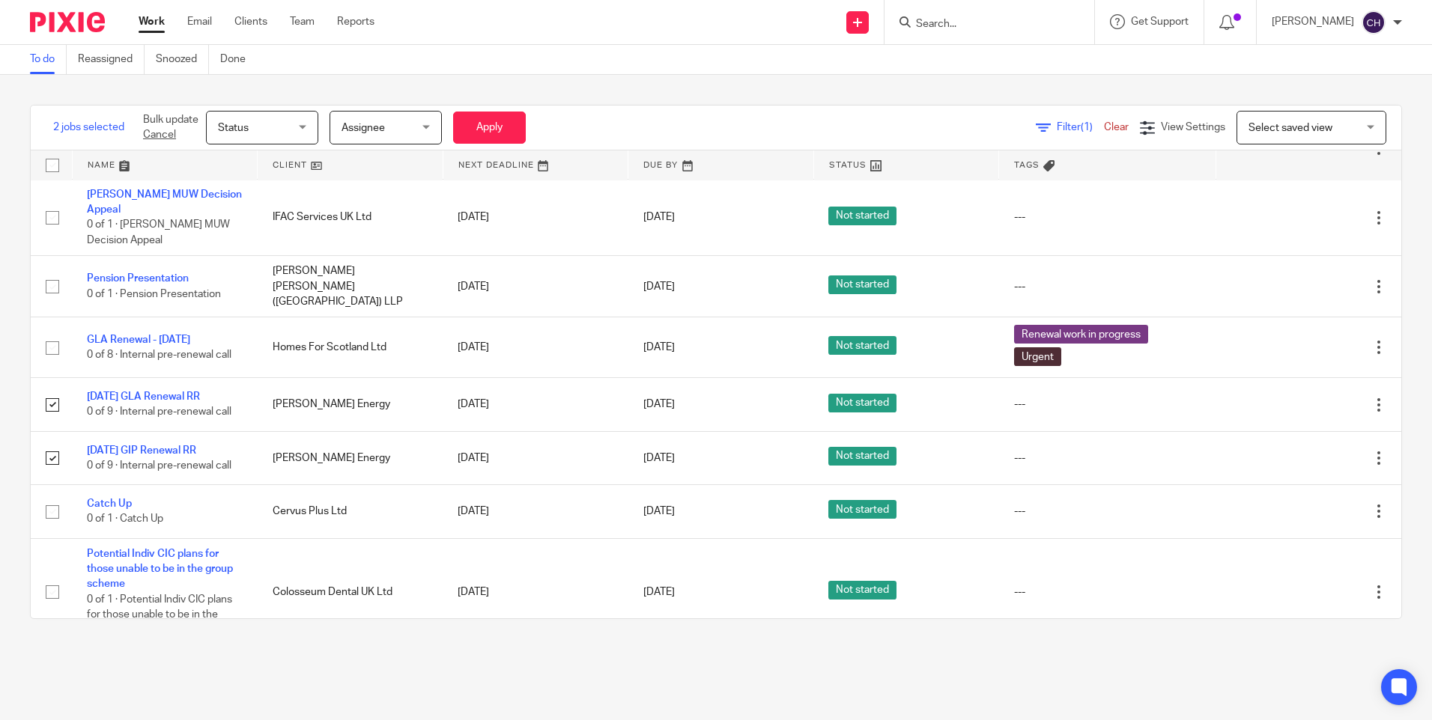
click at [410, 133] on span "Assignee" at bounding box center [380, 127] width 79 height 31
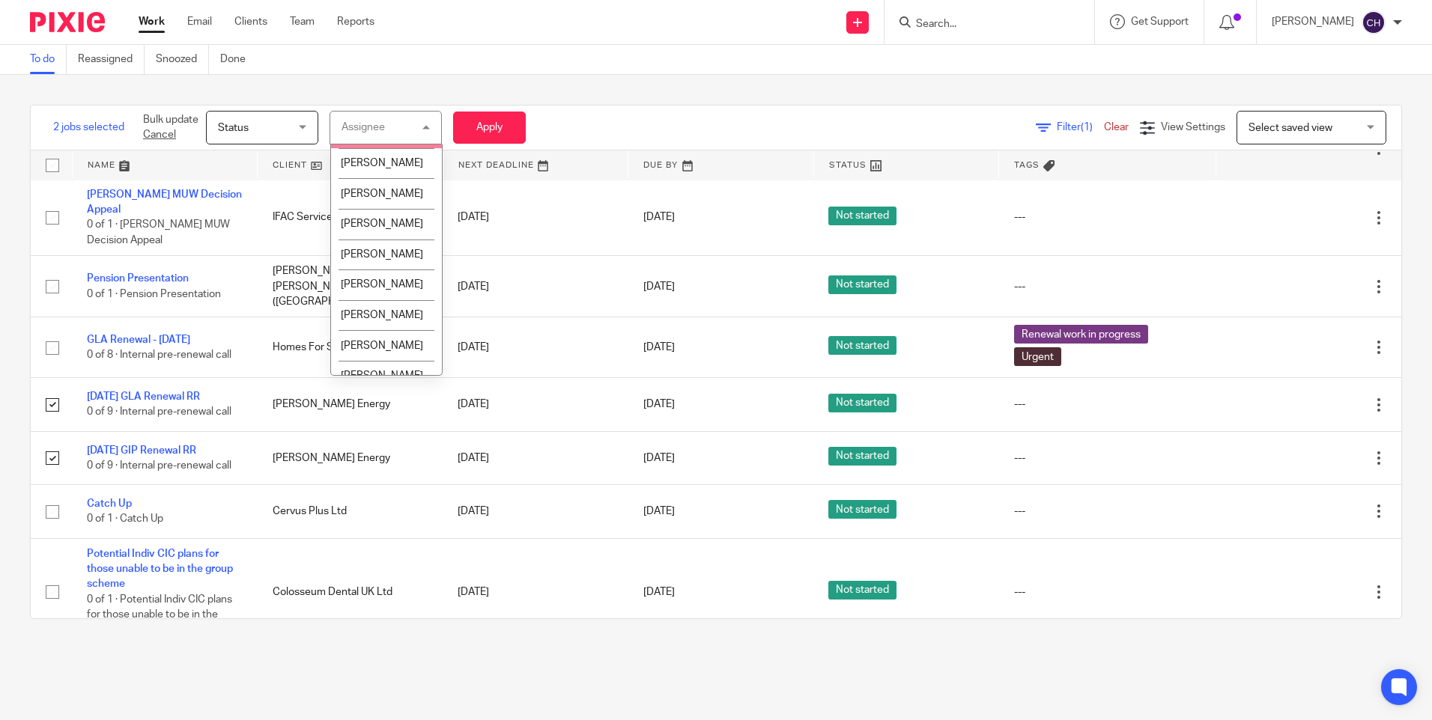
scroll to position [150, 0]
click at [367, 228] on span "[PERSON_NAME]" at bounding box center [382, 222] width 82 height 10
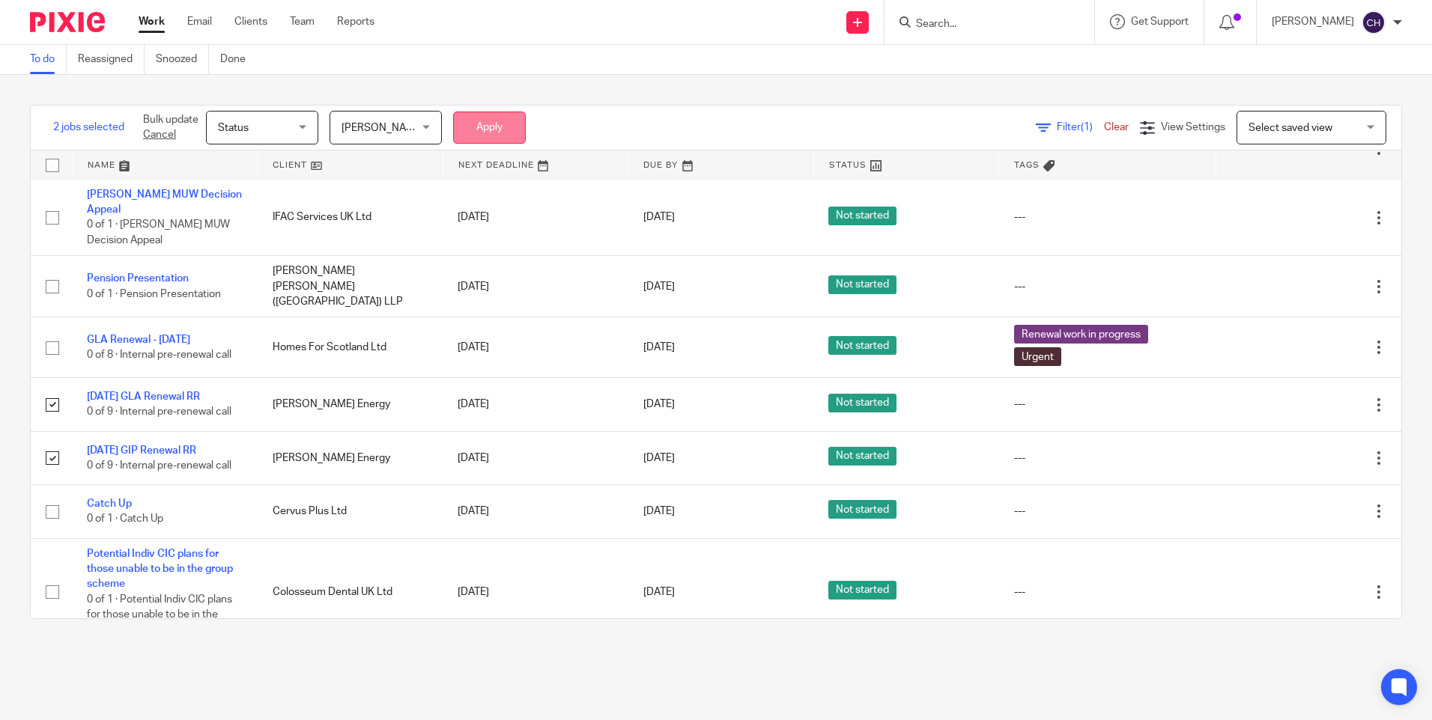
click at [482, 129] on button "Apply" at bounding box center [489, 128] width 73 height 32
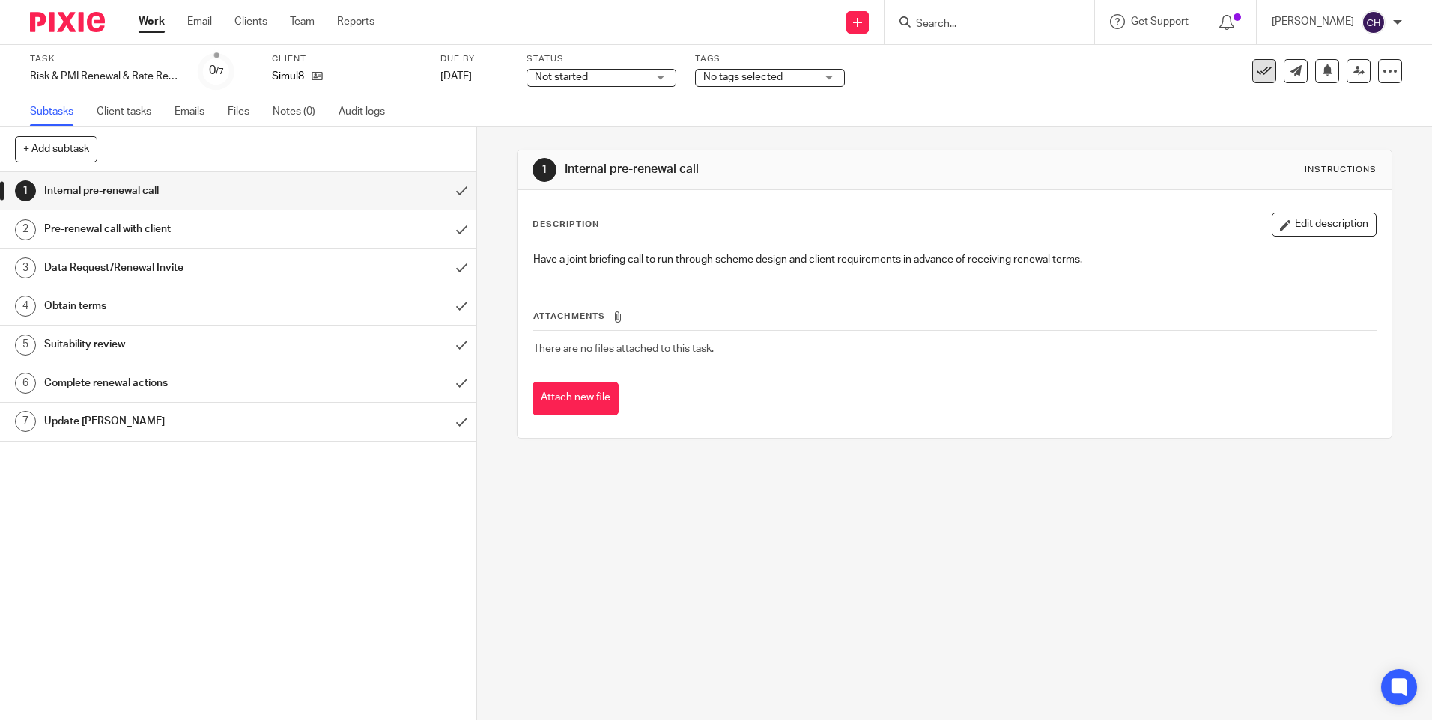
click at [1256, 71] on icon at bounding box center [1263, 71] width 15 height 15
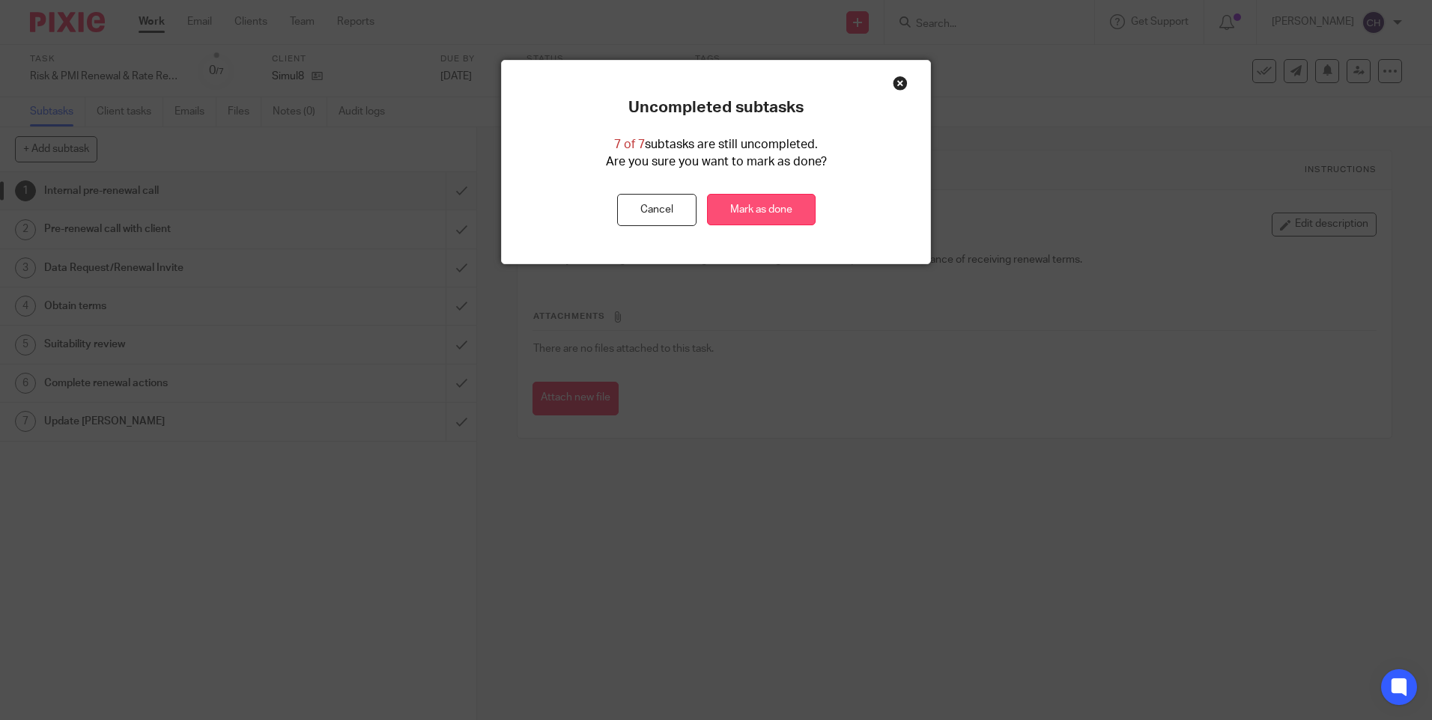
click at [731, 211] on link "Mark as done" at bounding box center [761, 210] width 109 height 32
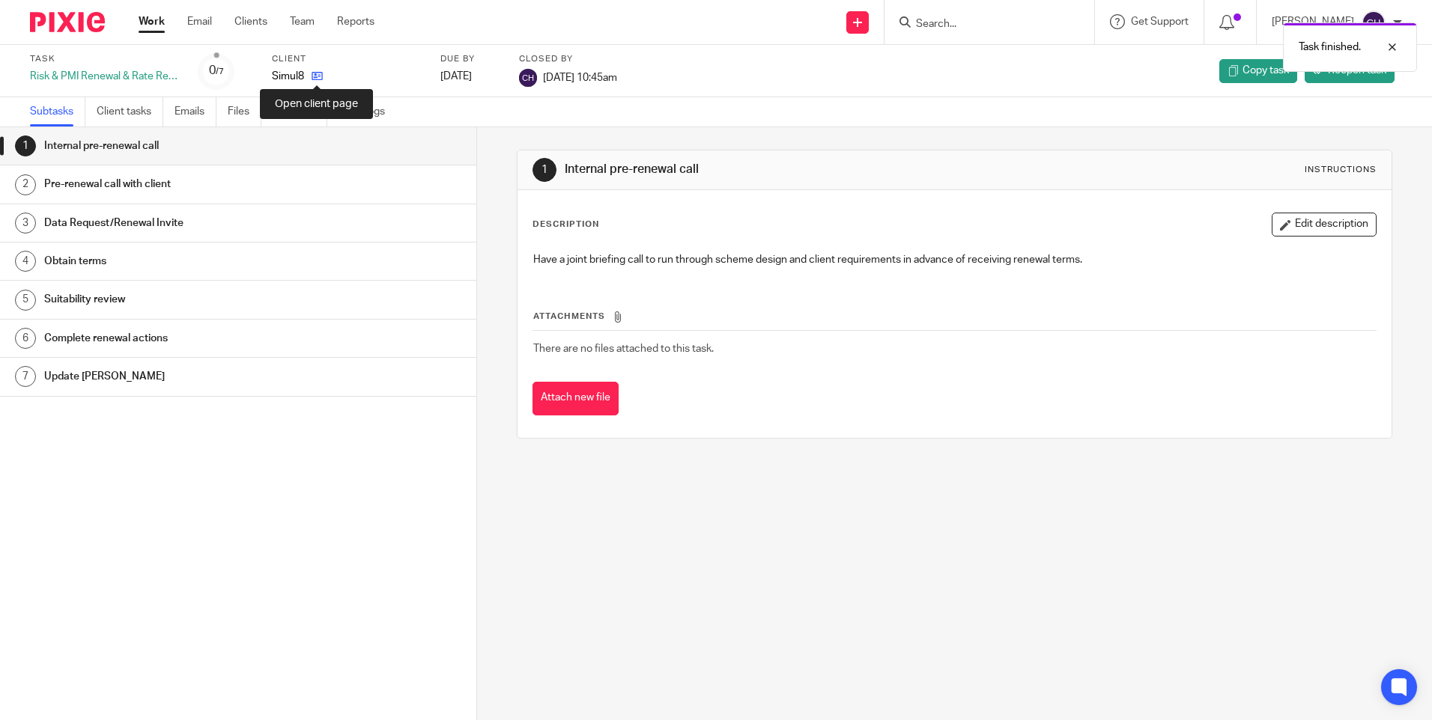
click at [320, 74] on icon at bounding box center [316, 75] width 11 height 11
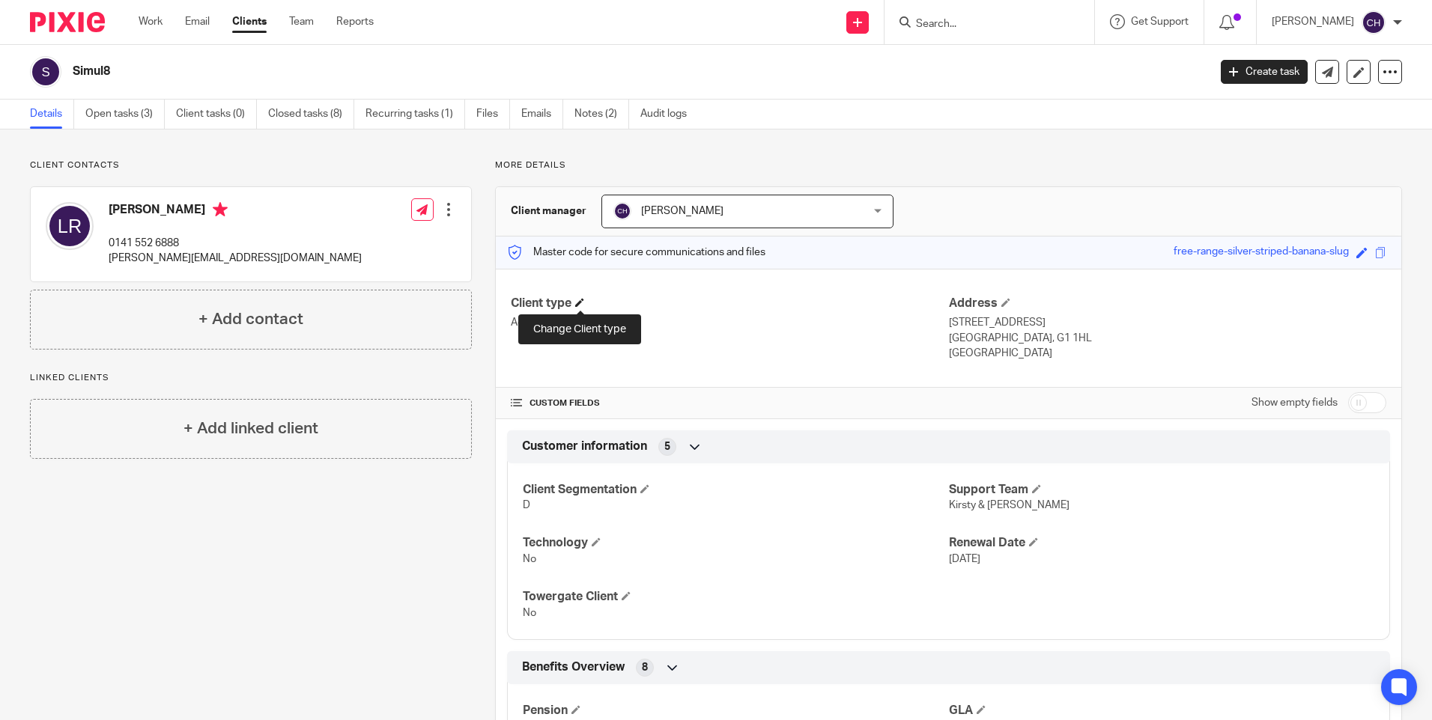
click at [575, 303] on span at bounding box center [579, 302] width 9 height 9
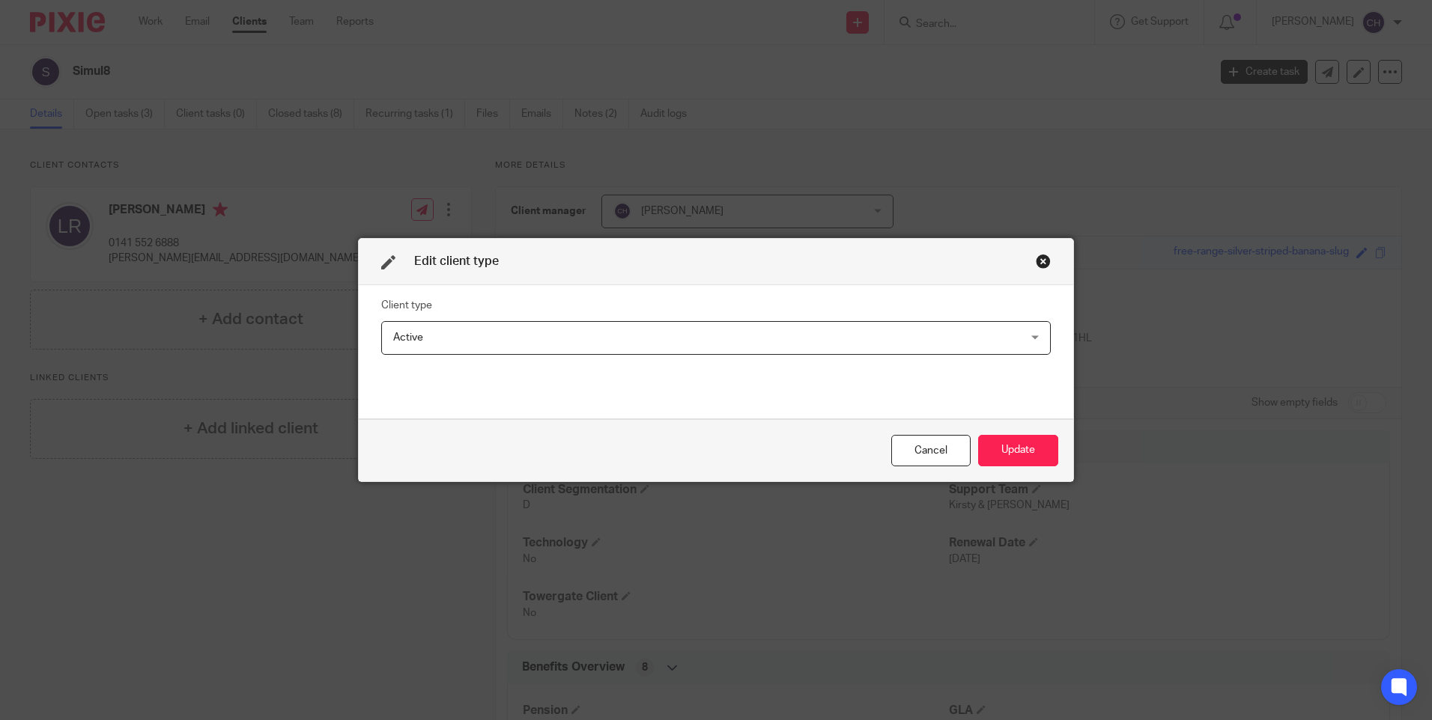
click at [465, 342] on span "Active" at bounding box center [656, 337] width 526 height 31
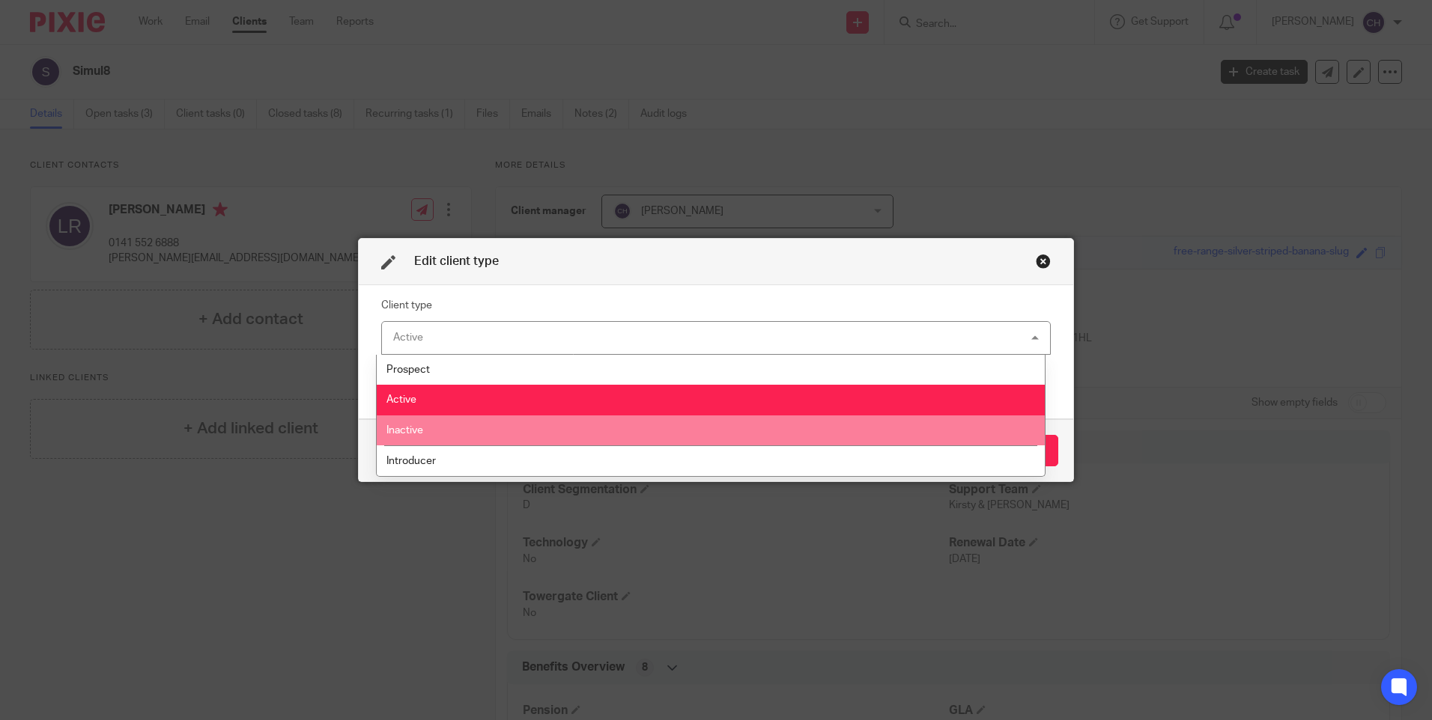
click at [440, 437] on li "Inactive" at bounding box center [711, 431] width 668 height 31
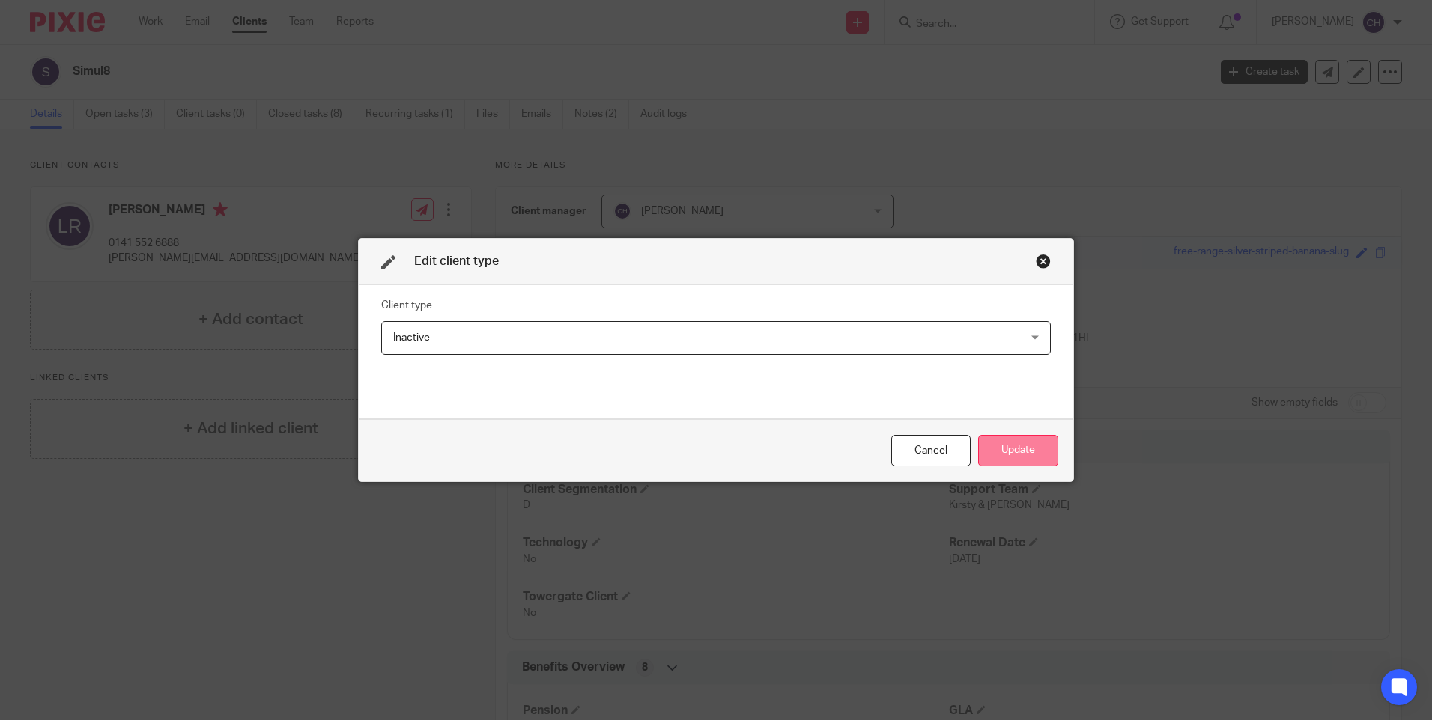
click at [993, 451] on button "Update" at bounding box center [1018, 451] width 80 height 32
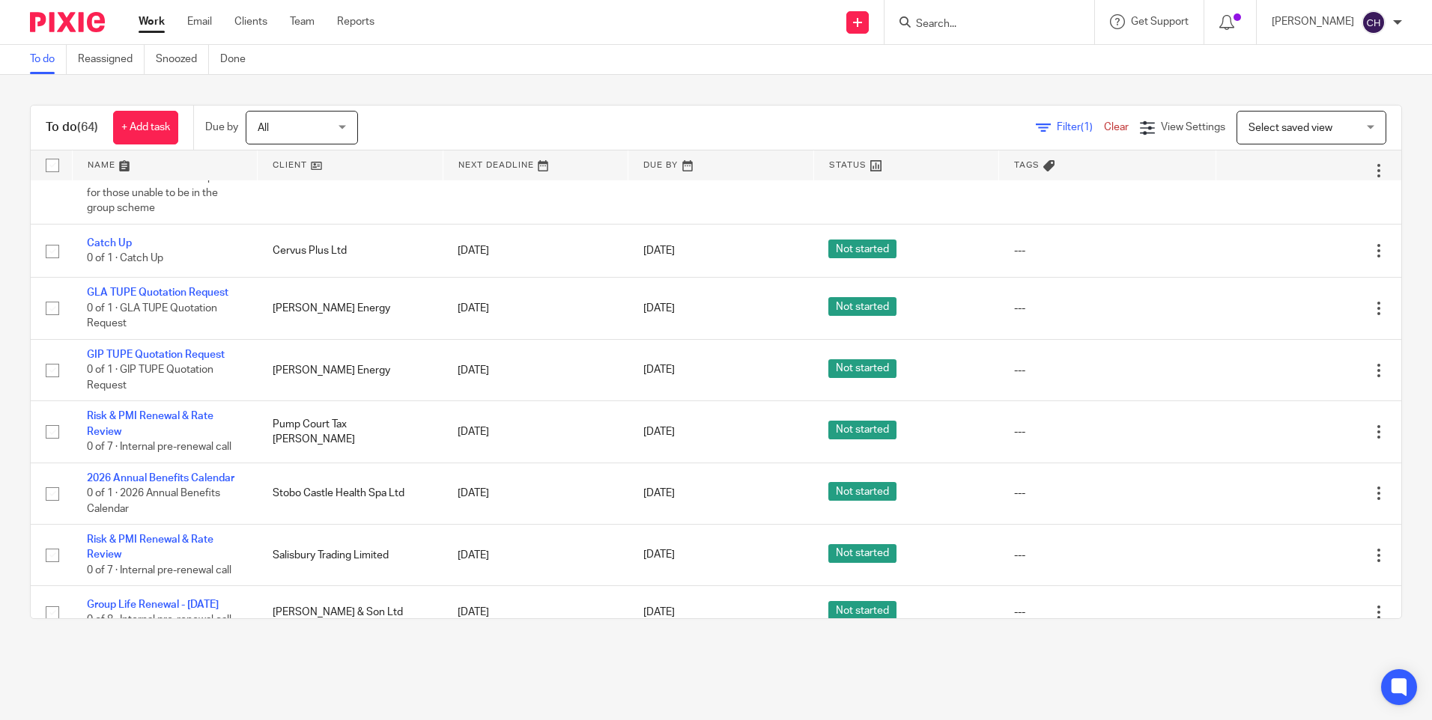
scroll to position [3569, 0]
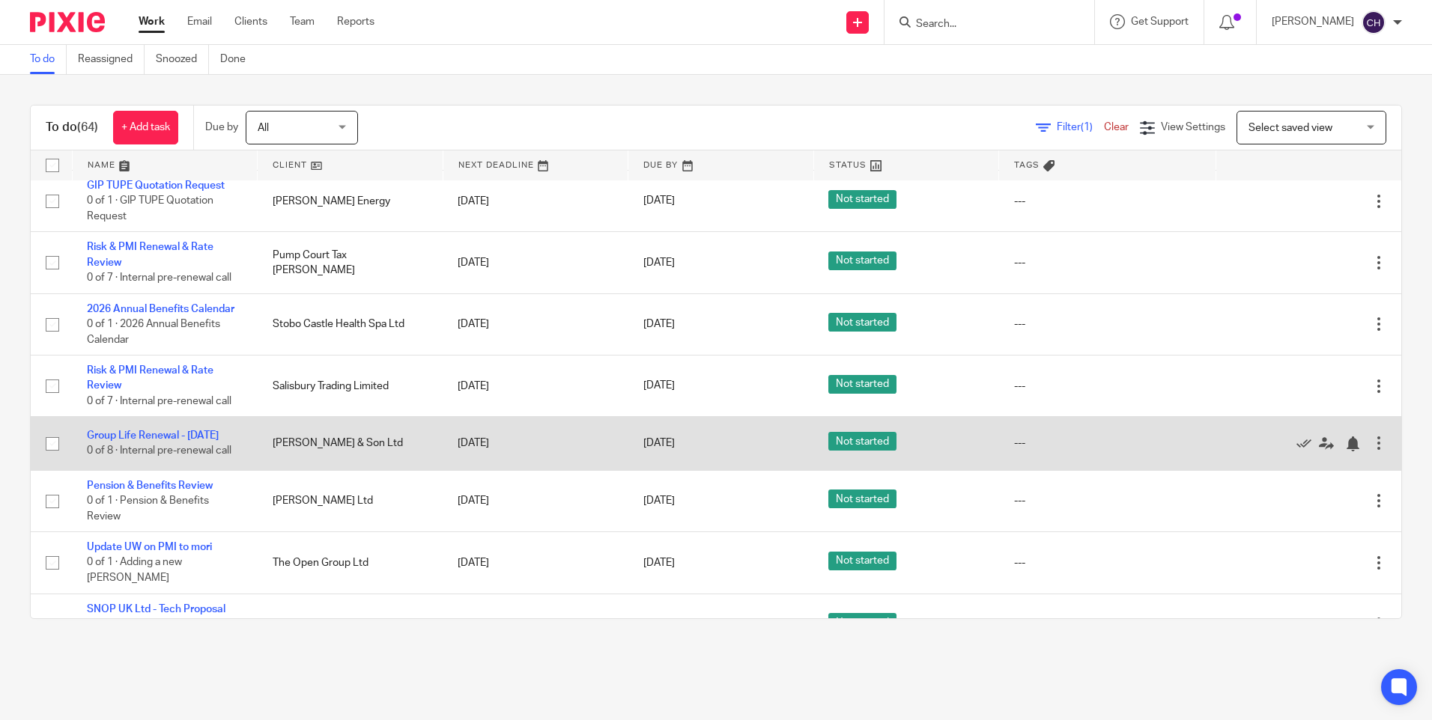
click at [53, 430] on input "checkbox" at bounding box center [52, 444] width 28 height 28
checkbox input "true"
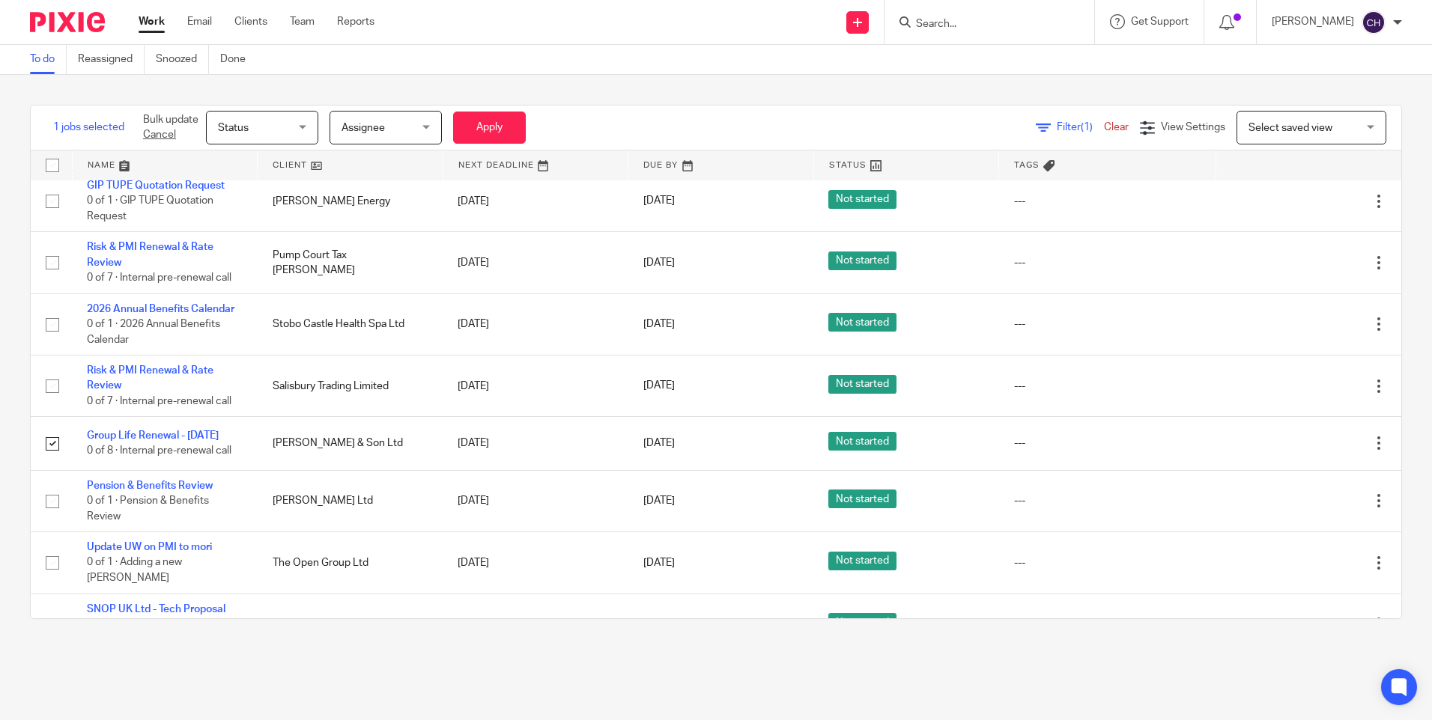
click at [51, 669] on input "checkbox" at bounding box center [52, 683] width 28 height 28
checkbox input "true"
click at [492, 128] on button "Apply" at bounding box center [489, 128] width 73 height 32
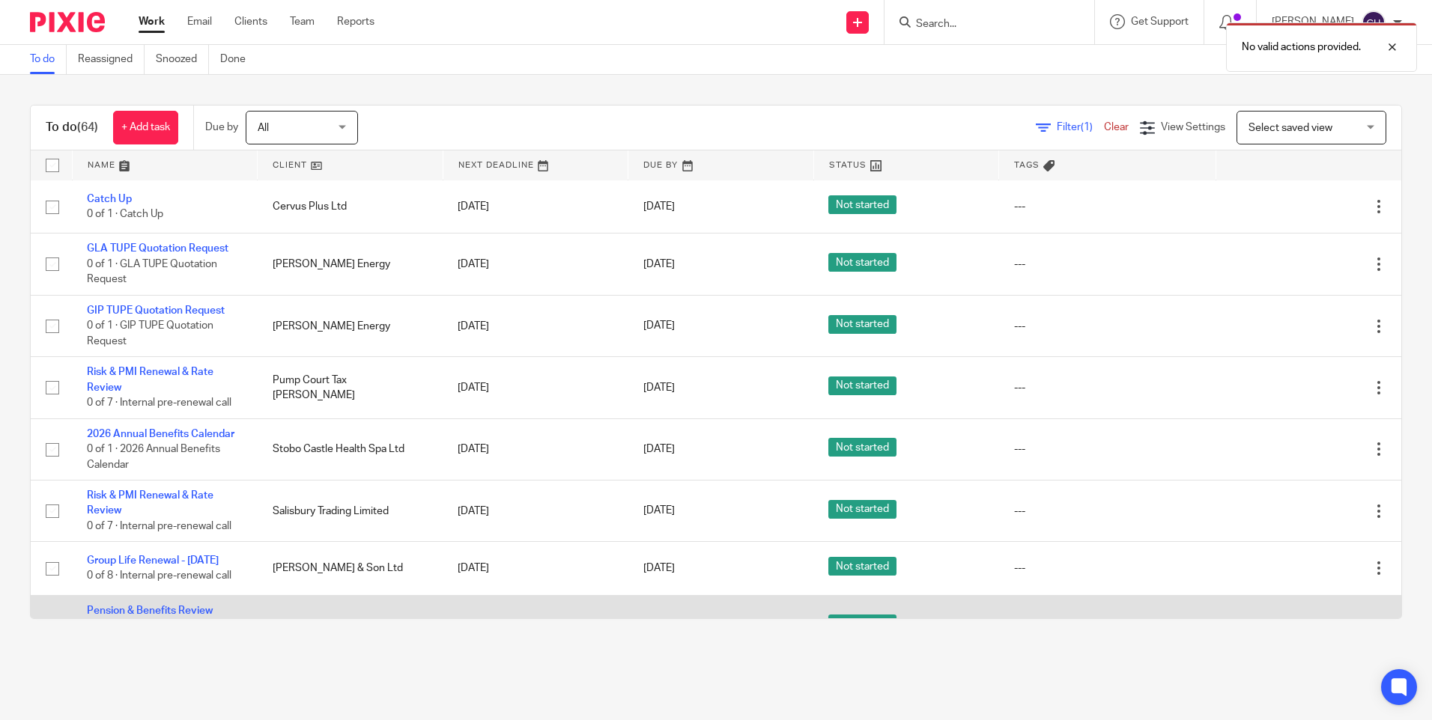
scroll to position [3569, 0]
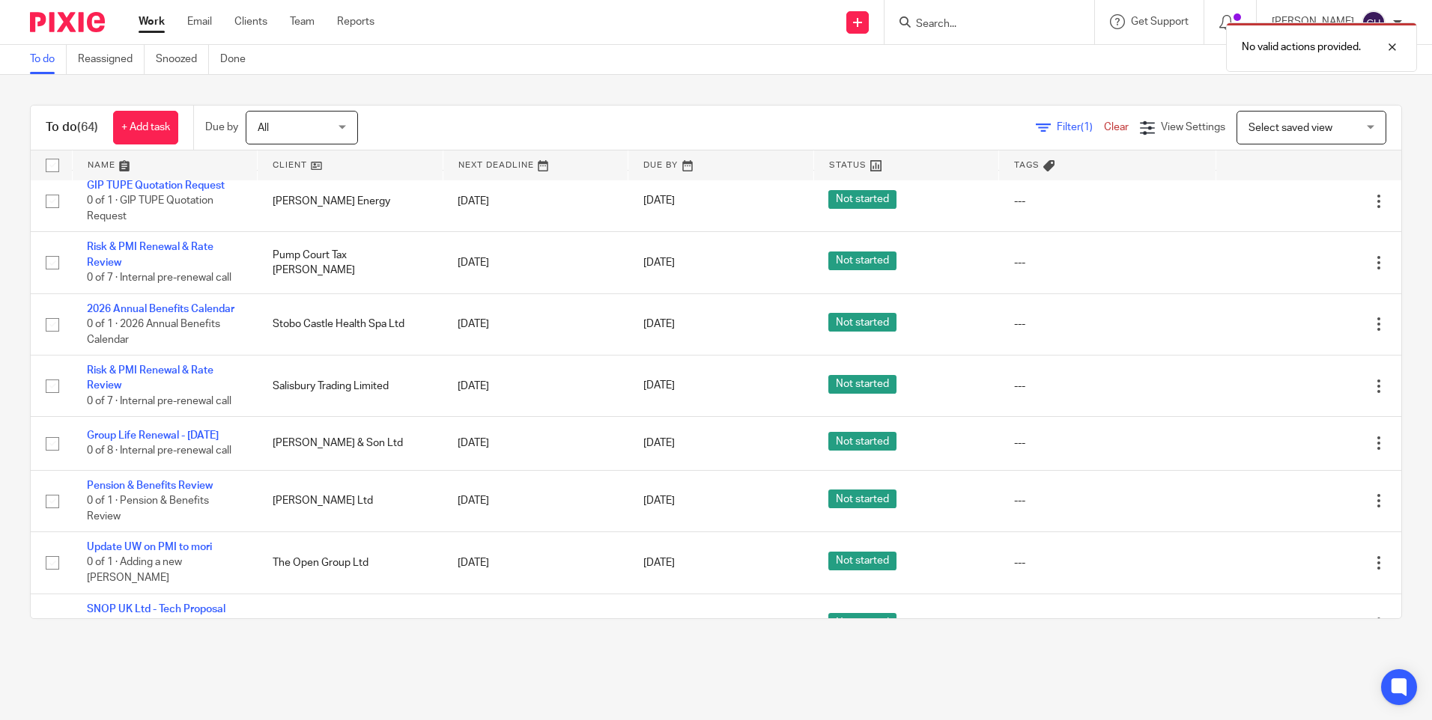
click at [54, 669] on input "checkbox" at bounding box center [52, 683] width 28 height 28
checkbox input "true"
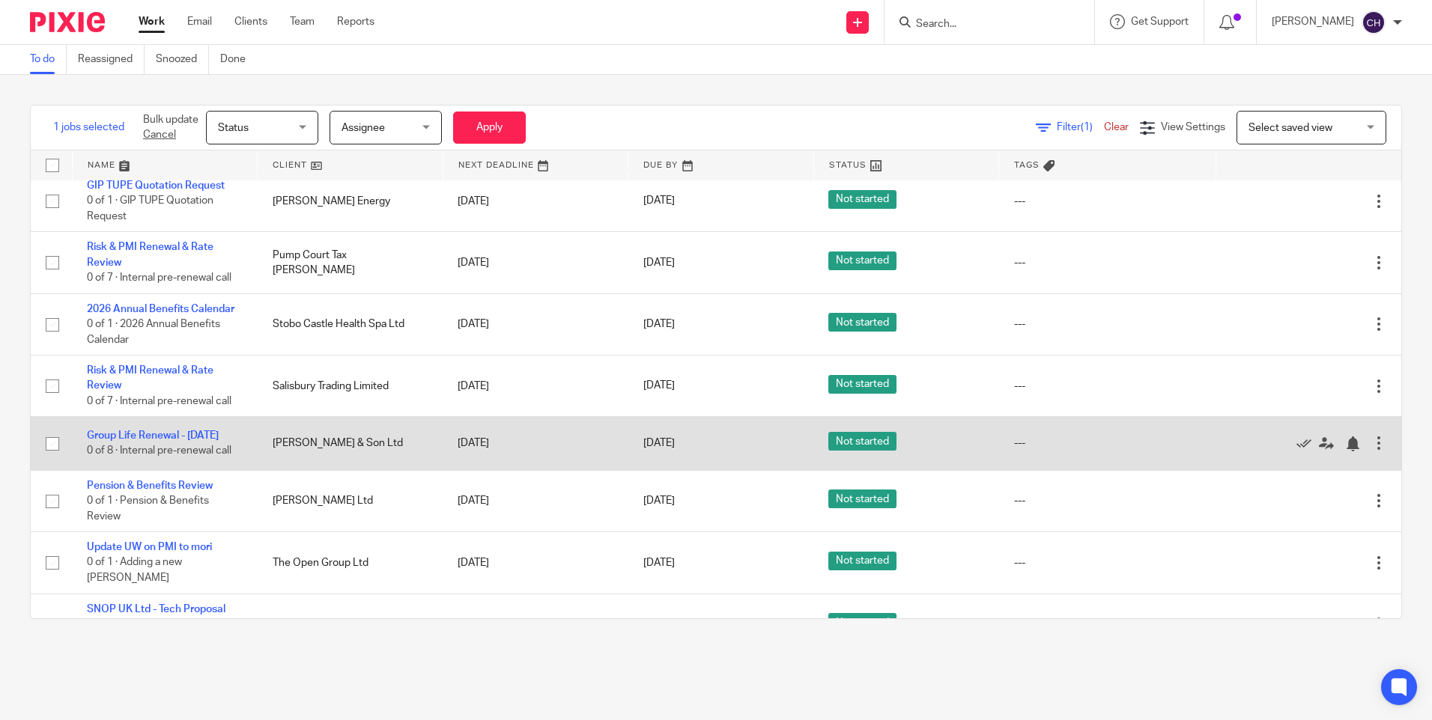
click at [50, 430] on input "checkbox" at bounding box center [52, 444] width 28 height 28
checkbox input "true"
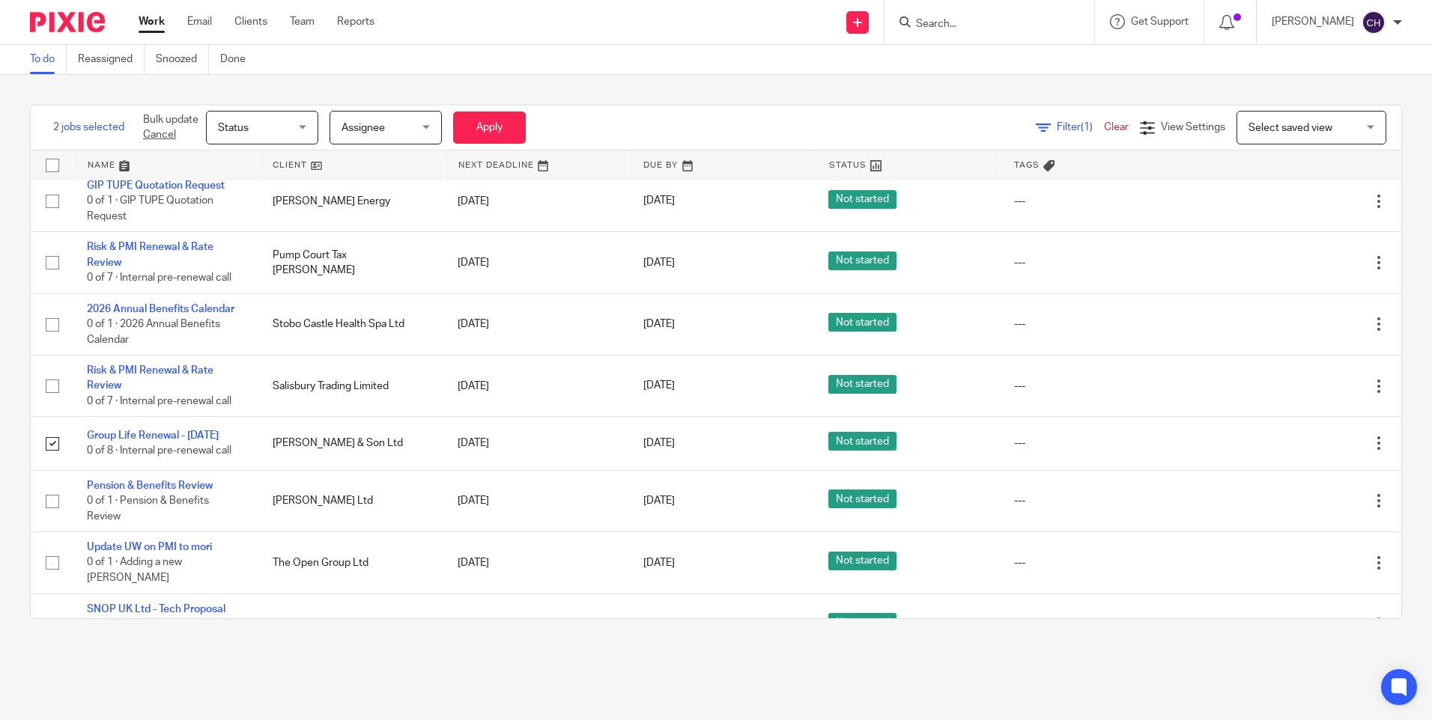
click at [392, 131] on span "Assignee" at bounding box center [380, 127] width 79 height 31
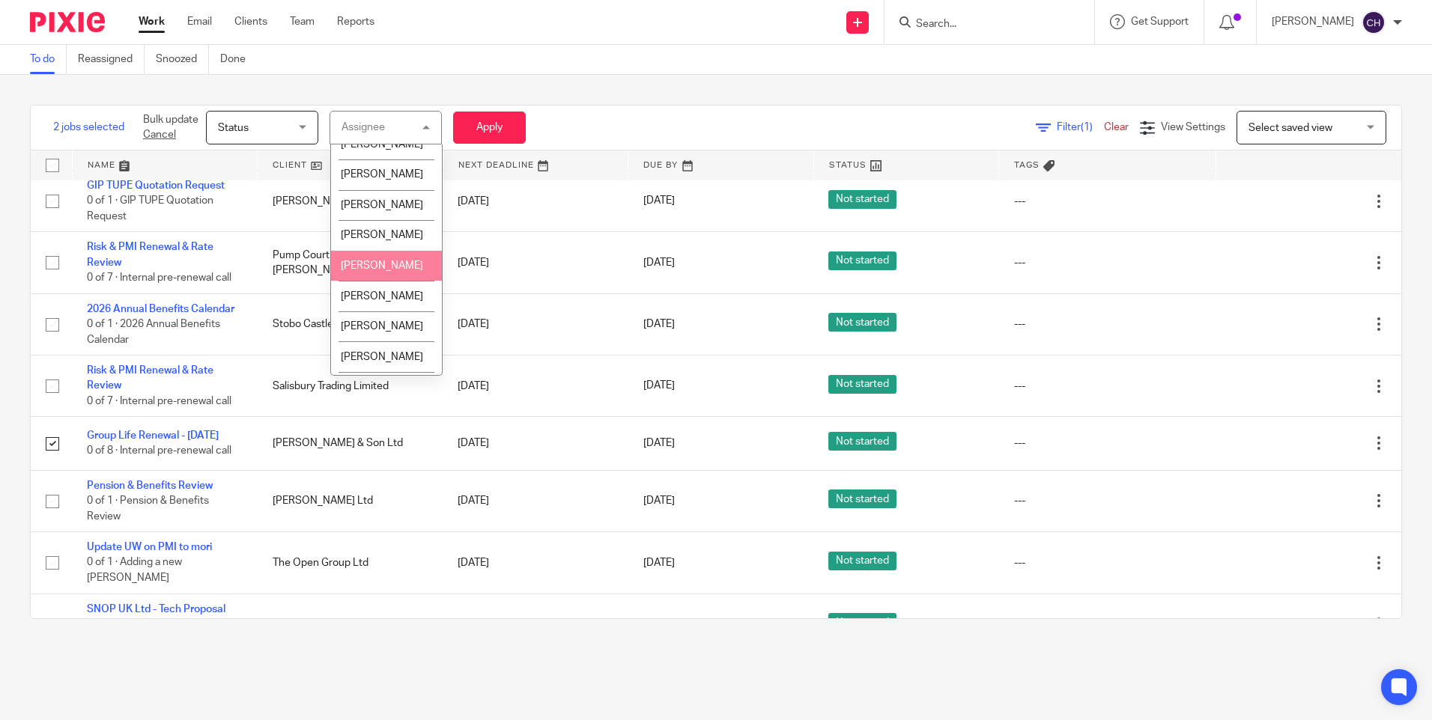
scroll to position [225, 0]
click at [379, 153] on span "Darrianne Corns" at bounding box center [382, 147] width 82 height 10
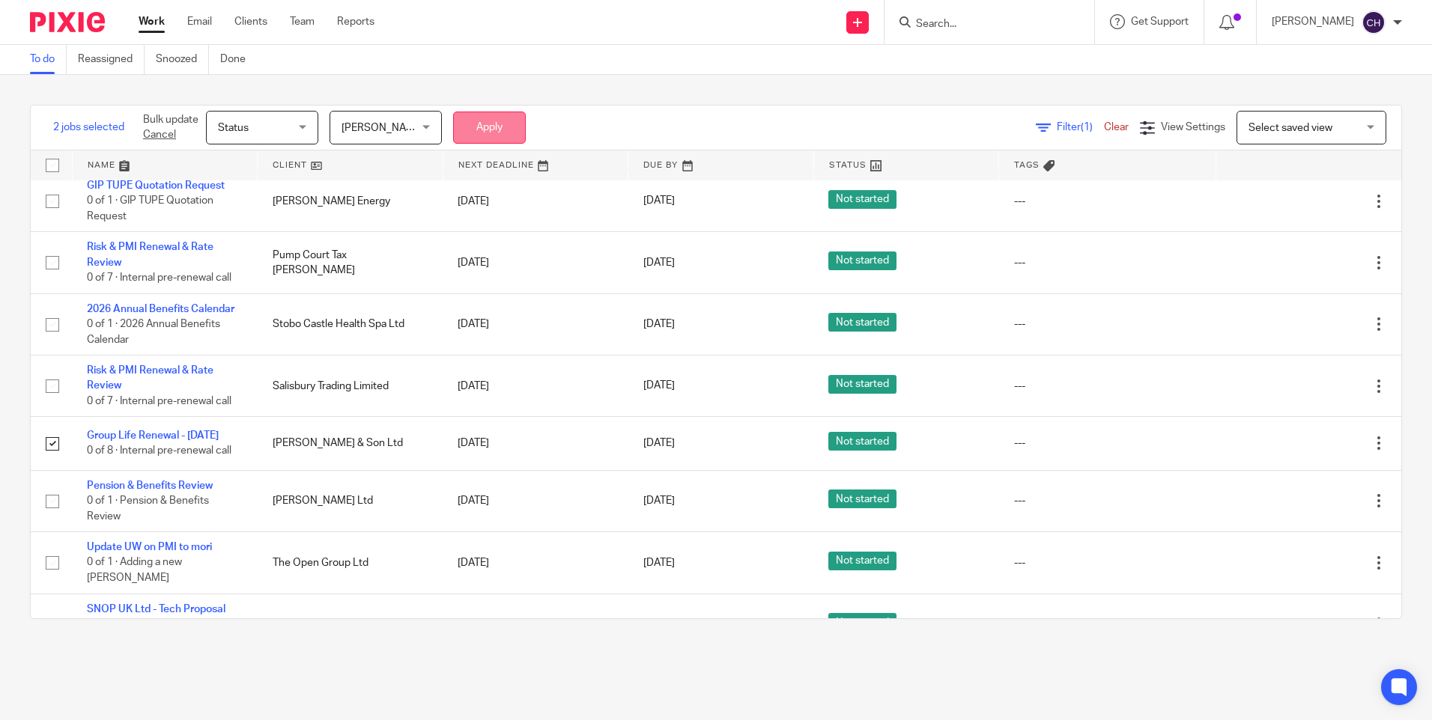
click at [496, 124] on button "Apply" at bounding box center [489, 128] width 73 height 32
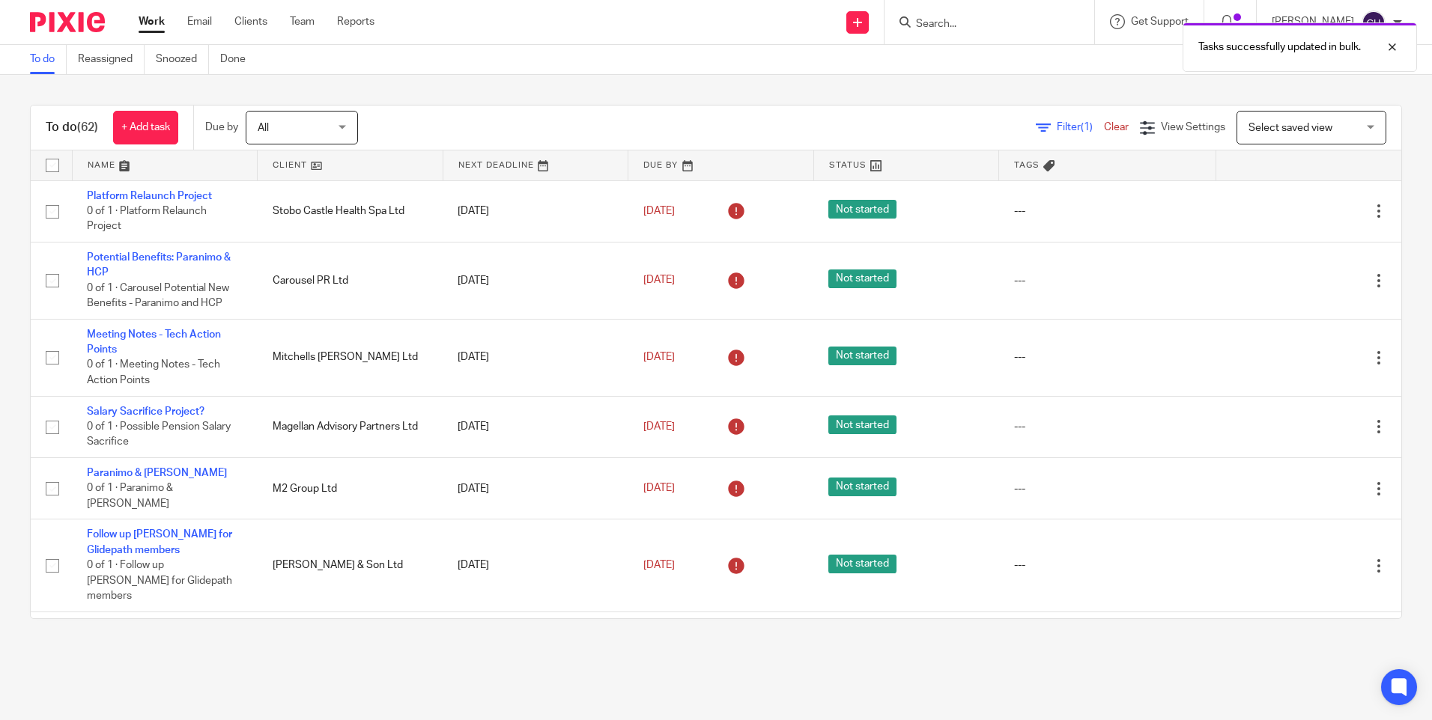
click at [452, 112] on div "Filter (1) Clear View Settings View Settings (1) Filters Clear Save Manage save…" at bounding box center [892, 128] width 1017 height 34
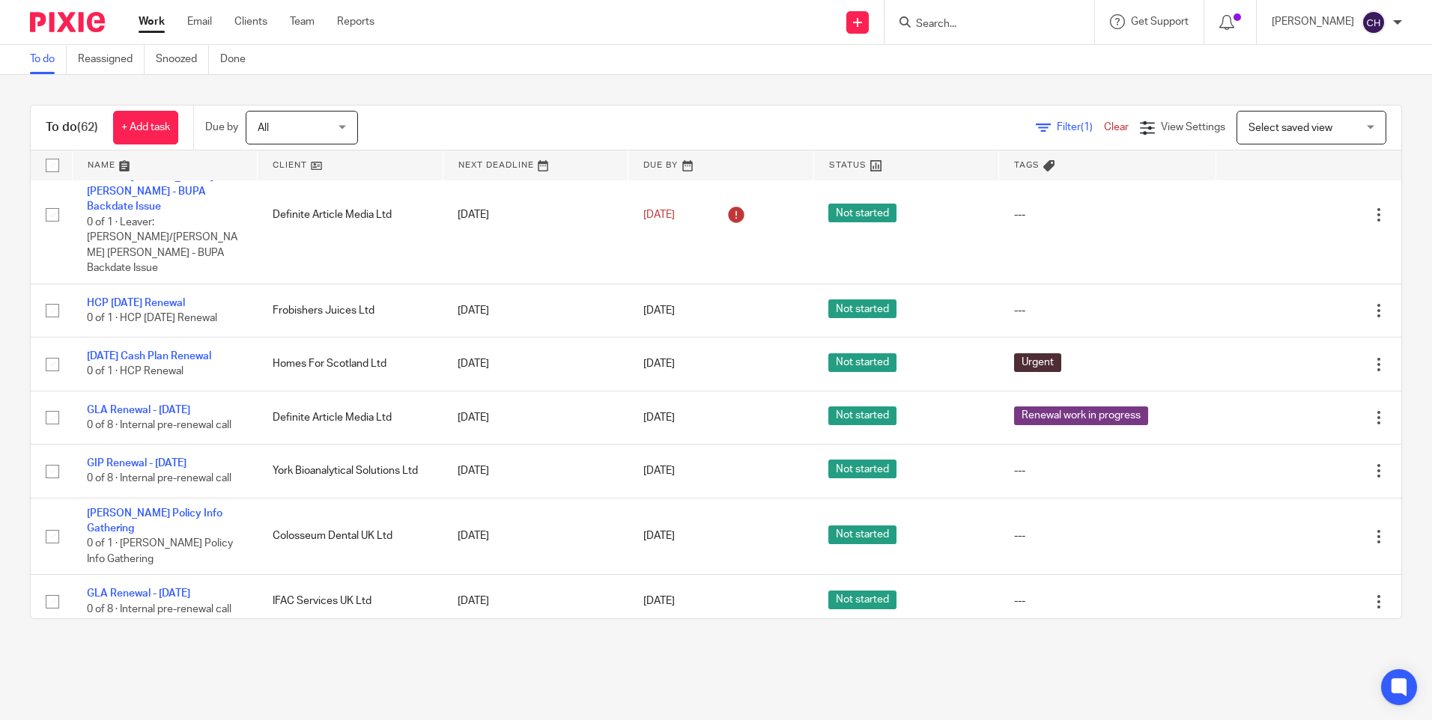
scroll to position [1872, 0]
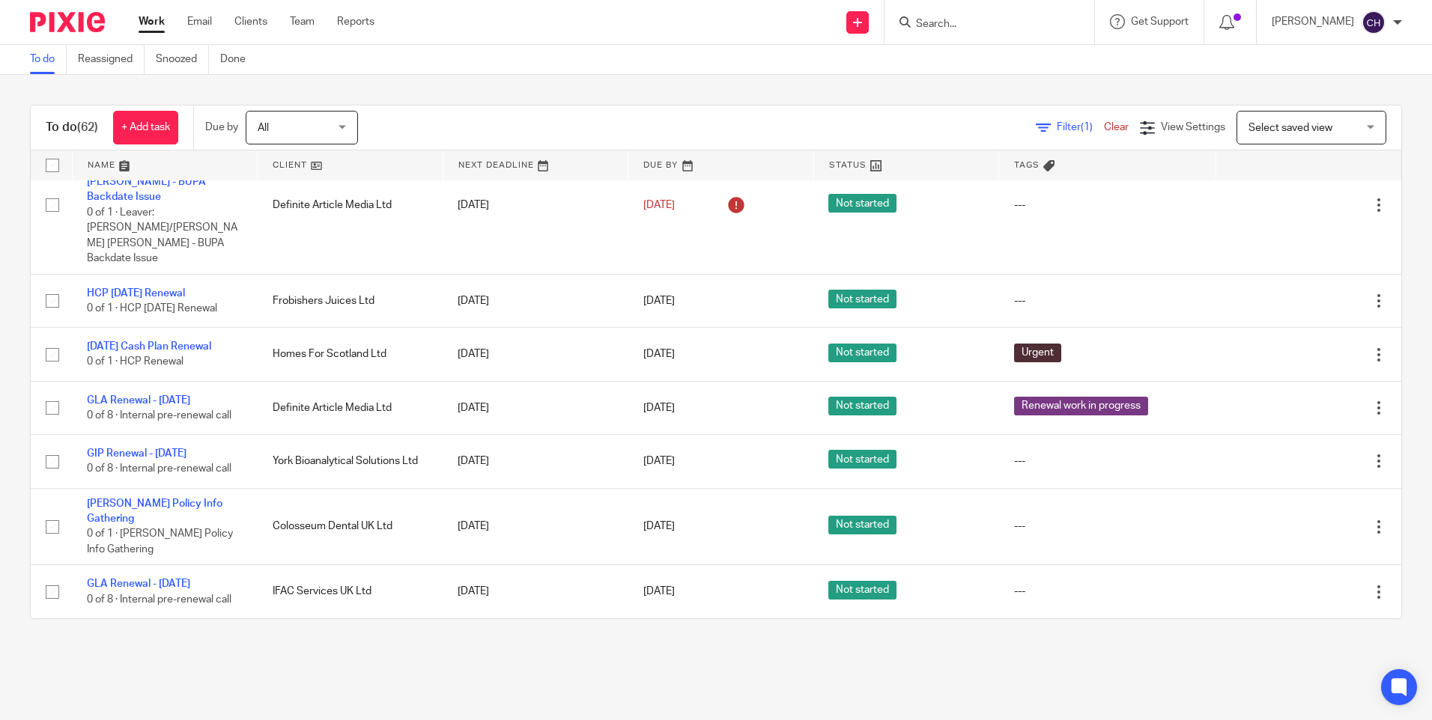
click at [794, 680] on main "To do Reassigned Snoozed Done To do (62) + Add task Due by All All [DATE] [DATE…" at bounding box center [716, 360] width 1432 height 720
